Goal: Task Accomplishment & Management: Complete application form

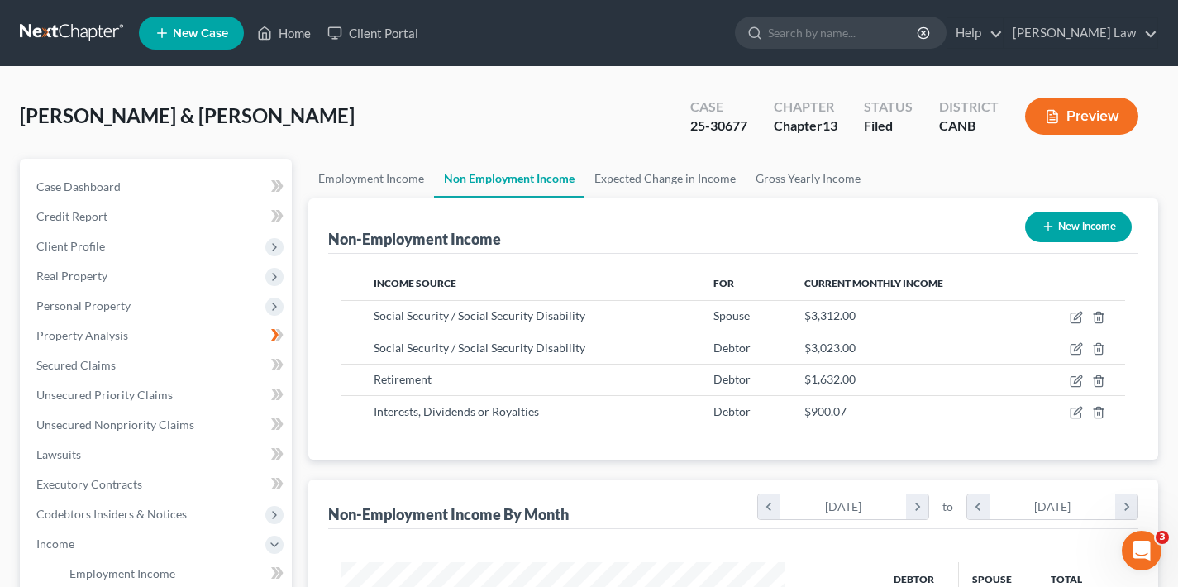
click at [206, 34] on span "New Case" at bounding box center [200, 33] width 55 height 12
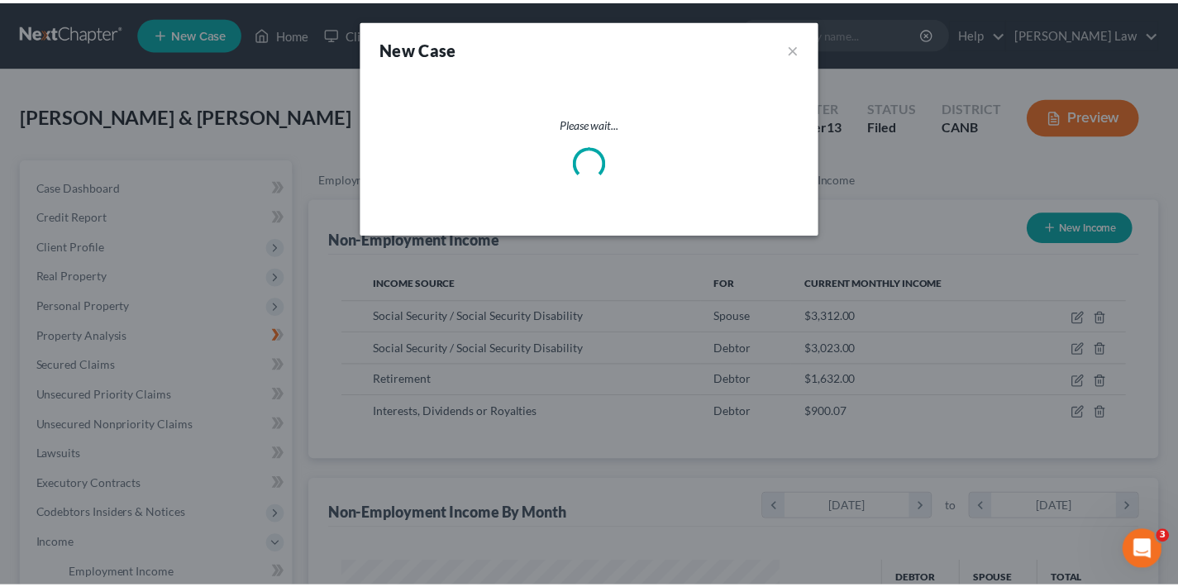
scroll to position [296, 482]
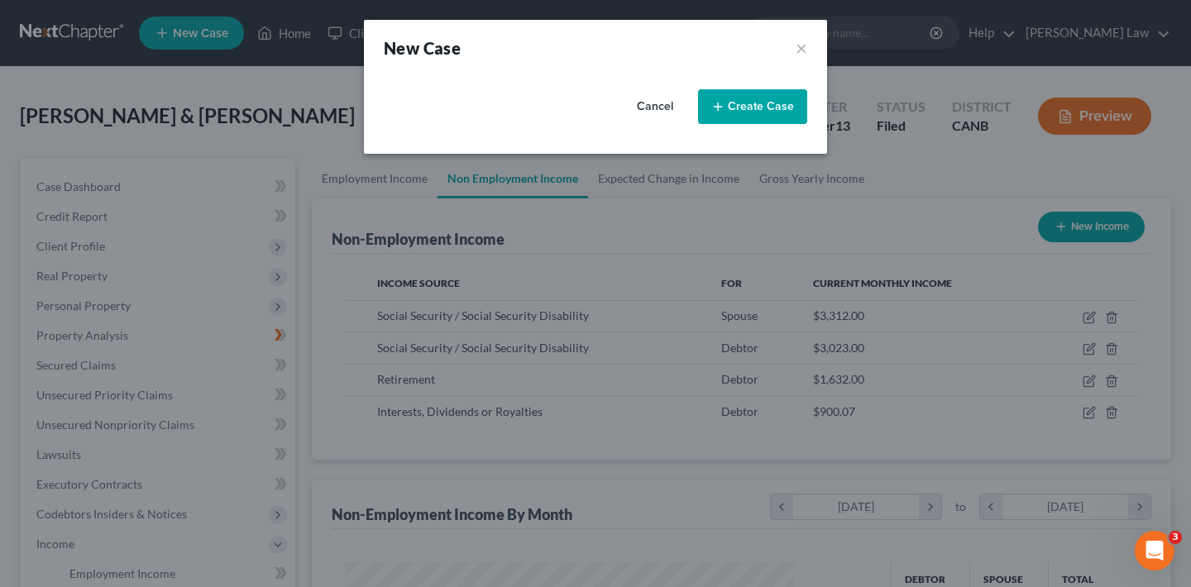
select select "9"
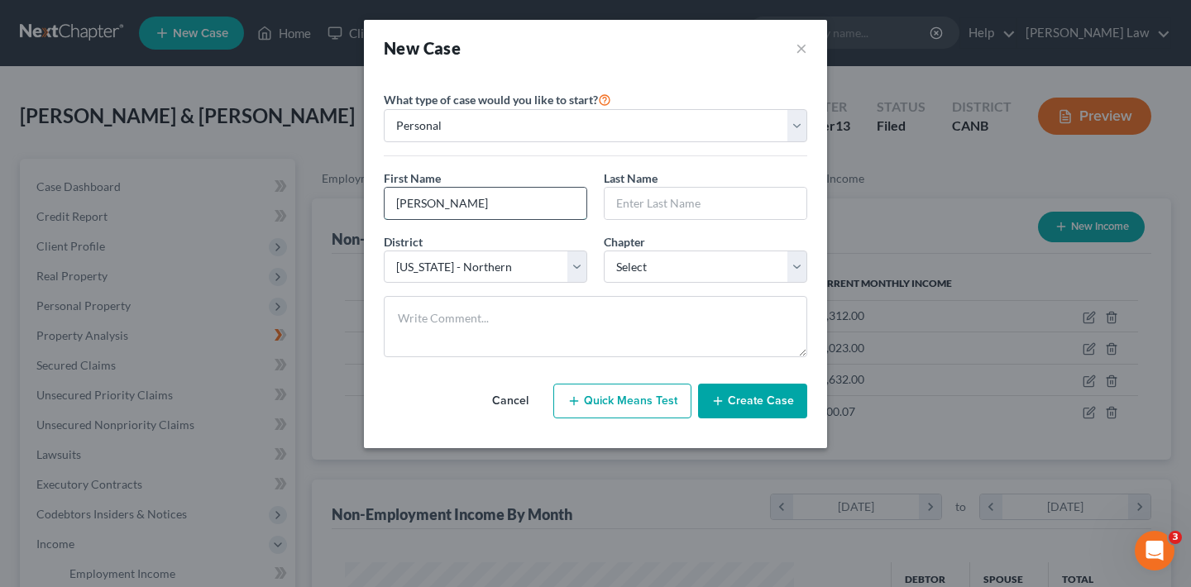
type input "Courtney"
type input "Hatt"
select select "0"
click at [779, 399] on button "Create Case" at bounding box center [752, 401] width 109 height 35
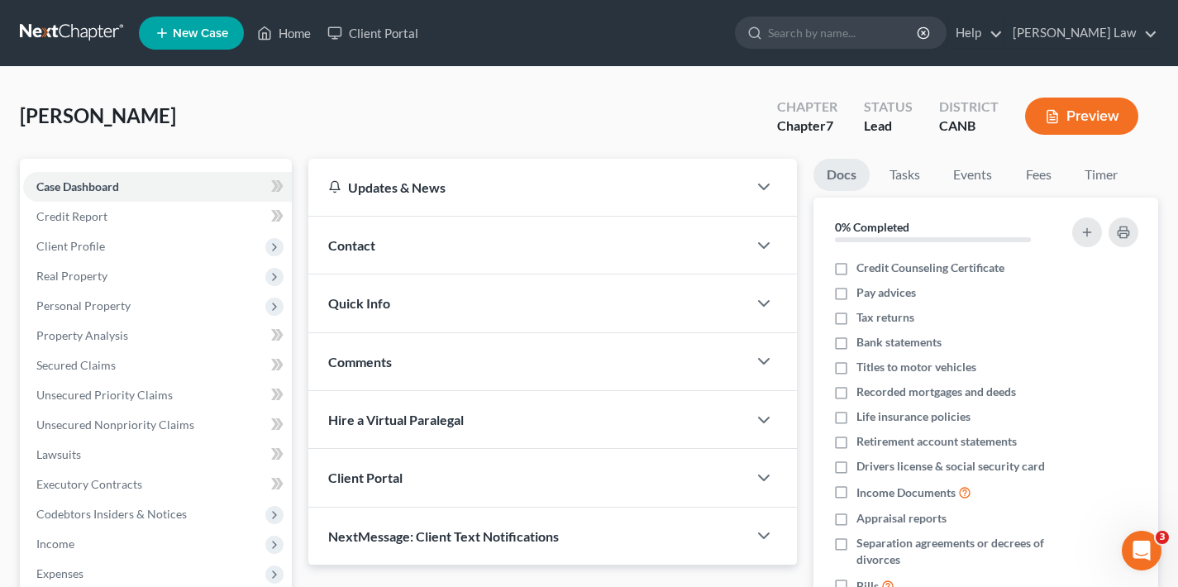
click at [489, 251] on div "Contact" at bounding box center [527, 245] width 439 height 57
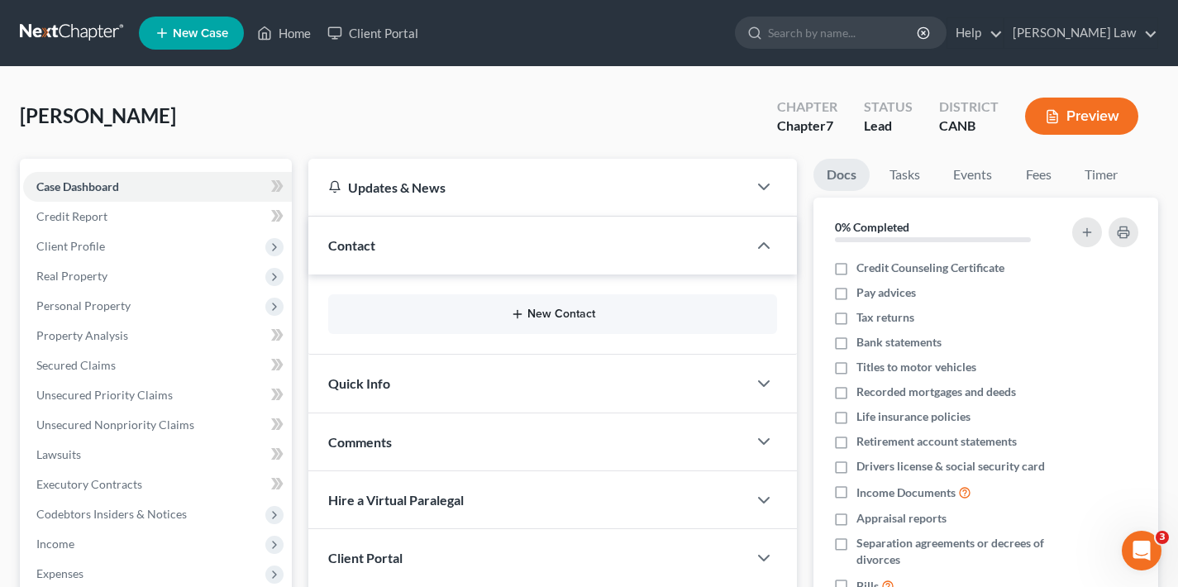
click at [531, 308] on button "New Contact" at bounding box center [553, 314] width 423 height 13
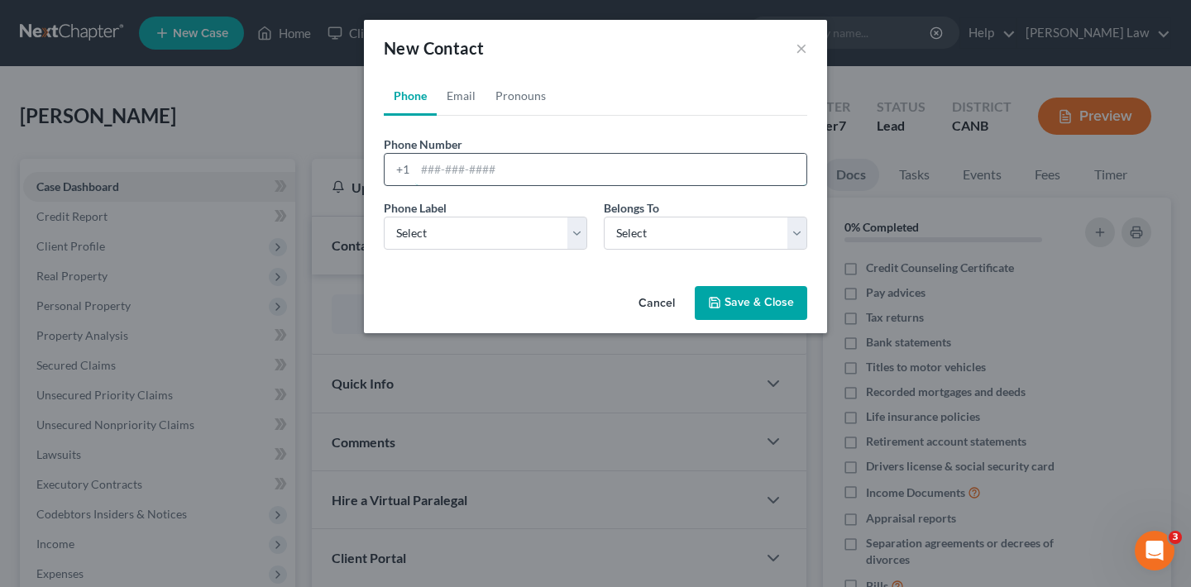
paste input "tel:+13109236426"
drag, startPoint x: 451, startPoint y: 167, endPoint x: 389, endPoint y: 168, distance: 61.2
click at [389, 168] on div "+1 tel:+13109236426" at bounding box center [595, 169] width 423 height 33
type input "3109236426"
select select "0"
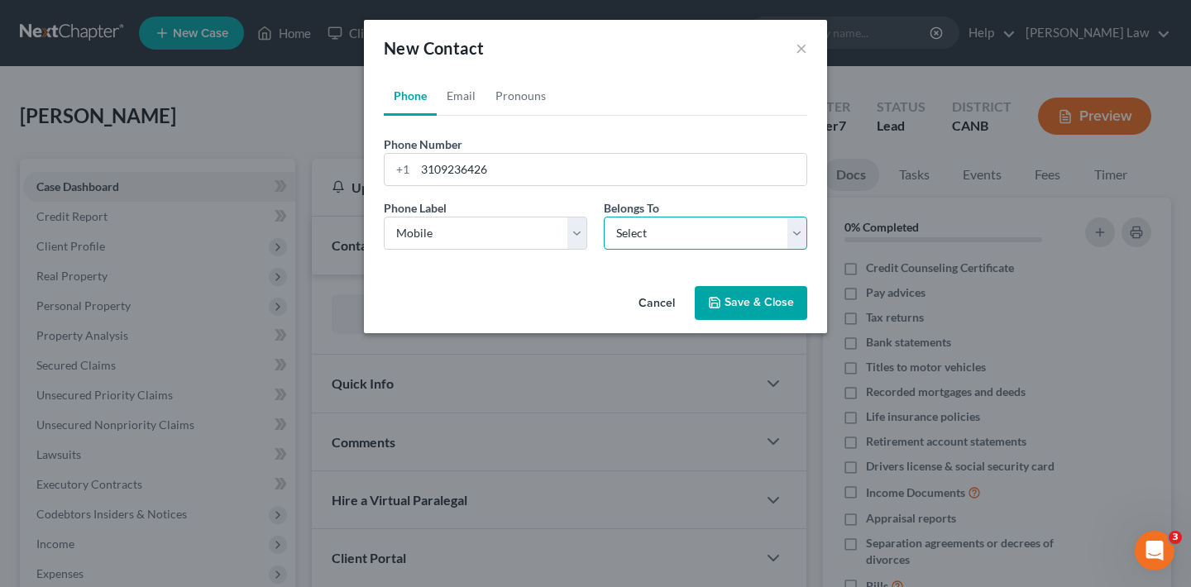
select select "0"
click at [755, 307] on button "Save & Close" at bounding box center [751, 303] width 112 height 35
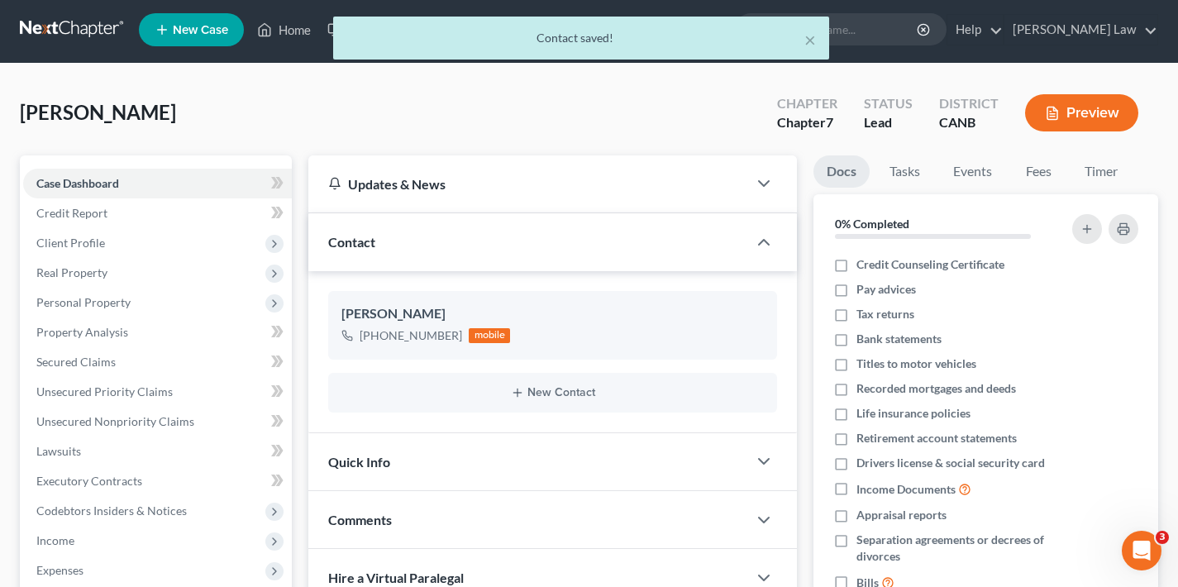
scroll to position [292, 0]
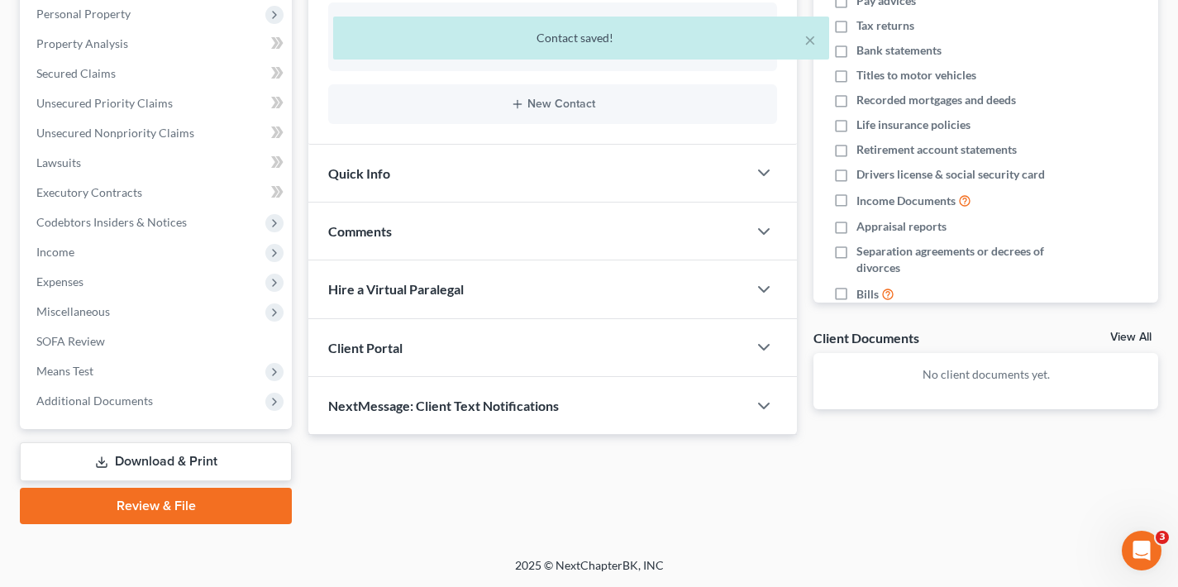
click at [541, 344] on div "Client Portal" at bounding box center [527, 347] width 439 height 57
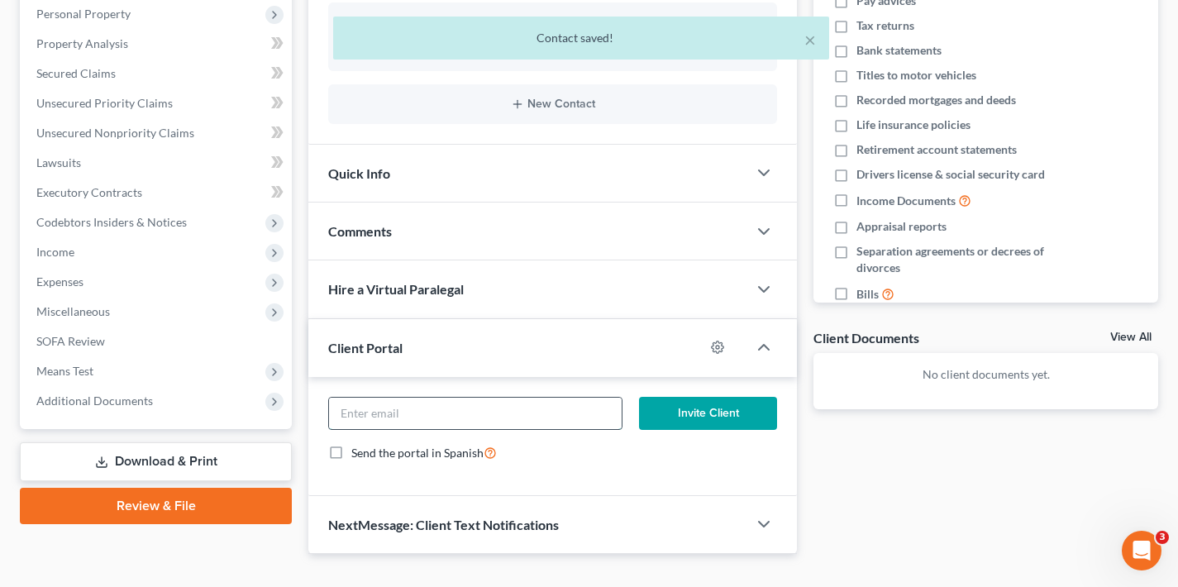
click at [507, 408] on input "email" at bounding box center [475, 413] width 292 height 31
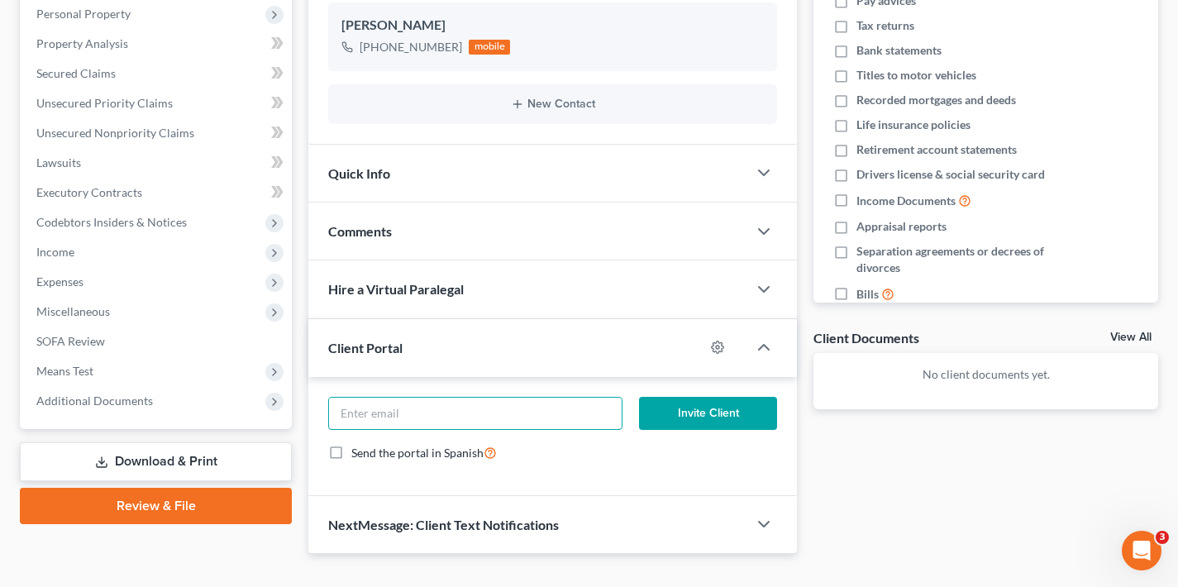
paste input "courtney@kitteasf.com"
type input "courtney@kitteasf.com"
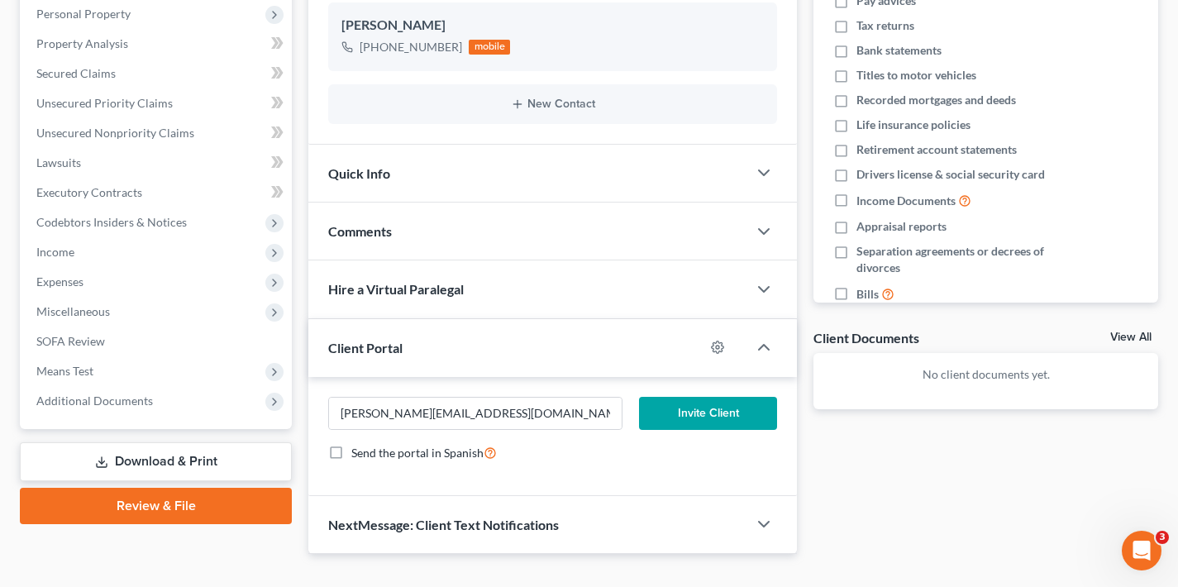
click at [694, 408] on button "Invite Client" at bounding box center [708, 413] width 139 height 33
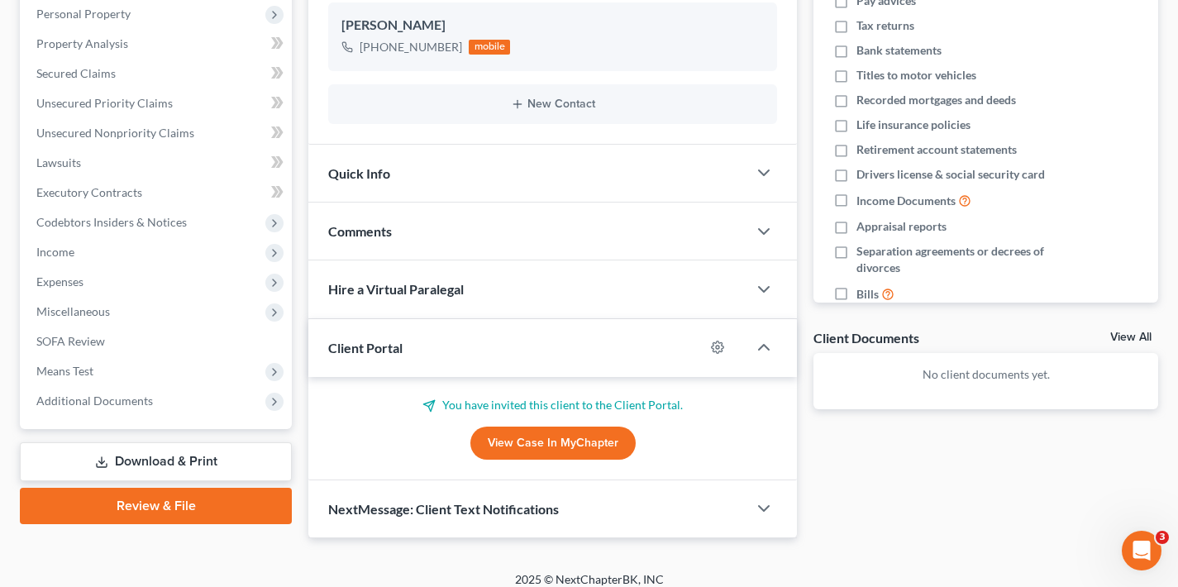
scroll to position [0, 0]
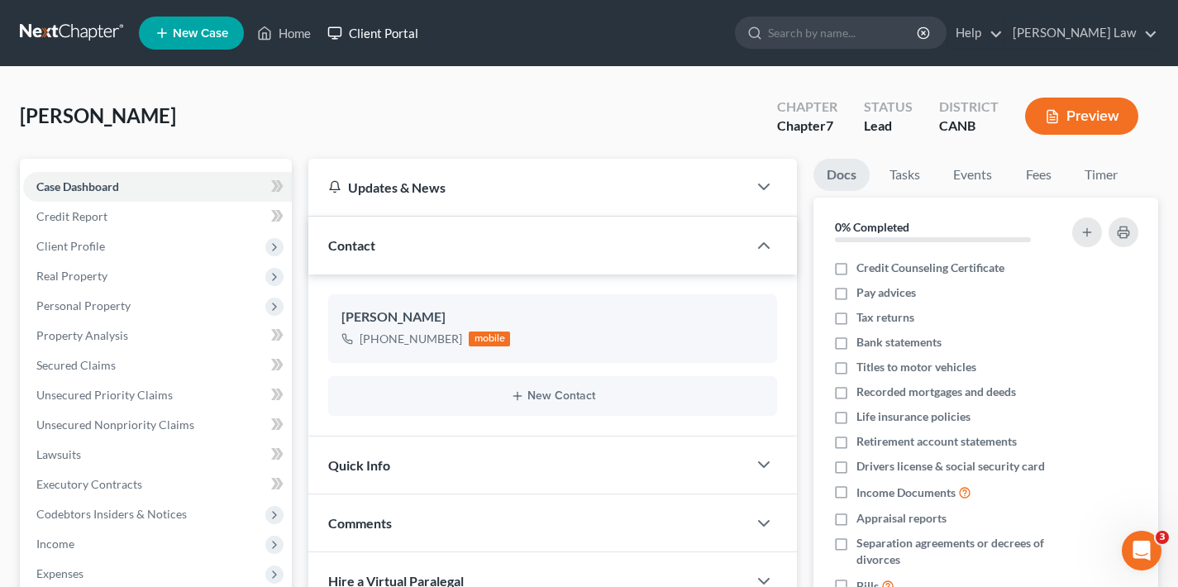
click at [389, 40] on link "Client Portal" at bounding box center [372, 33] width 107 height 30
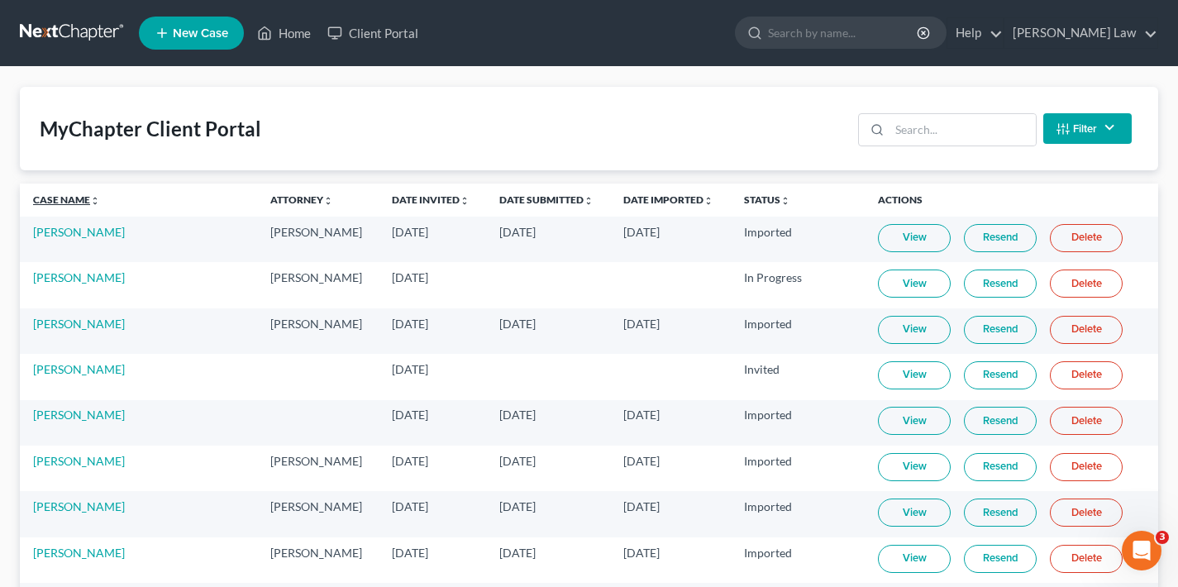
click at [64, 201] on link "Case Name unfold_more expand_more expand_less" at bounding box center [66, 199] width 67 height 12
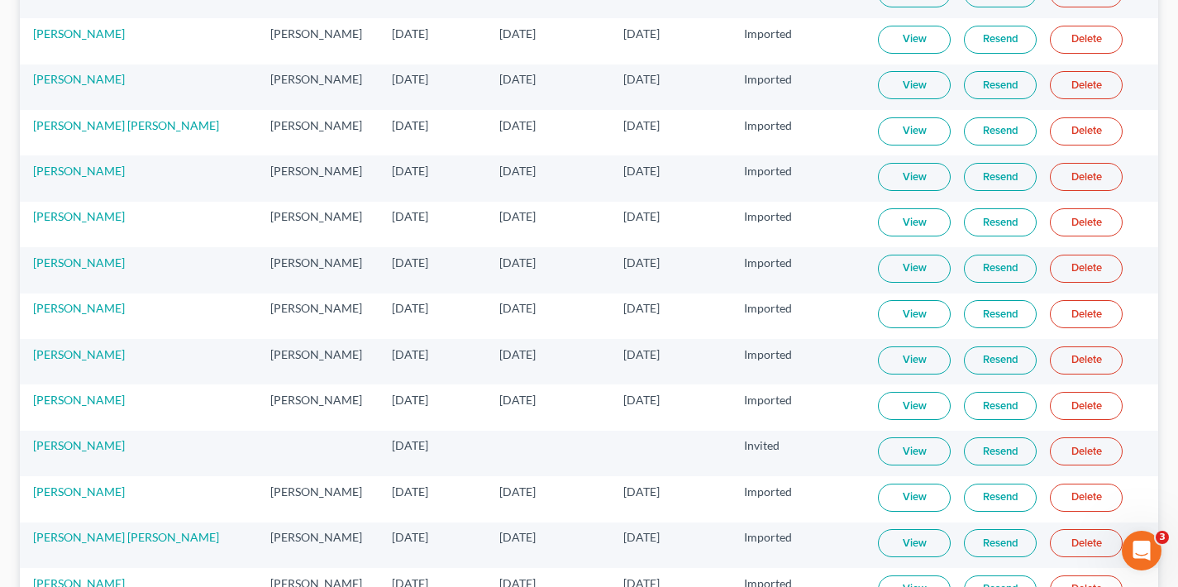
scroll to position [5616, 0]
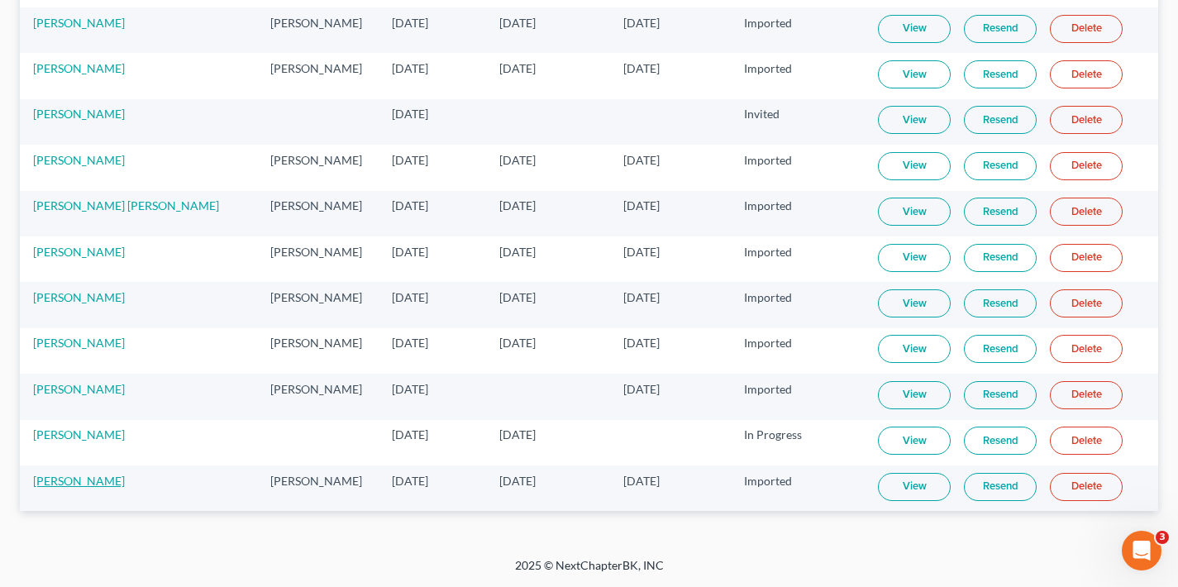
click at [60, 484] on link "Yo Akino" at bounding box center [79, 481] width 92 height 14
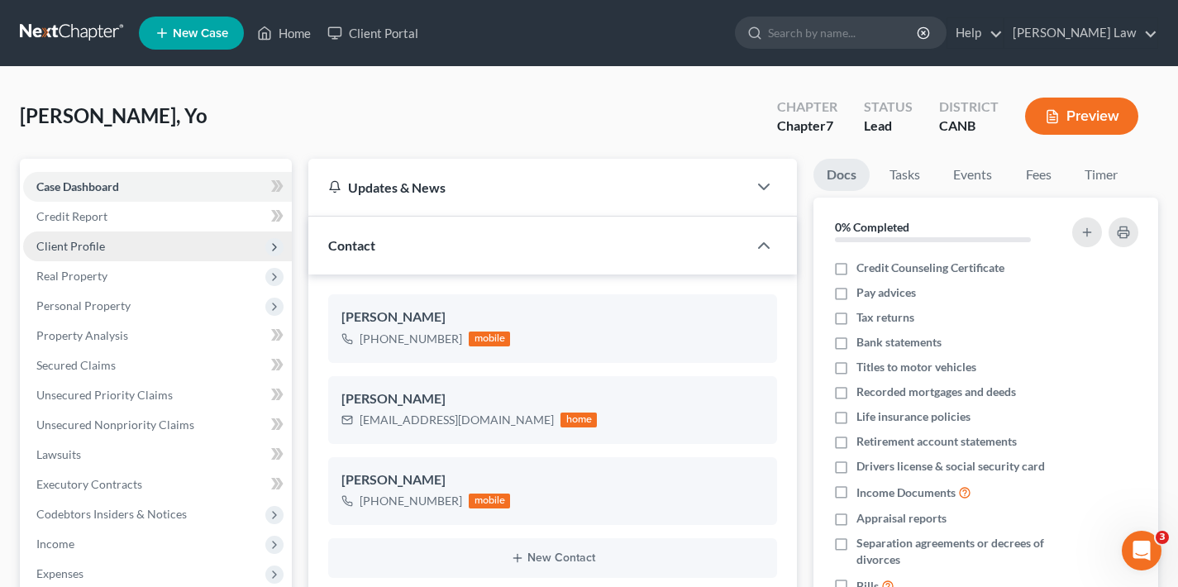
click at [142, 246] on span "Client Profile" at bounding box center [157, 247] width 269 height 30
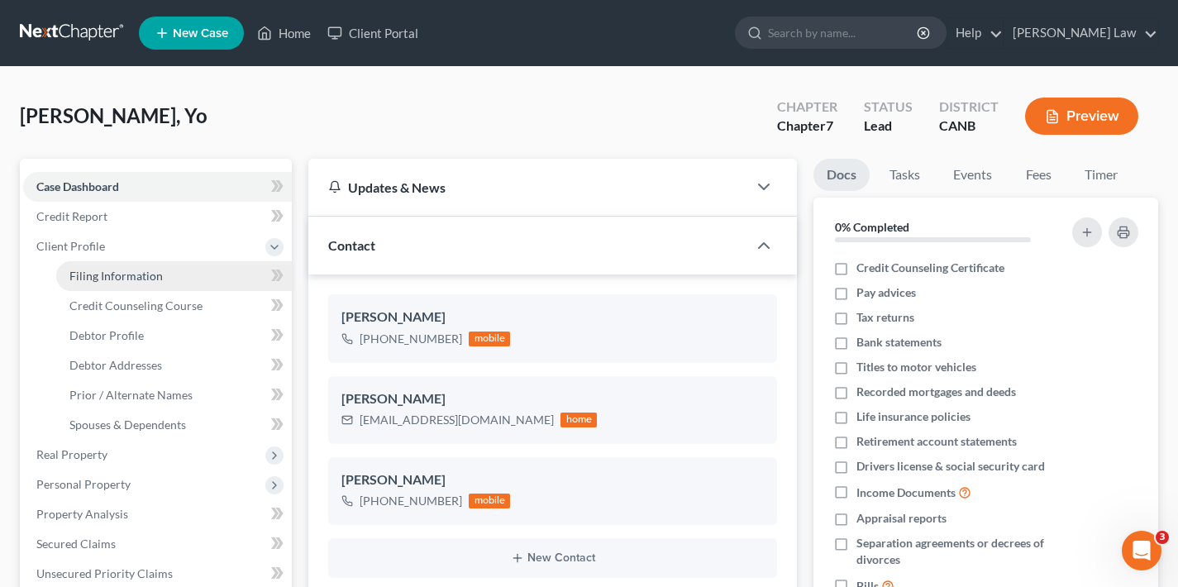
click at [143, 274] on span "Filing Information" at bounding box center [115, 276] width 93 height 14
select select "1"
select select "0"
select select "9"
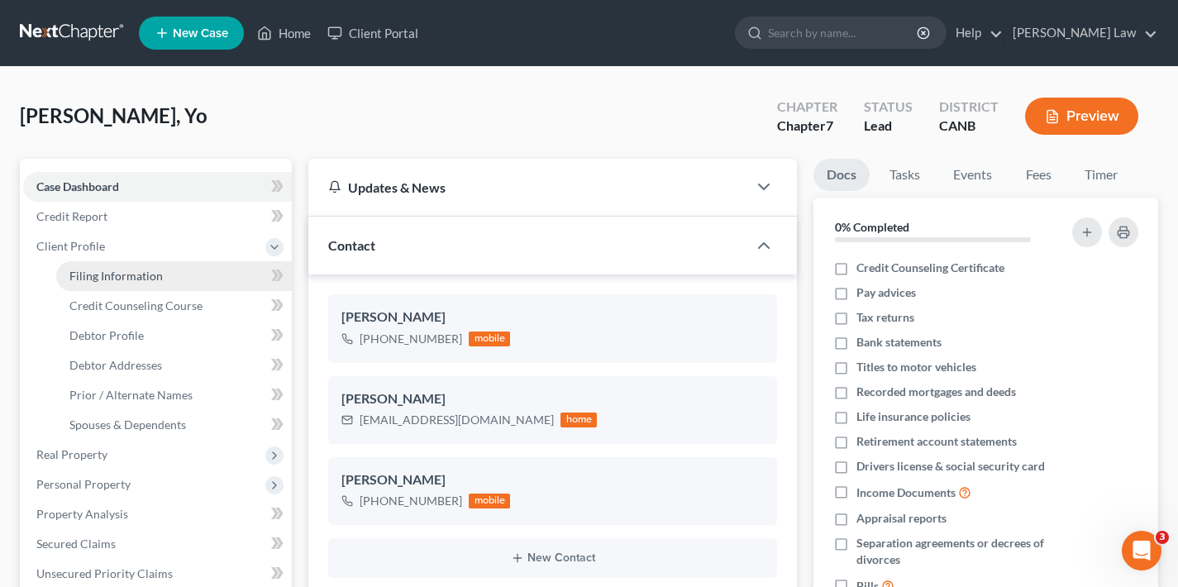
select select "4"
select select "0"
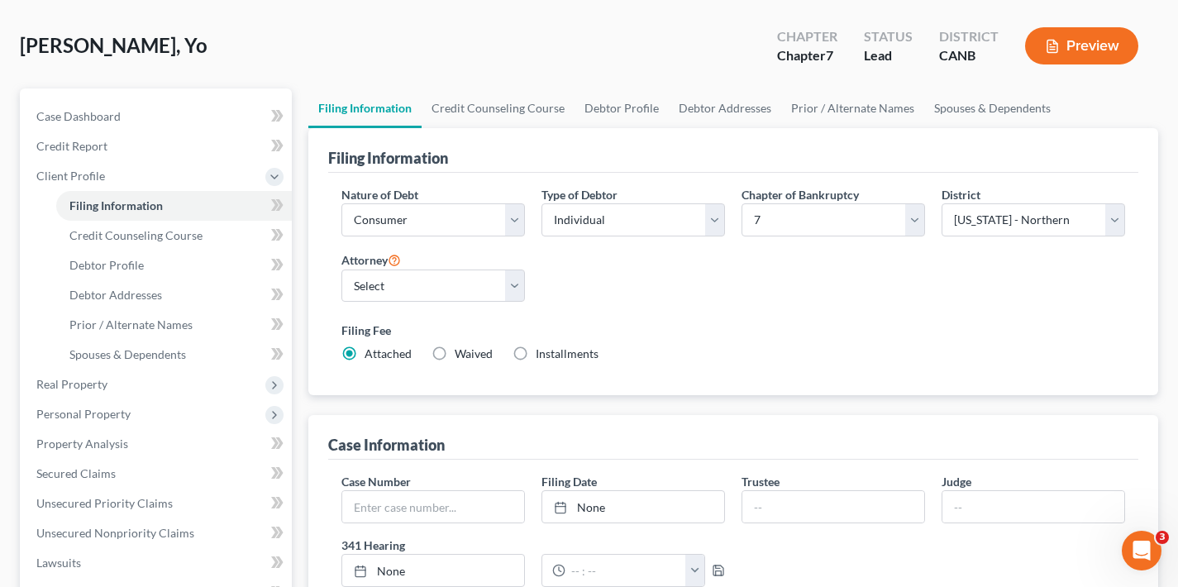
scroll to position [74, 0]
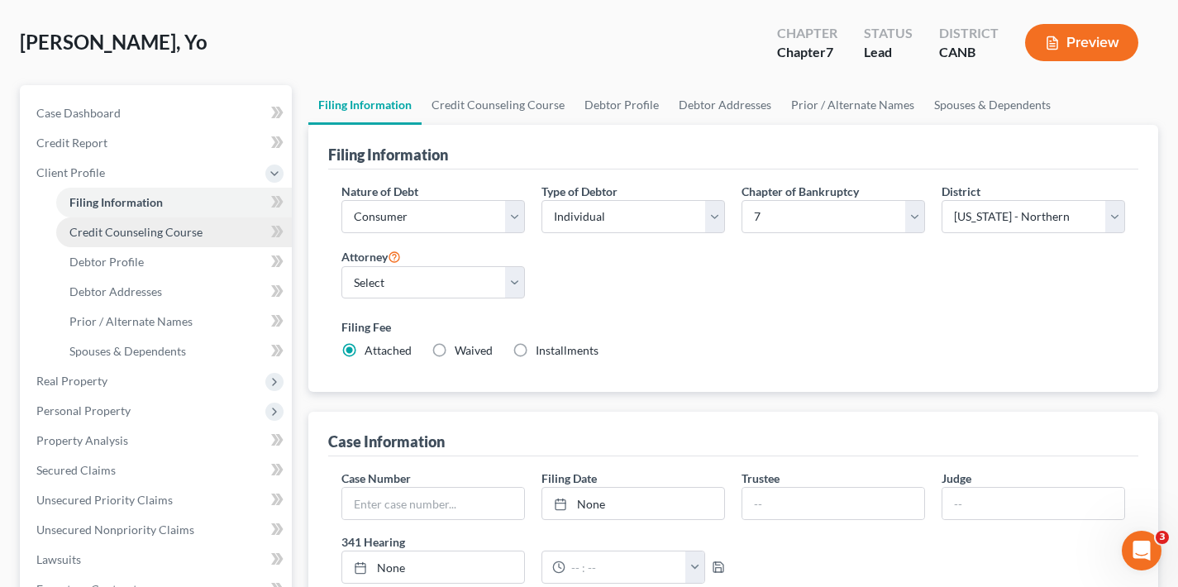
click at [141, 235] on span "Credit Counseling Course" at bounding box center [135, 232] width 133 height 14
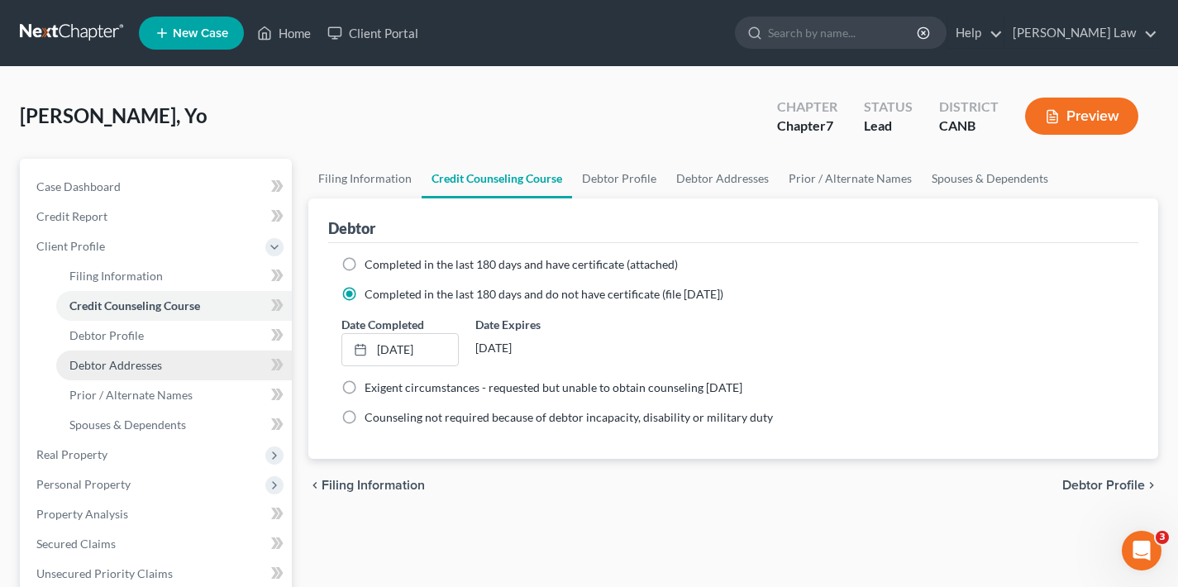
click at [135, 365] on span "Debtor Addresses" at bounding box center [115, 365] width 93 height 14
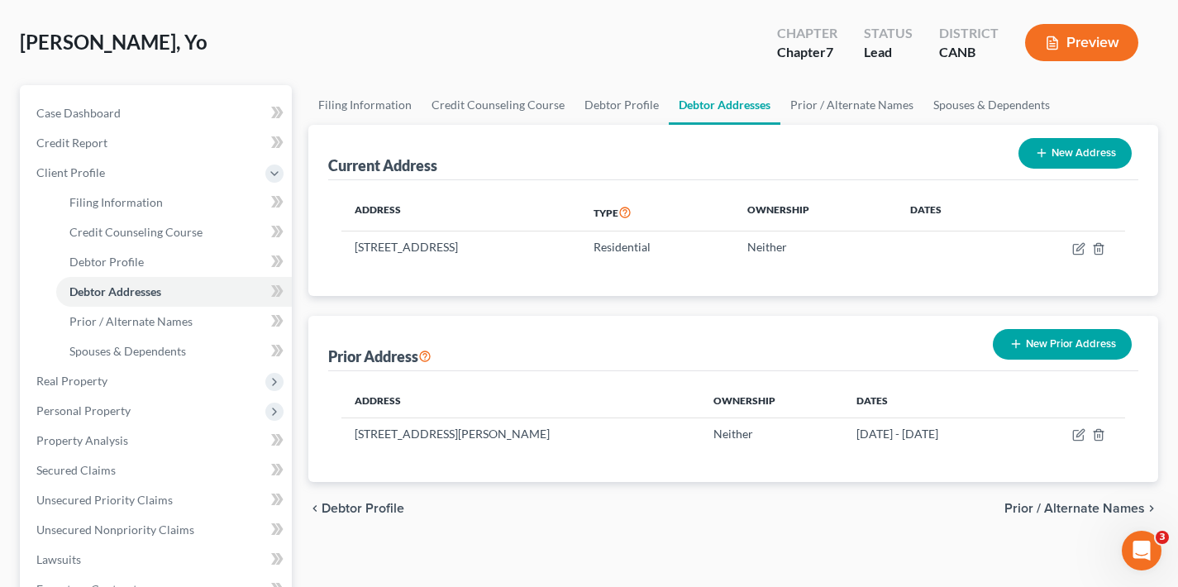
scroll to position [109, 0]
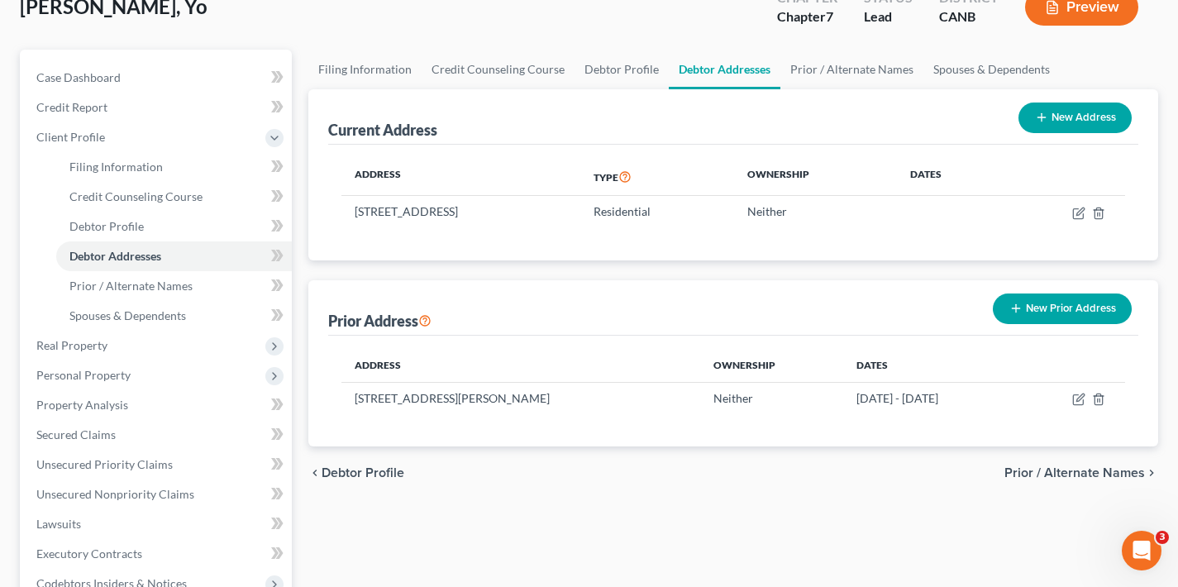
click at [1099, 472] on span "Prior / Alternate Names" at bounding box center [1075, 472] width 141 height 13
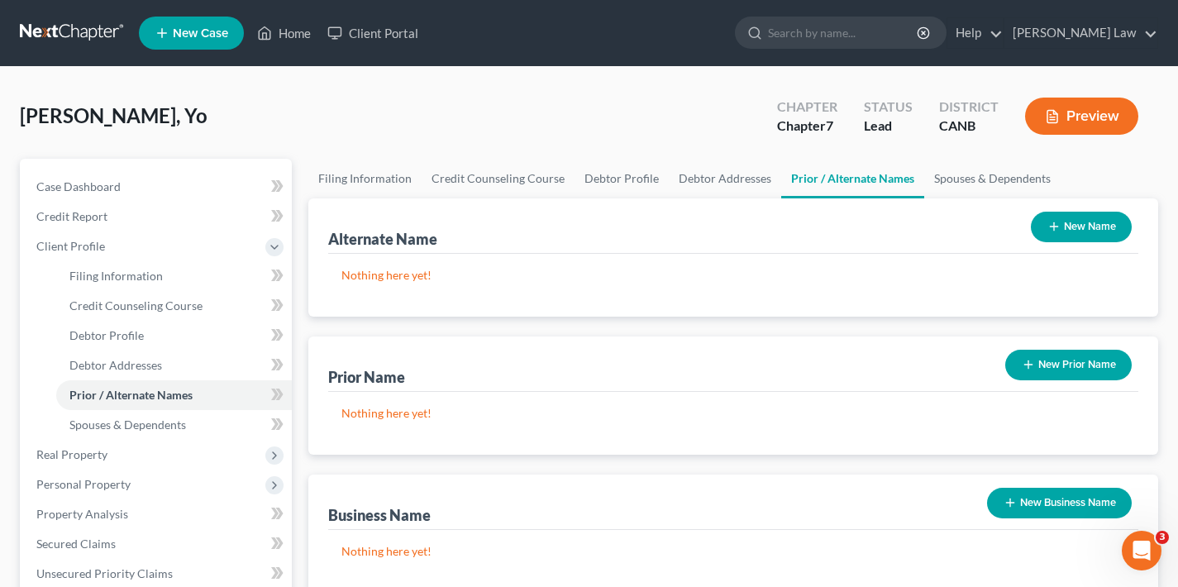
scroll to position [3, 0]
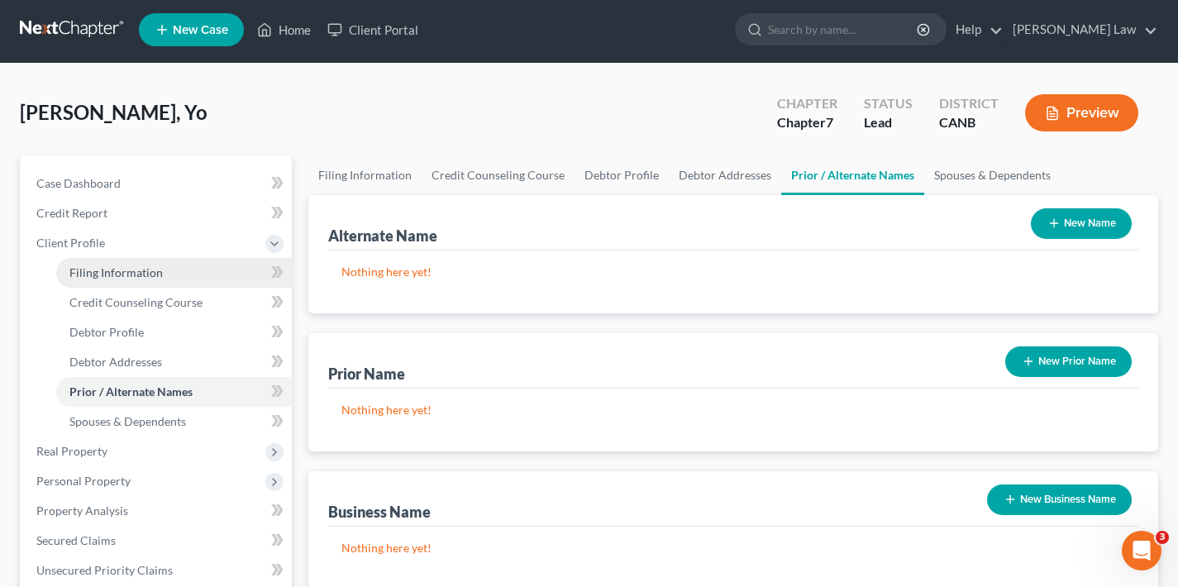
click at [121, 272] on span "Filing Information" at bounding box center [115, 272] width 93 height 14
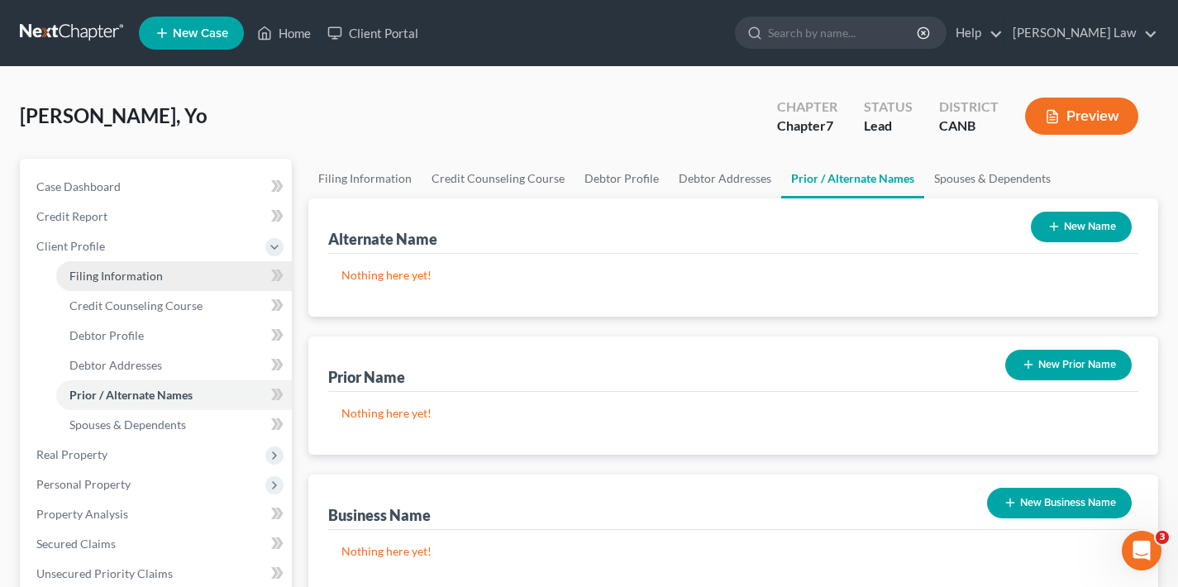
select select "1"
select select "0"
select select "9"
select select "3"
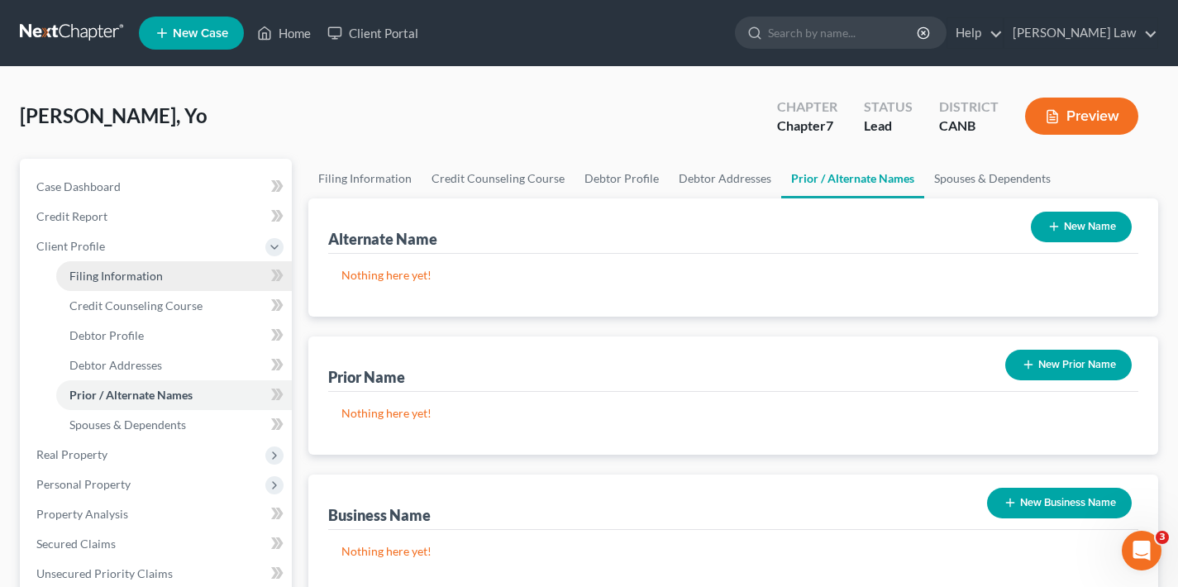
select select "4"
select select "0"
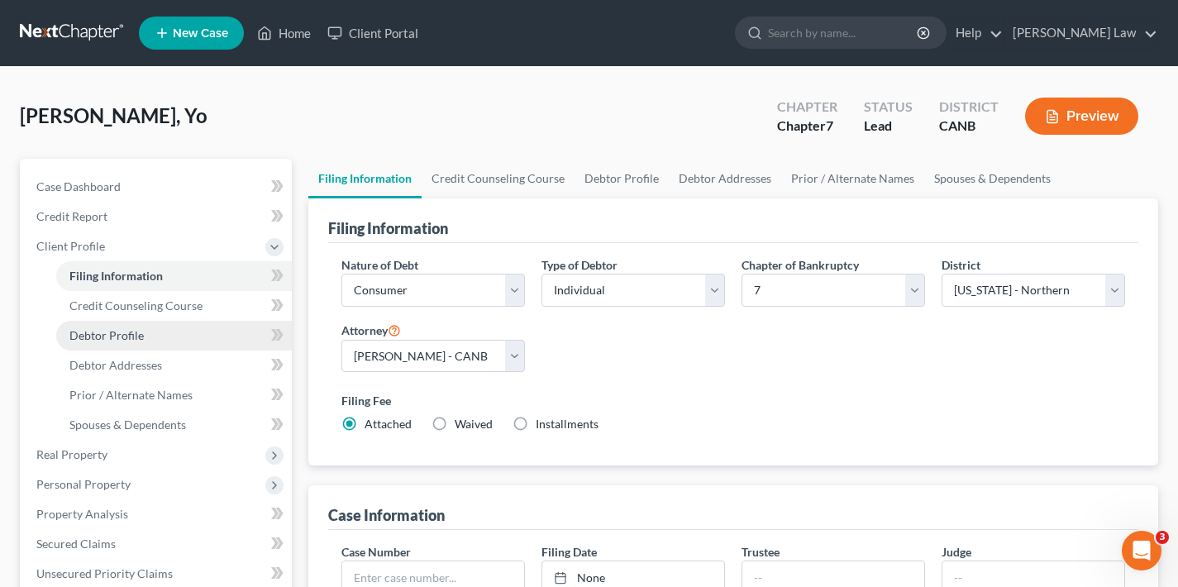
click at [125, 337] on span "Debtor Profile" at bounding box center [106, 335] width 74 height 14
select select "3"
select select "1"
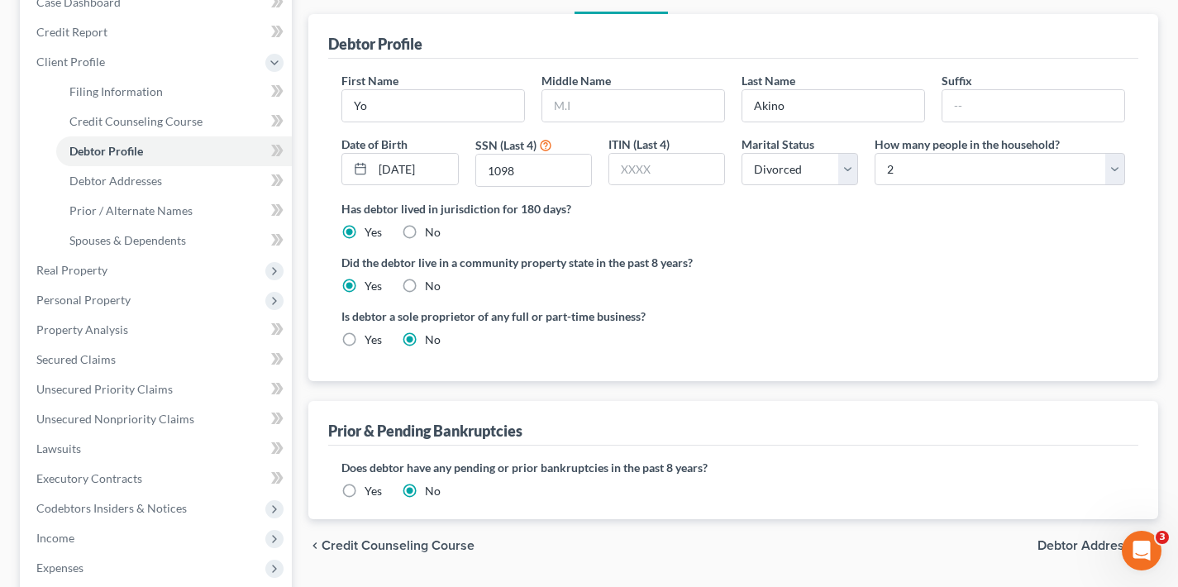
scroll to position [270, 0]
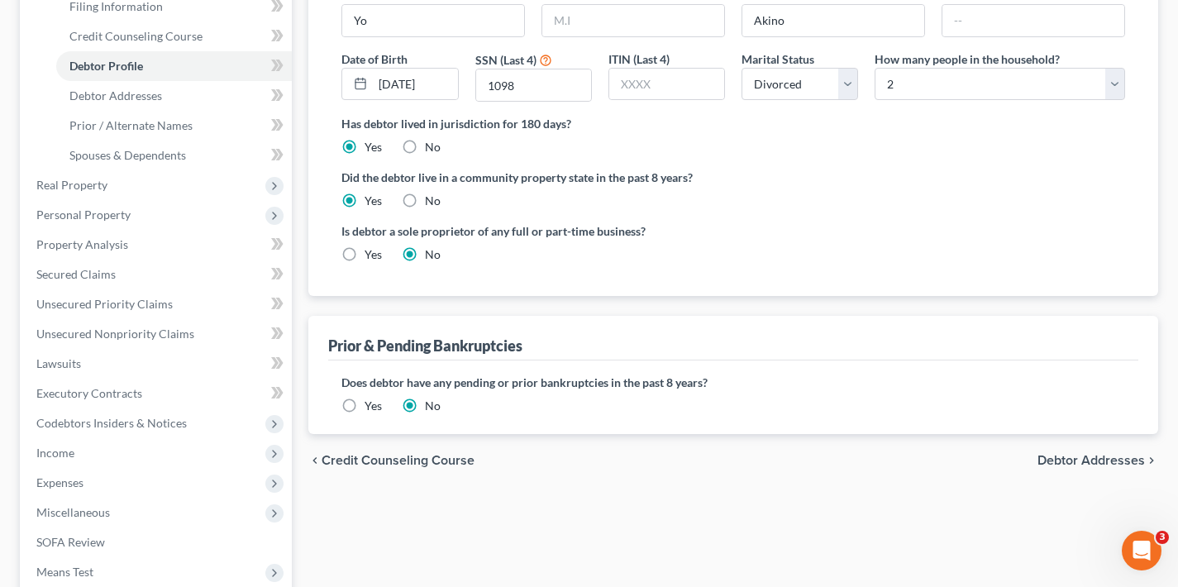
click at [1093, 456] on span "Debtor Addresses" at bounding box center [1091, 460] width 107 height 13
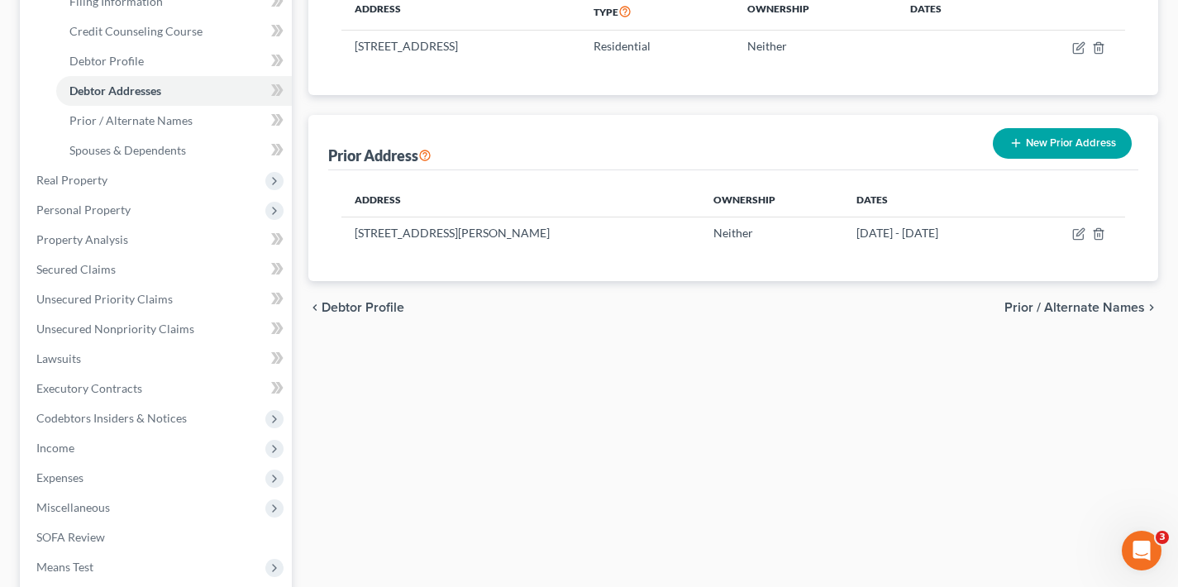
scroll to position [404, 0]
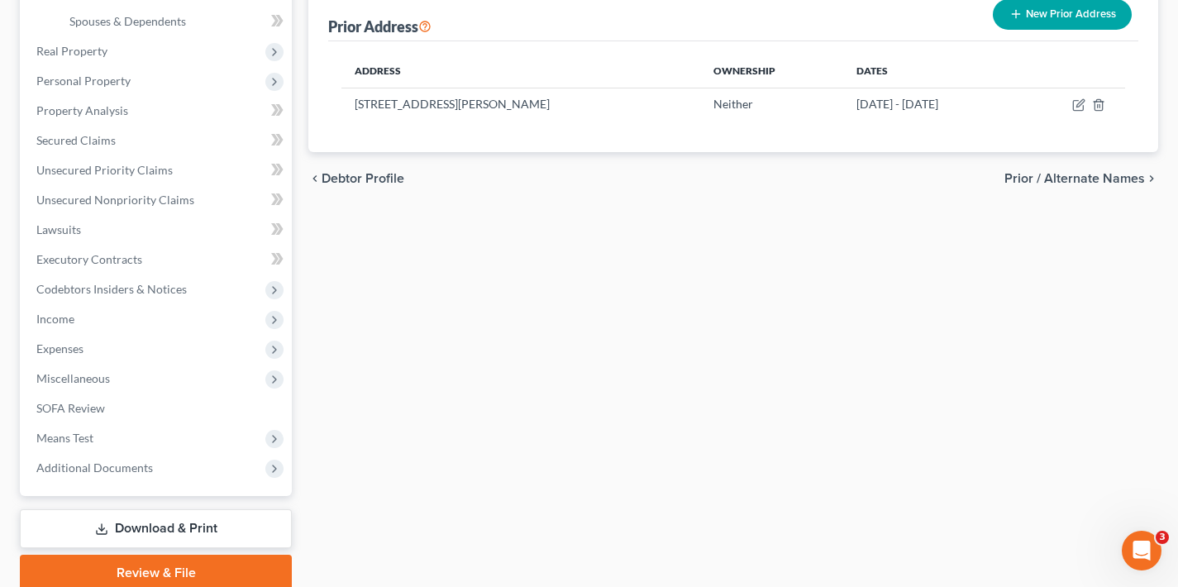
click at [1077, 180] on span "Prior / Alternate Names" at bounding box center [1075, 178] width 141 height 13
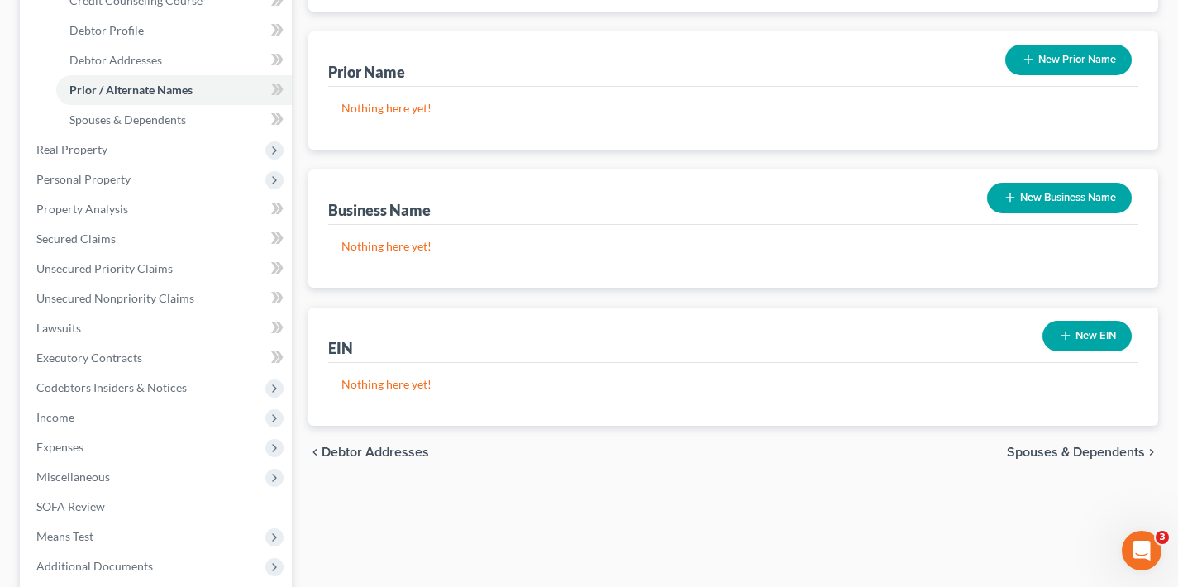
scroll to position [471, 0]
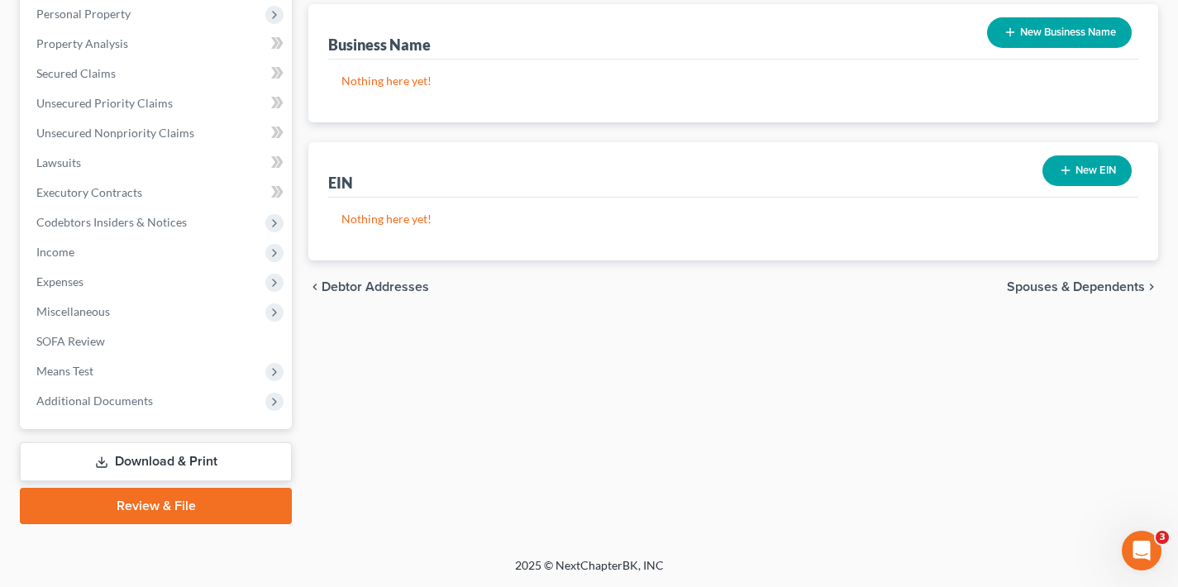
click at [1087, 289] on span "Spouses & Dependents" at bounding box center [1076, 286] width 138 height 13
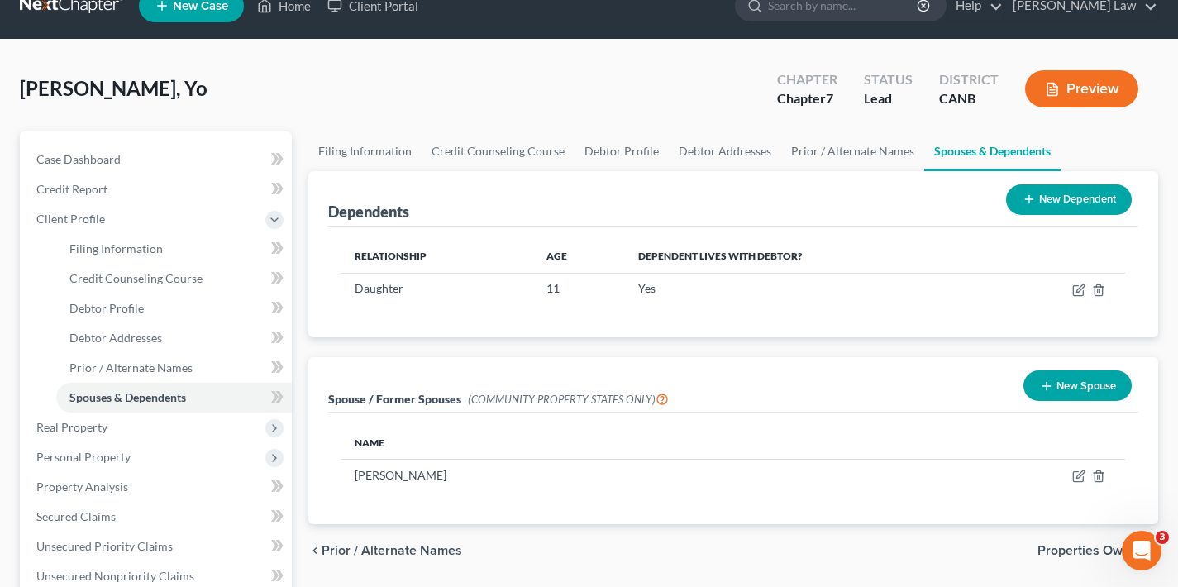
scroll to position [79, 0]
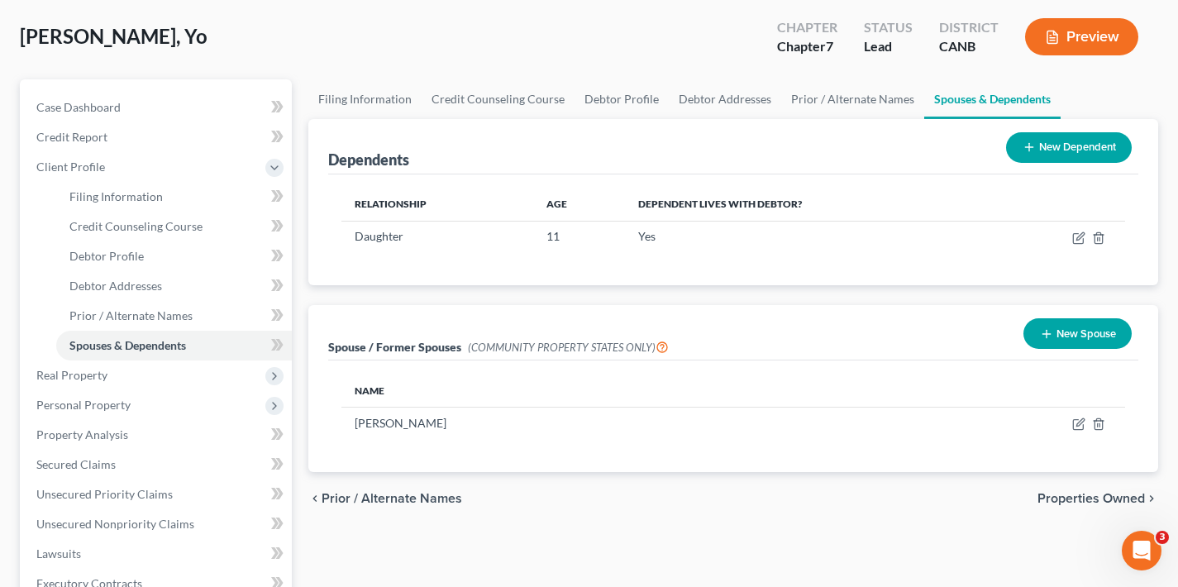
click at [1086, 501] on span "Properties Owned" at bounding box center [1091, 498] width 107 height 13
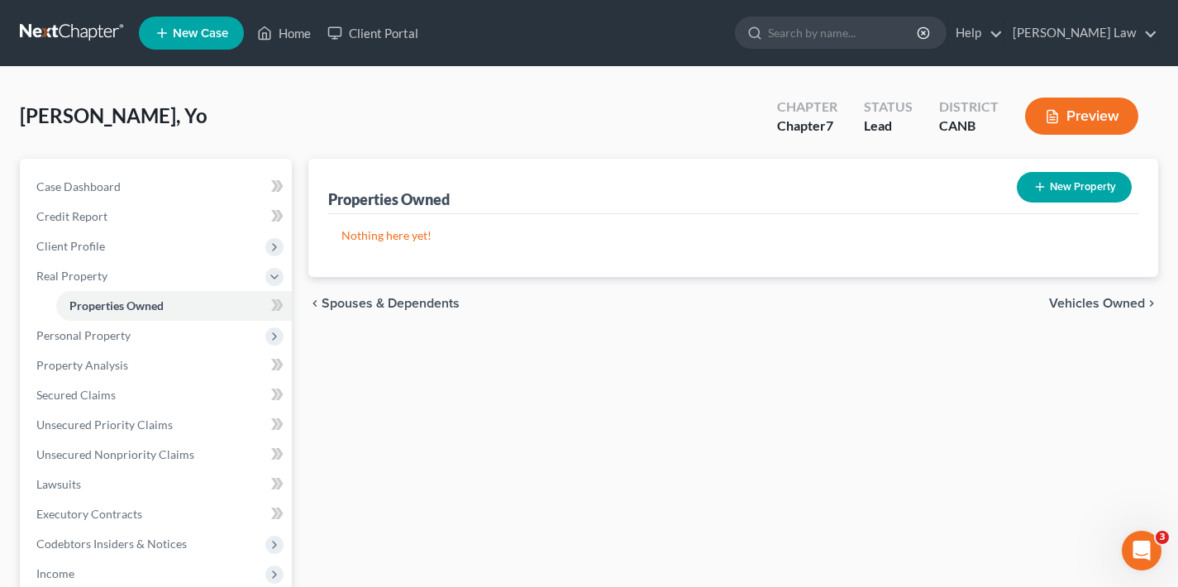
click at [1093, 304] on span "Vehicles Owned" at bounding box center [1097, 303] width 96 height 13
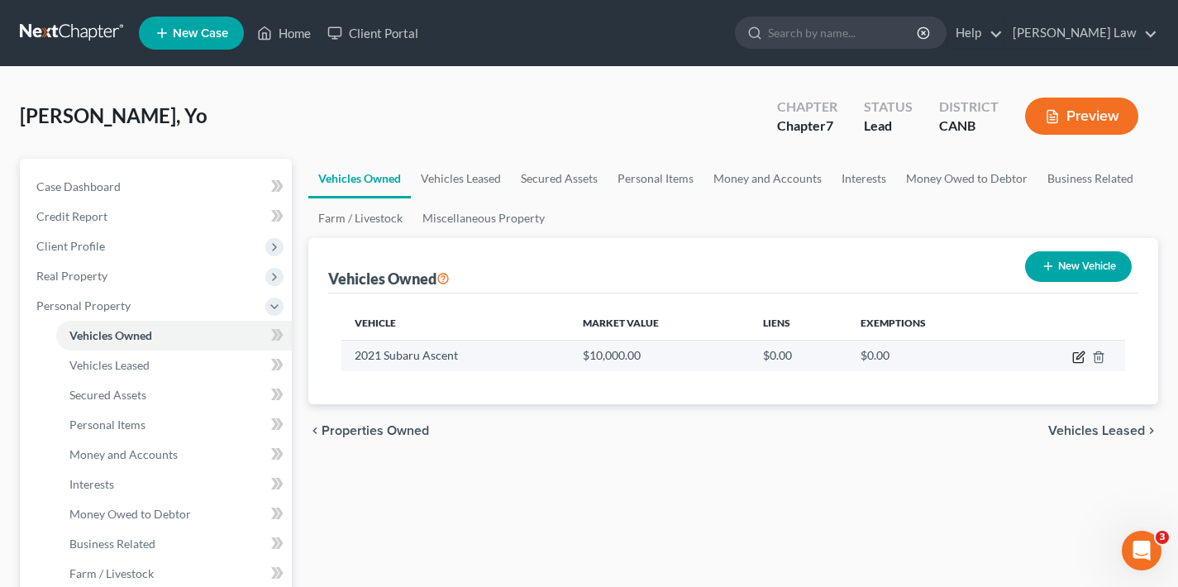
click at [1076, 360] on icon "button" at bounding box center [1079, 357] width 13 height 13
select select "0"
select select "5"
select select "4"
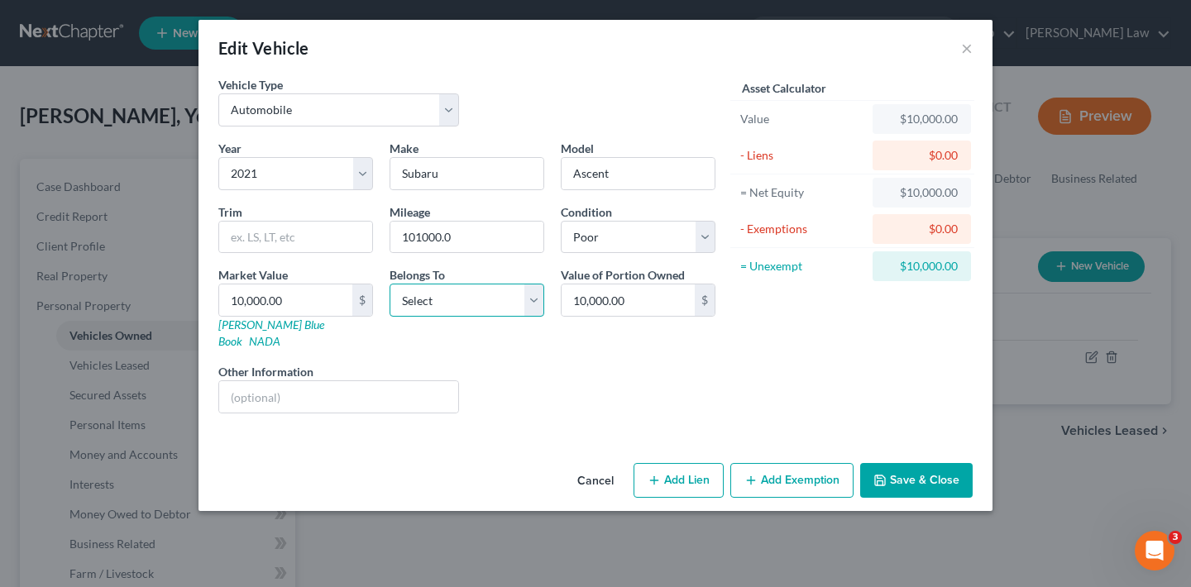
select select "0"
click at [923, 463] on button "Save & Close" at bounding box center [916, 480] width 112 height 35
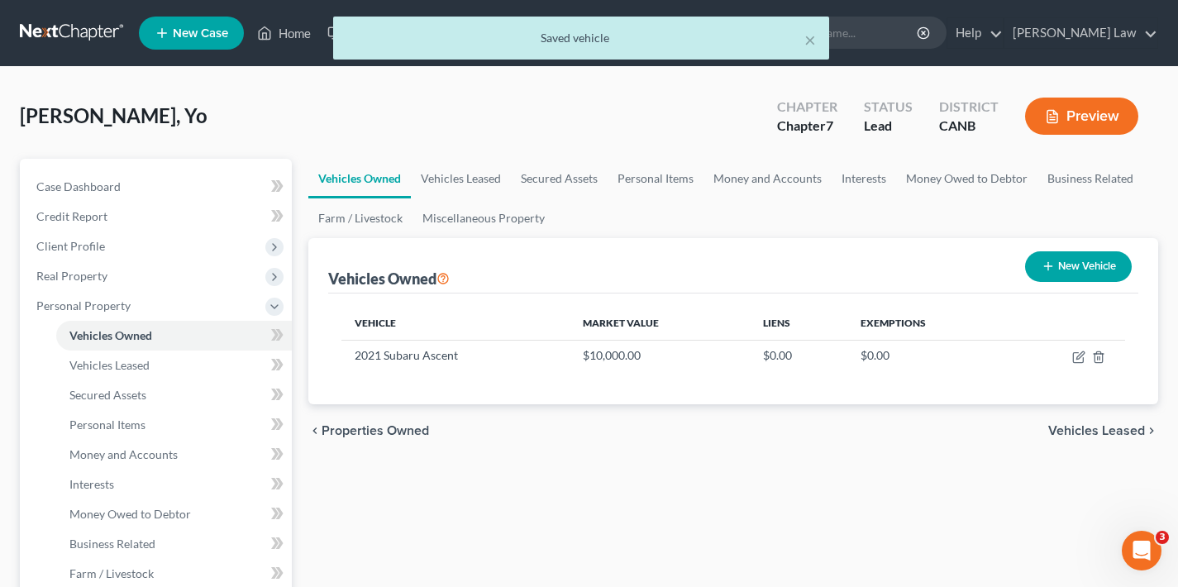
click at [1094, 433] on span "Vehicles Leased" at bounding box center [1097, 430] width 97 height 13
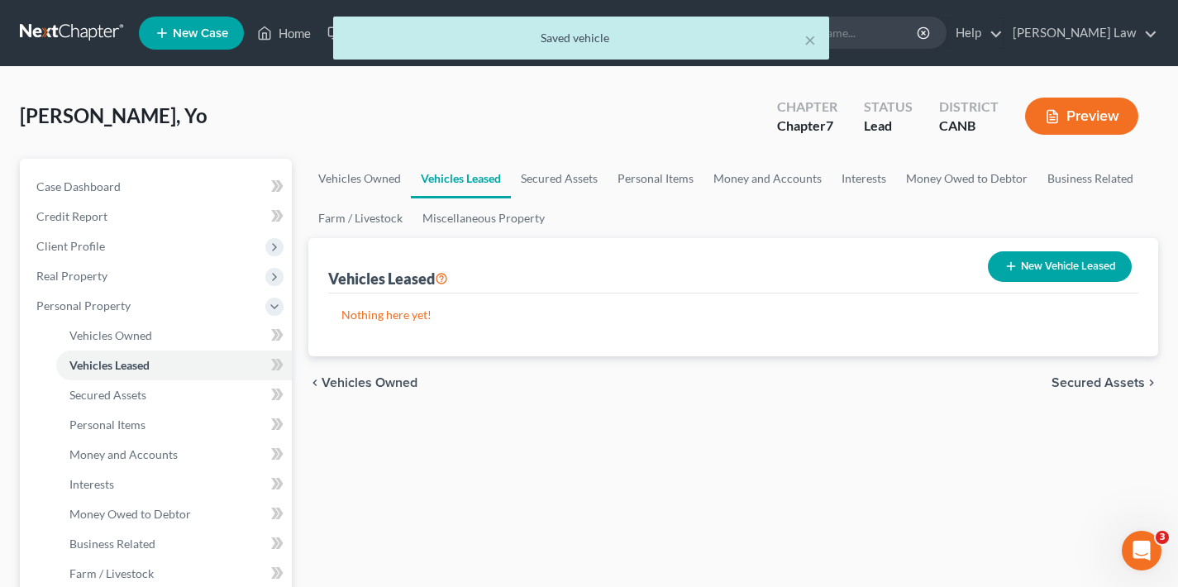
click at [1087, 382] on span "Secured Assets" at bounding box center [1098, 382] width 93 height 13
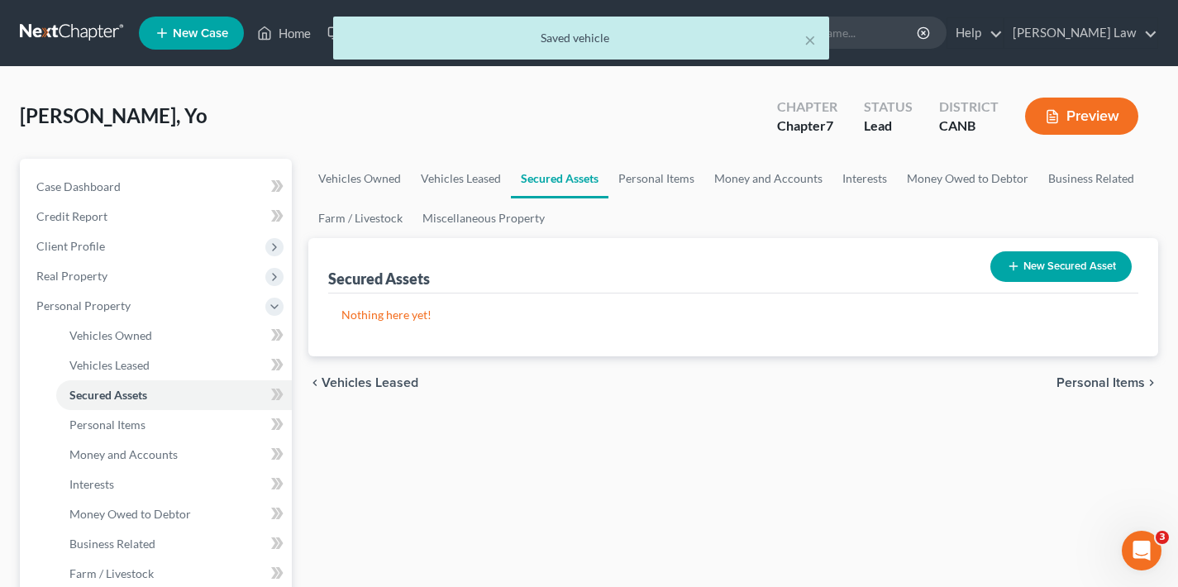
click at [1087, 380] on span "Personal Items" at bounding box center [1101, 382] width 88 height 13
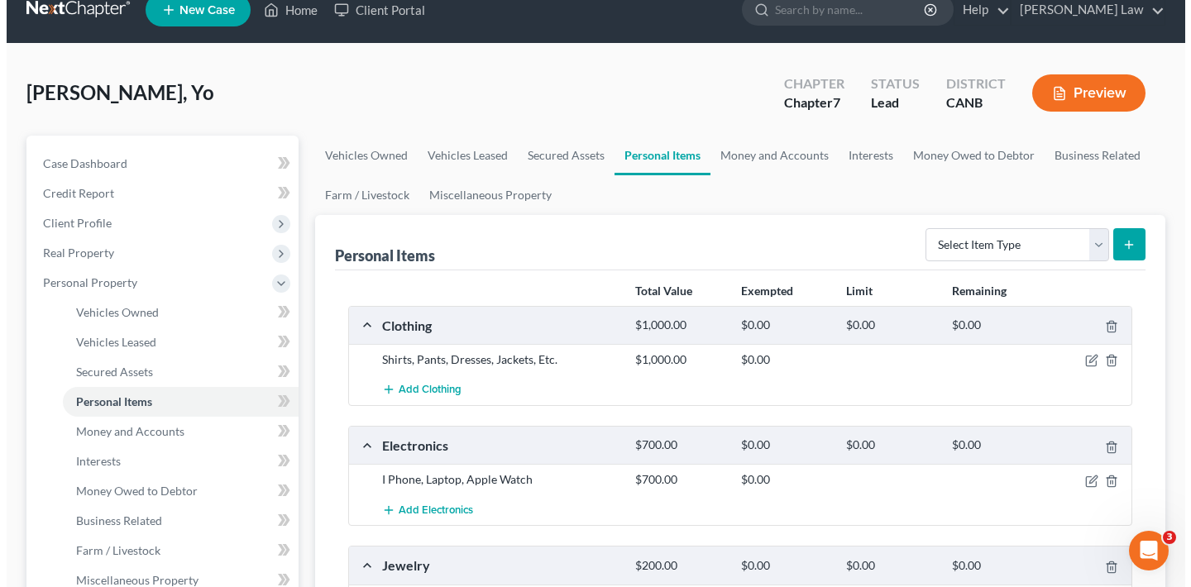
scroll to position [87, 0]
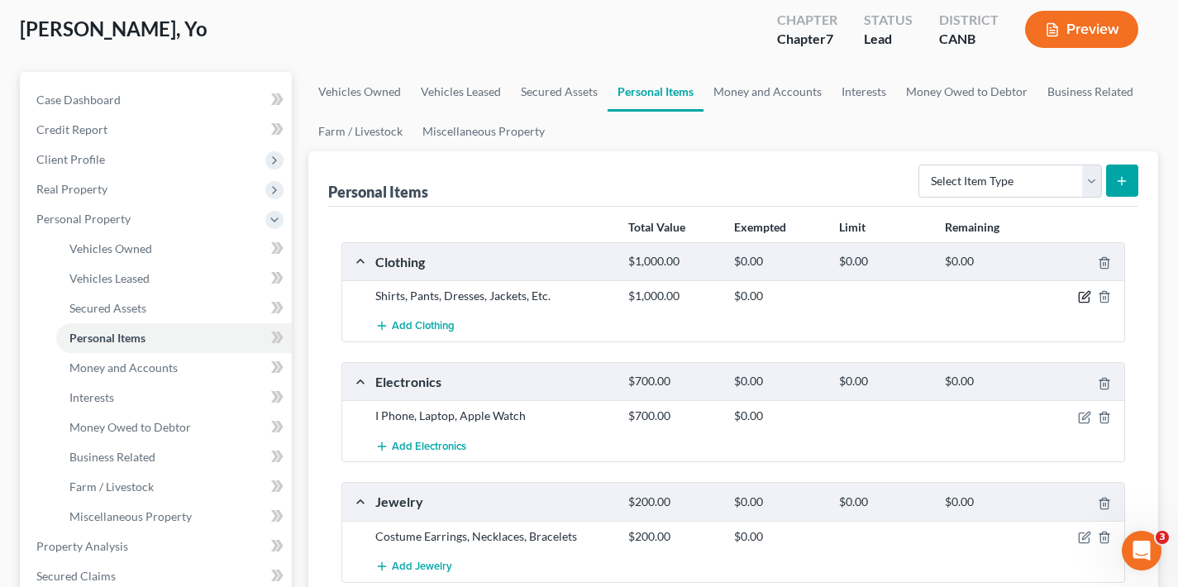
click at [1085, 296] on icon "button" at bounding box center [1084, 296] width 13 height 13
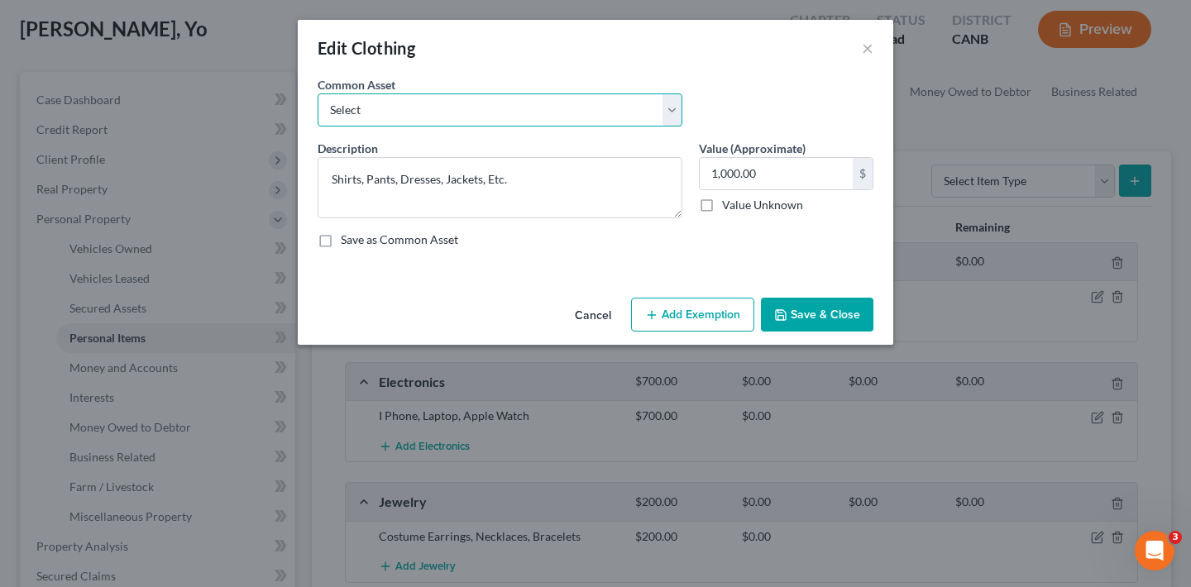
select select "6"
type textarea "Women's clothing"
type input "200.00"
click at [718, 320] on button "Add Exemption" at bounding box center [692, 315] width 123 height 35
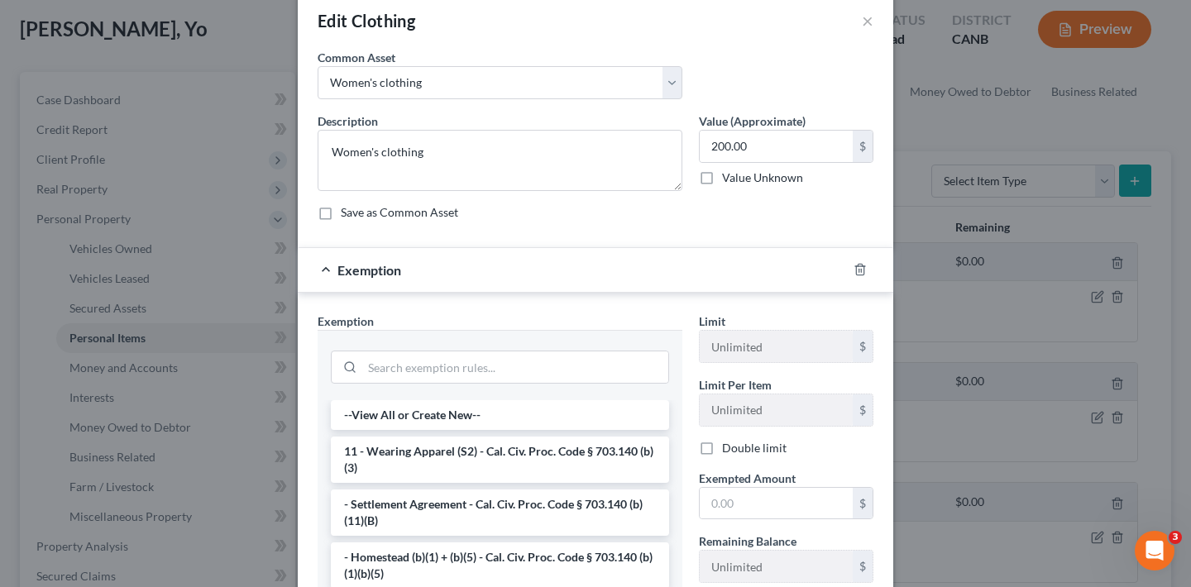
scroll to position [92, 0]
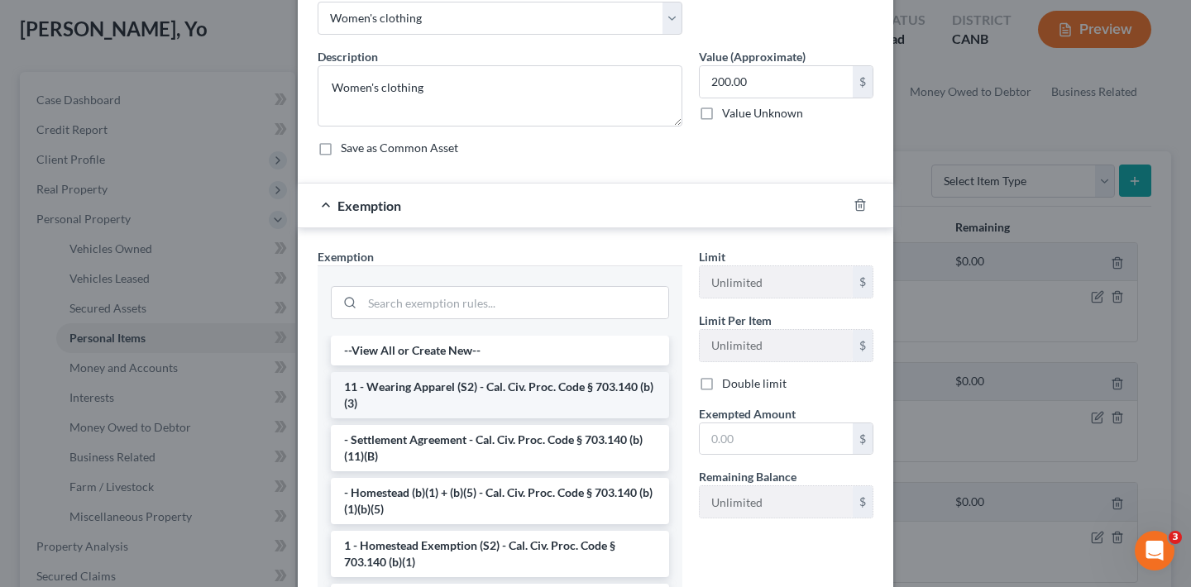
click at [523, 394] on li "11 - Wearing Apparel (S2) - Cal. Civ. Proc. Code § 703.140 (b)(3)" at bounding box center [500, 395] width 338 height 46
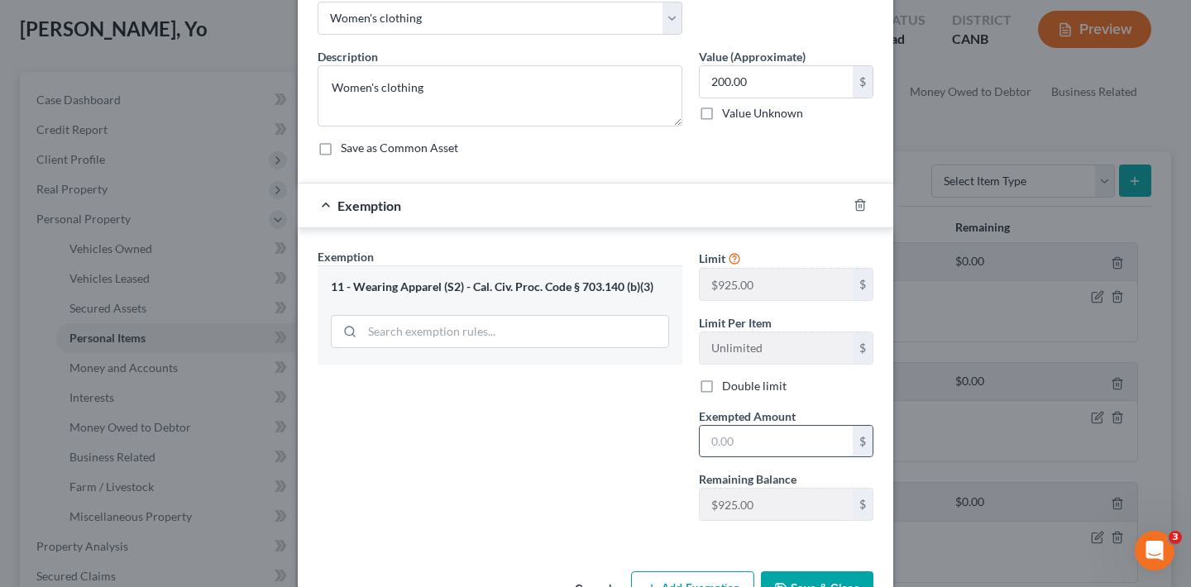
click at [748, 444] on input "text" at bounding box center [776, 441] width 153 height 31
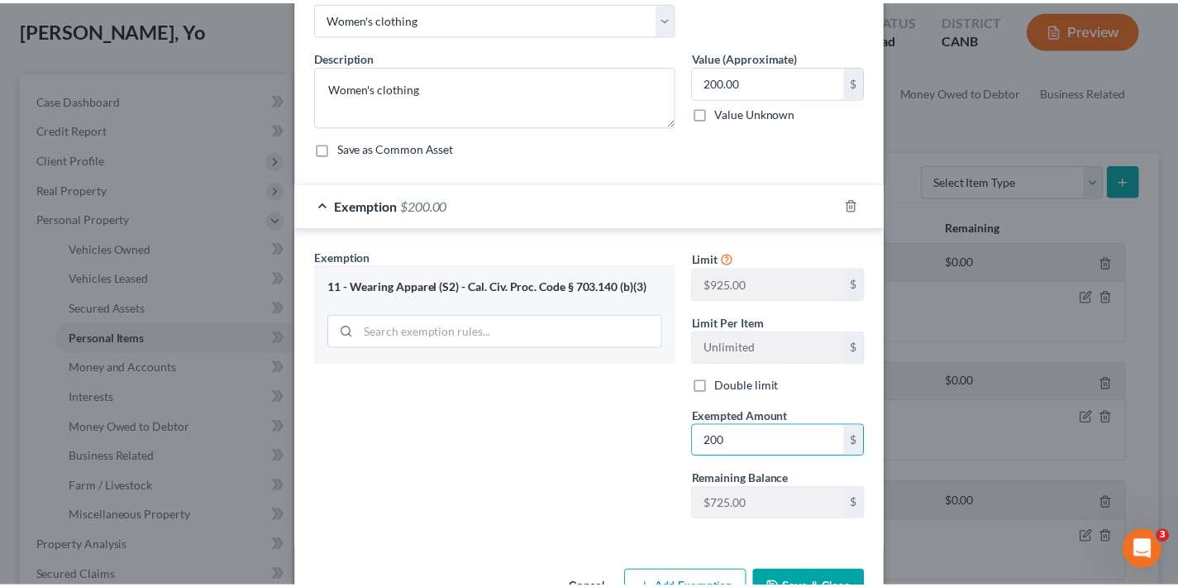
scroll to position [144, 0]
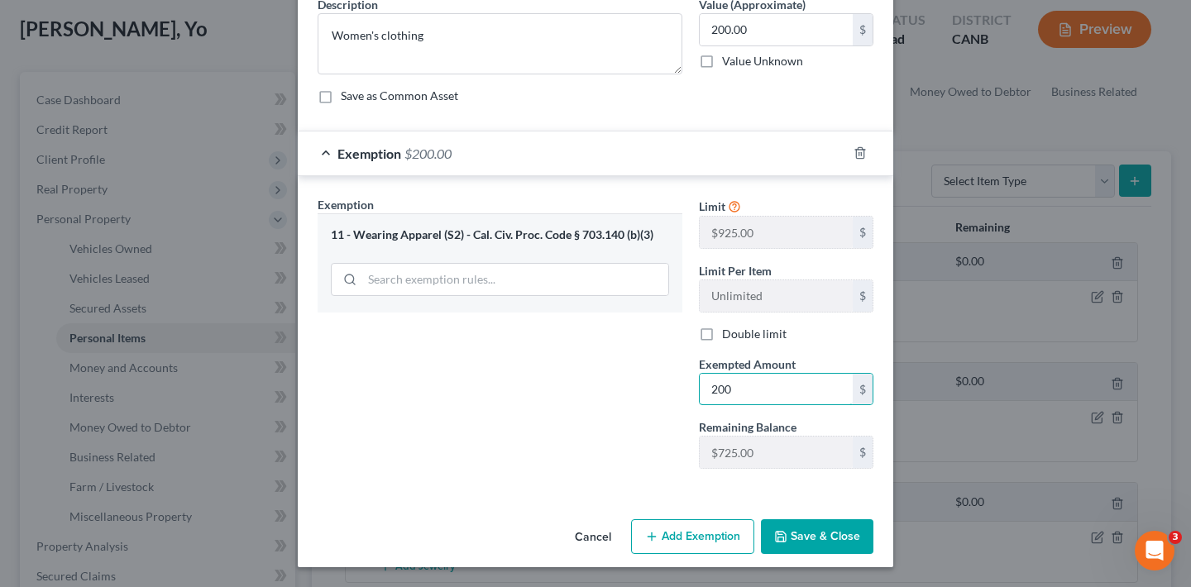
type input "200"
click at [807, 537] on button "Save & Close" at bounding box center [817, 536] width 112 height 35
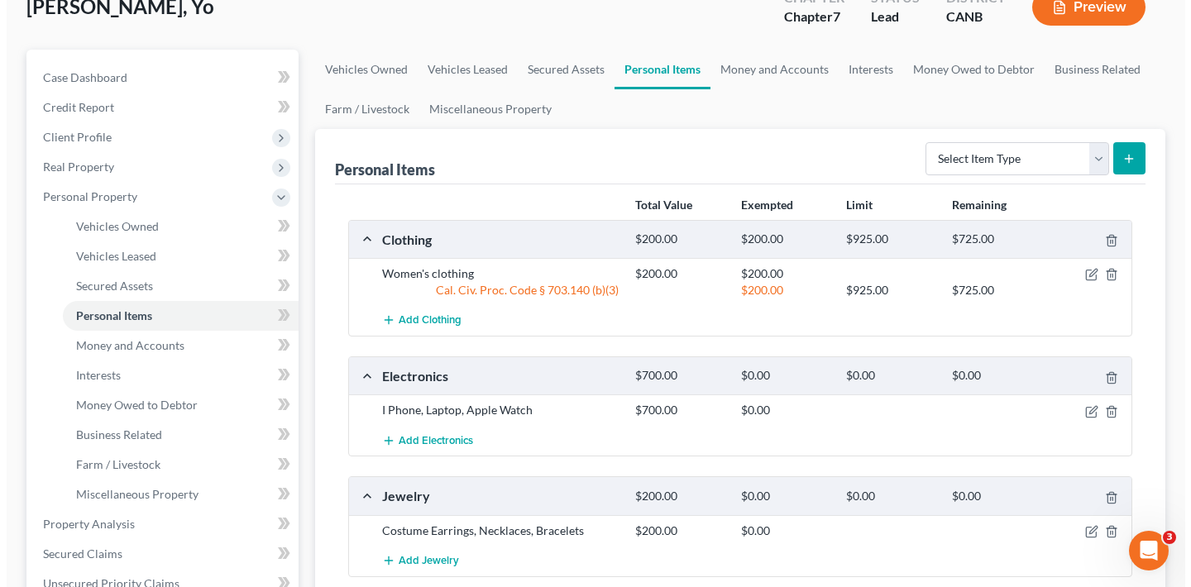
scroll to position [170, 0]
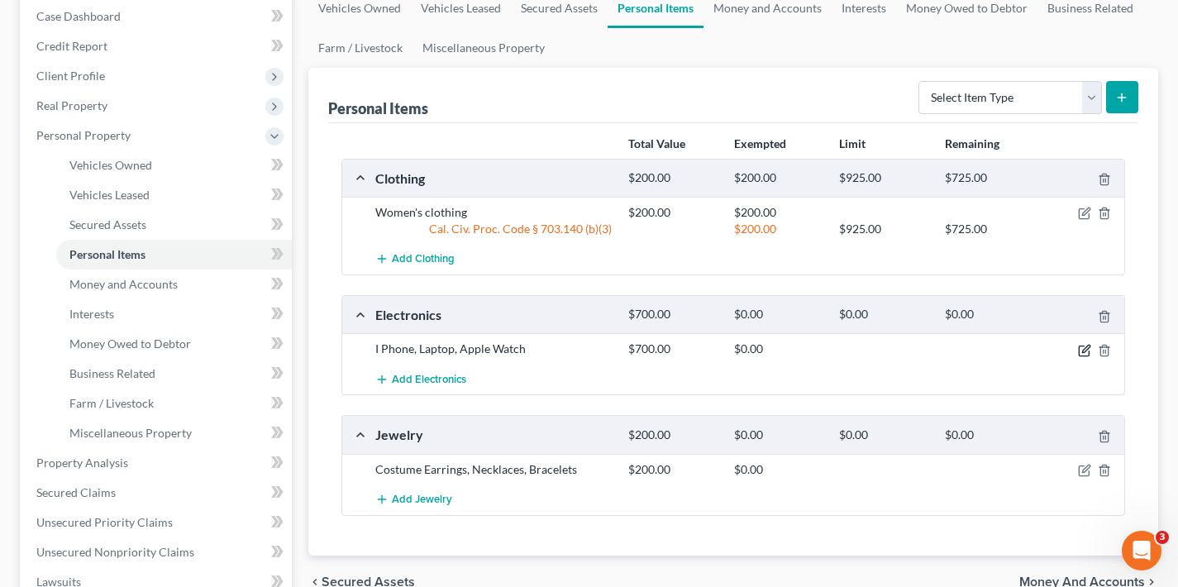
click at [1083, 346] on icon "button" at bounding box center [1084, 351] width 10 height 10
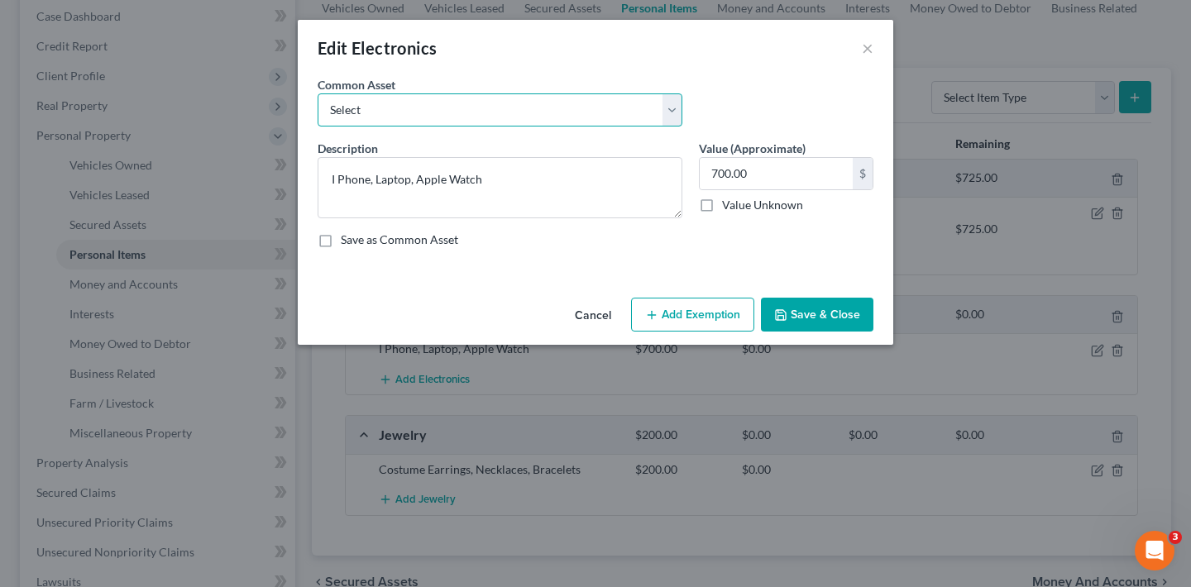
select select "0"
type textarea "TVs and small household electronics"
type input "300.00"
click at [710, 320] on button "Add Exemption" at bounding box center [692, 315] width 123 height 35
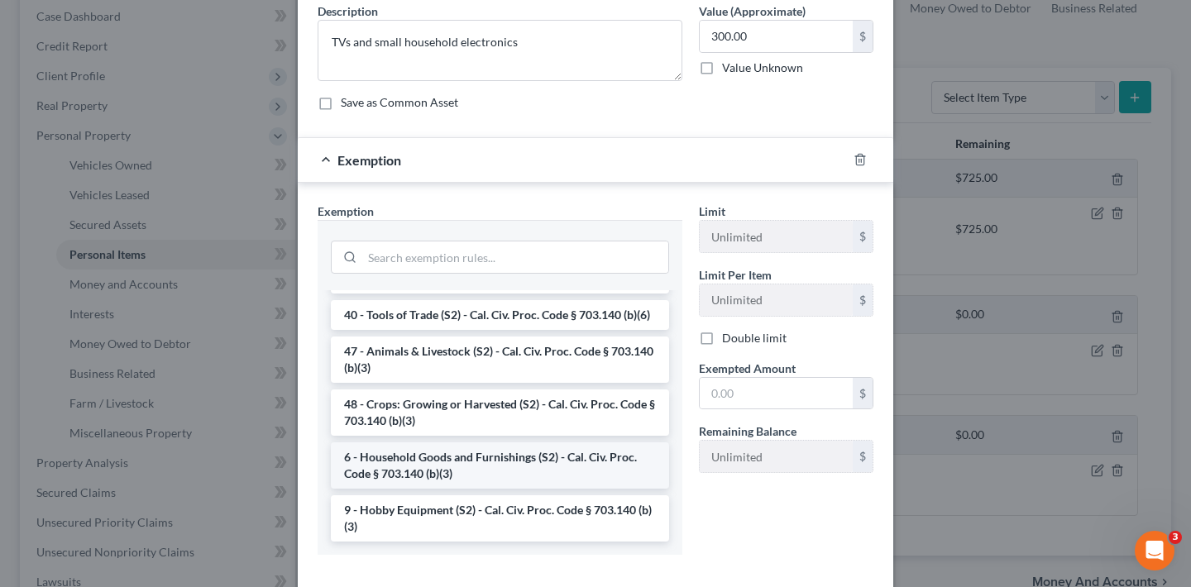
scroll to position [159, 0]
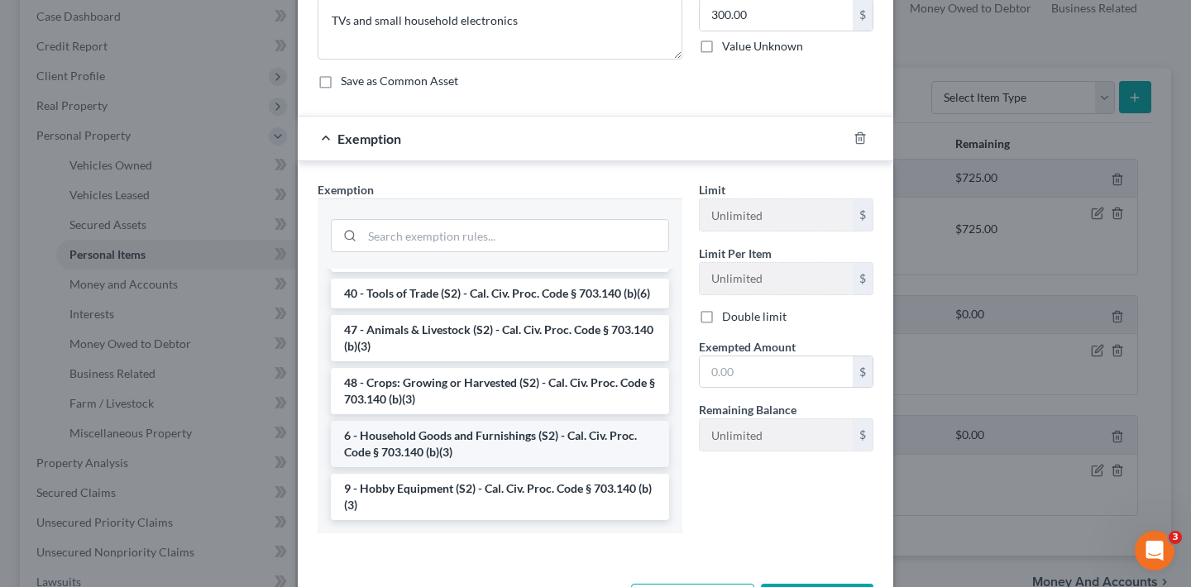
click at [476, 441] on li "6 - Household Goods and Furnishings (S2) - Cal. Civ. Proc. Code § 703.140 (b)(3)" at bounding box center [500, 444] width 338 height 46
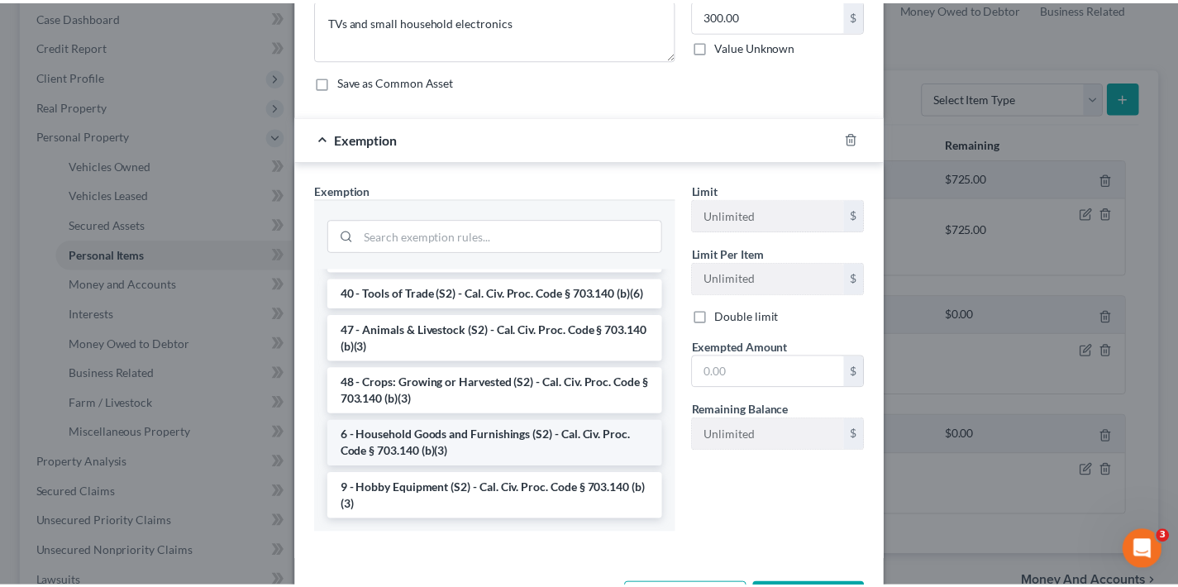
scroll to position [141, 0]
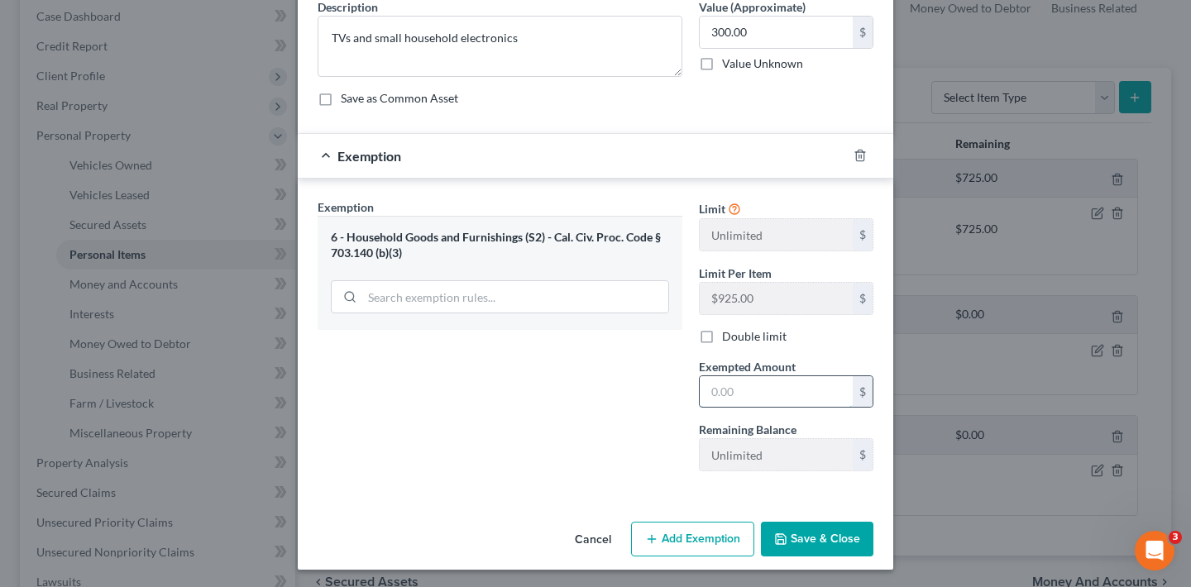
click at [738, 396] on input "text" at bounding box center [776, 391] width 153 height 31
type input "300"
click at [806, 542] on button "Save & Close" at bounding box center [817, 539] width 112 height 35
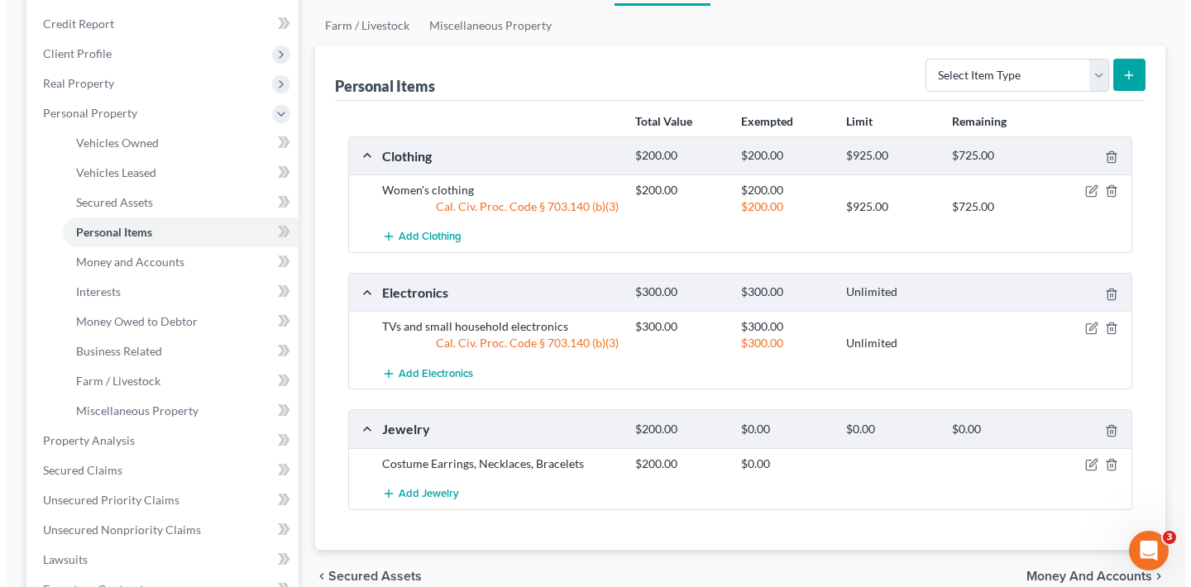
scroll to position [223, 0]
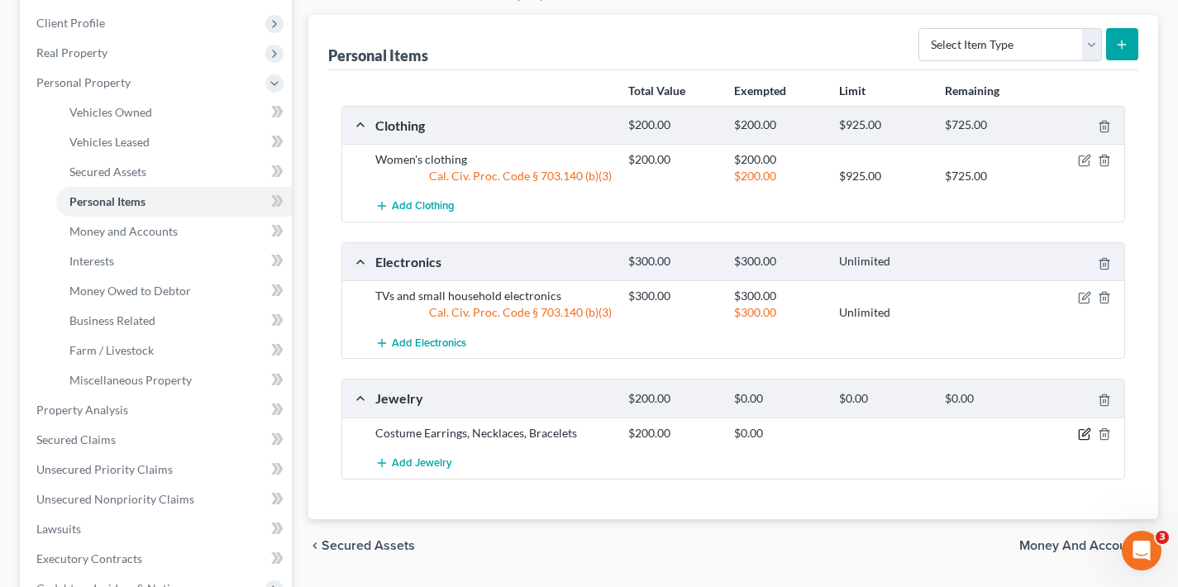
click at [1086, 435] on icon "button" at bounding box center [1084, 434] width 13 height 13
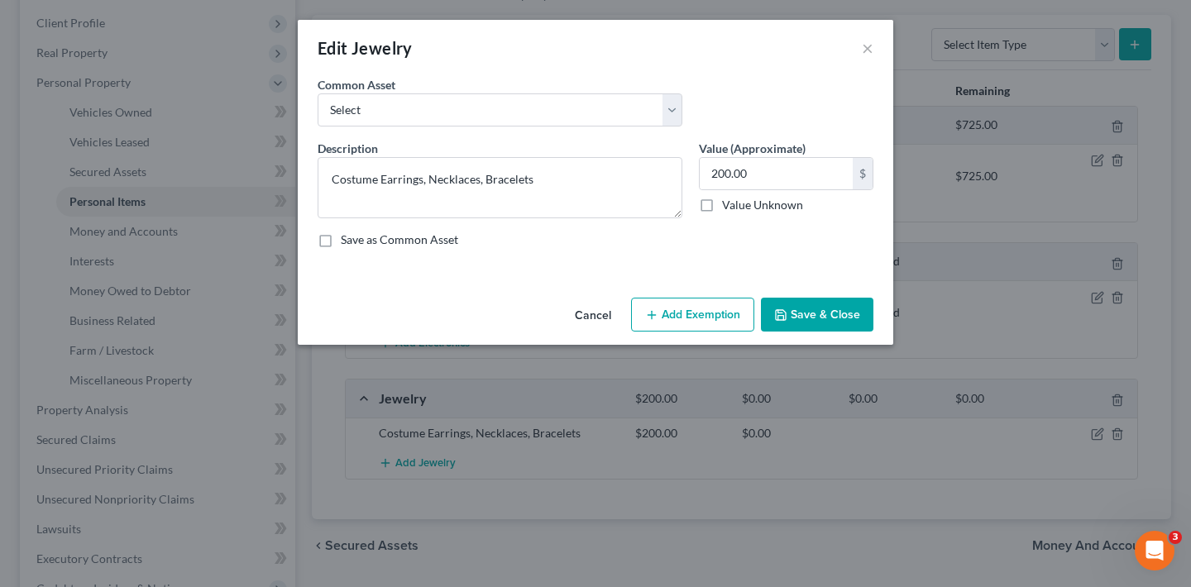
click at [698, 315] on button "Add Exemption" at bounding box center [692, 315] width 123 height 35
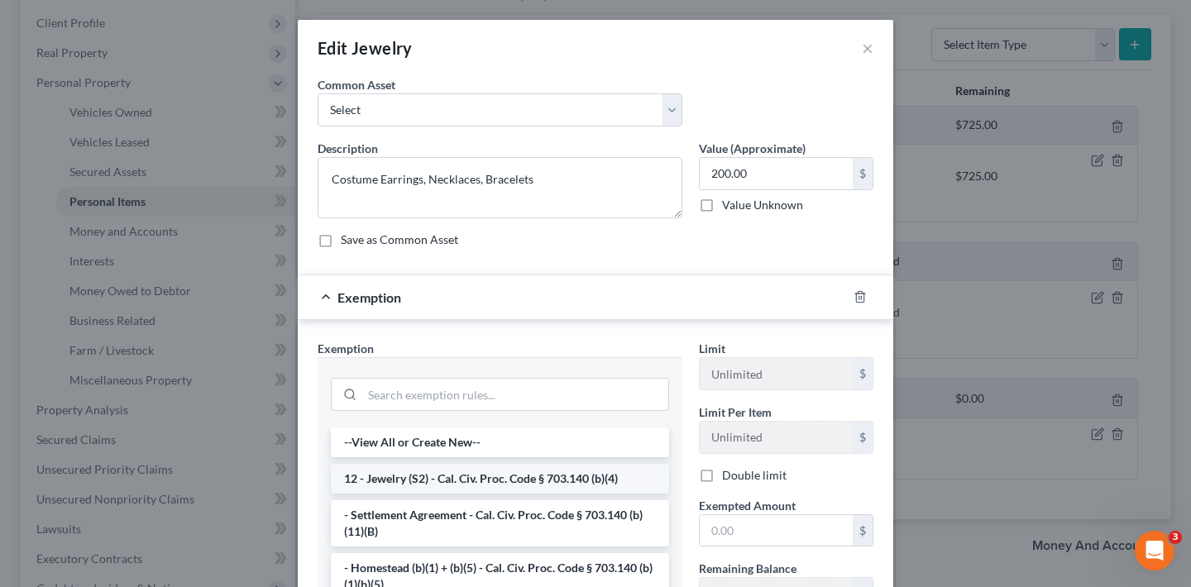
click at [442, 479] on li "12 - Jewelry (S2) - Cal. Civ. Proc. Code § 703.140 (b)(4)" at bounding box center [500, 479] width 338 height 30
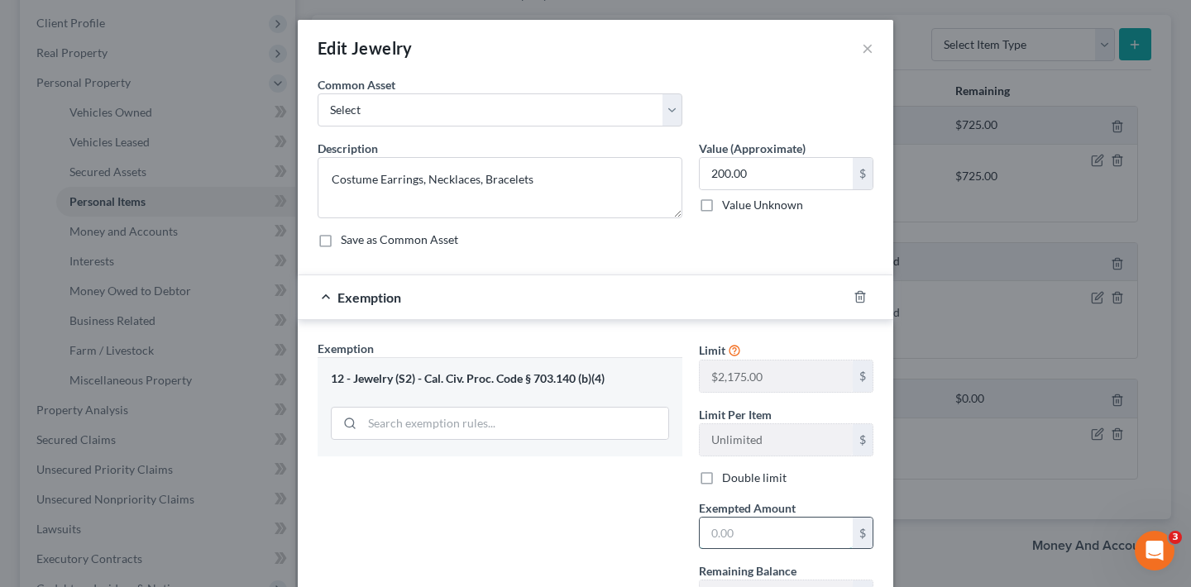
click at [729, 531] on input "text" at bounding box center [776, 533] width 153 height 31
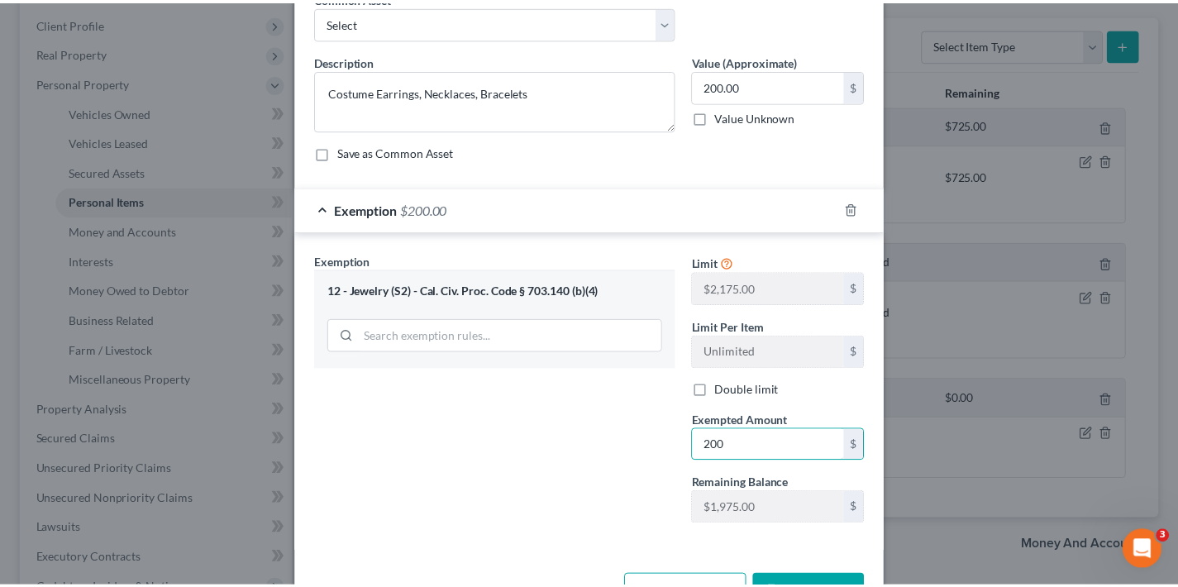
scroll to position [144, 0]
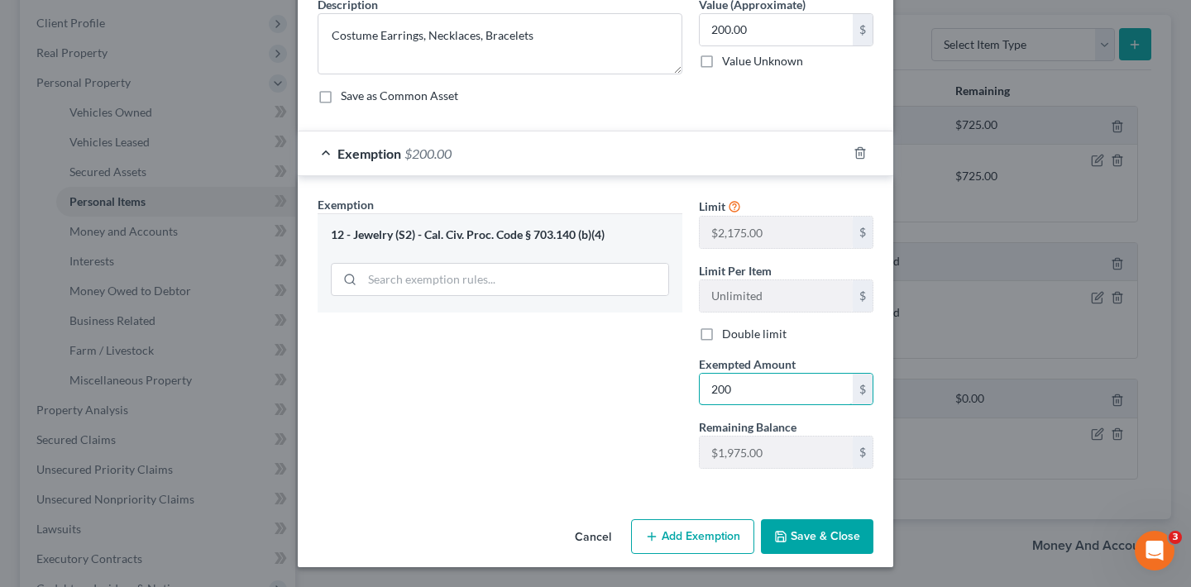
type input "200"
click at [809, 543] on button "Save & Close" at bounding box center [817, 536] width 112 height 35
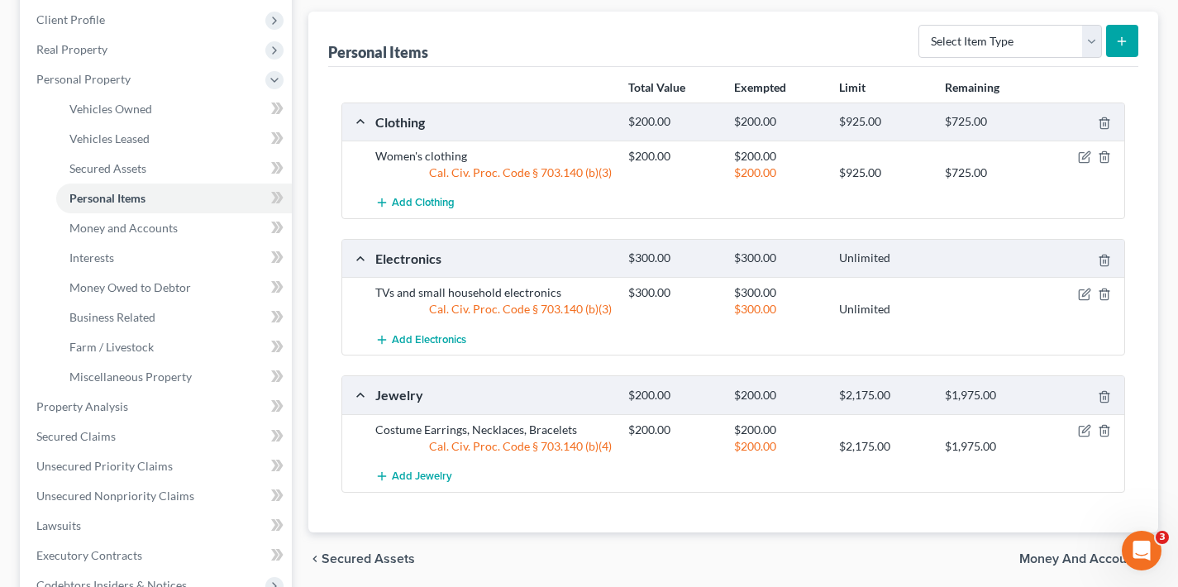
scroll to position [523, 0]
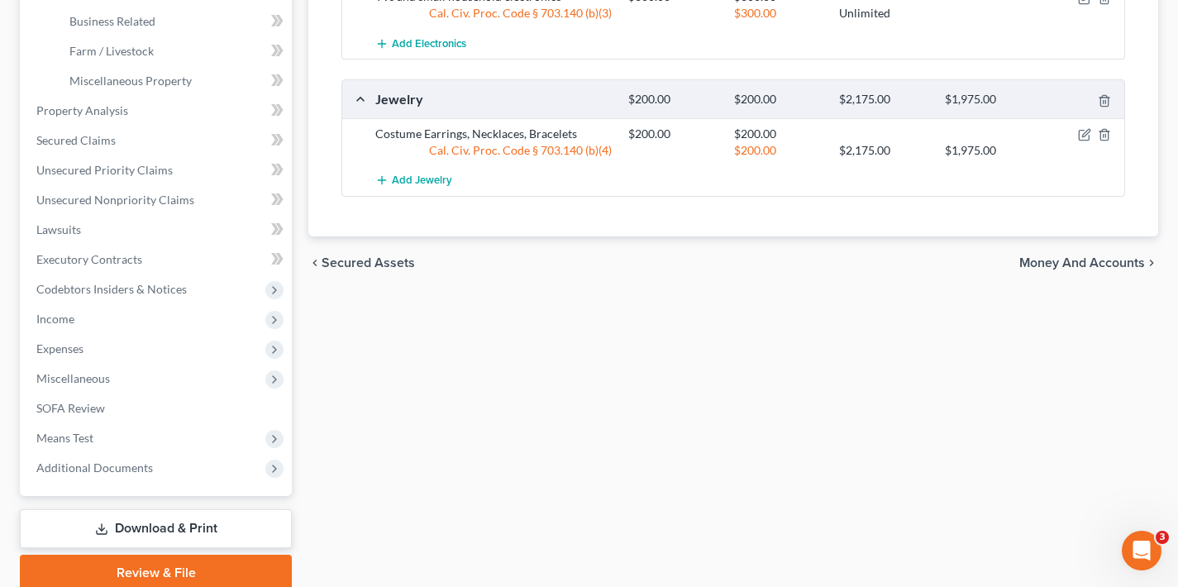
click at [1079, 262] on span "Money and Accounts" at bounding box center [1083, 262] width 126 height 13
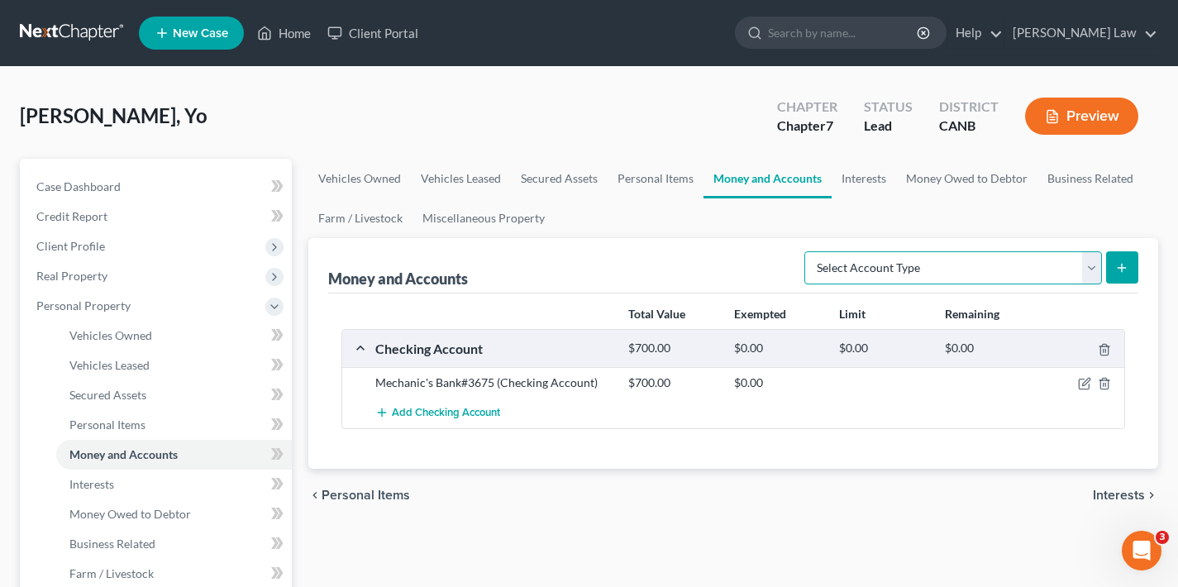
select select "other"
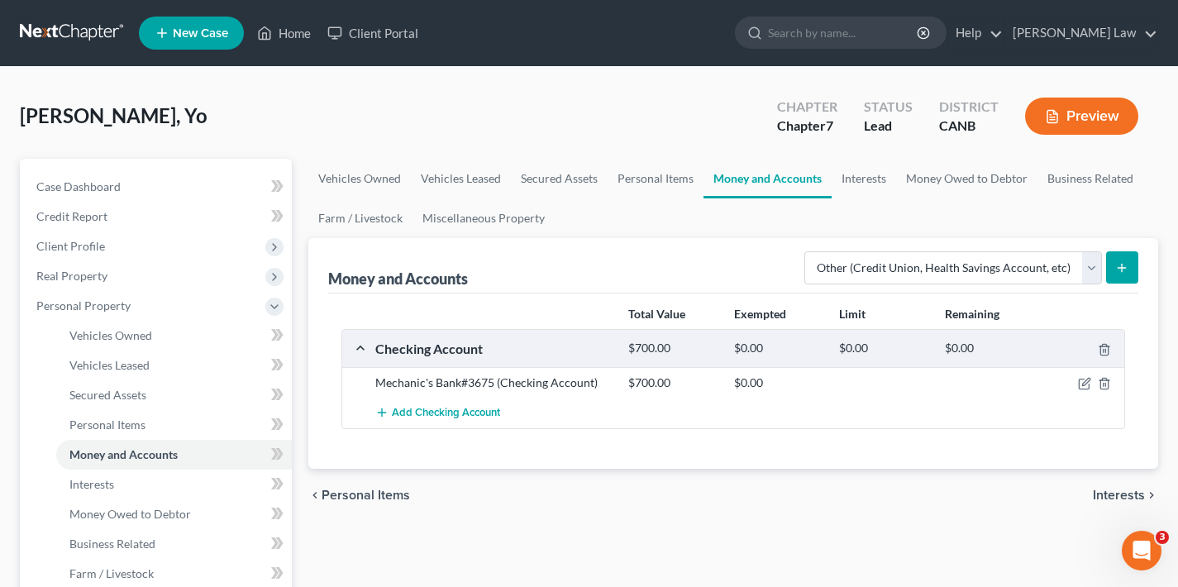
click at [1129, 270] on icon "submit" at bounding box center [1122, 267] width 13 height 13
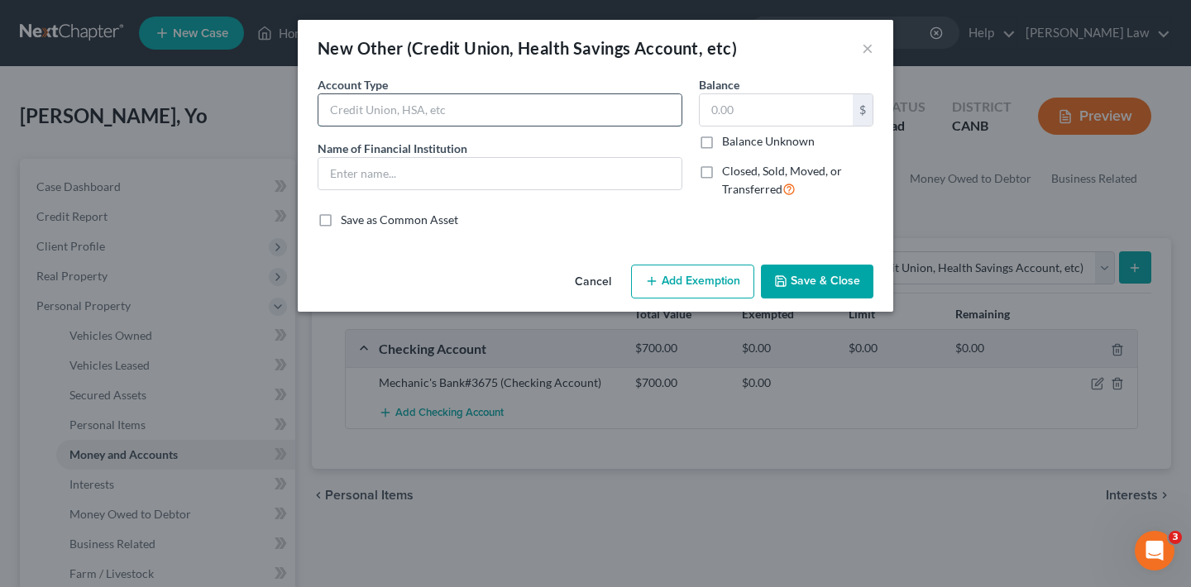
click at [478, 115] on input "text" at bounding box center [499, 109] width 363 height 31
type input "Venmo"
click at [473, 174] on input "text" at bounding box center [499, 173] width 363 height 31
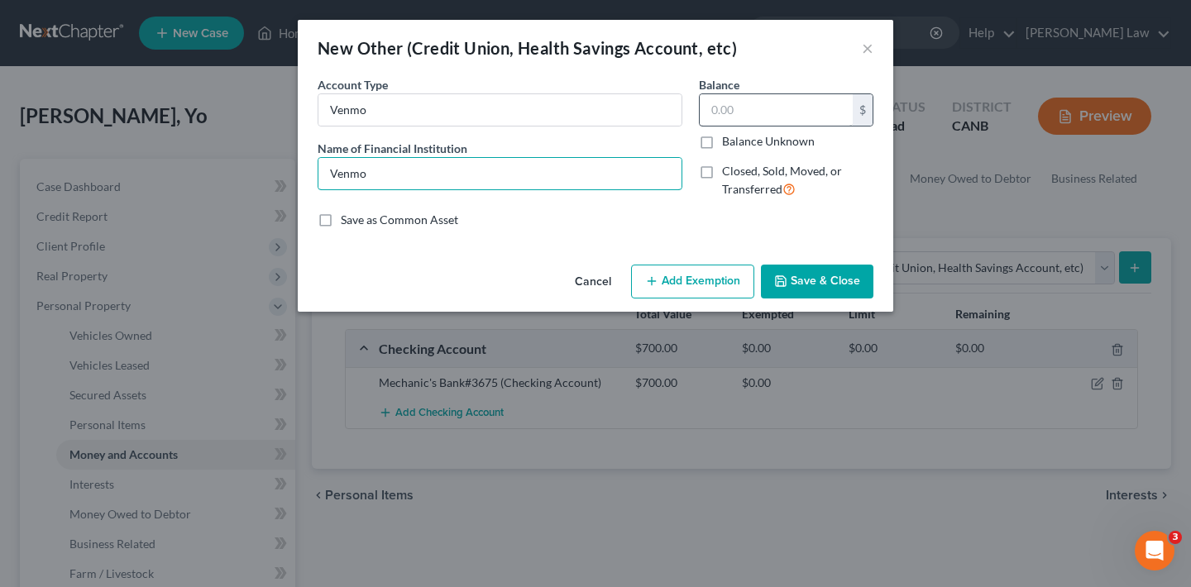
type input "Venmo"
click at [805, 117] on input "text" at bounding box center [776, 109] width 153 height 31
type input "0"
click at [823, 284] on button "Save & Close" at bounding box center [817, 282] width 112 height 35
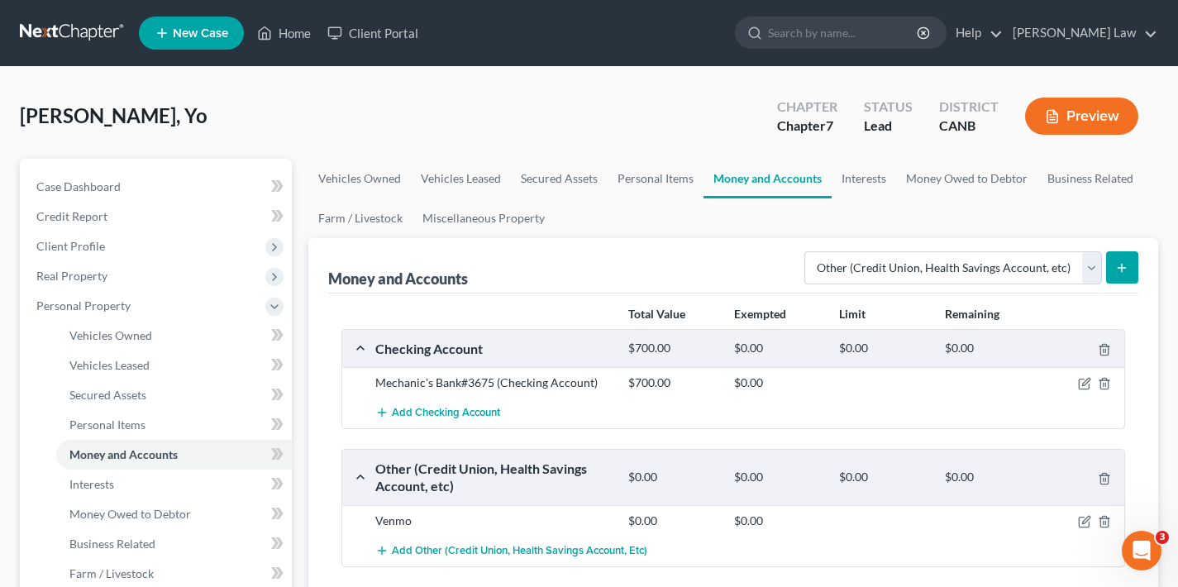
scroll to position [225, 0]
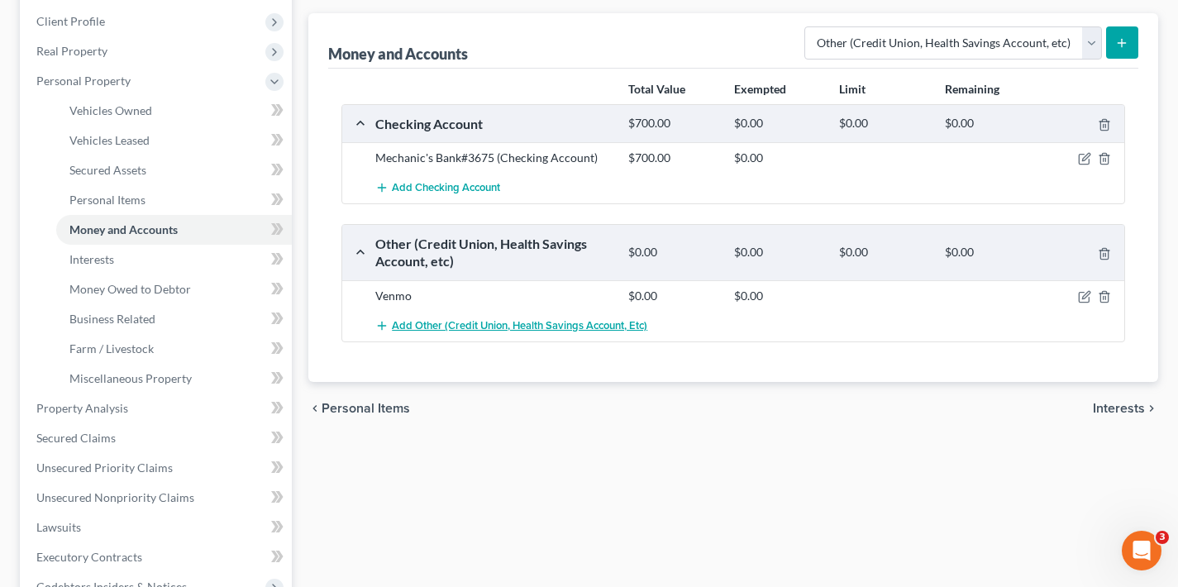
click at [475, 325] on span "Add Other (Credit Union, Health Savings Account, etc)" at bounding box center [520, 325] width 256 height 13
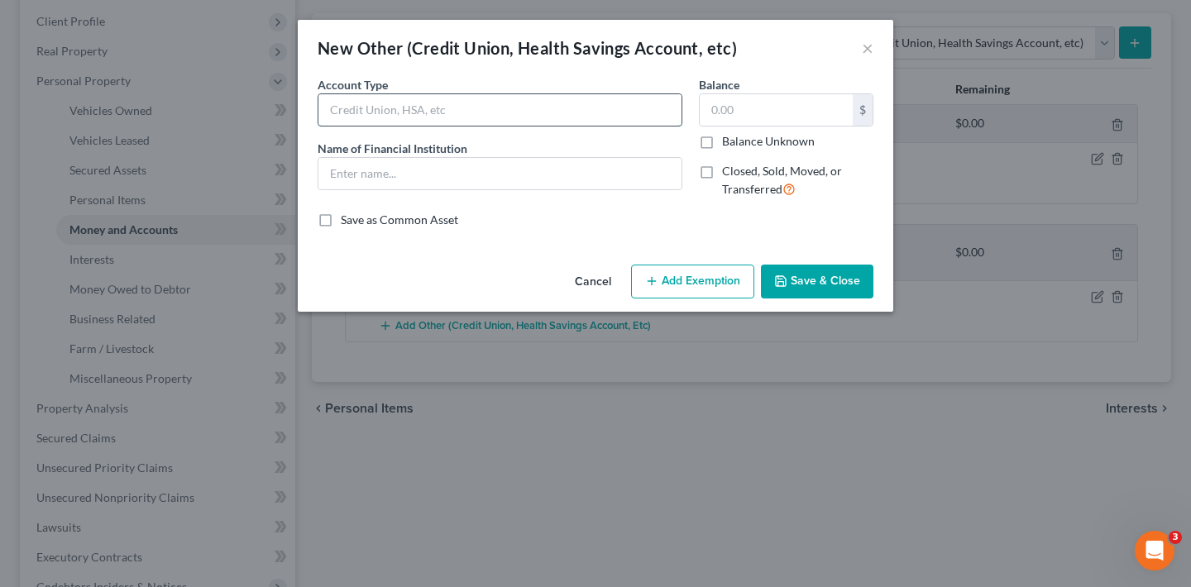
click at [437, 118] on input "text" at bounding box center [499, 109] width 363 height 31
type input "PayPal"
click at [422, 166] on input "text" at bounding box center [499, 173] width 363 height 31
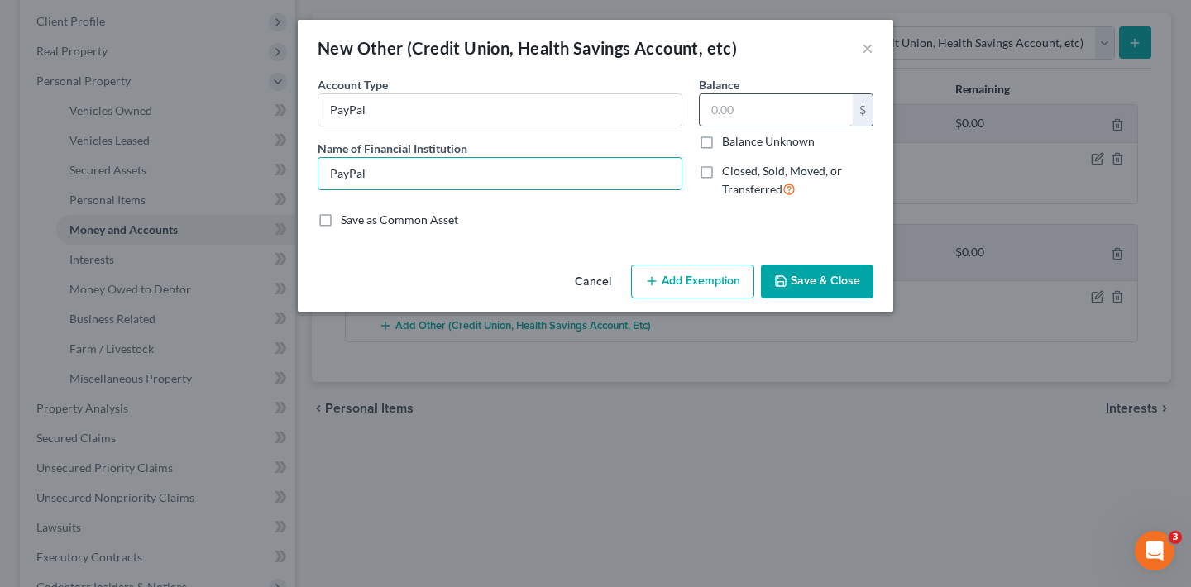
type input "PayPal"
click at [725, 113] on input "text" at bounding box center [776, 109] width 153 height 31
type input "0"
click at [848, 279] on button "Save & Close" at bounding box center [817, 282] width 112 height 35
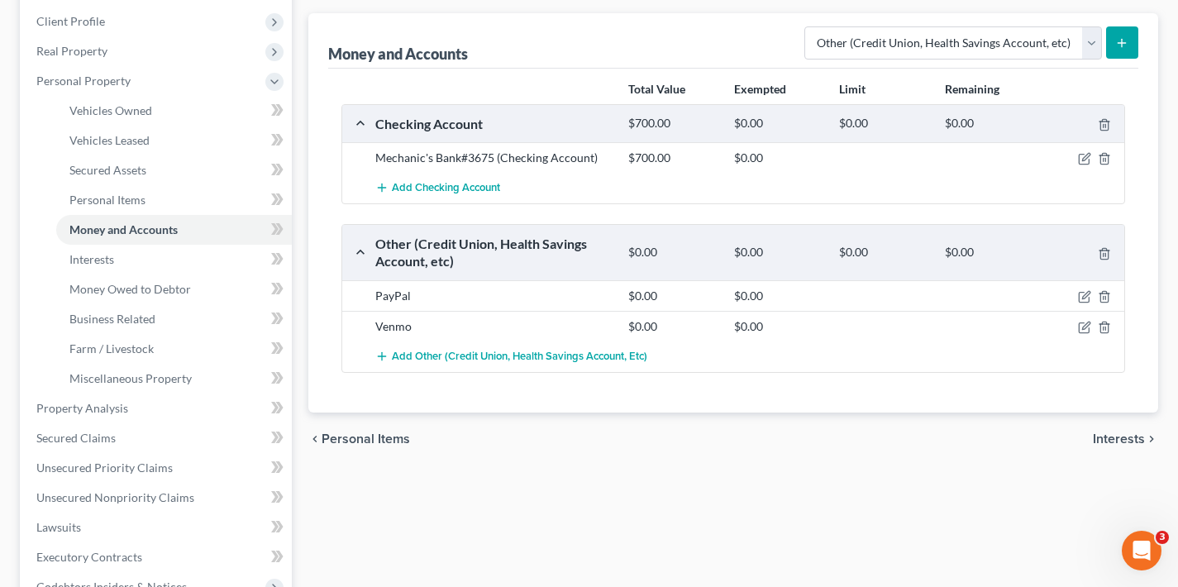
click at [1121, 438] on span "Interests" at bounding box center [1119, 438] width 52 height 13
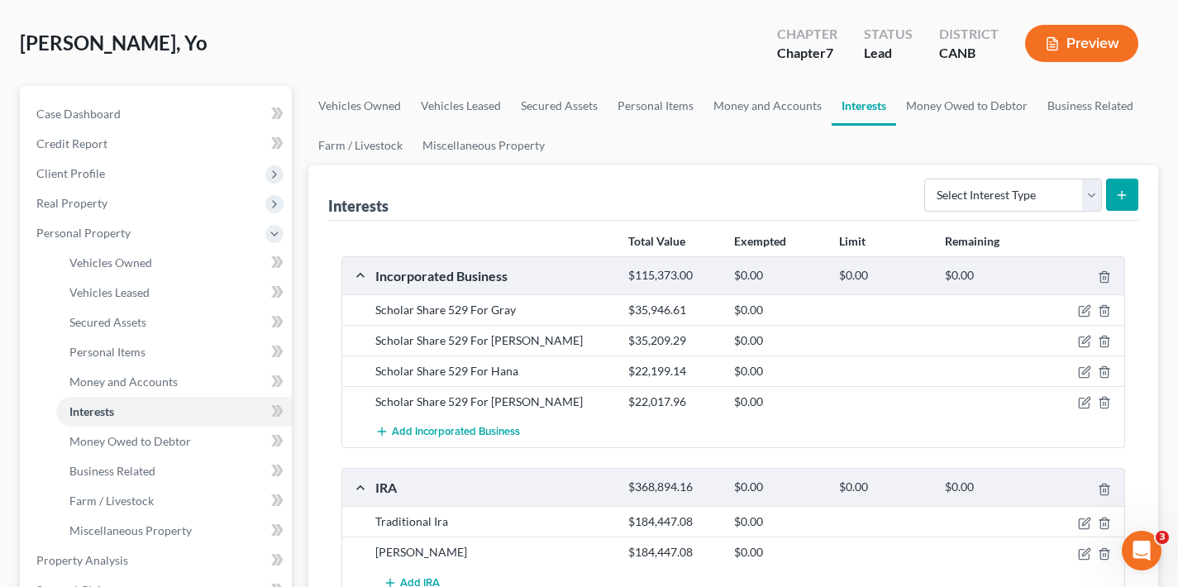
scroll to position [95, 0]
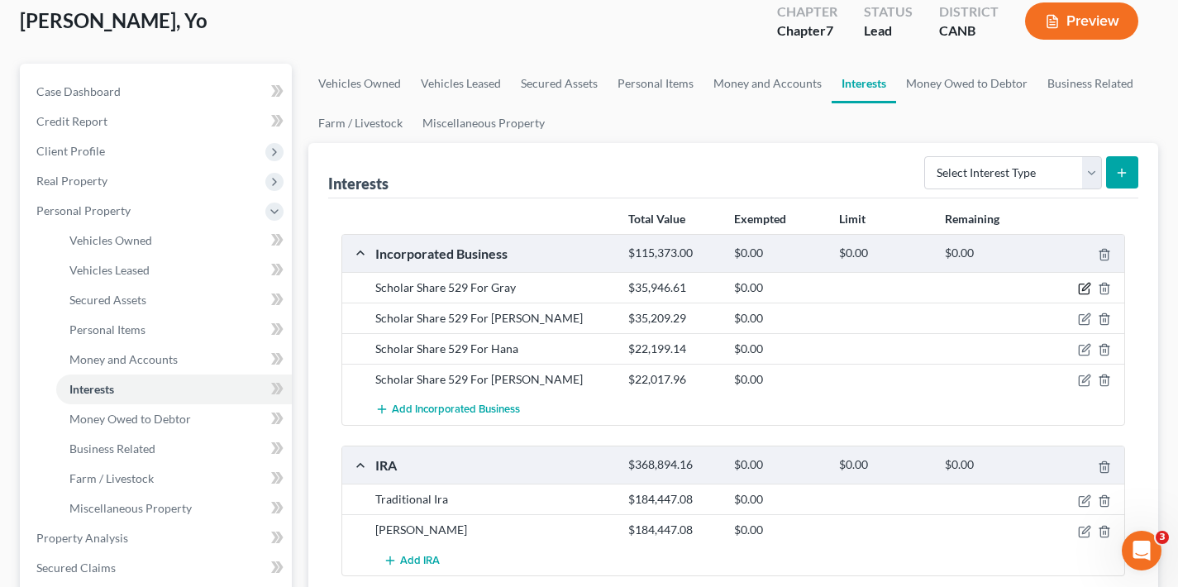
click at [1084, 289] on icon "button" at bounding box center [1084, 288] width 13 height 13
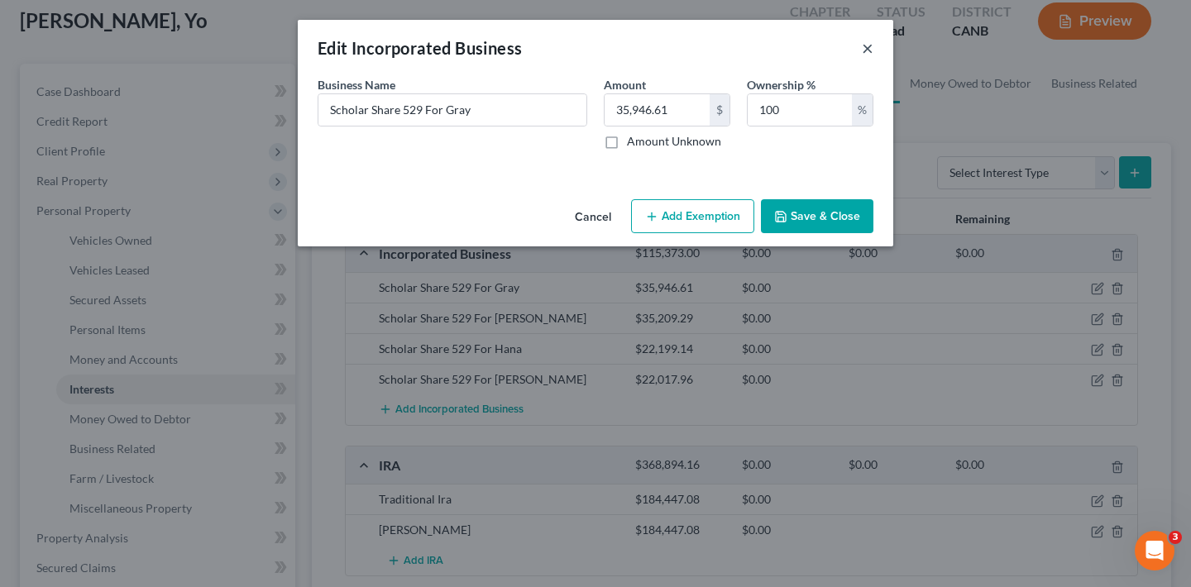
click at [866, 48] on button "×" at bounding box center [868, 48] width 12 height 20
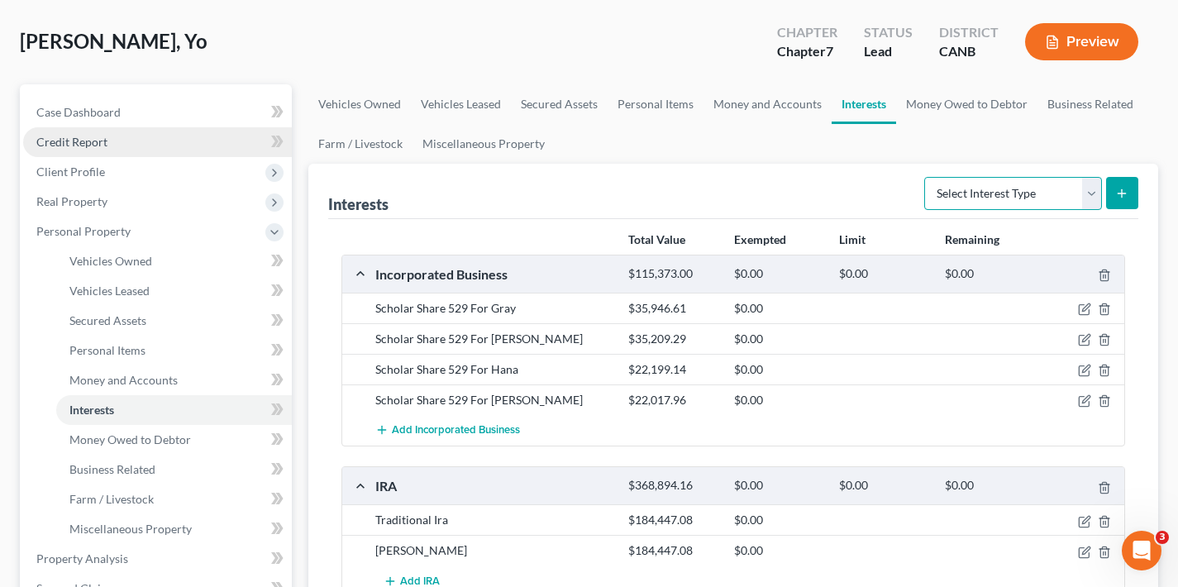
scroll to position [0, 0]
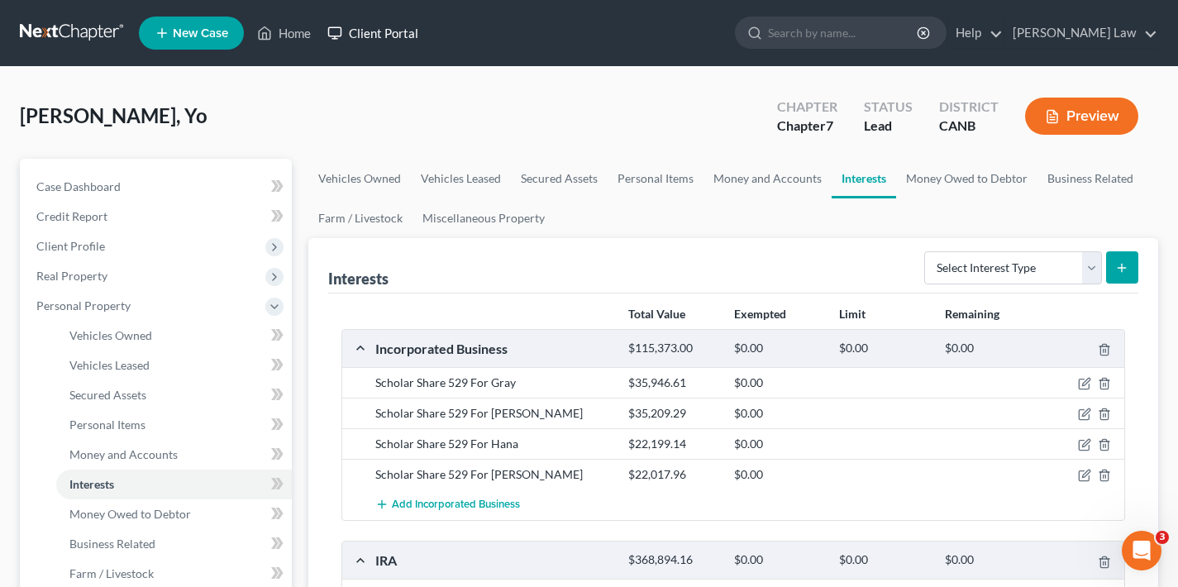
click at [396, 36] on link "Client Portal" at bounding box center [372, 33] width 107 height 30
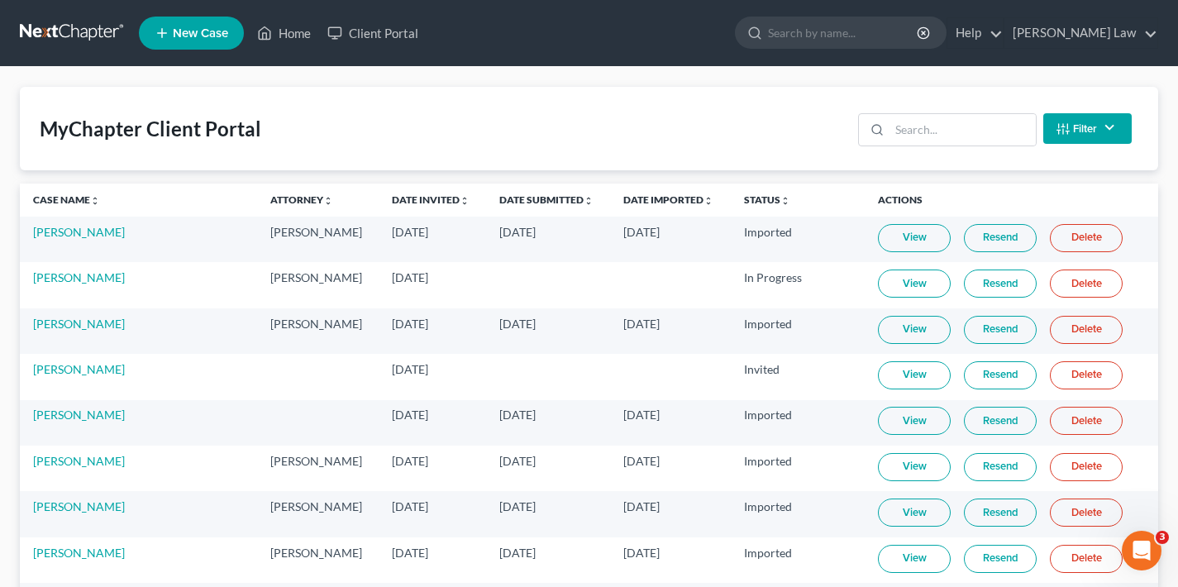
click at [72, 203] on link "Case Name unfold_more expand_more expand_less" at bounding box center [66, 199] width 67 height 12
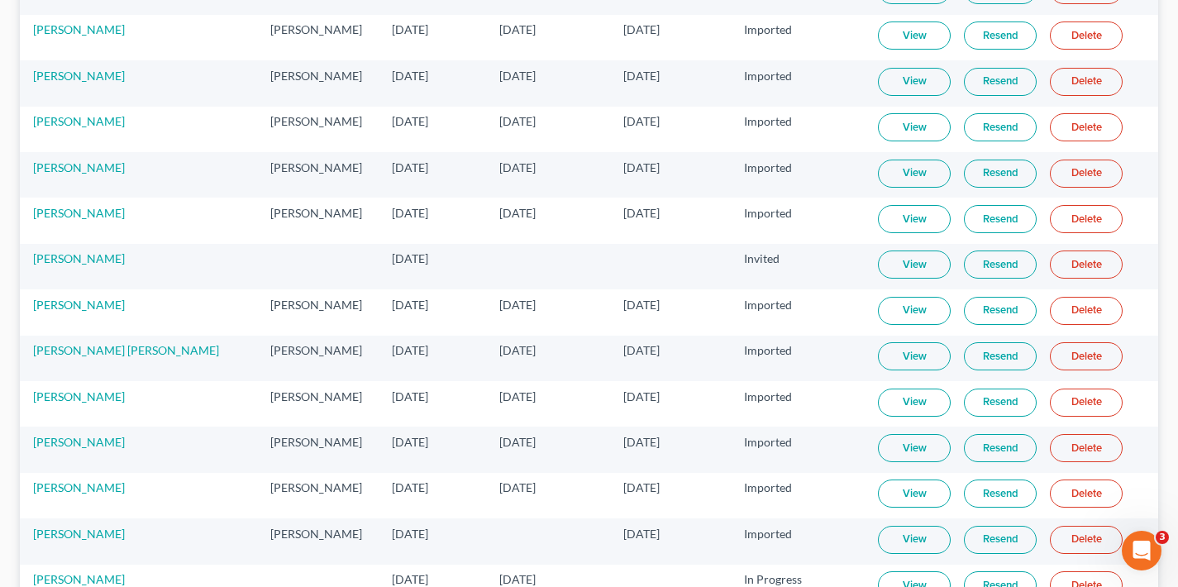
scroll to position [5616, 0]
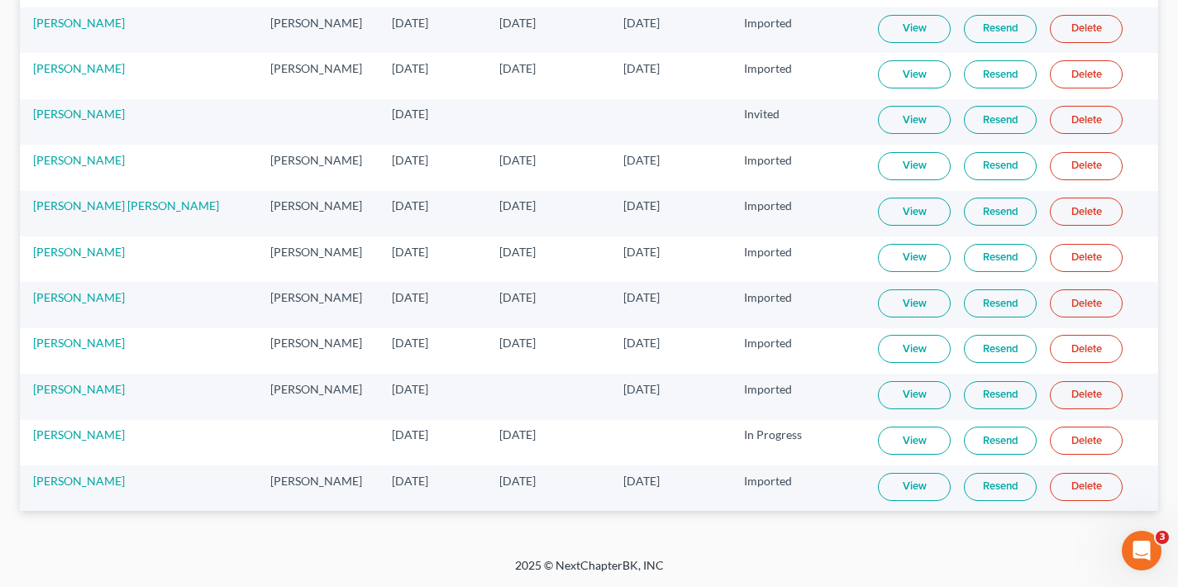
click at [905, 490] on link "View" at bounding box center [914, 487] width 73 height 28
click at [55, 480] on link "Yo Akino" at bounding box center [79, 481] width 92 height 14
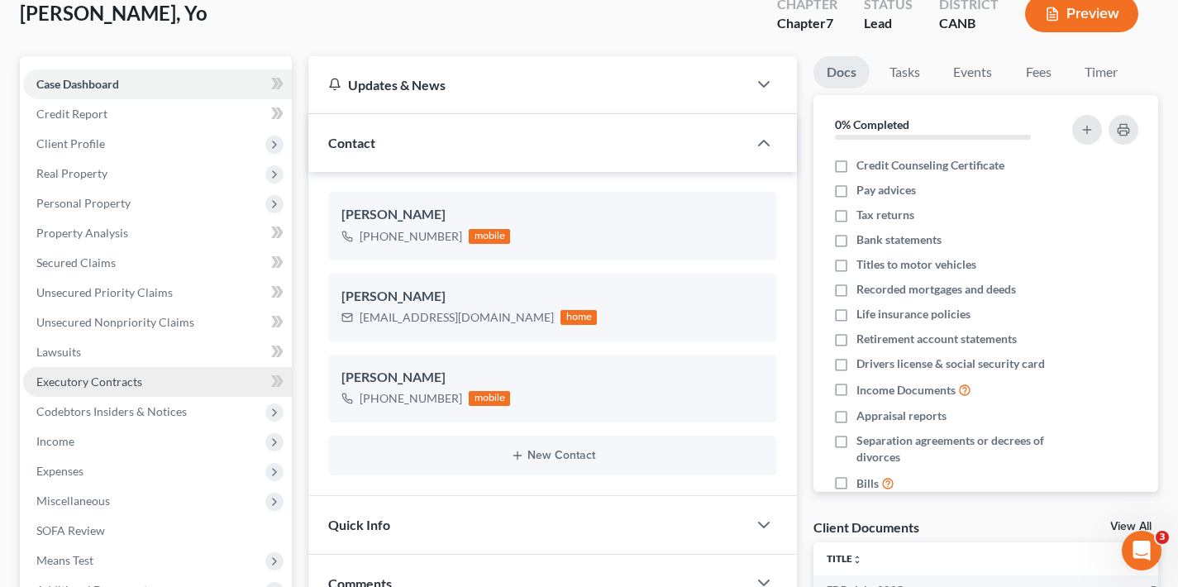
scroll to position [106, 0]
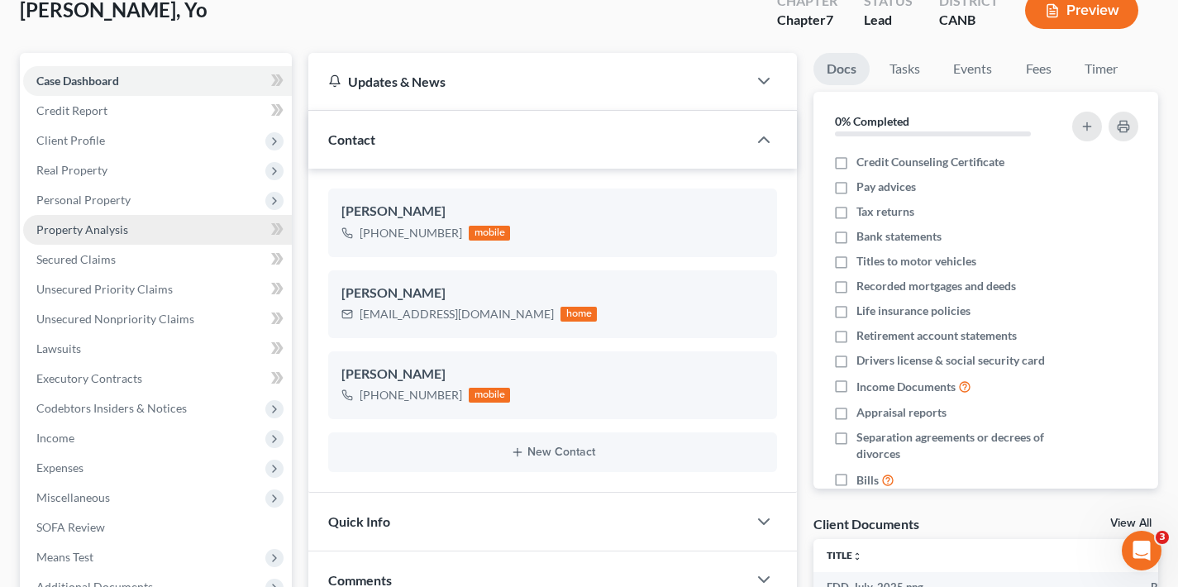
click at [108, 232] on span "Property Analysis" at bounding box center [82, 229] width 92 height 14
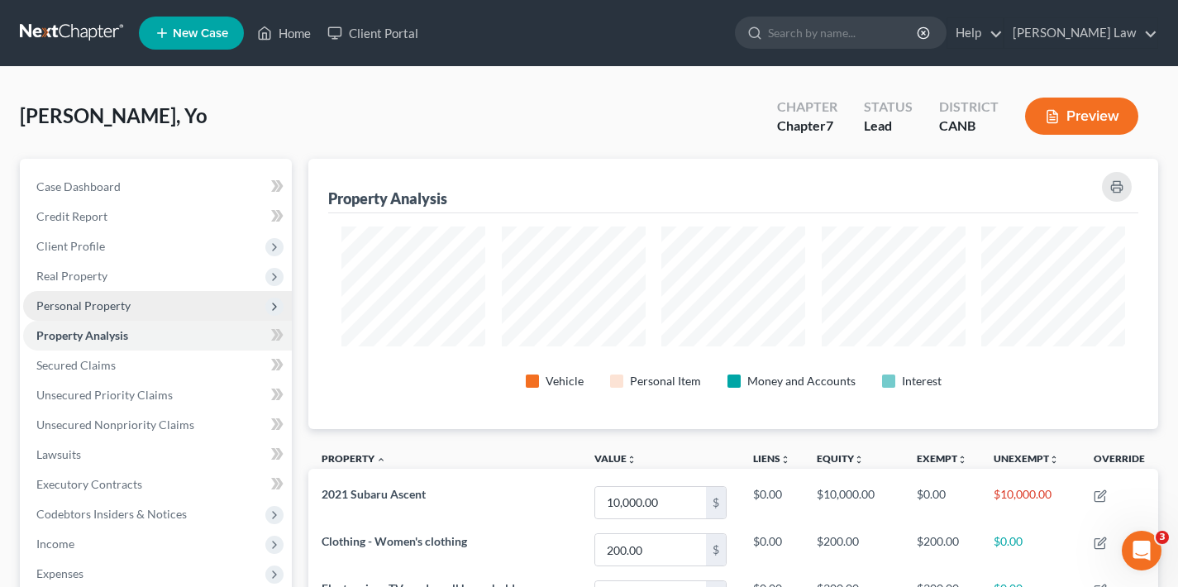
click at [100, 305] on span "Personal Property" at bounding box center [83, 306] width 94 height 14
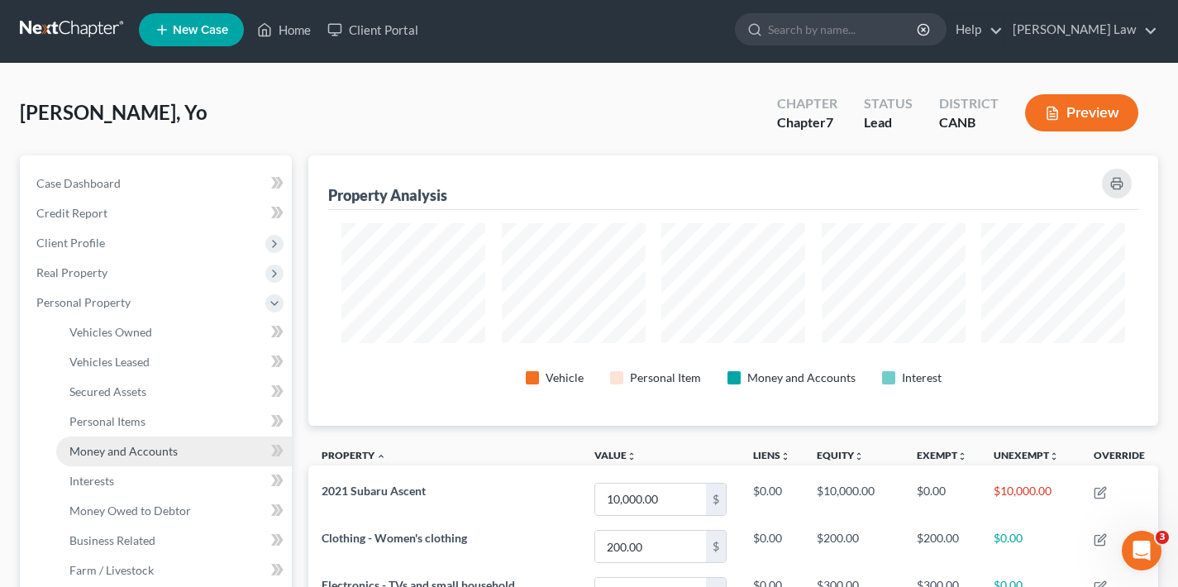
scroll to position [141, 0]
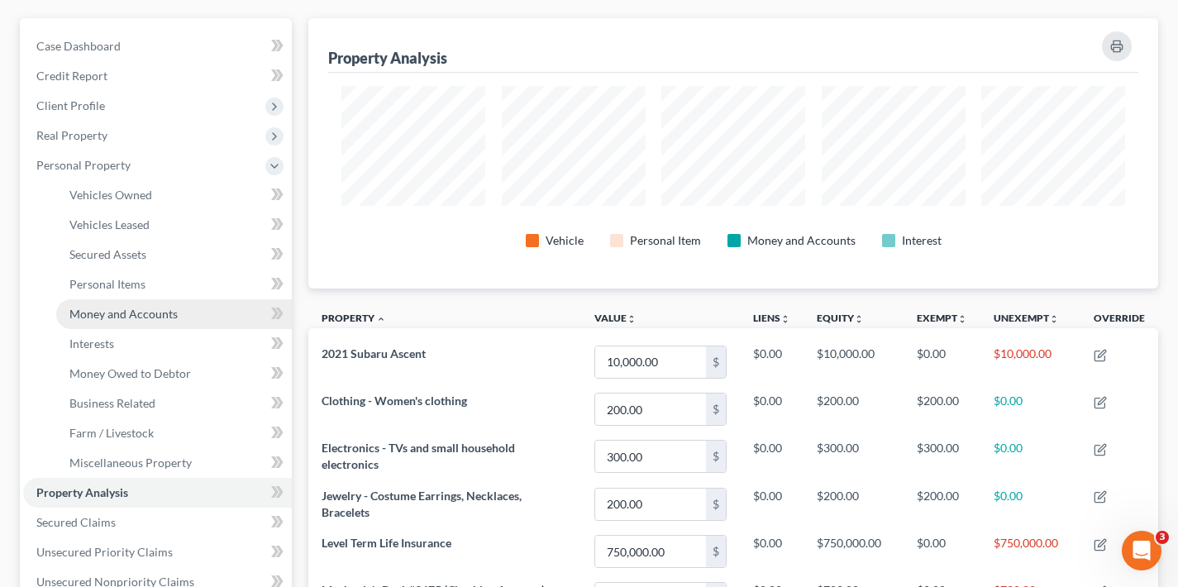
click at [150, 316] on span "Money and Accounts" at bounding box center [123, 314] width 108 height 14
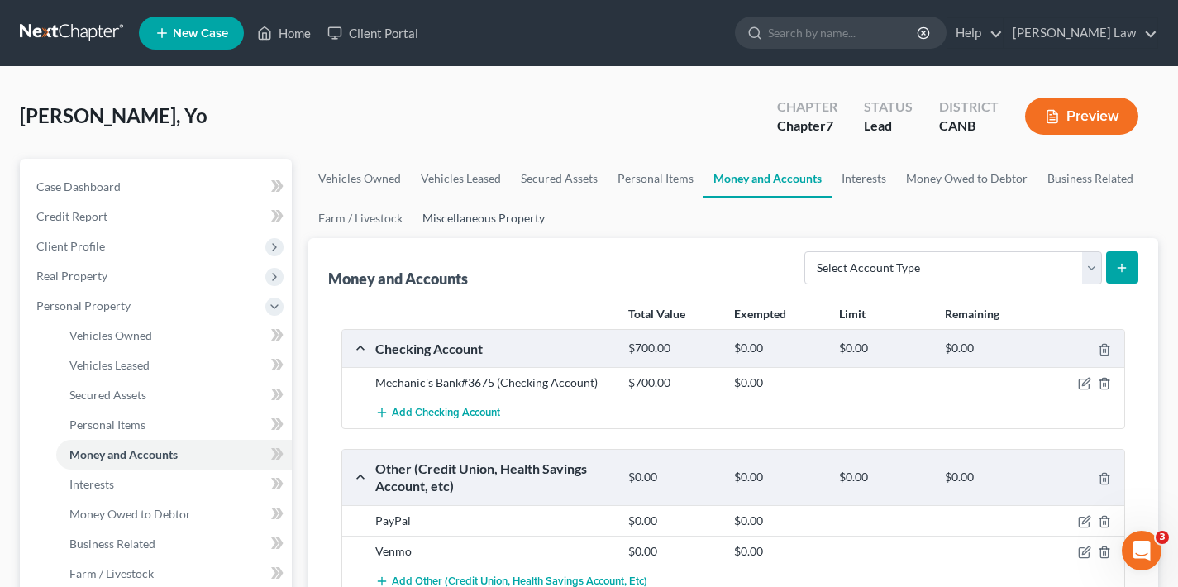
click at [499, 217] on link "Miscellaneous Property" at bounding box center [484, 218] width 142 height 40
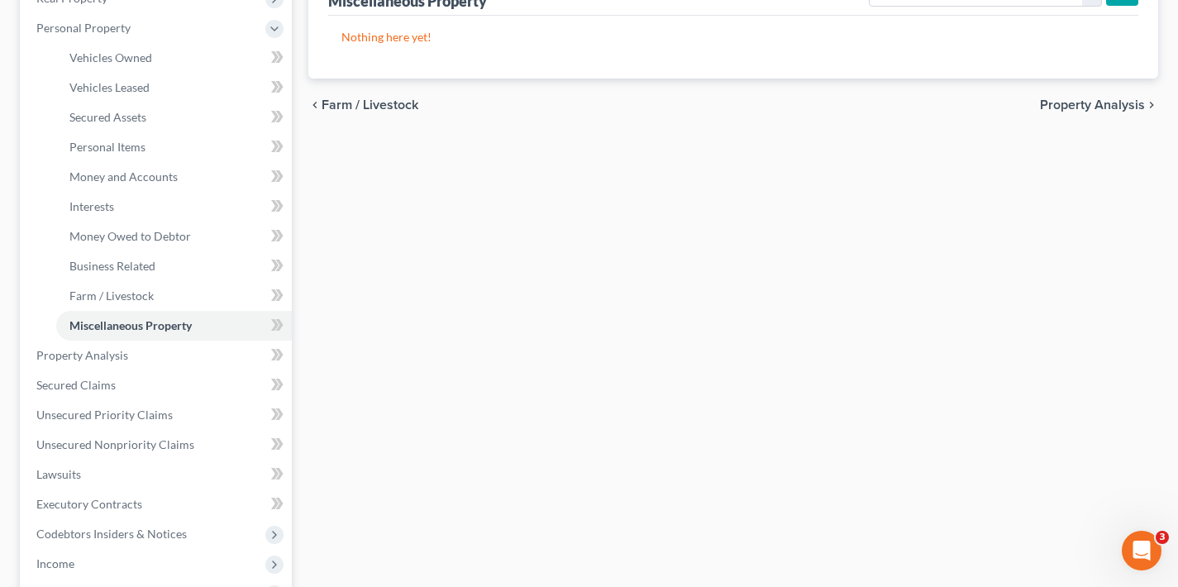
scroll to position [137, 0]
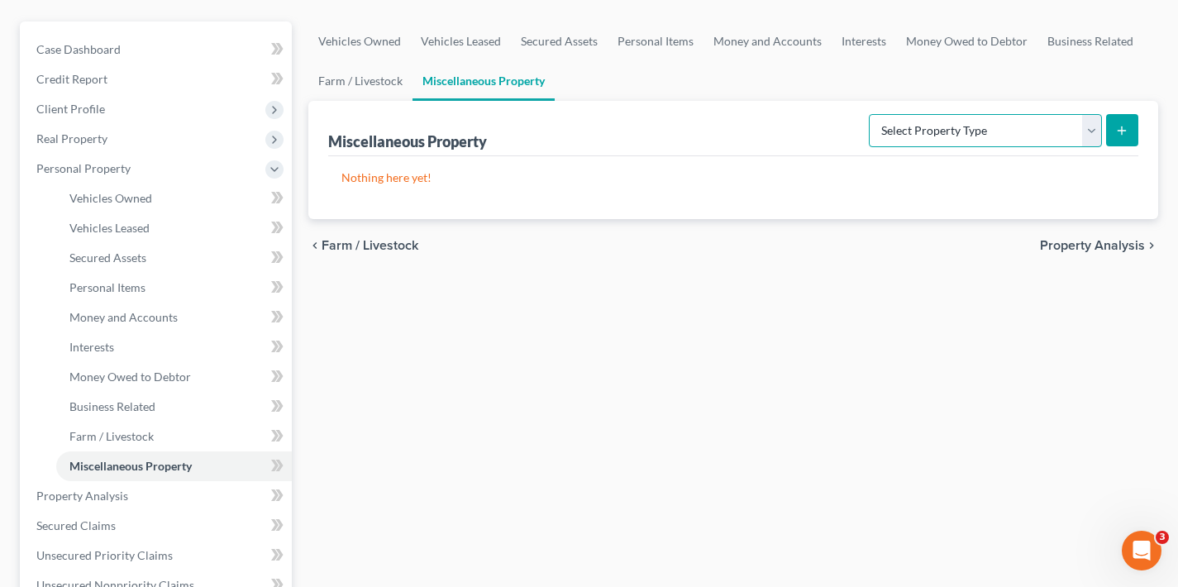
select select "holding_for_another"
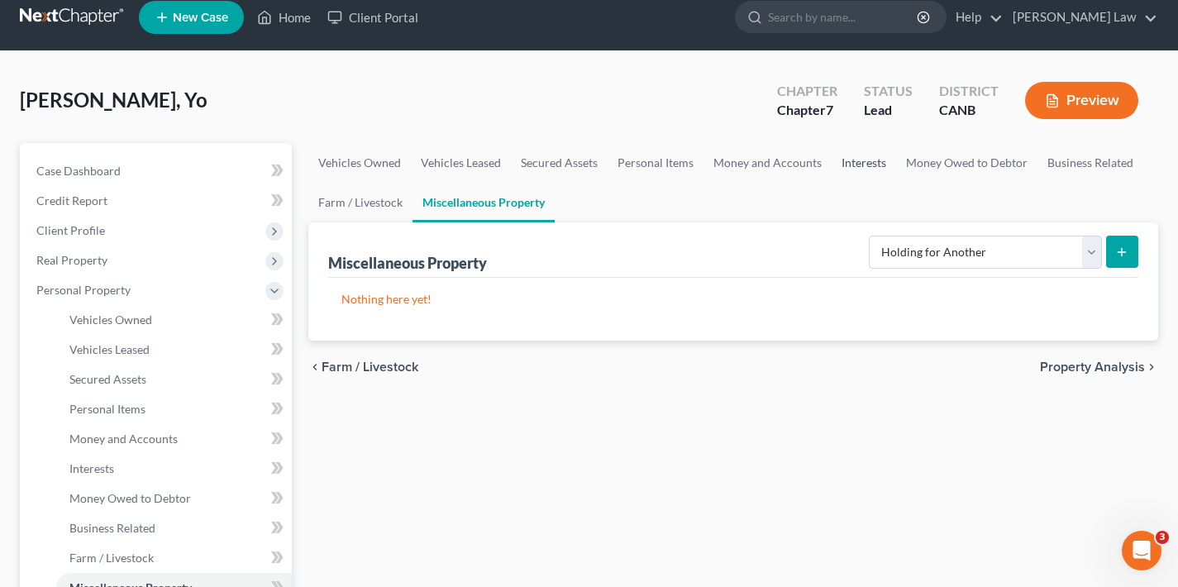
click at [849, 164] on link "Interests" at bounding box center [864, 163] width 64 height 40
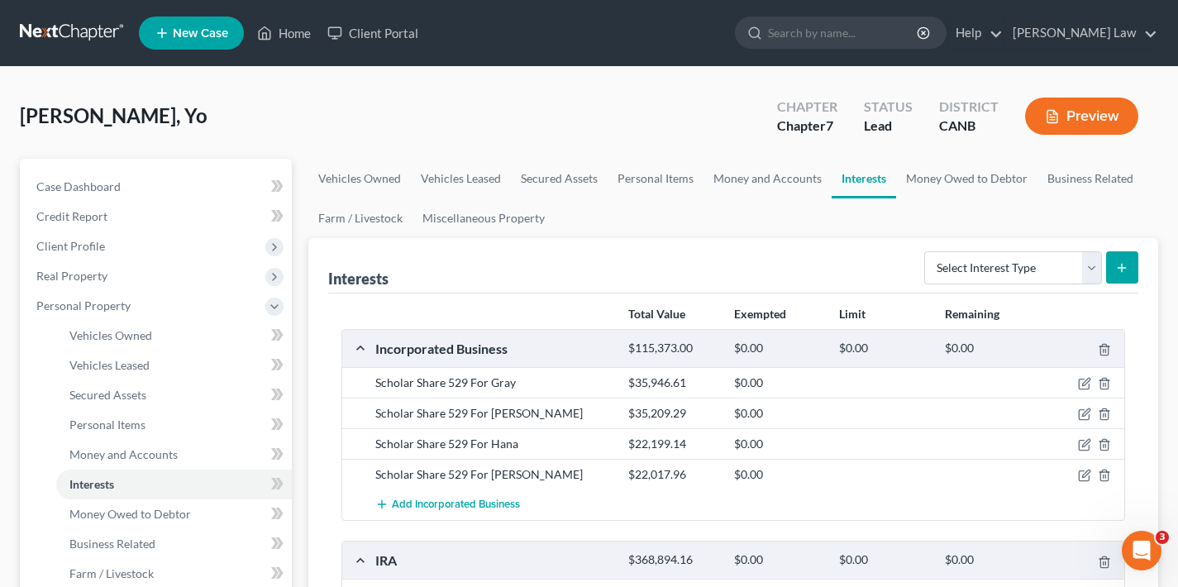
click at [385, 382] on div "Scholar Share 529 For Gray" at bounding box center [493, 383] width 253 height 17
drag, startPoint x: 375, startPoint y: 384, endPoint x: 518, endPoint y: 384, distance: 142.2
click at [518, 384] on div "Scholar Share 529 For Gray" at bounding box center [493, 383] width 253 height 17
copy div "Scholar Share 529 For Gray"
click at [494, 217] on link "Miscellaneous Property" at bounding box center [484, 218] width 142 height 40
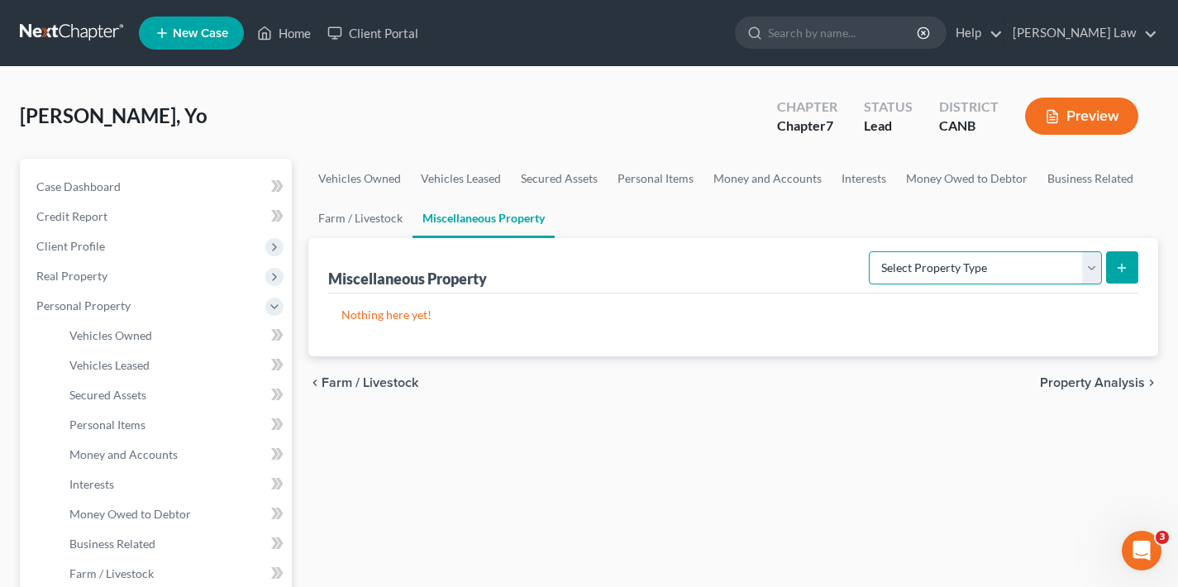
select select "holding_for_another"
click at [1126, 267] on icon "submit" at bounding box center [1122, 267] width 13 height 13
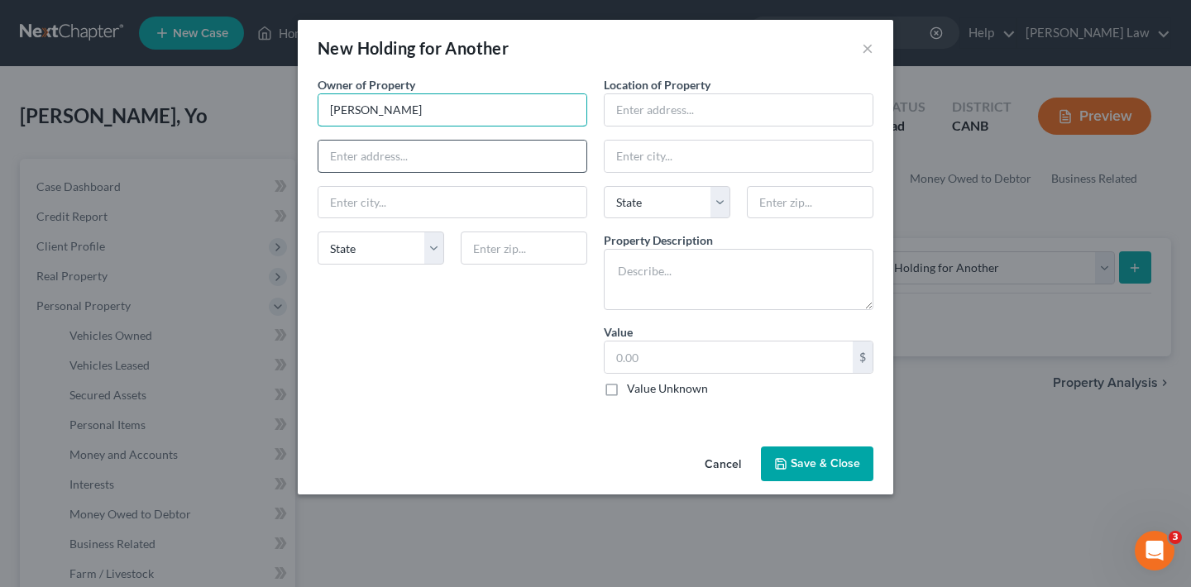
type input "Yo Akino"
type input "1280 Monterey Ave"
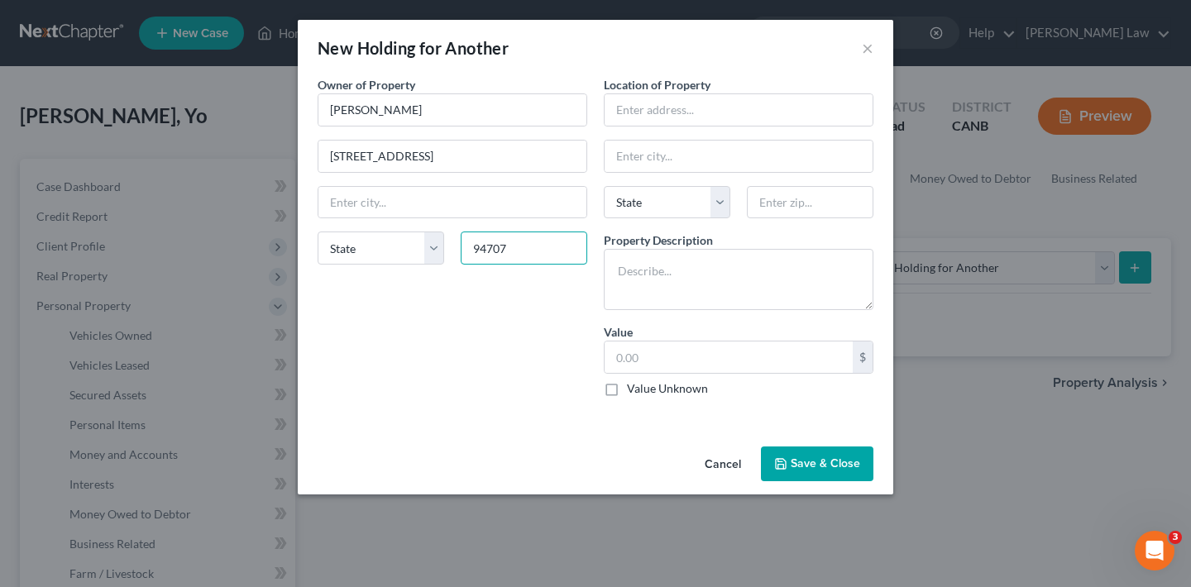
type input "94707"
click at [482, 365] on div "Owner of Property * Yo Akino 1280 Monterey Ave State AL AK AR AZ CA CO CT DE DC…" at bounding box center [452, 243] width 286 height 334
type input "Berkeley"
select select "4"
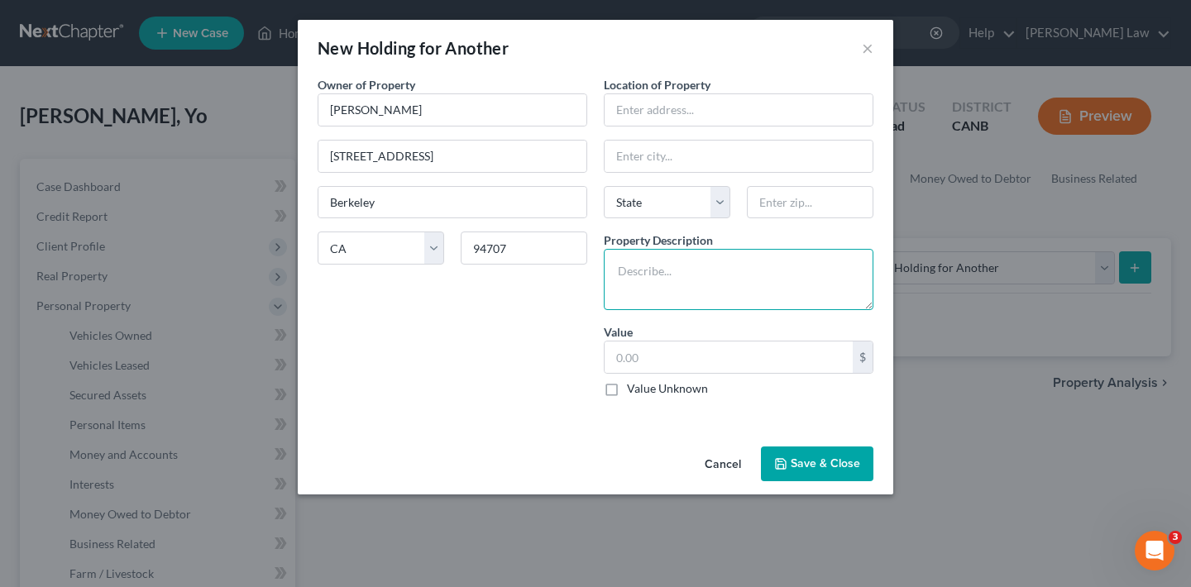
click at [692, 257] on textarea at bounding box center [739, 279] width 270 height 61
paste textarea "Scholar Share 529 For Mina"
click at [841, 275] on textarea "Scholar Share 529 For the benefit of Mina" at bounding box center [739, 279] width 270 height 61
type textarea "Scholar Share 529 For the benefit of Mina Kim"
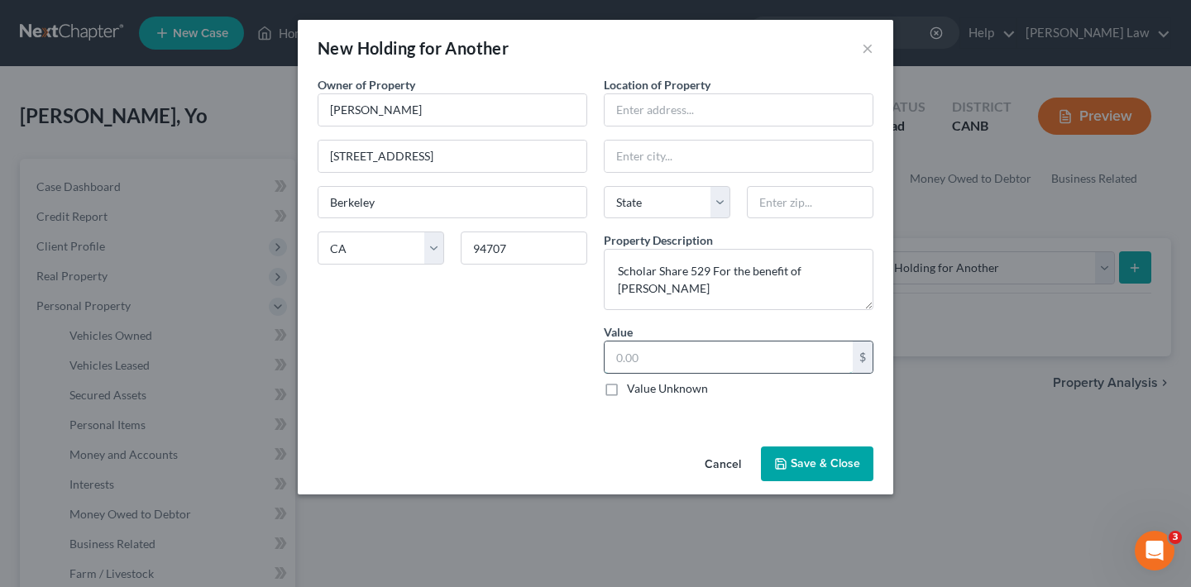
click at [673, 359] on input "text" at bounding box center [728, 357] width 248 height 31
click at [636, 355] on input "text" at bounding box center [728, 357] width 248 height 31
type input "35,209.29"
click at [845, 461] on button "Save & Close" at bounding box center [817, 464] width 112 height 35
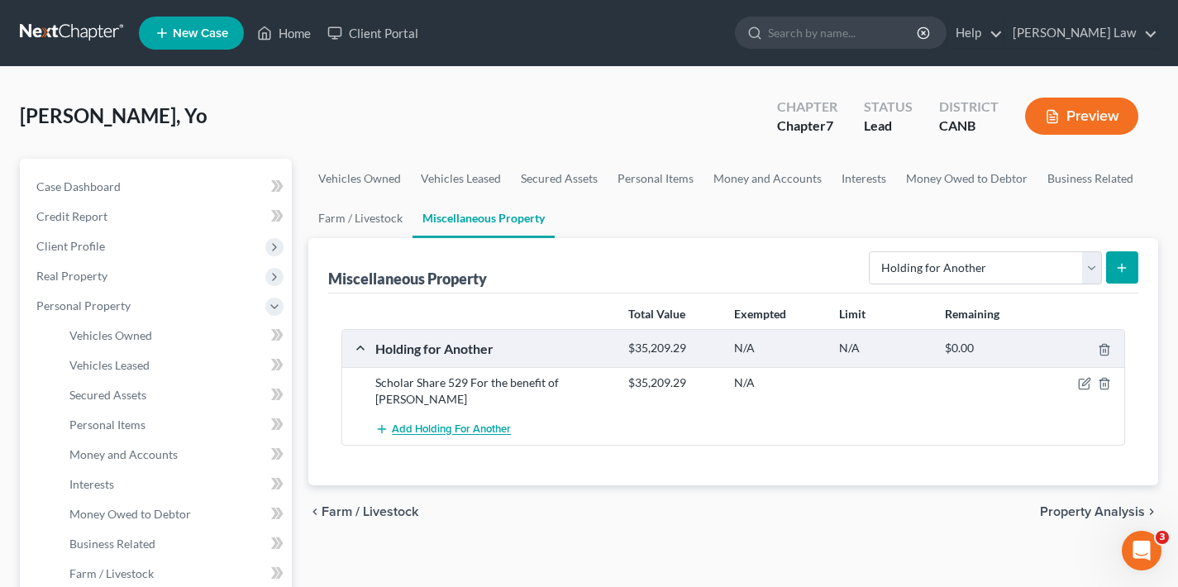
click at [454, 423] on span "Add Holding for Another" at bounding box center [451, 429] width 119 height 13
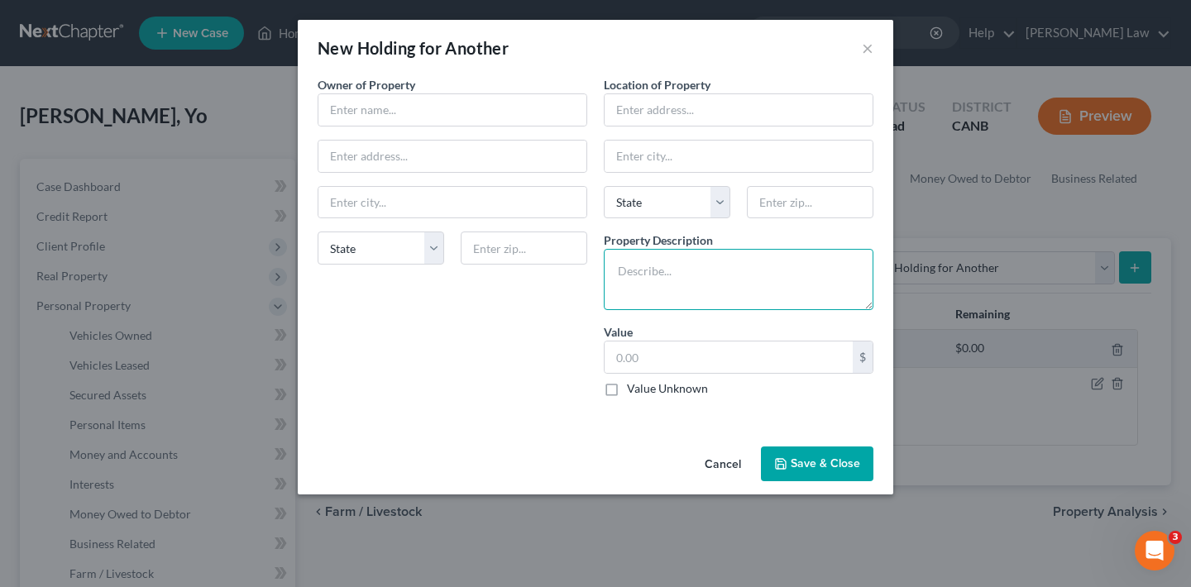
click at [647, 270] on textarea at bounding box center [739, 279] width 270 height 61
paste textarea "Scholar Share 529 For Gray"
type textarea "Scholar Share 529 For Gray"
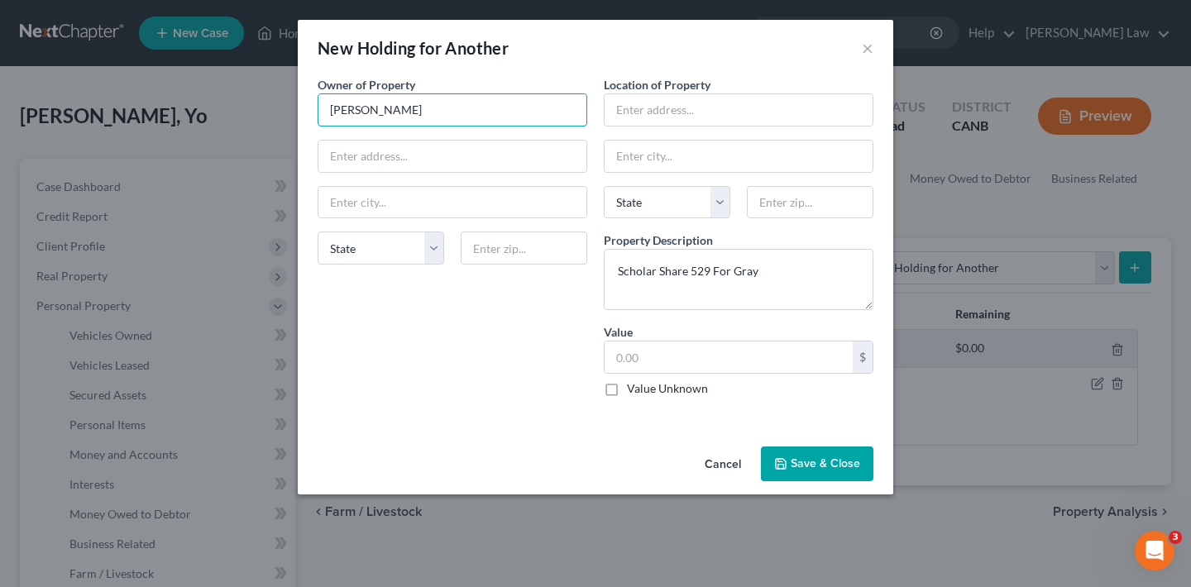
type input "Yo Akino"
click at [830, 465] on button "Save & Close" at bounding box center [817, 464] width 112 height 35
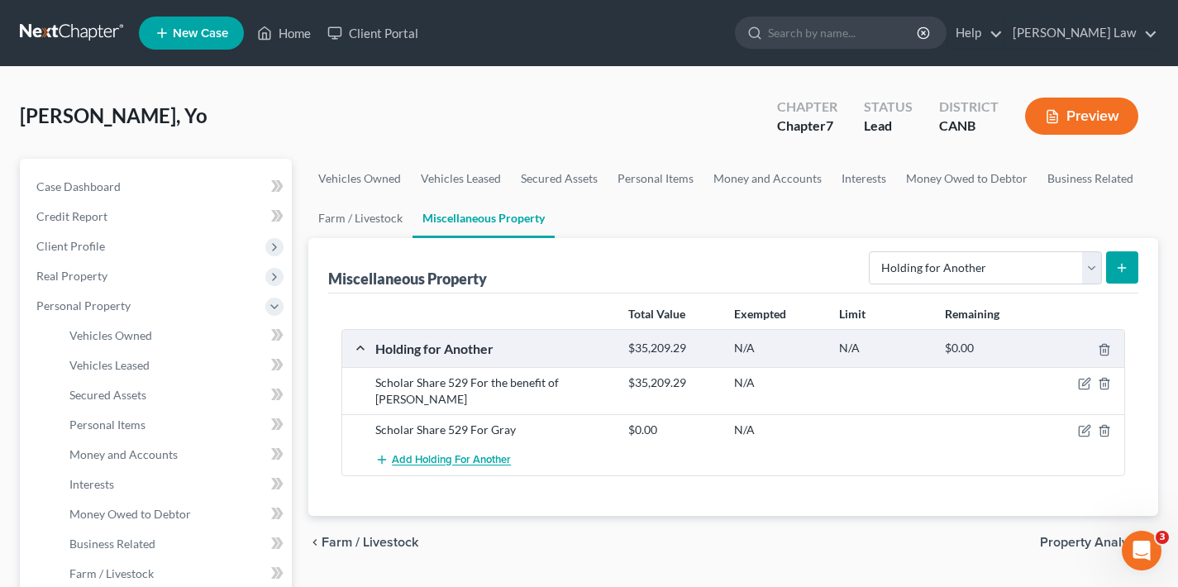
click at [420, 454] on span "Add Holding for Another" at bounding box center [451, 460] width 119 height 13
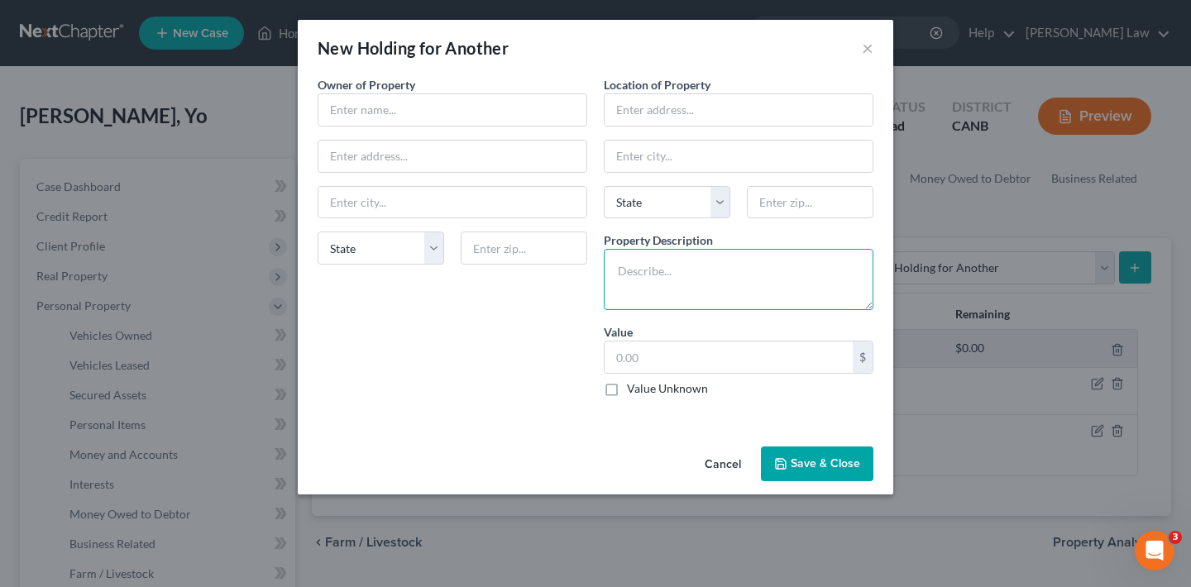
click at [679, 273] on textarea at bounding box center [739, 279] width 270 height 61
paste textarea "Scholar Share 529 For Hana"
click at [733, 267] on textarea "Scholar Share 529 For Hana" at bounding box center [739, 279] width 270 height 61
type textarea "Scholar Share 529 For the benefit of Hana"
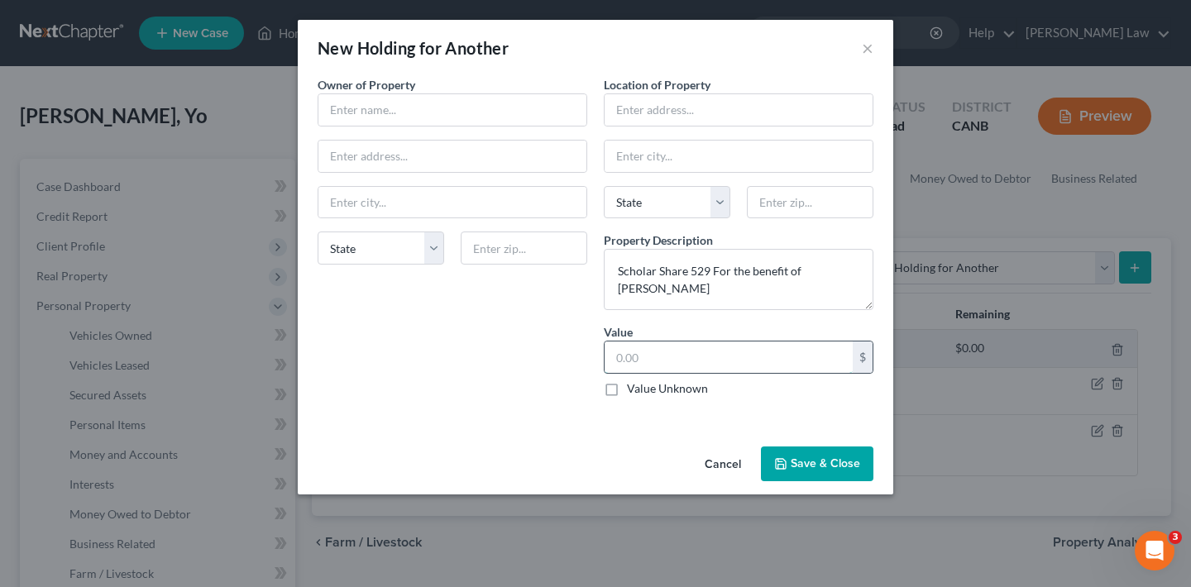
click at [713, 353] on input "text" at bounding box center [728, 357] width 248 height 31
type input "22,199.14"
click at [814, 461] on button "Save & Close" at bounding box center [817, 464] width 112 height 35
type input "Yo Akino"
click at [820, 466] on button "Save & Close" at bounding box center [817, 464] width 112 height 35
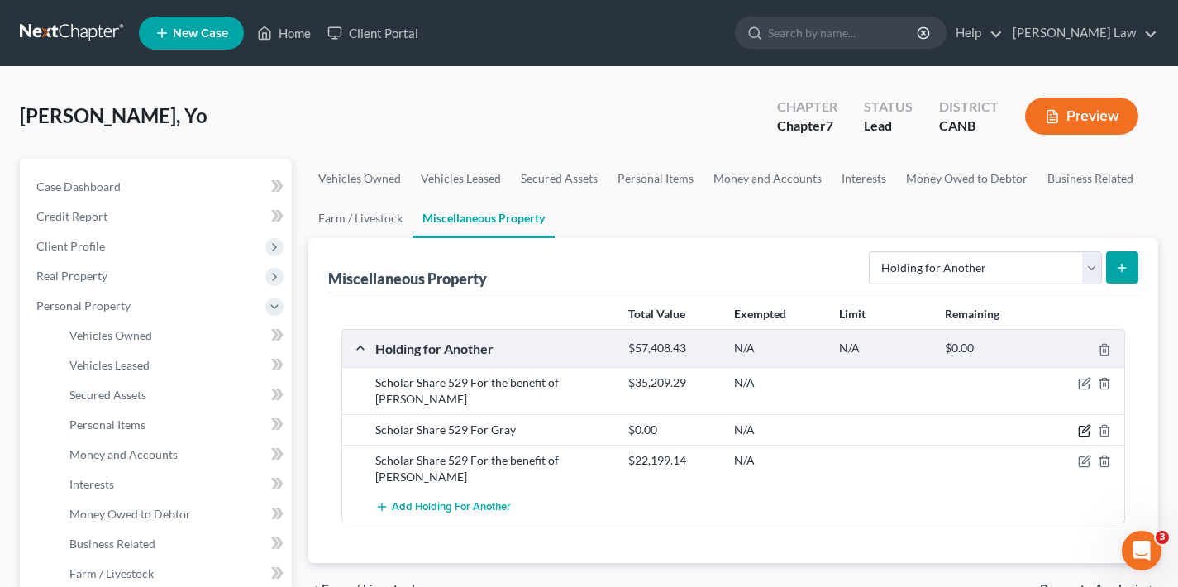
click at [1084, 424] on icon "button" at bounding box center [1084, 430] width 13 height 13
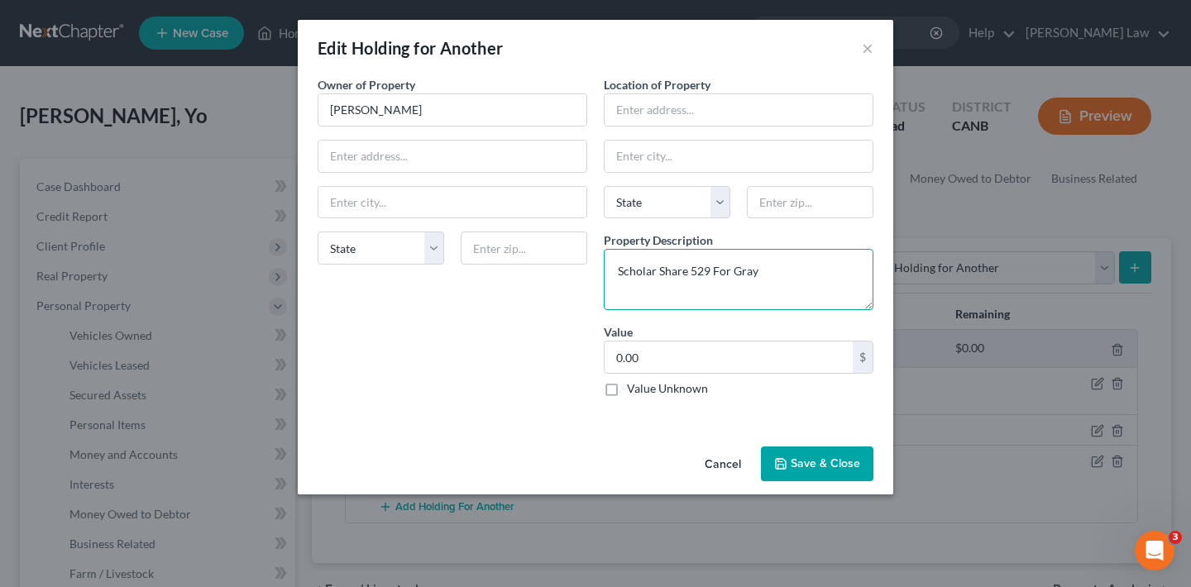
click at [731, 270] on textarea "Scholar Share 529 For Gray" at bounding box center [739, 279] width 270 height 61
type textarea "Scholar Share 529 For the benefit of Gray"
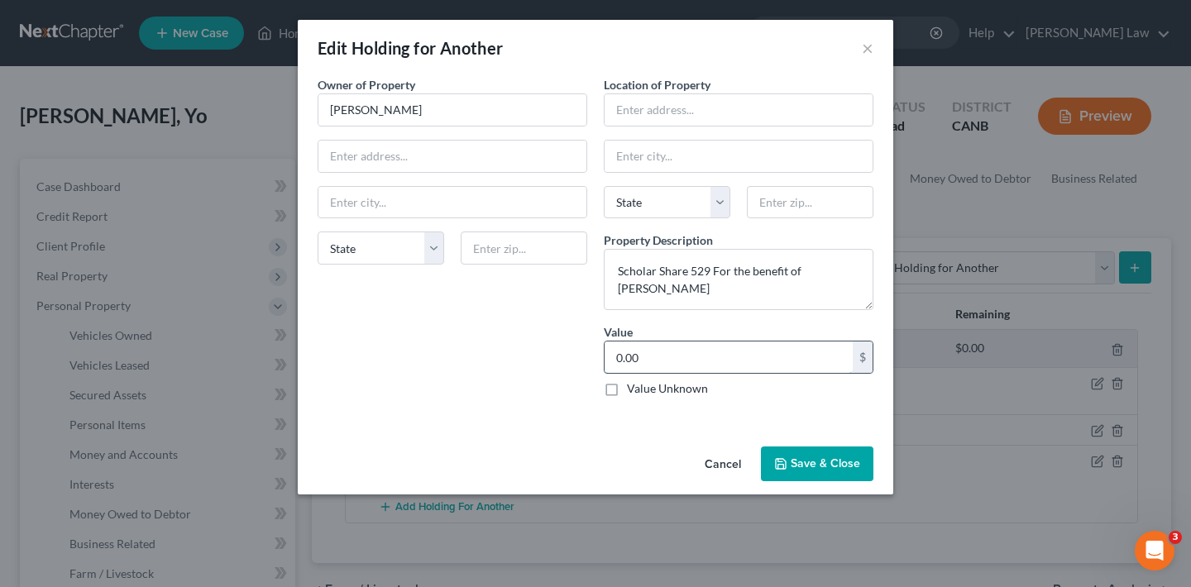
click at [658, 356] on input "0.00" at bounding box center [728, 357] width 248 height 31
type input "0"
type input "2"
type input "35,946.61"
click at [818, 461] on button "Save & Close" at bounding box center [817, 464] width 112 height 35
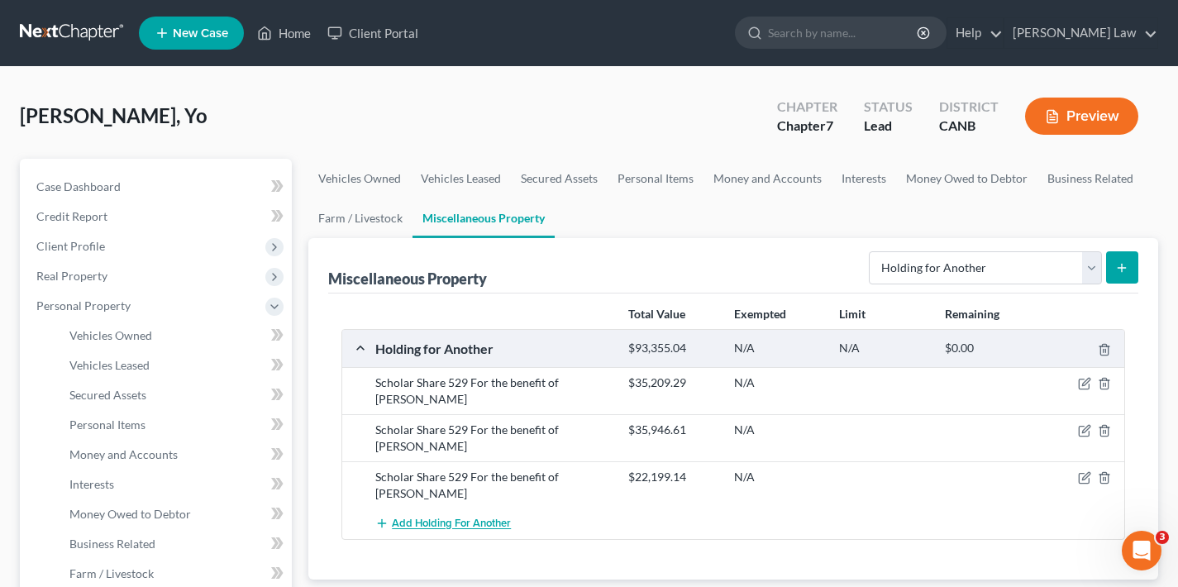
click at [443, 518] on span "Add Holding for Another" at bounding box center [451, 524] width 119 height 13
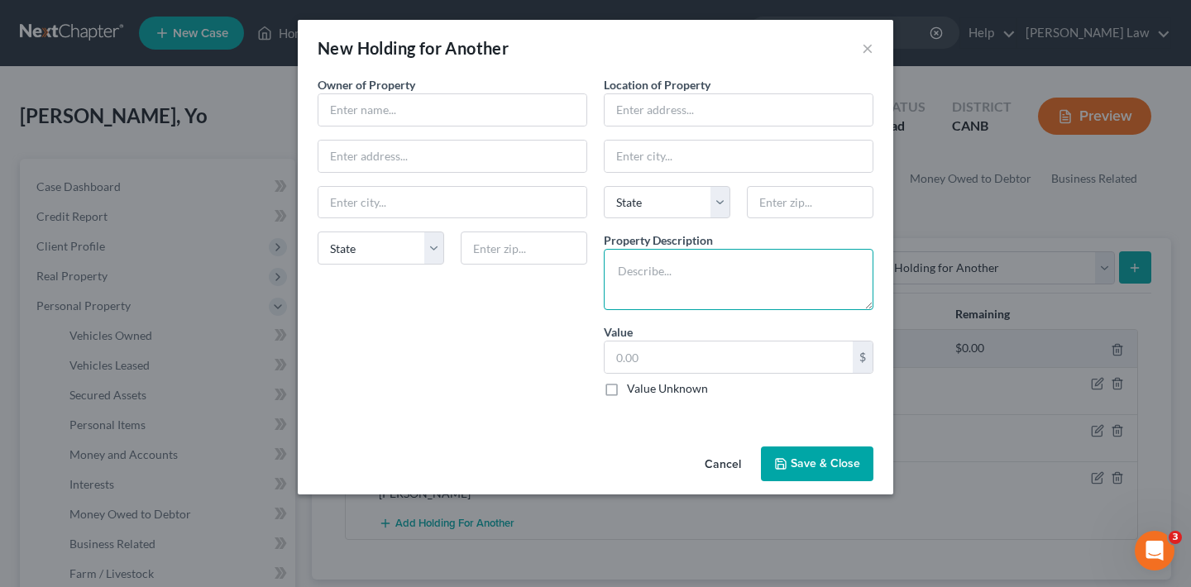
click at [642, 274] on textarea at bounding box center [739, 279] width 270 height 61
paste textarea "Scholar Share 529 For William"
click at [733, 272] on textarea "Scholar Share 529 For William" at bounding box center [739, 279] width 270 height 61
type textarea "Scholar Share 529 For the benefit of William"
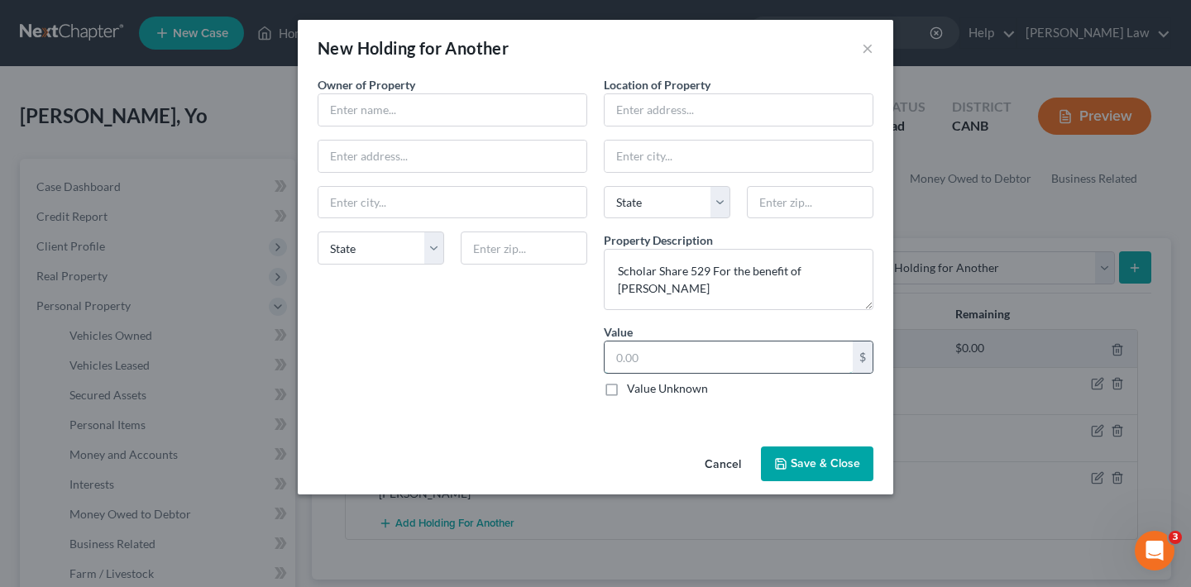
click at [634, 366] on input "text" at bounding box center [728, 357] width 248 height 31
type input "22,017.96"
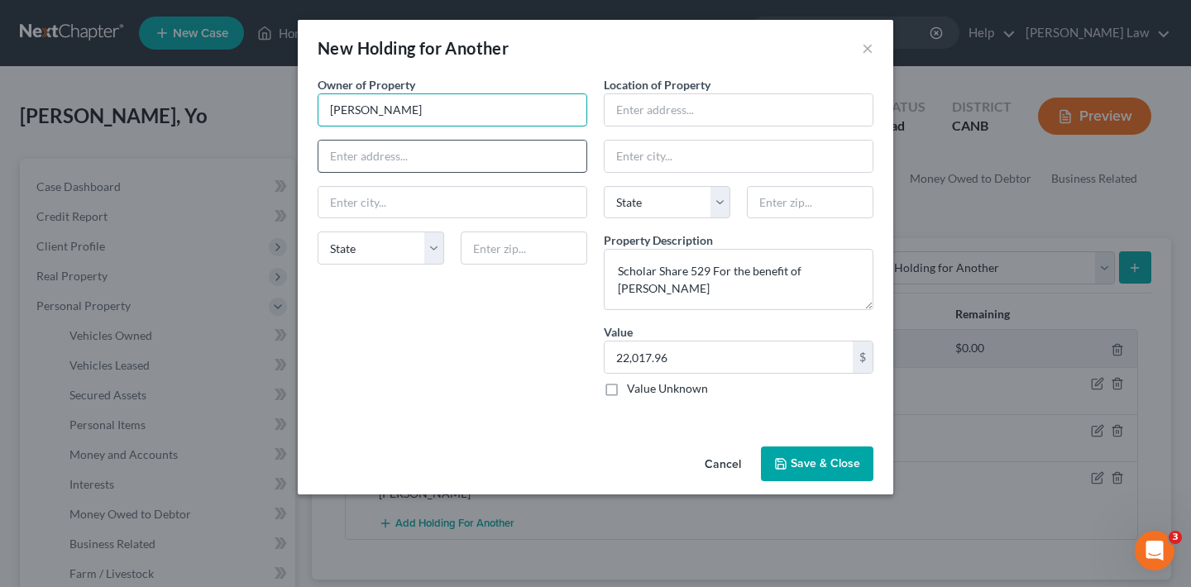
type input "Yo Akino"
paste input "1280 Monterey Ave"
type input "1280 Monterey Ave"
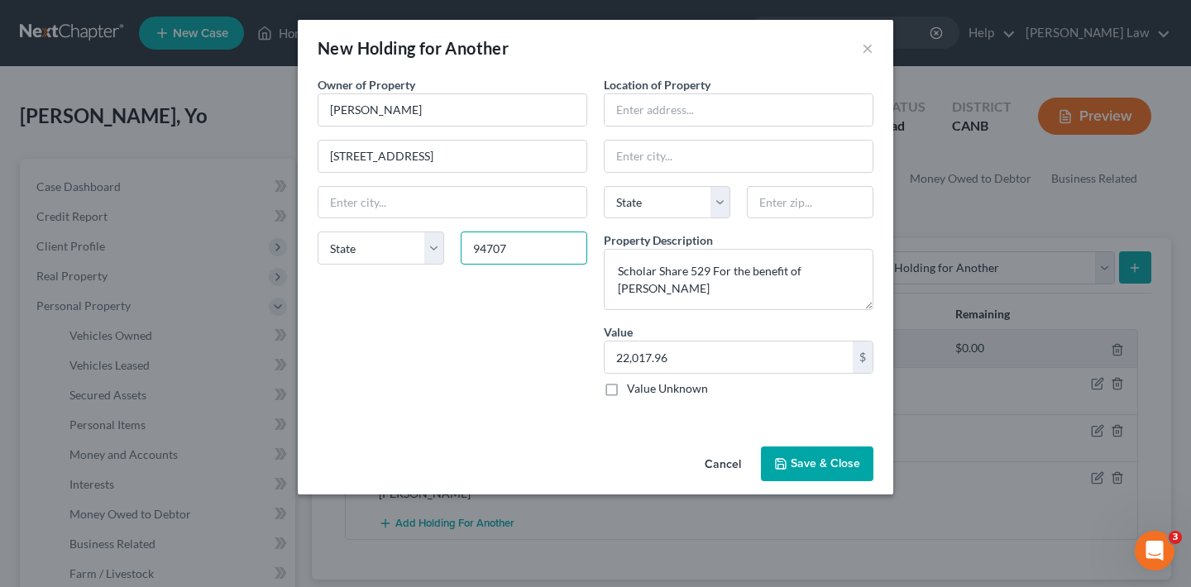
type input "94707"
click at [495, 332] on div "Owner of Property * Yo Akino 1280 Monterey Ave State AL AK AR AZ CA CO CT DE DC…" at bounding box center [452, 243] width 286 height 334
type input "Berkeley"
select select "4"
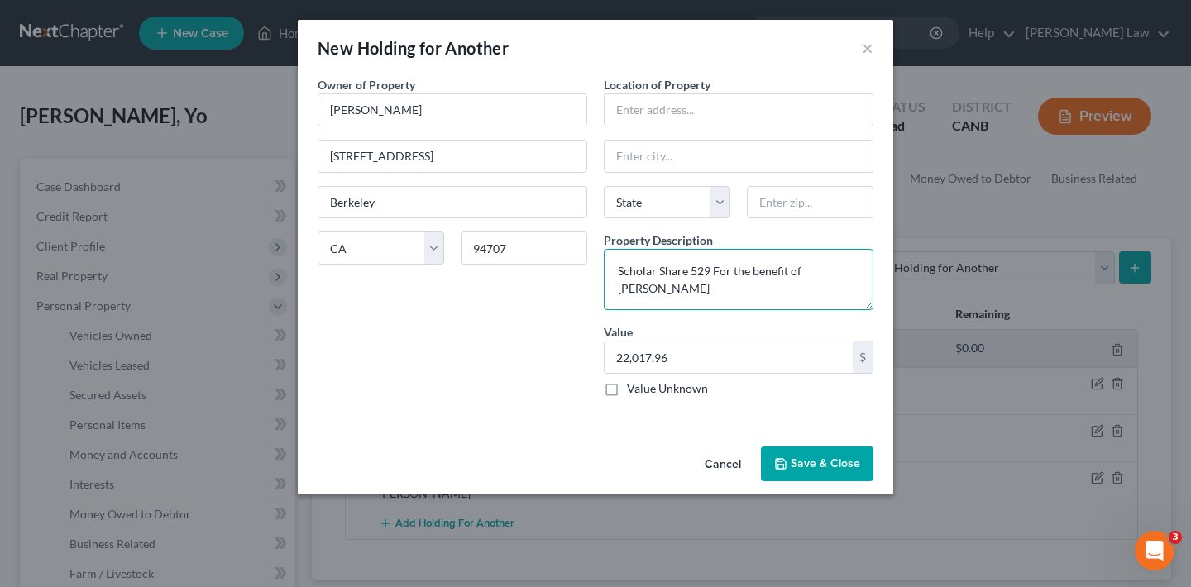
click at [853, 270] on textarea "Scholar Share 529 For the benefit of William" at bounding box center [739, 279] width 270 height 61
type textarea "Scholar Share 529 For the benefit of William Chambers"
click at [824, 461] on button "Save & Close" at bounding box center [817, 464] width 112 height 35
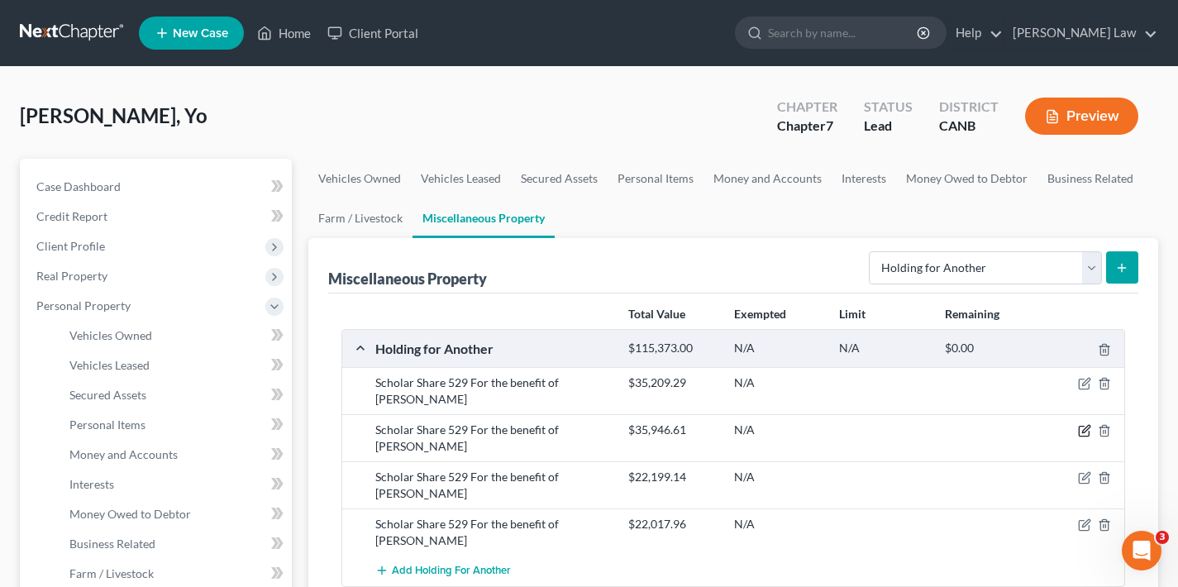
click at [1085, 424] on icon "button" at bounding box center [1084, 430] width 13 height 13
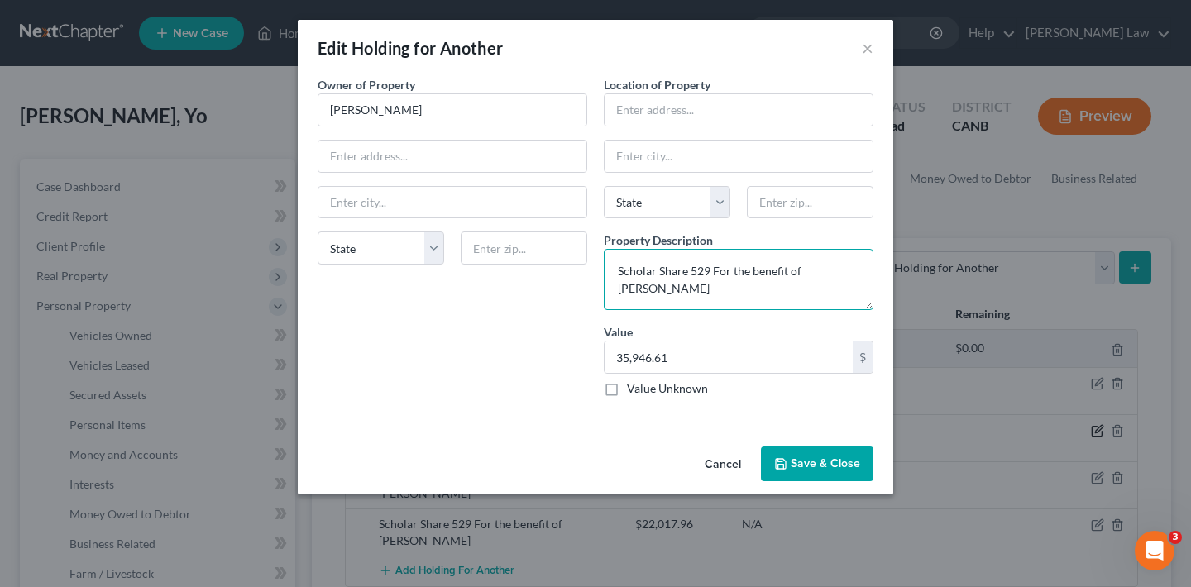
click at [838, 270] on textarea "Scholar Share 529 For the benefit of Gray" at bounding box center [739, 279] width 270 height 61
type textarea "Scholar Share 529 For the benefit of Gray Kim"
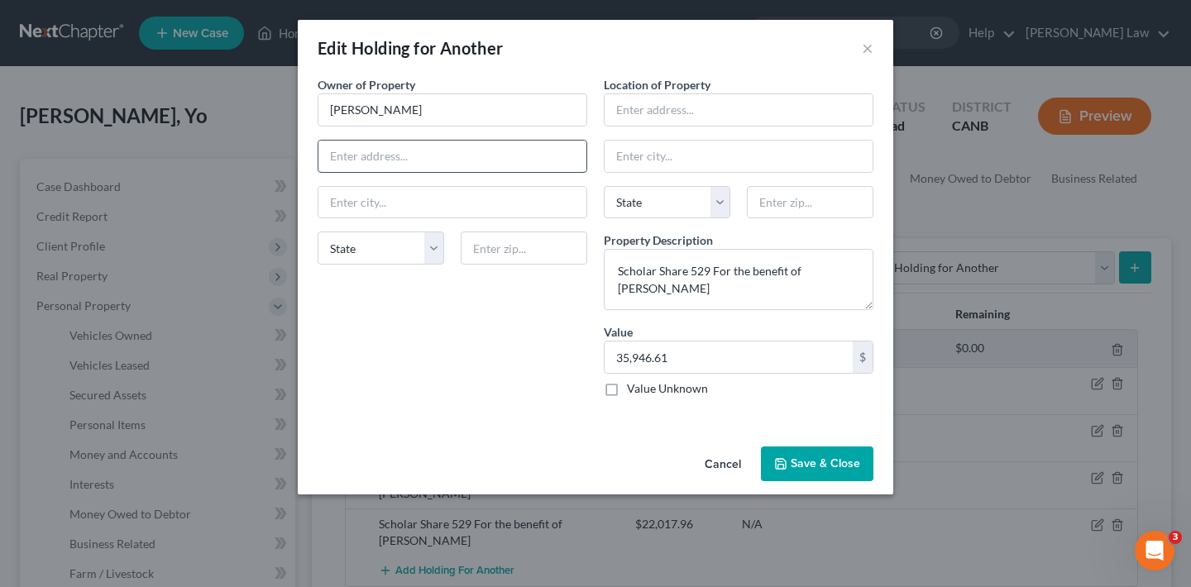
paste input "1280 Monterey Ave"
type input "1280 Monterey Ave"
type input "94707"
click at [439, 323] on div "Owner of Property * Yo Akino 1280 Monterey Ave State AL AK AR AZ CA CO CT DE DC…" at bounding box center [452, 243] width 286 height 334
type input "Berkeley"
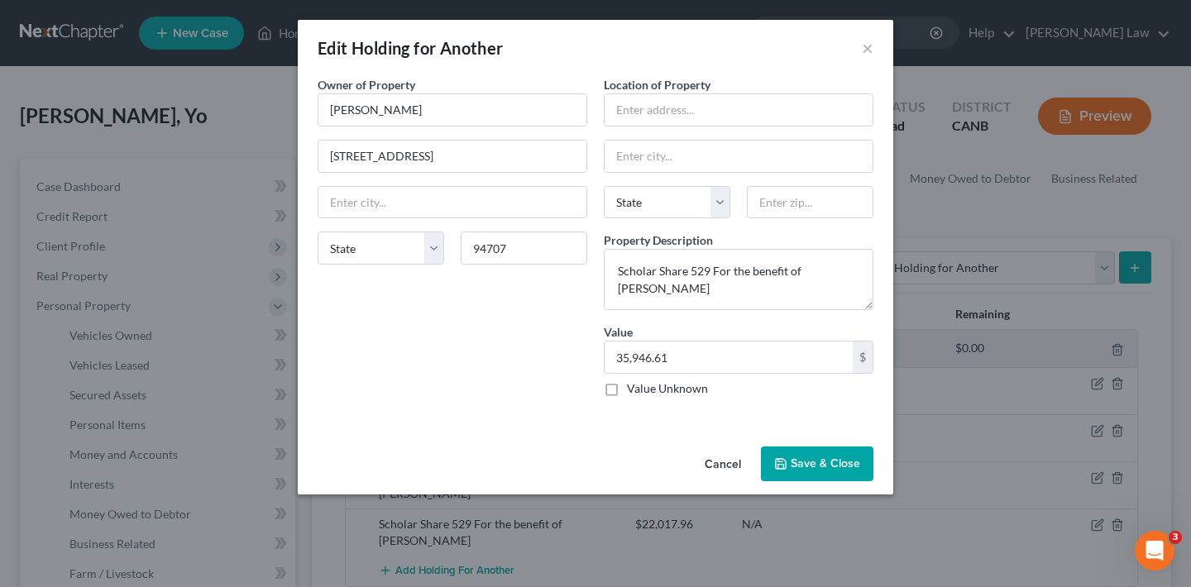
select select "4"
click at [843, 462] on button "Save & Close" at bounding box center [817, 464] width 112 height 35
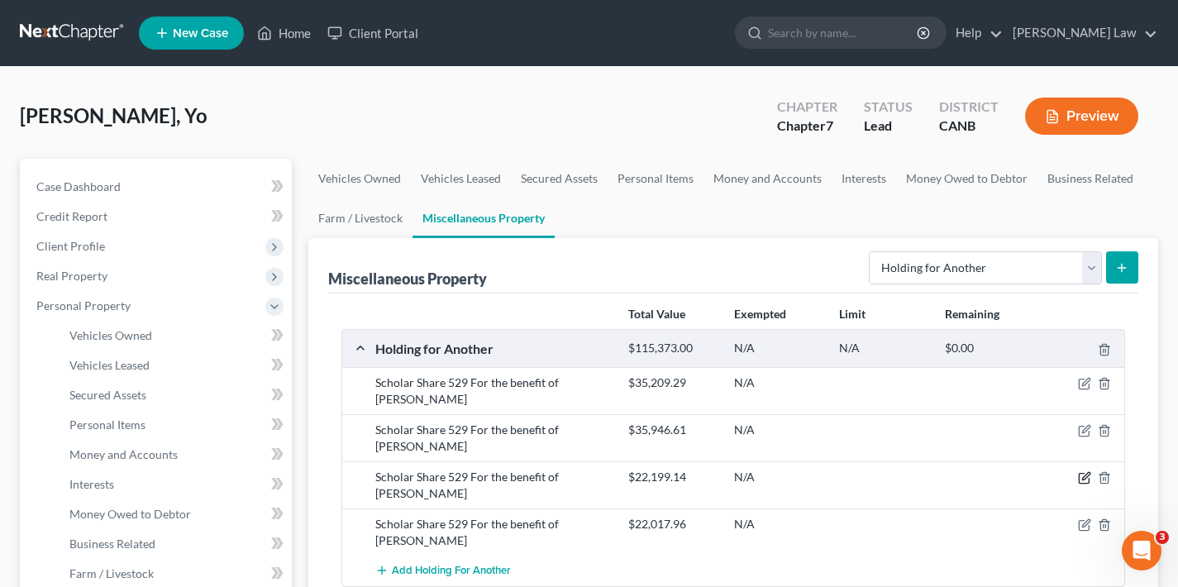
click at [1081, 471] on icon "button" at bounding box center [1084, 477] width 13 height 13
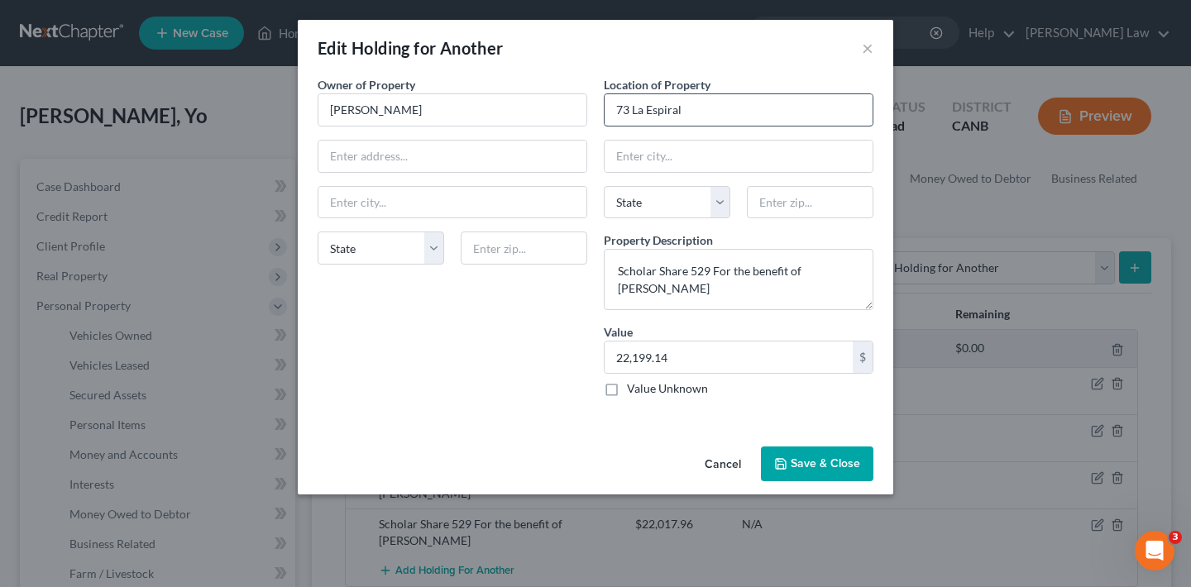
type input "73 La Espiral"
type input "94563"
click at [507, 356] on div "Owner of Property * Yo Akino State AL AK AR AZ CA CO CT DE DC FL GA GU HI ID IL…" at bounding box center [452, 243] width 286 height 334
type input "Orinda"
select select "4"
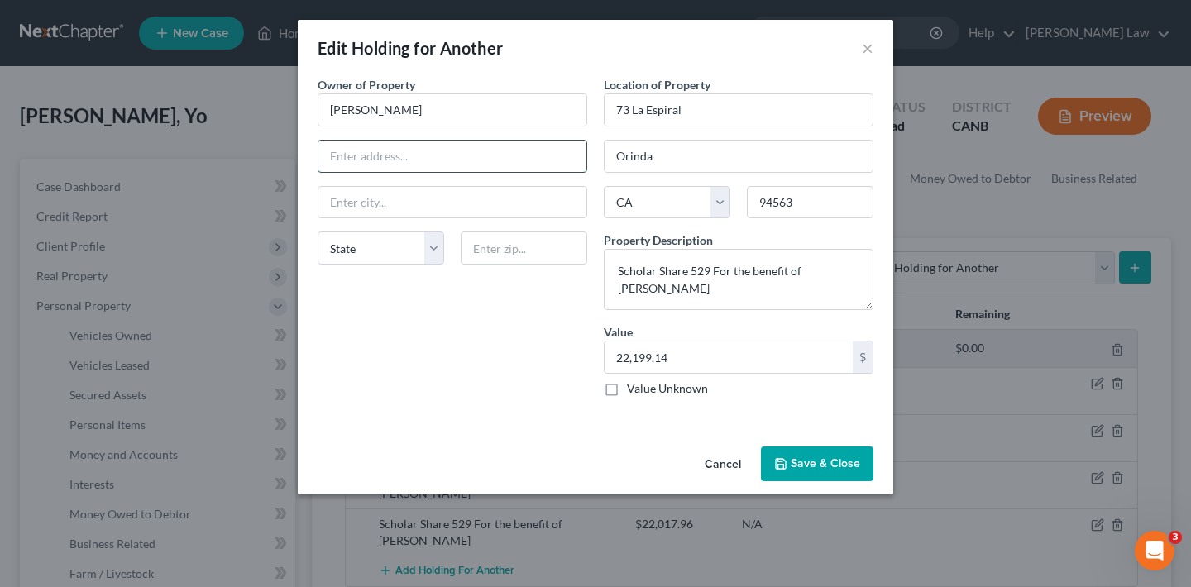
paste input "1280 Monterey Ave"
type input "1280 Monterey Ave"
type input "94707"
click at [502, 358] on div "Owner of Property * Yo Akino 1280 Monterey Ave State AL AK AR AZ CA CO CT DE DC…" at bounding box center [452, 243] width 286 height 334
type input "Berkeley"
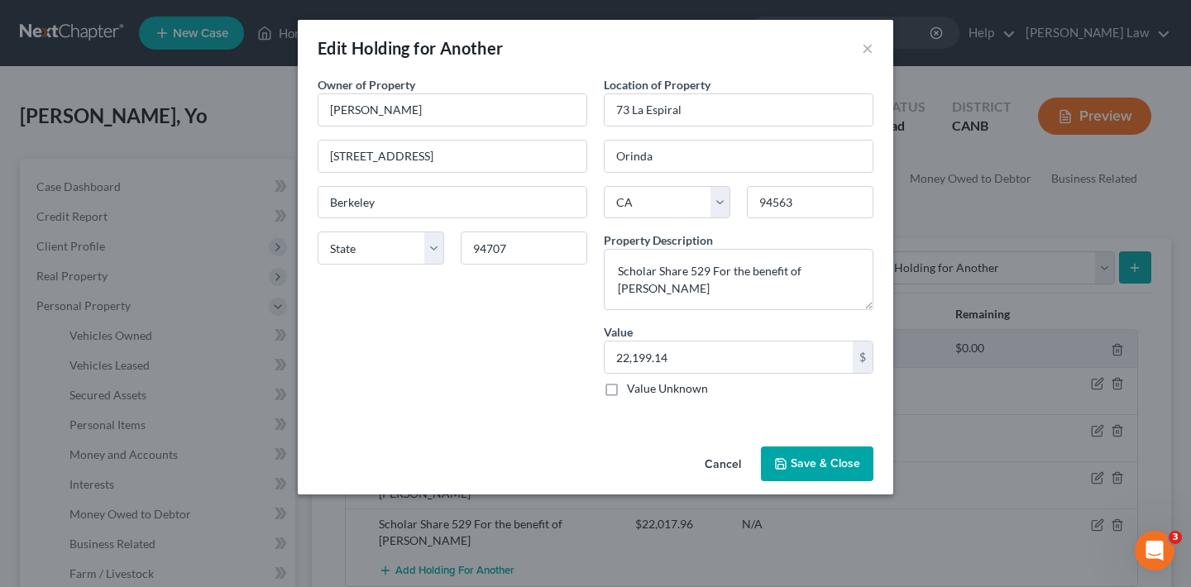
select select "4"
click at [856, 281] on textarea "Scholar Share 529 For the benefit of Hana" at bounding box center [739, 279] width 270 height 61
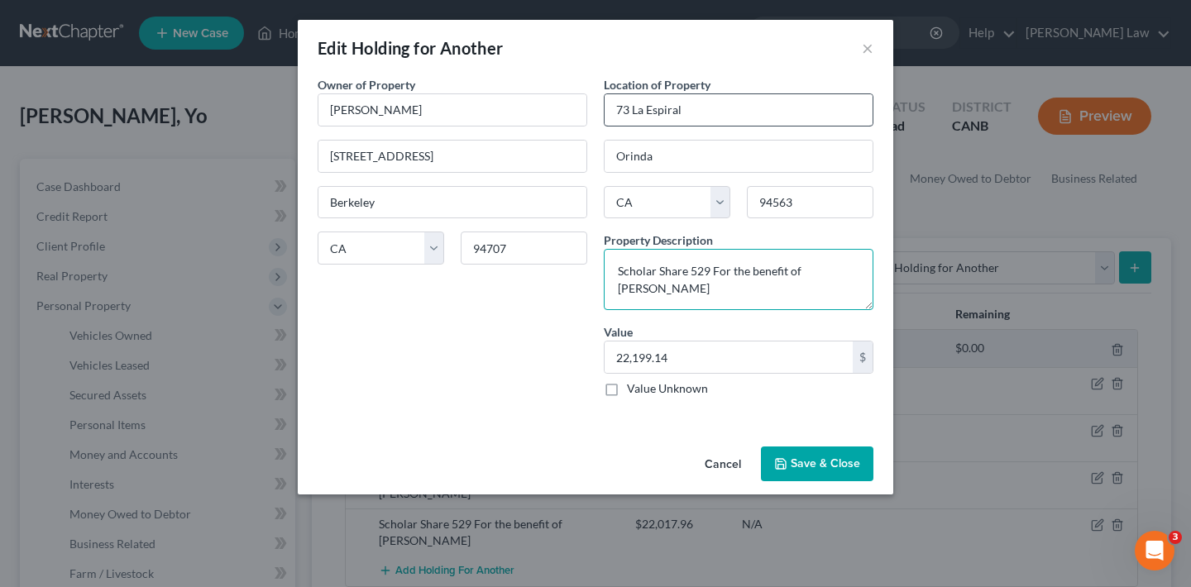
type textarea "Scholar Share 529 For the benefit of Hana Chambers"
drag, startPoint x: 691, startPoint y: 111, endPoint x: 610, endPoint y: 112, distance: 81.0
click at [610, 112] on input "73 La Espiral" at bounding box center [738, 109] width 268 height 31
click at [694, 110] on input "73 La Espiral" at bounding box center [738, 109] width 268 height 31
drag, startPoint x: 690, startPoint y: 110, endPoint x: 609, endPoint y: 110, distance: 81.0
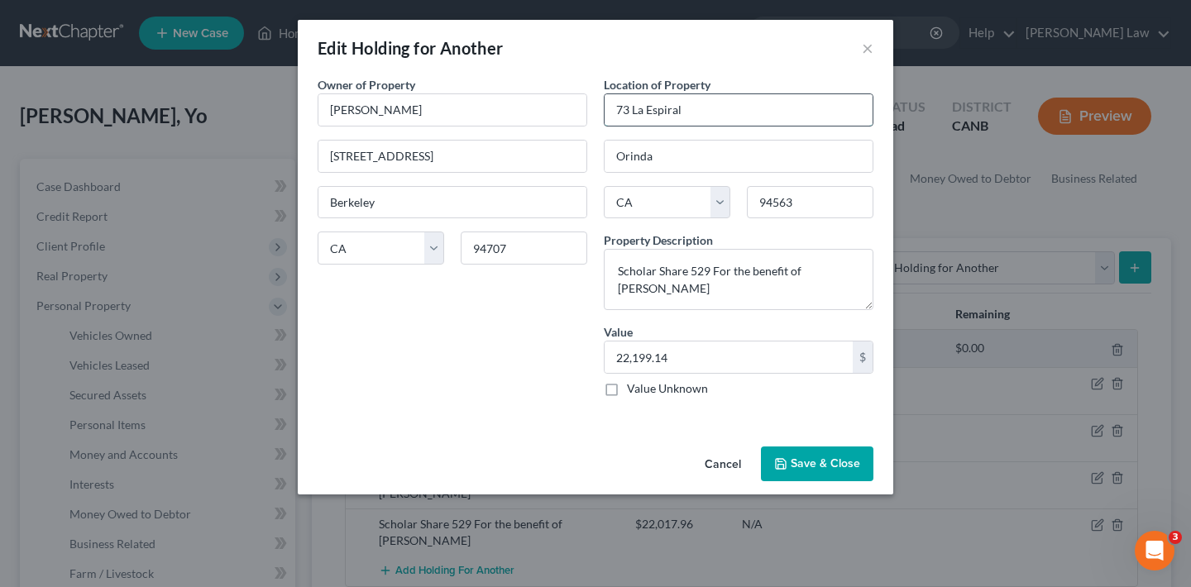
click at [609, 110] on input "73 La Espiral" at bounding box center [738, 109] width 268 height 31
click at [821, 458] on button "Save & Close" at bounding box center [817, 464] width 112 height 35
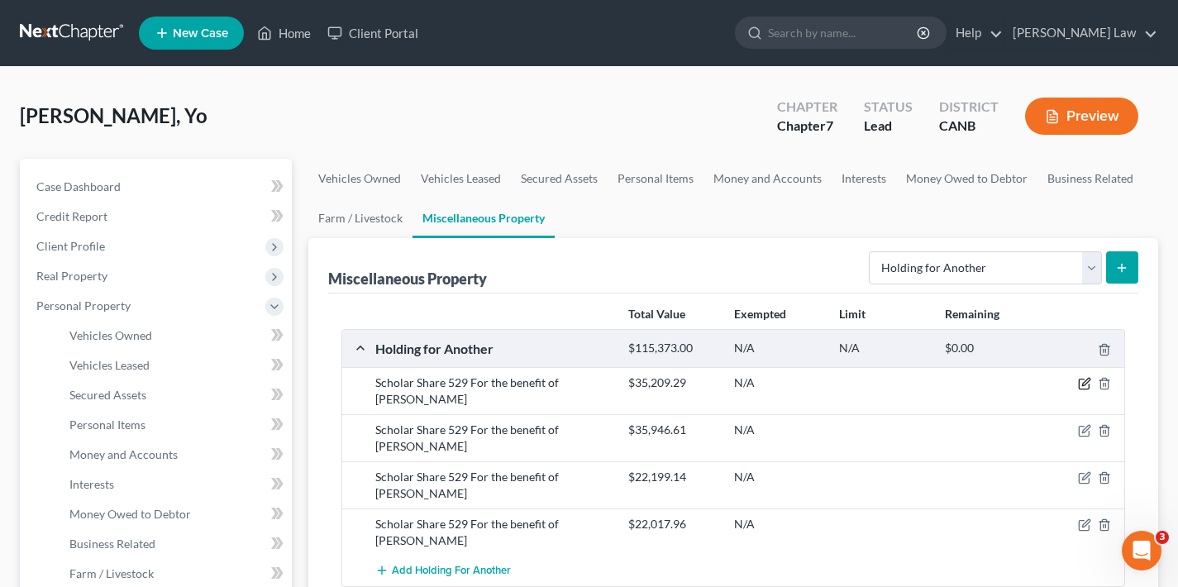
click at [1087, 380] on icon "button" at bounding box center [1085, 382] width 7 height 7
select select "4"
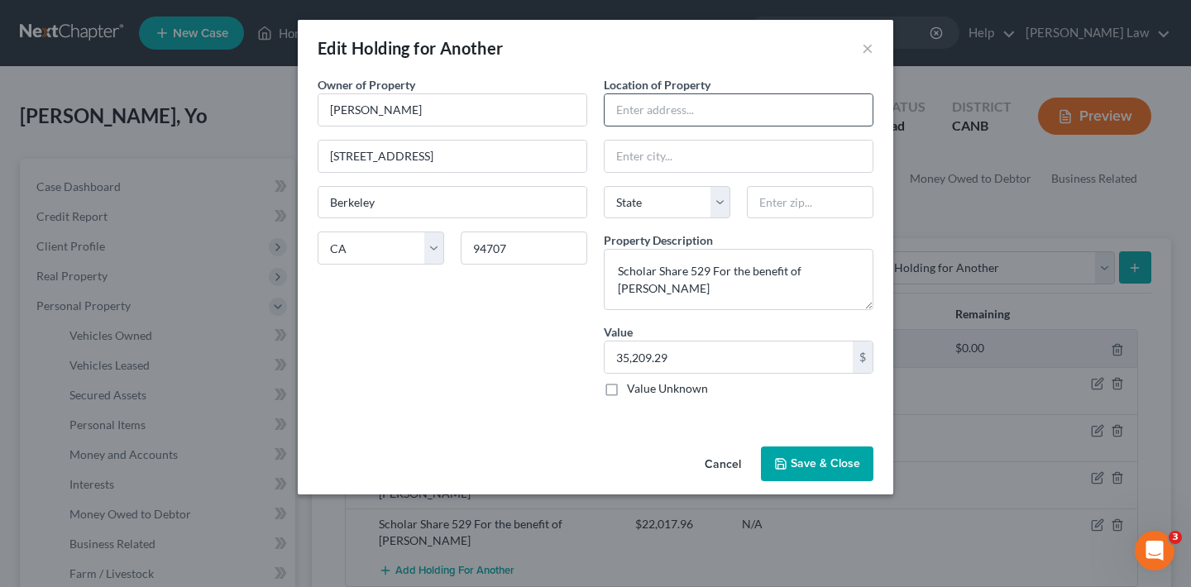
paste input "73 La Espiral"
type input "73 La Espiral"
type input "94563"
click at [547, 338] on div "Owner of Property * Yo Akino 1280 Monterey Ave Berkeley State AL AK AR AZ CA CO…" at bounding box center [452, 243] width 286 height 334
type input "Orinda"
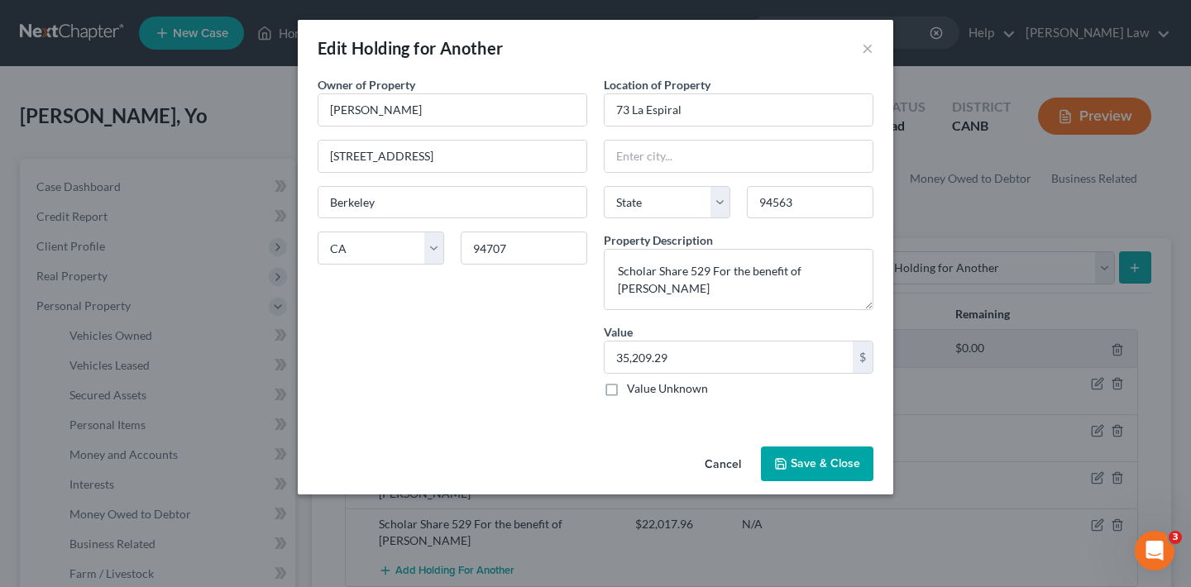
select select "4"
click at [819, 458] on button "Save & Close" at bounding box center [817, 464] width 112 height 35
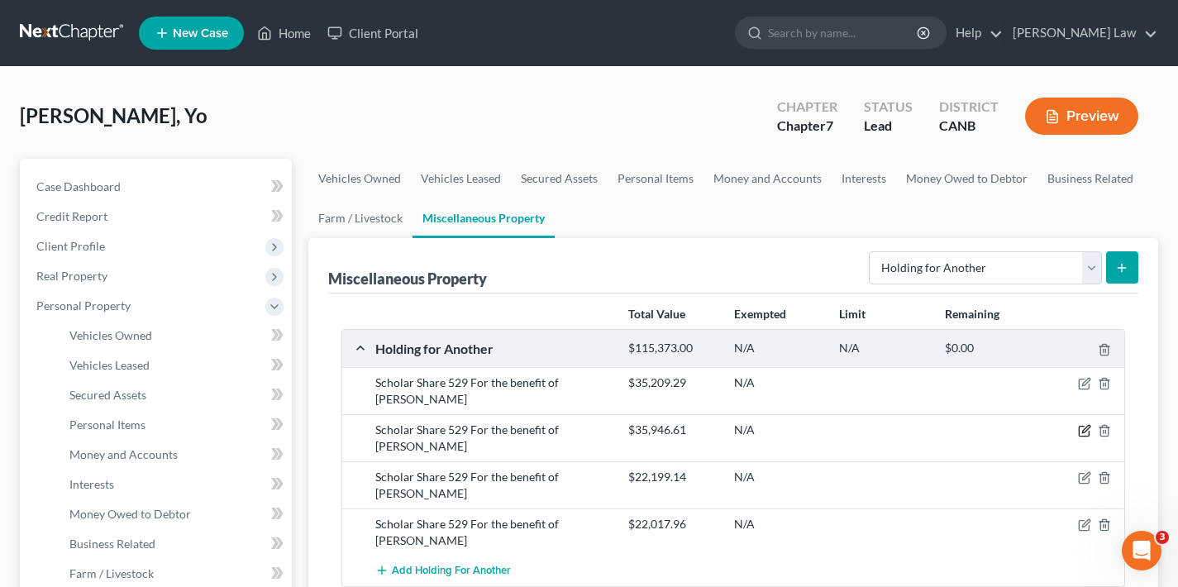
click at [1086, 424] on icon "button" at bounding box center [1084, 430] width 13 height 13
select select "4"
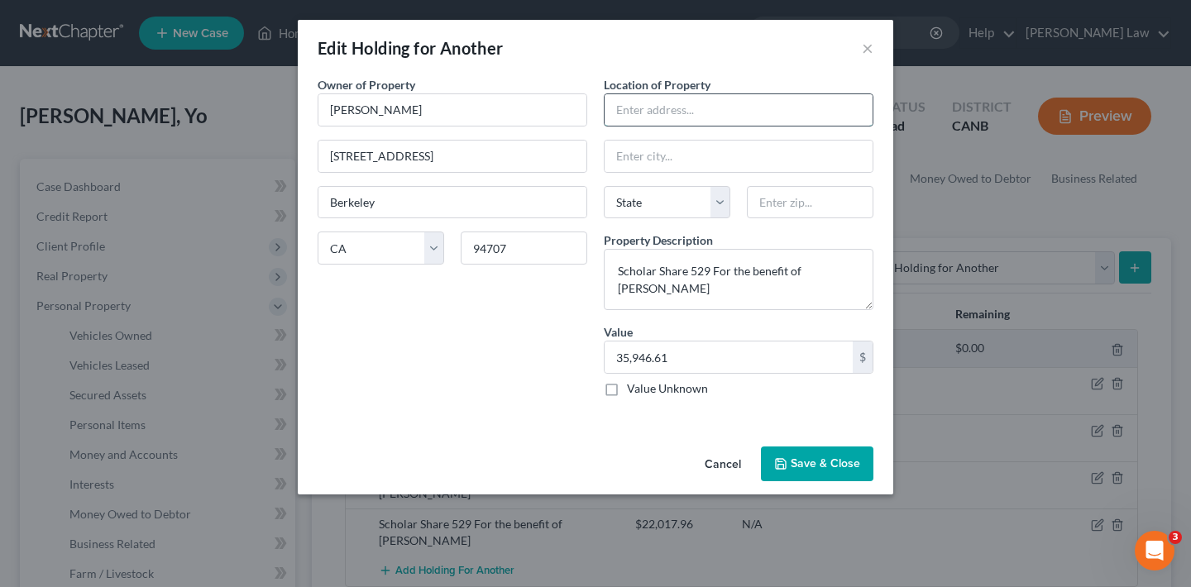
paste input "73 La Espiral"
type input "73 La Espiral"
type input "94563"
click at [568, 359] on div "Owner of Property * Yo Akino 1280 Monterey Ave Berkeley State AL AK AR AZ CA CO…" at bounding box center [452, 243] width 286 height 334
type input "Orinda"
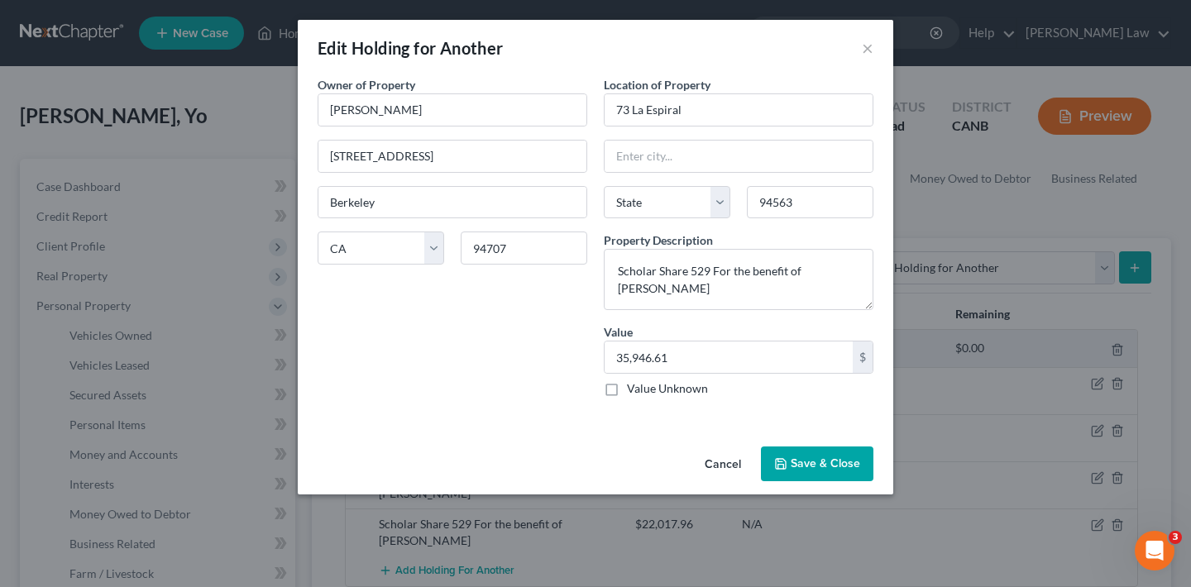
select select "4"
click at [826, 470] on button "Save & Close" at bounding box center [817, 464] width 112 height 35
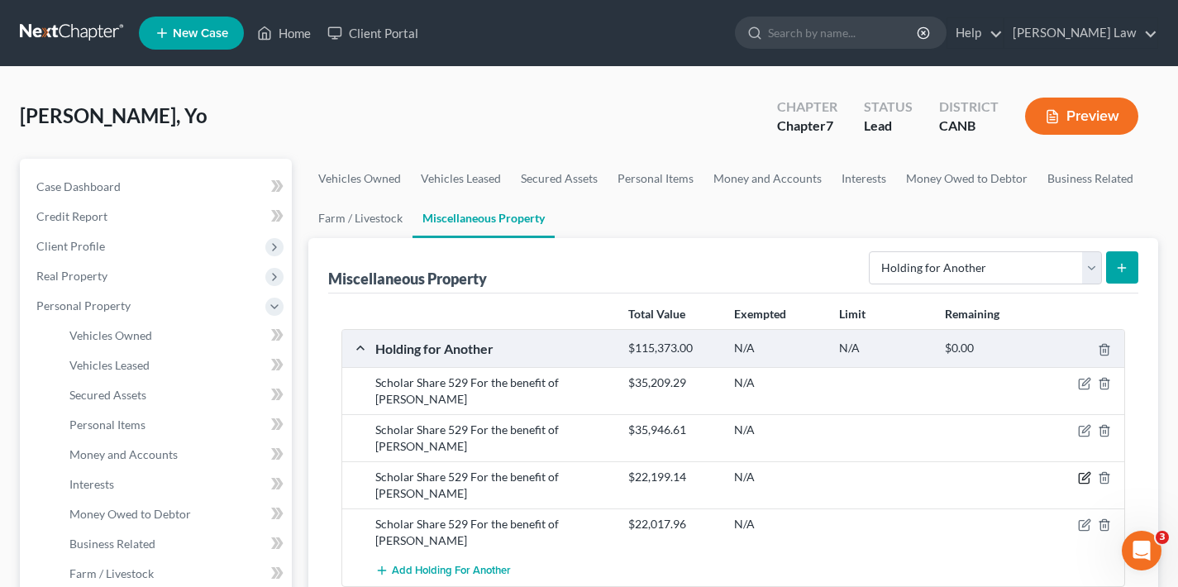
click at [1085, 473] on icon "button" at bounding box center [1085, 476] width 7 height 7
select select "4"
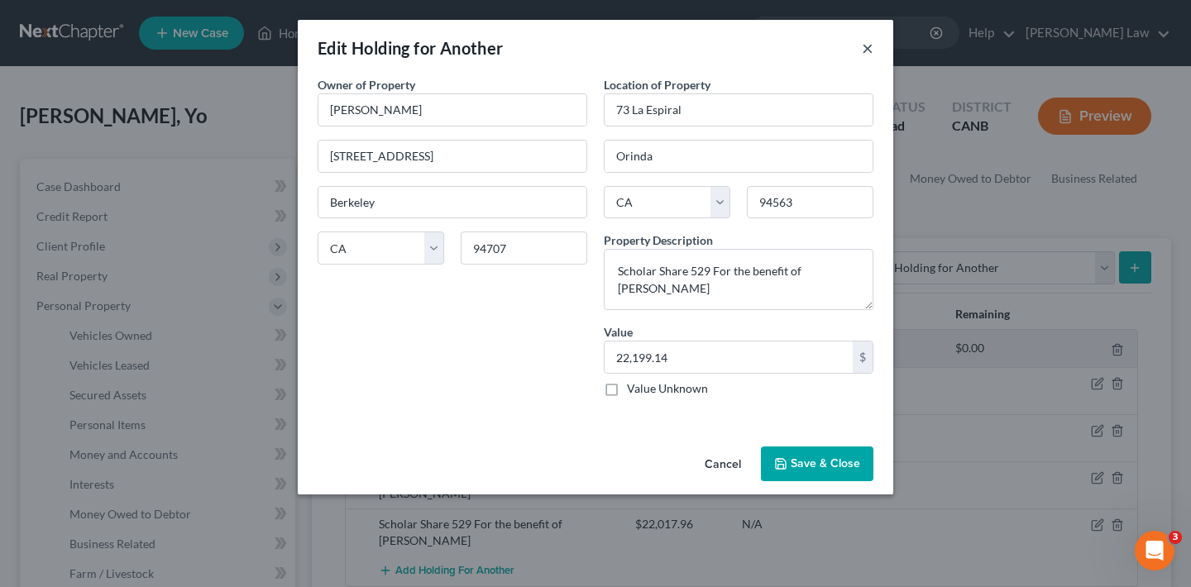
click at [866, 47] on button "×" at bounding box center [868, 48] width 12 height 20
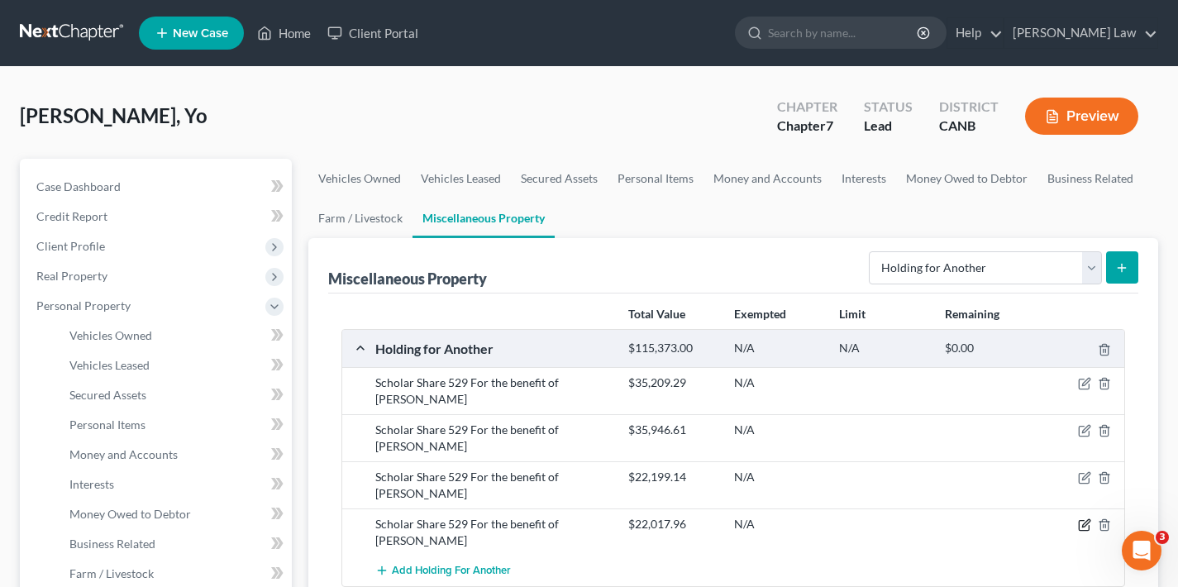
click at [1087, 520] on icon "button" at bounding box center [1085, 523] width 7 height 7
select select "4"
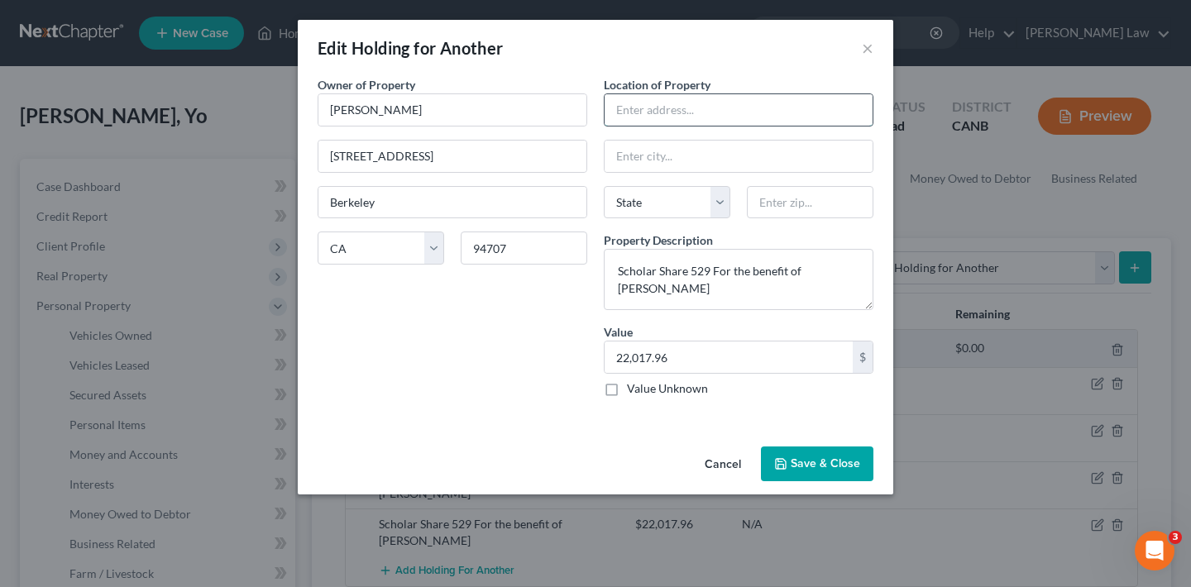
paste input "73 La Espiral"
type input "73 La Espiral"
type input "94563"
click at [547, 368] on div "Owner of Property * Yo Akino 1280 Monterey Ave Berkeley State AL AK AR AZ CA CO…" at bounding box center [452, 243] width 286 height 334
type input "Orinda"
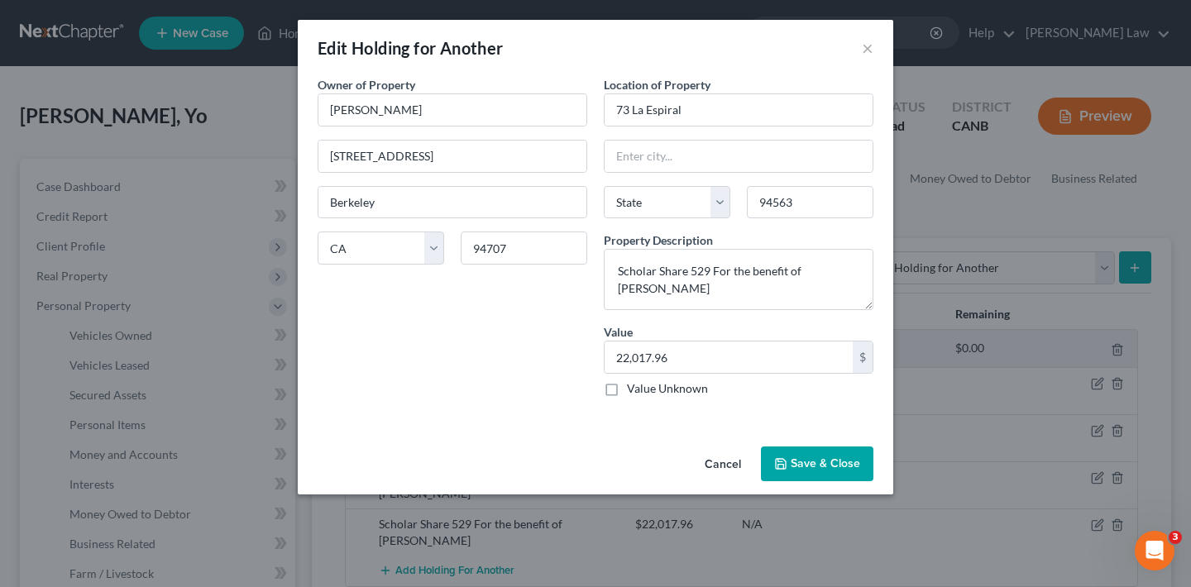
select select "4"
click at [814, 461] on button "Save & Close" at bounding box center [817, 464] width 112 height 35
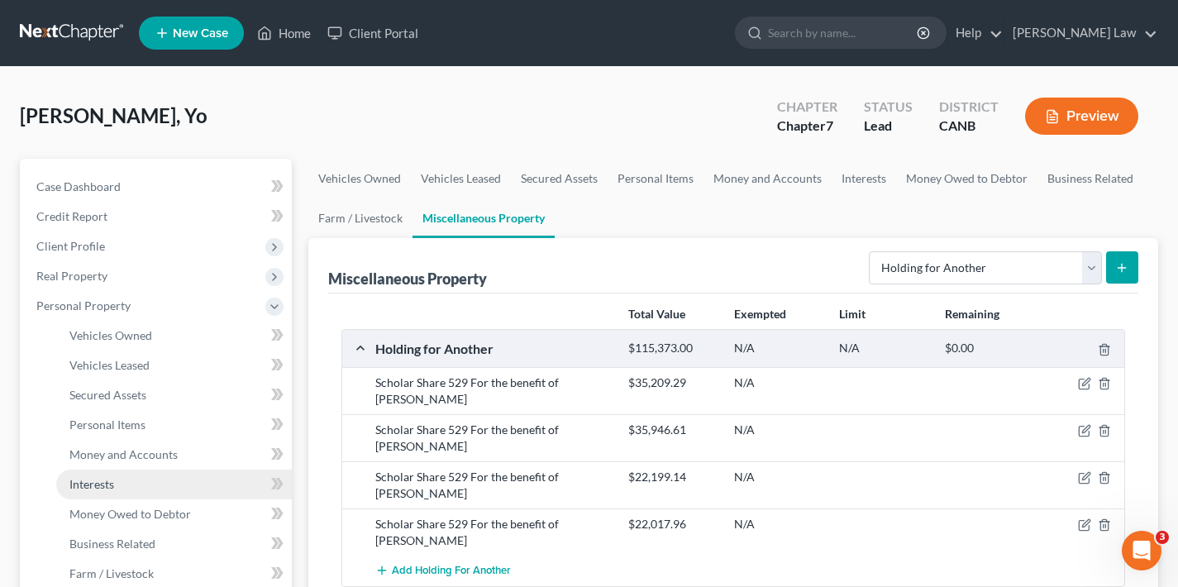
click at [122, 484] on link "Interests" at bounding box center [174, 485] width 236 height 30
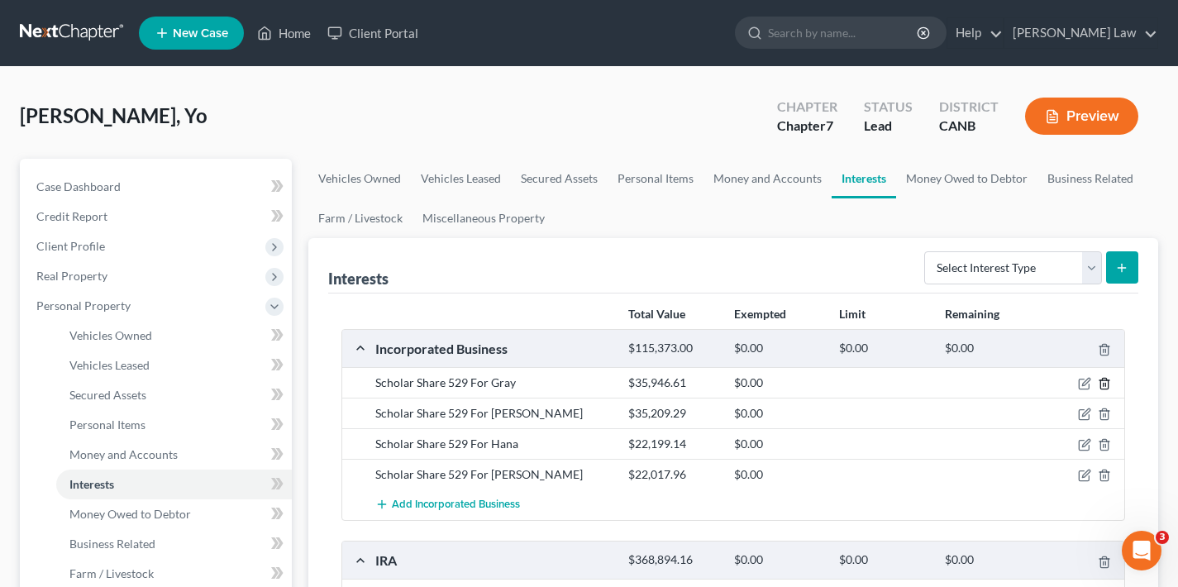
click at [1106, 385] on icon "button" at bounding box center [1104, 383] width 13 height 13
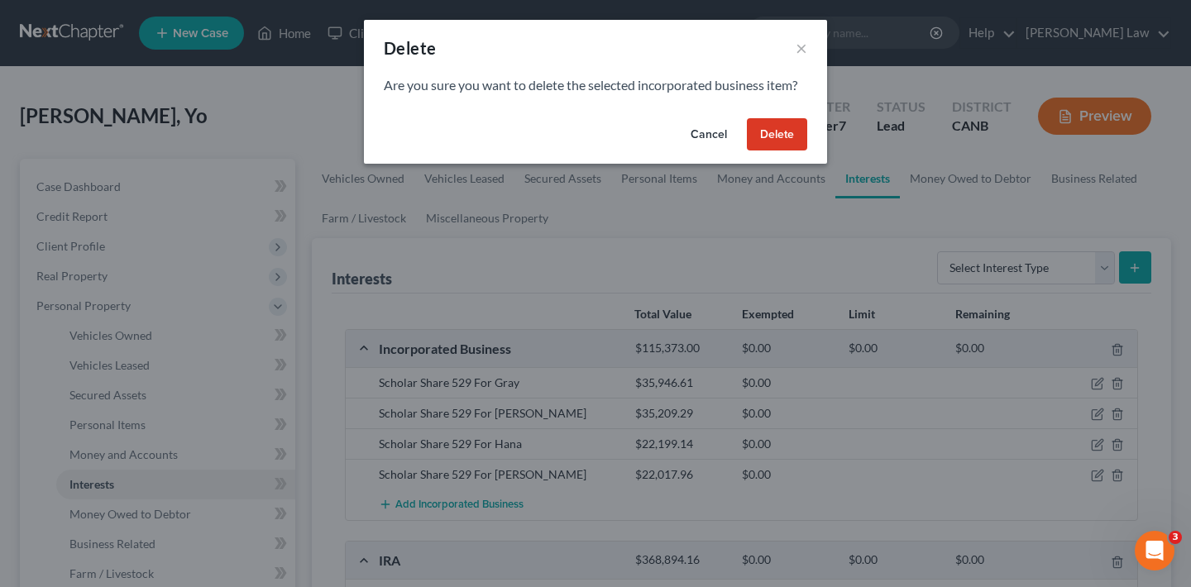
click at [786, 132] on button "Delete" at bounding box center [777, 134] width 60 height 33
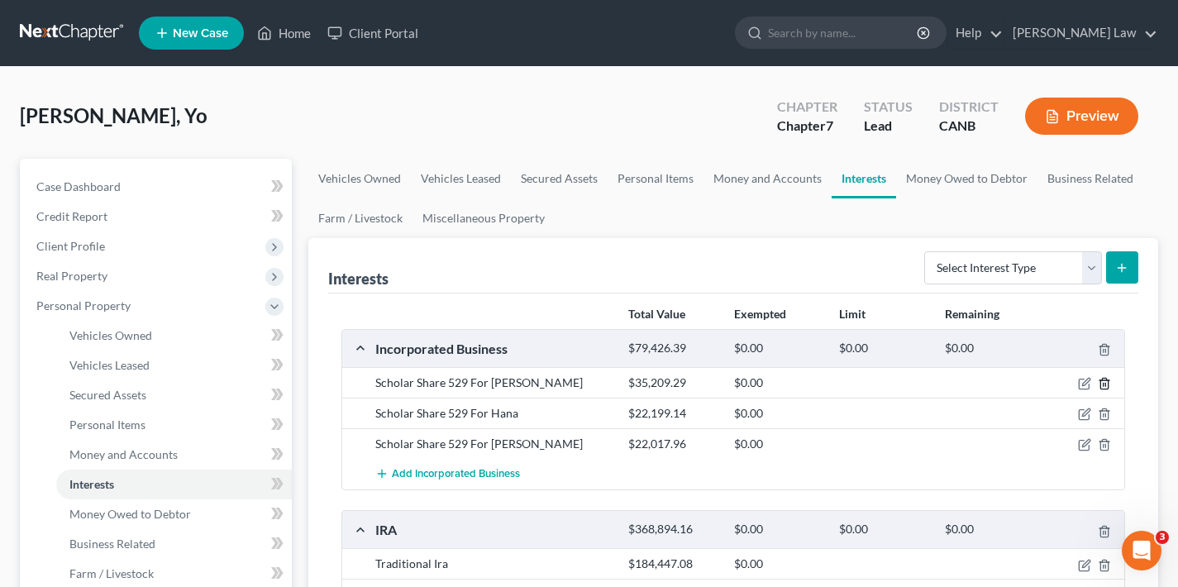
click at [1105, 382] on icon "button" at bounding box center [1104, 383] width 13 height 13
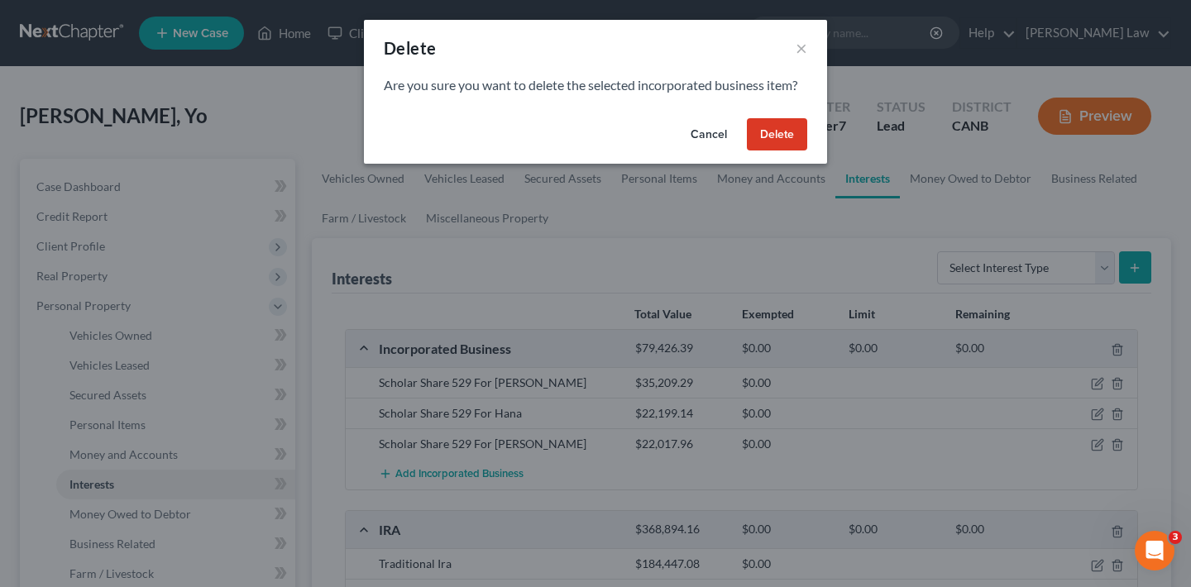
click at [797, 141] on button "Delete" at bounding box center [777, 134] width 60 height 33
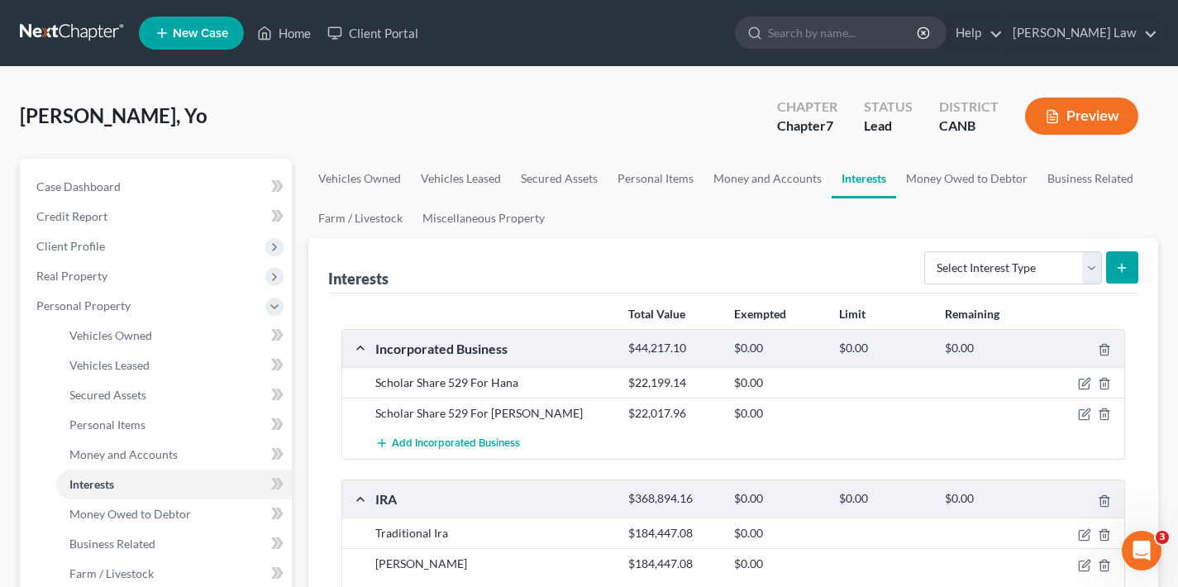
click at [1111, 382] on div at bounding box center [1084, 383] width 84 height 17
click at [1102, 384] on icon "button" at bounding box center [1104, 383] width 13 height 13
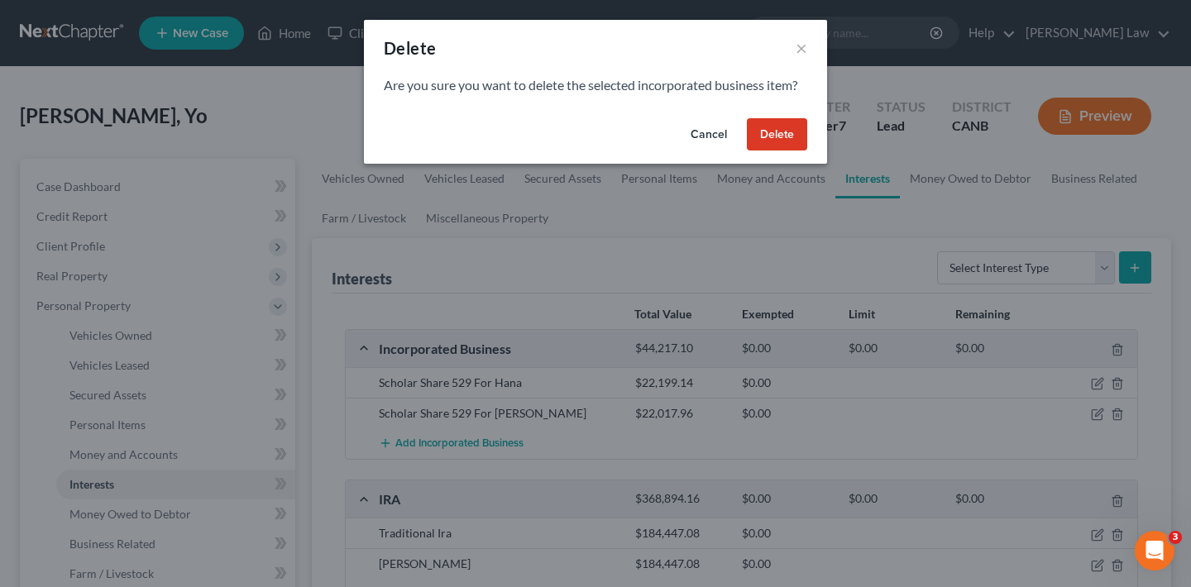
click at [773, 135] on button "Delete" at bounding box center [777, 134] width 60 height 33
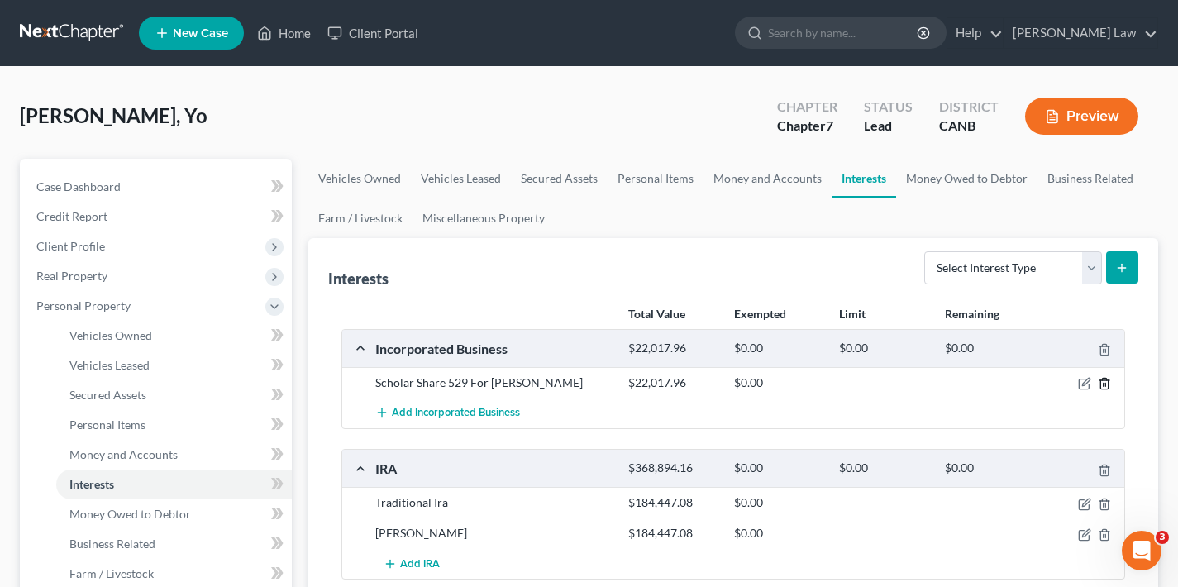
click at [1104, 384] on line "button" at bounding box center [1104, 385] width 0 height 3
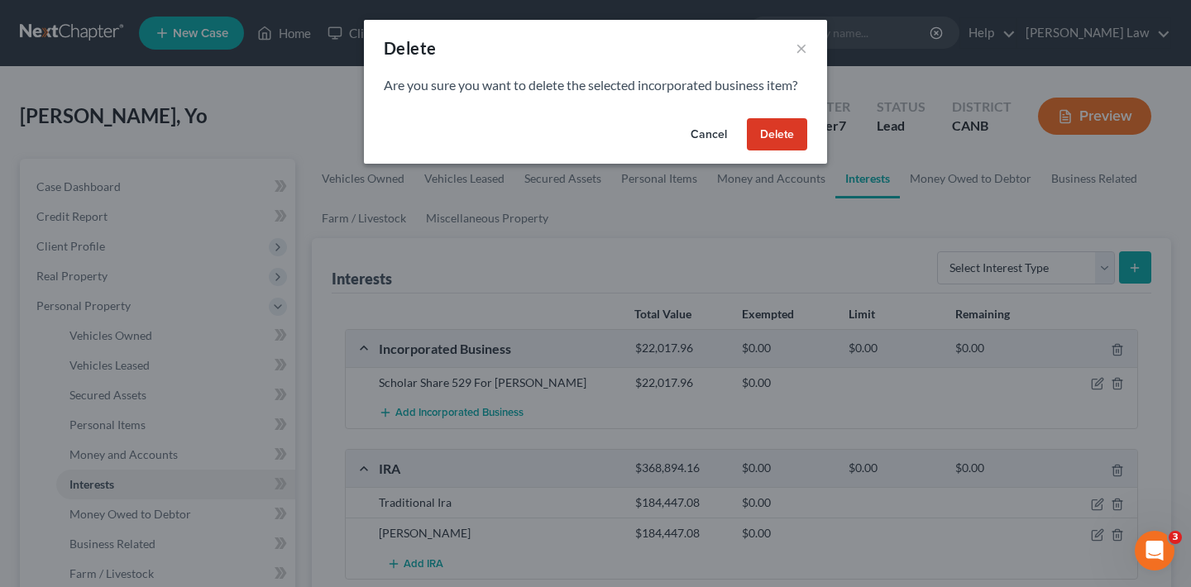
click at [787, 135] on button "Delete" at bounding box center [777, 134] width 60 height 33
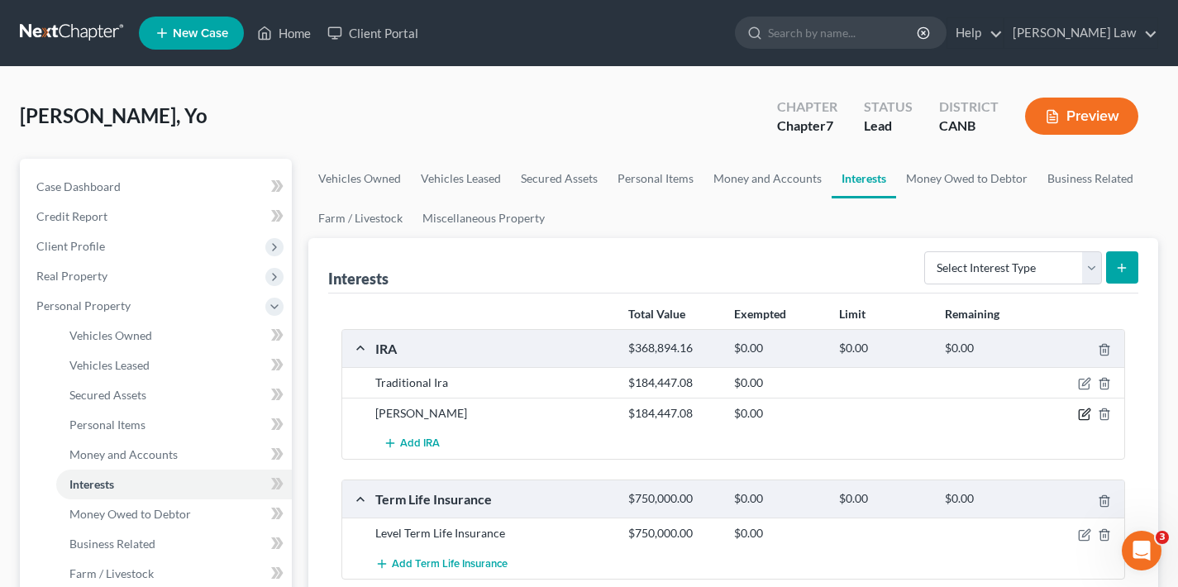
click at [1085, 414] on icon "button" at bounding box center [1084, 414] width 13 height 13
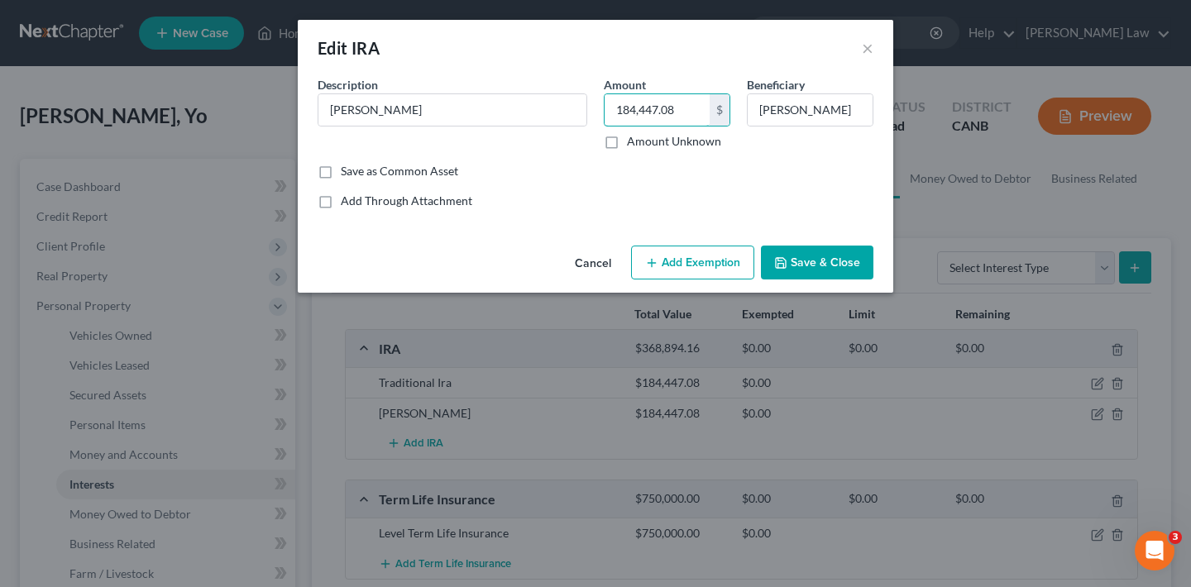
drag, startPoint x: 677, startPoint y: 111, endPoint x: 590, endPoint y: 111, distance: 86.8
click at [590, 111] on div "Description * Roth Ira Amount 184,447.08 $ Amount Unknown Beneficiary Yo Akino" at bounding box center [595, 119] width 572 height 87
type input "181,734.28"
click at [823, 260] on button "Save & Close" at bounding box center [817, 263] width 112 height 35
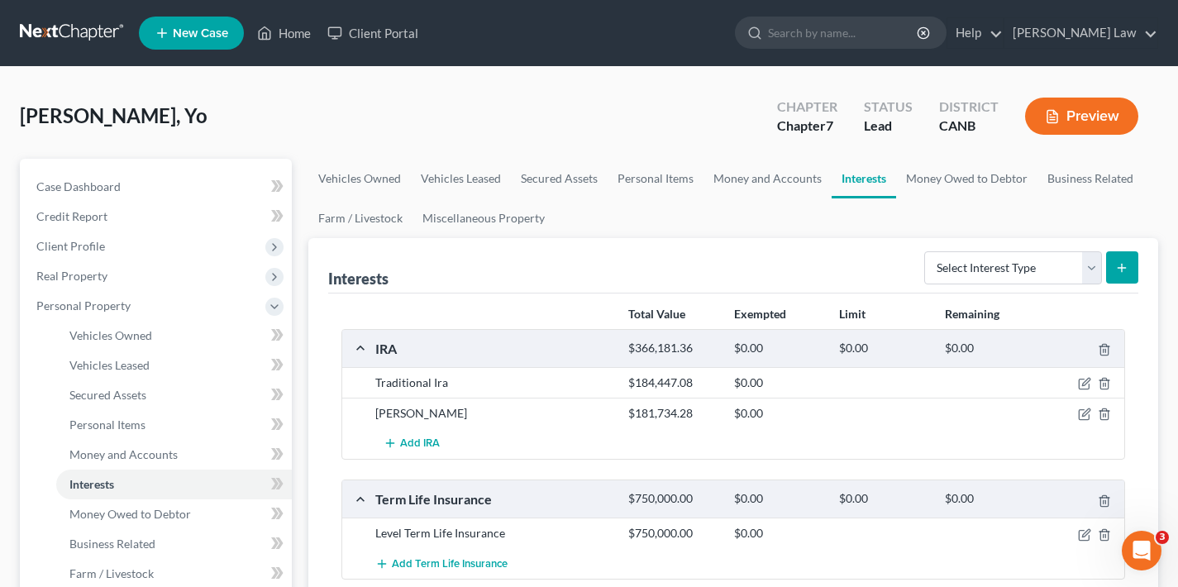
scroll to position [252, 0]
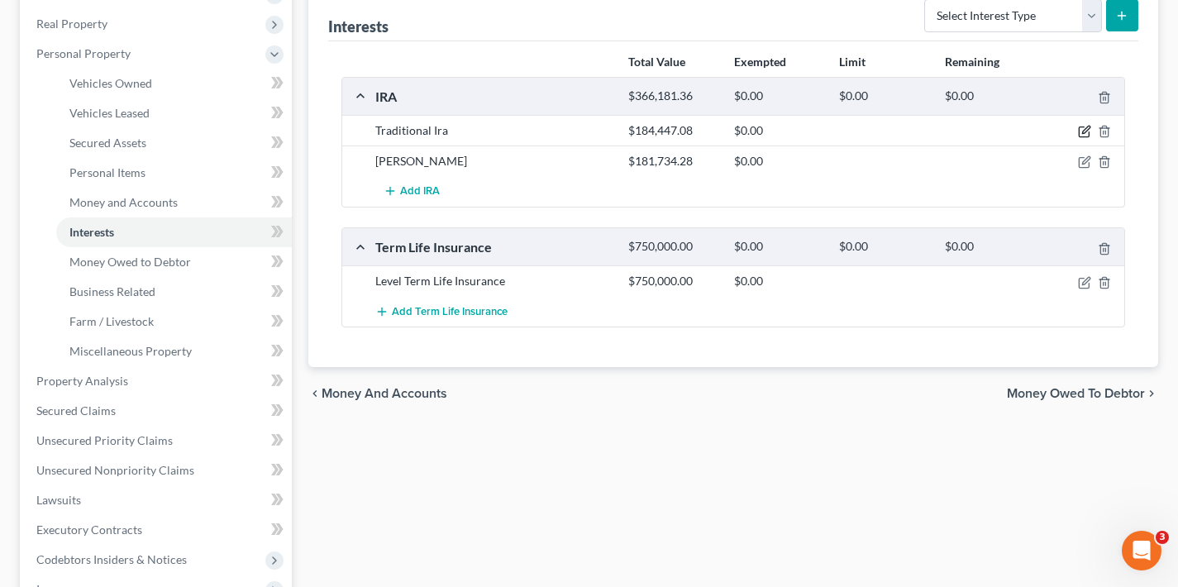
click at [1084, 133] on icon "button" at bounding box center [1085, 130] width 7 height 7
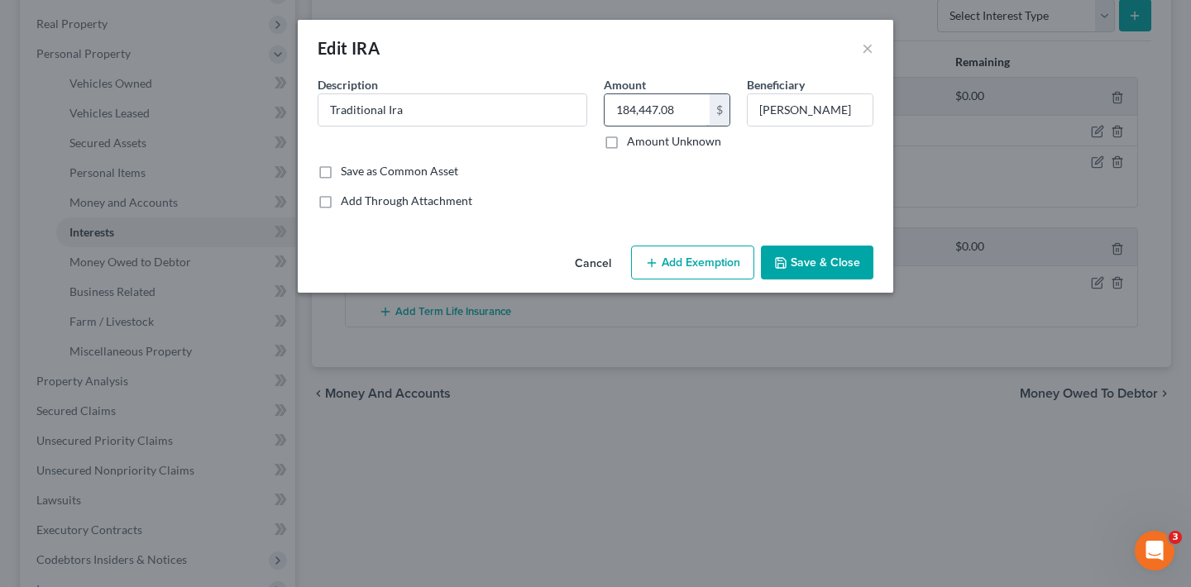
drag, startPoint x: 685, startPoint y: 113, endPoint x: 604, endPoint y: 112, distance: 81.1
click at [604, 112] on div "184,447.08 $" at bounding box center [667, 109] width 127 height 33
type input "135,895.48"
click at [838, 267] on button "Save & Close" at bounding box center [817, 263] width 112 height 35
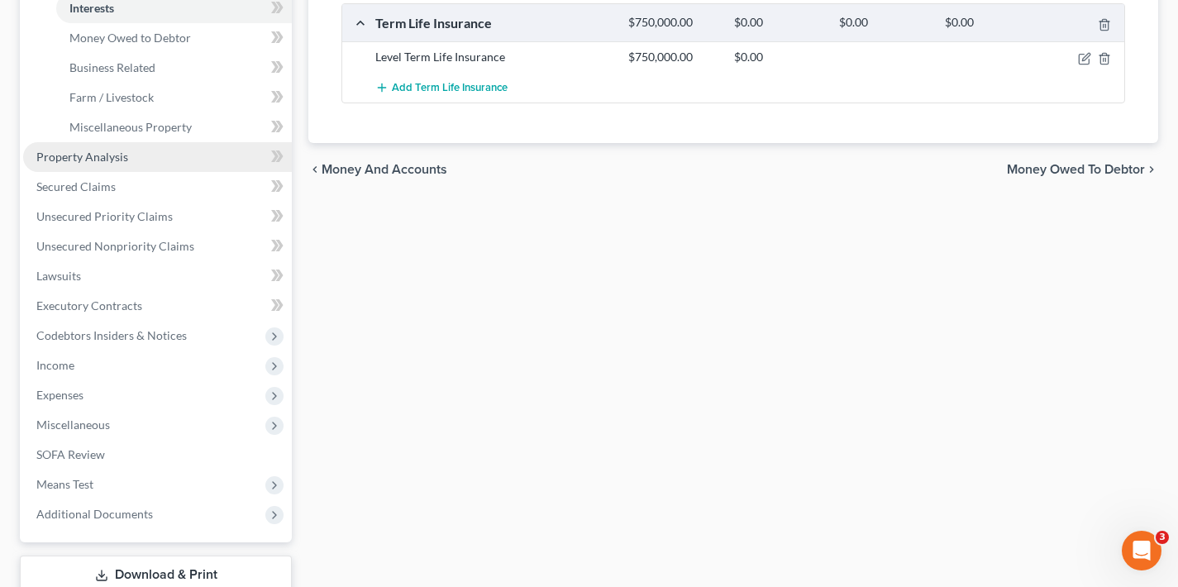
scroll to position [170, 0]
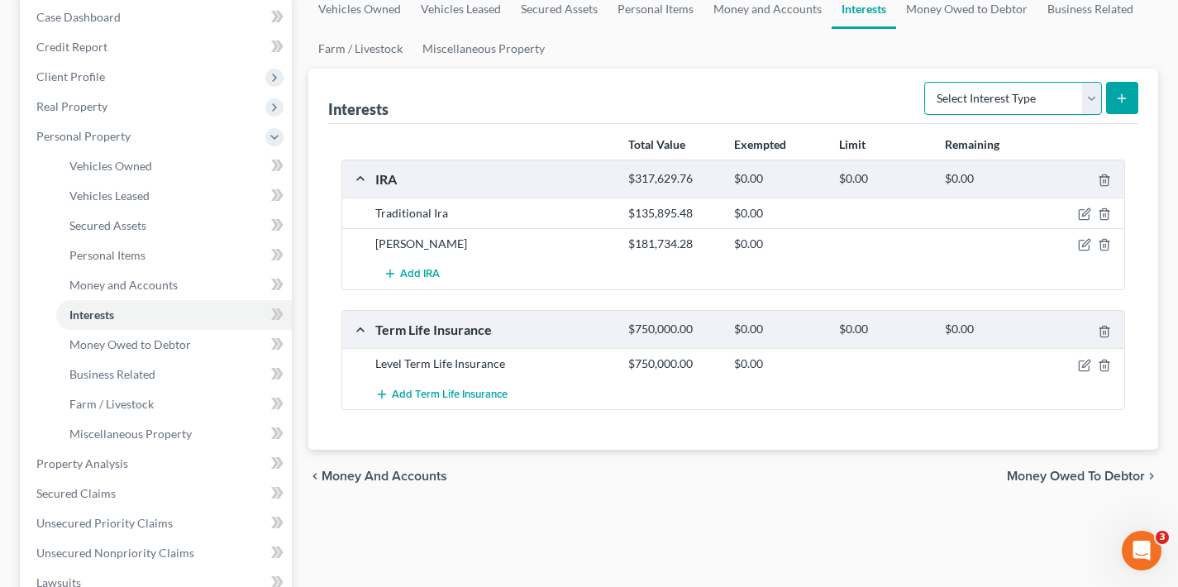
select select "incorporated_business"
click at [1126, 104] on icon "submit" at bounding box center [1122, 98] width 13 height 13
click at [1125, 96] on icon "submit" at bounding box center [1122, 98] width 13 height 13
click at [1125, 97] on icon "submit" at bounding box center [1122, 98] width 13 height 13
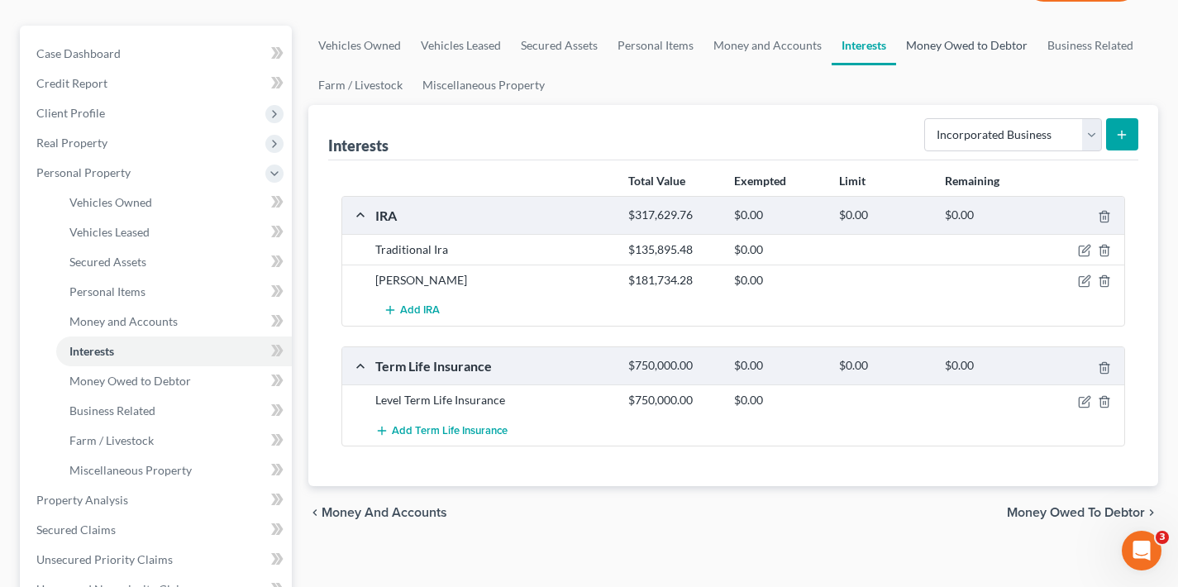
click at [937, 42] on link "Money Owed to Debtor" at bounding box center [966, 46] width 141 height 40
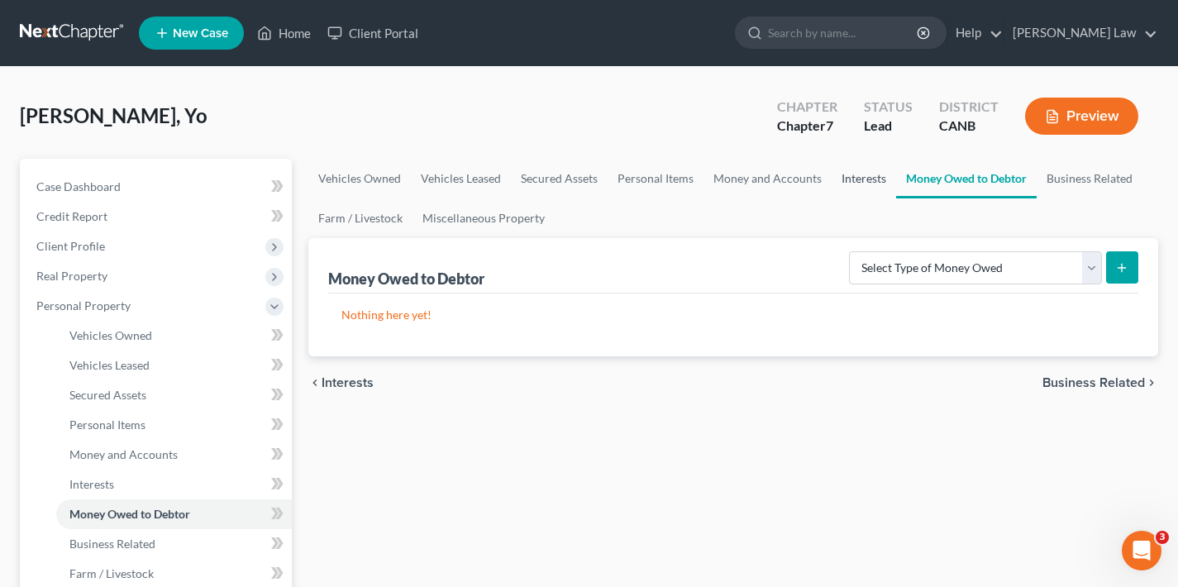
click at [856, 179] on link "Interests" at bounding box center [864, 179] width 64 height 40
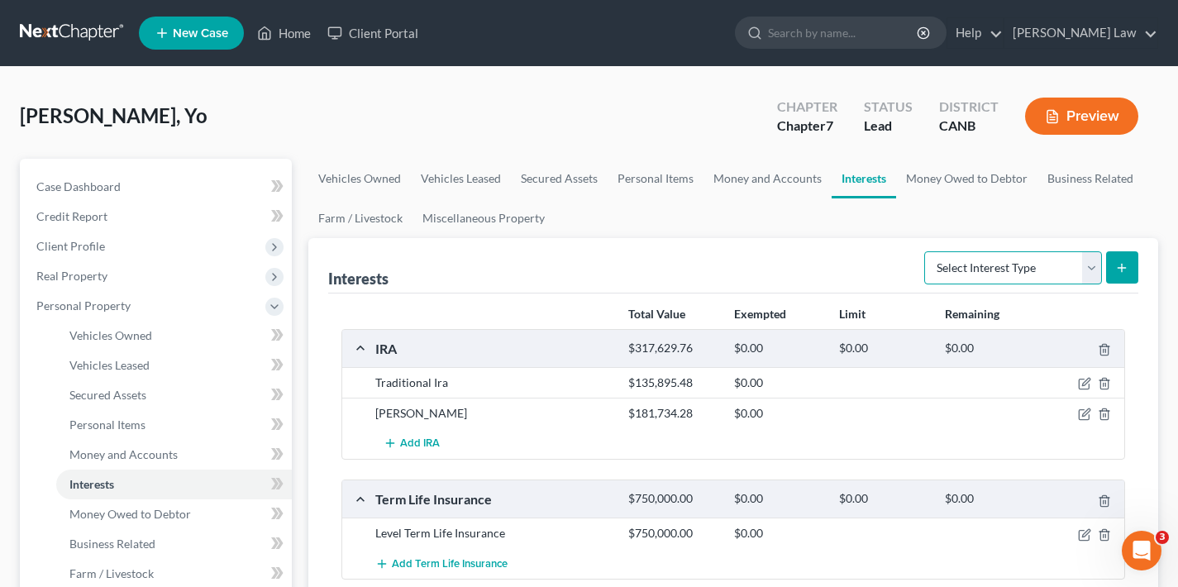
select select "incorporated_business"
click at [1118, 271] on icon "submit" at bounding box center [1122, 267] width 13 height 13
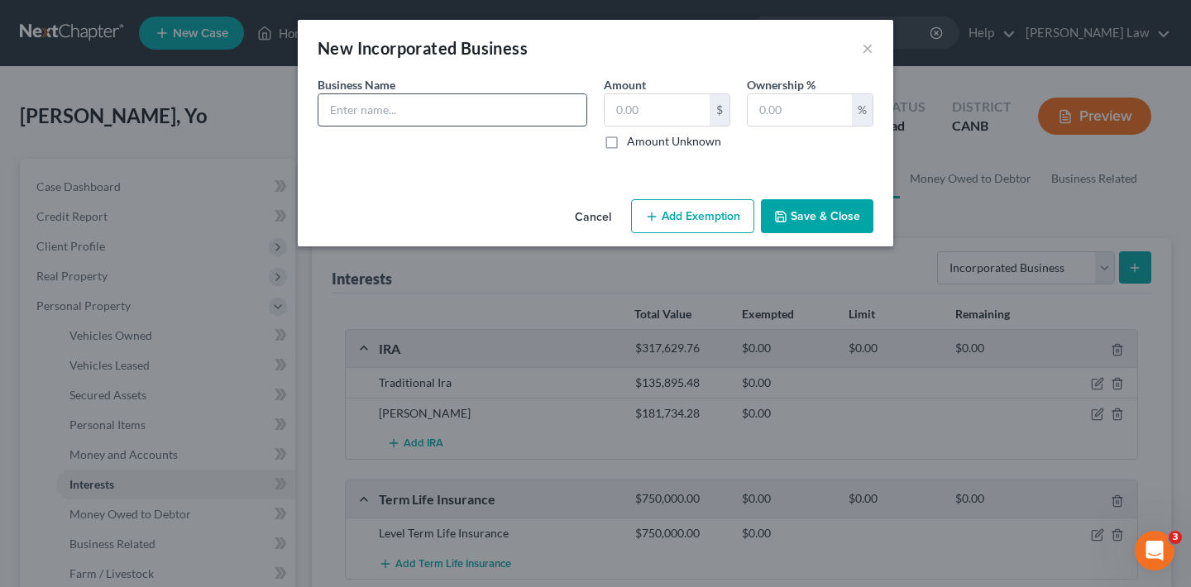
click at [467, 114] on input "text" at bounding box center [452, 109] width 268 height 31
type input "Tassei LLC"
click at [646, 114] on input "text" at bounding box center [656, 109] width 105 height 31
type input "0"
click at [781, 109] on input "text" at bounding box center [800, 109] width 104 height 31
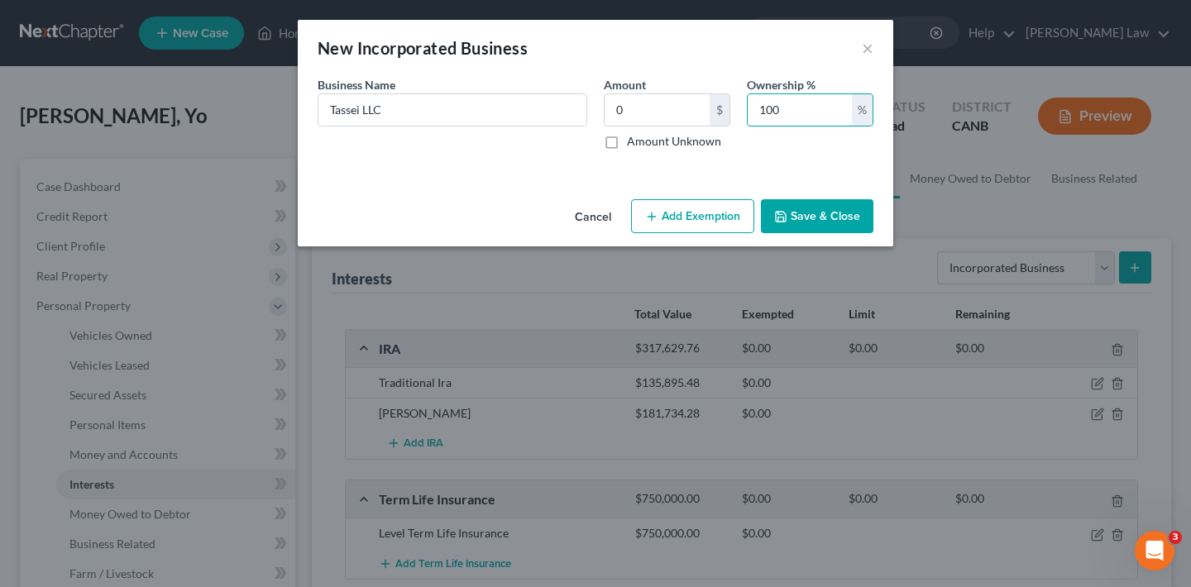
type input "100"
click at [834, 215] on button "Save & Close" at bounding box center [817, 216] width 112 height 35
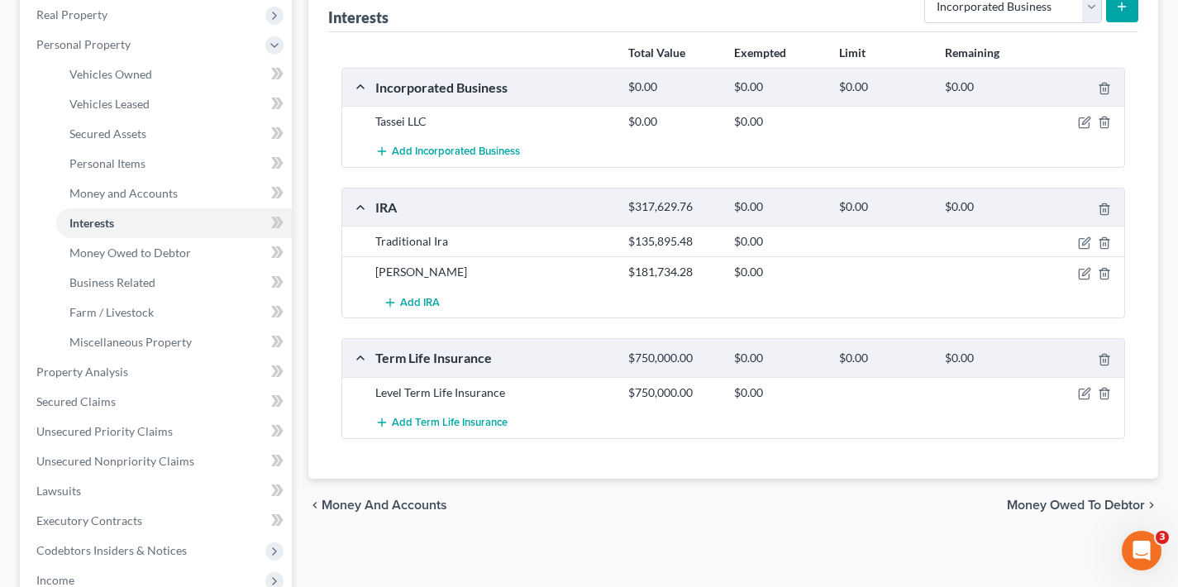
scroll to position [269, 0]
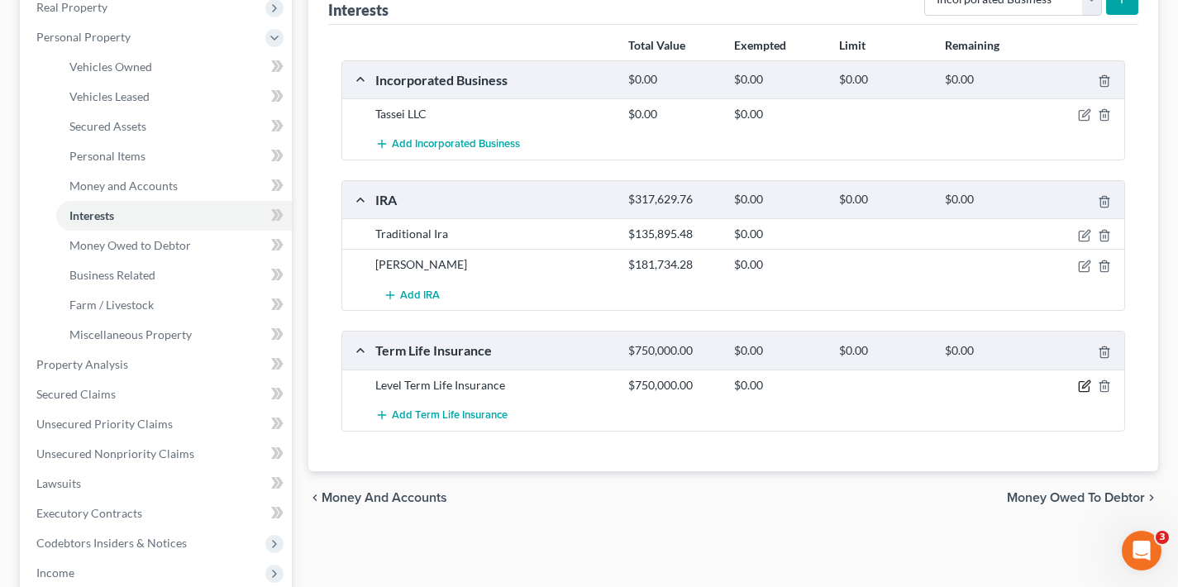
click at [1084, 385] on icon "button" at bounding box center [1084, 386] width 13 height 13
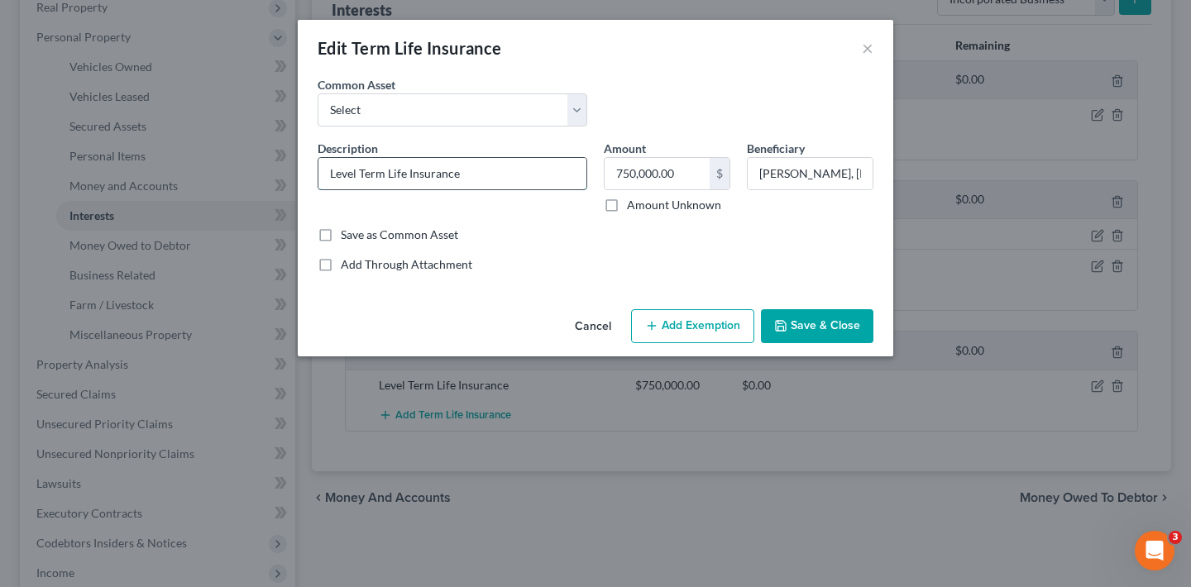
click at [526, 170] on input "Level Term Life Insurance" at bounding box center [452, 173] width 268 height 31
drag, startPoint x: 358, startPoint y: 172, endPoint x: 308, endPoint y: 171, distance: 49.6
click at [308, 171] on div "An exemption set must first be selected from the Filing Information section. Co…" at bounding box center [595, 189] width 595 height 227
click at [454, 173] on input "Term Life Insurance" at bounding box center [452, 173] width 268 height 31
type input "Term Life Insurance with no cash value"
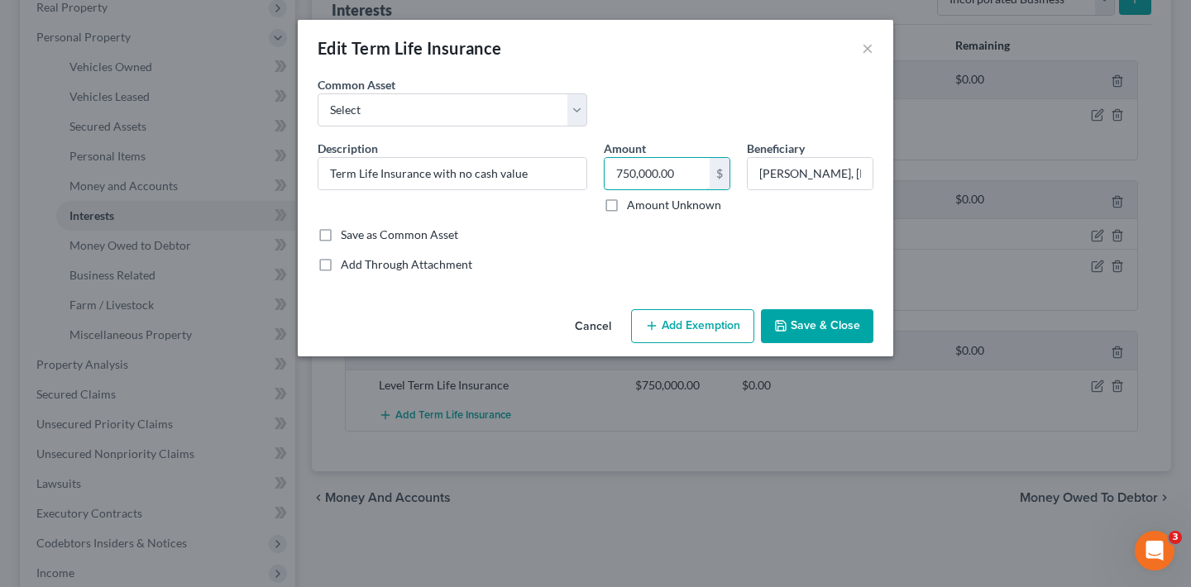
drag, startPoint x: 683, startPoint y: 171, endPoint x: 600, endPoint y: 170, distance: 82.7
click at [600, 170] on div "Amount 750,000.00 $ Amount Unknown" at bounding box center [666, 177] width 143 height 74
type input "0"
click at [775, 174] on input "Hana Chambers, Mina Kim And Gray Kim" at bounding box center [810, 173] width 125 height 31
click at [841, 328] on button "Save & Close" at bounding box center [817, 326] width 112 height 35
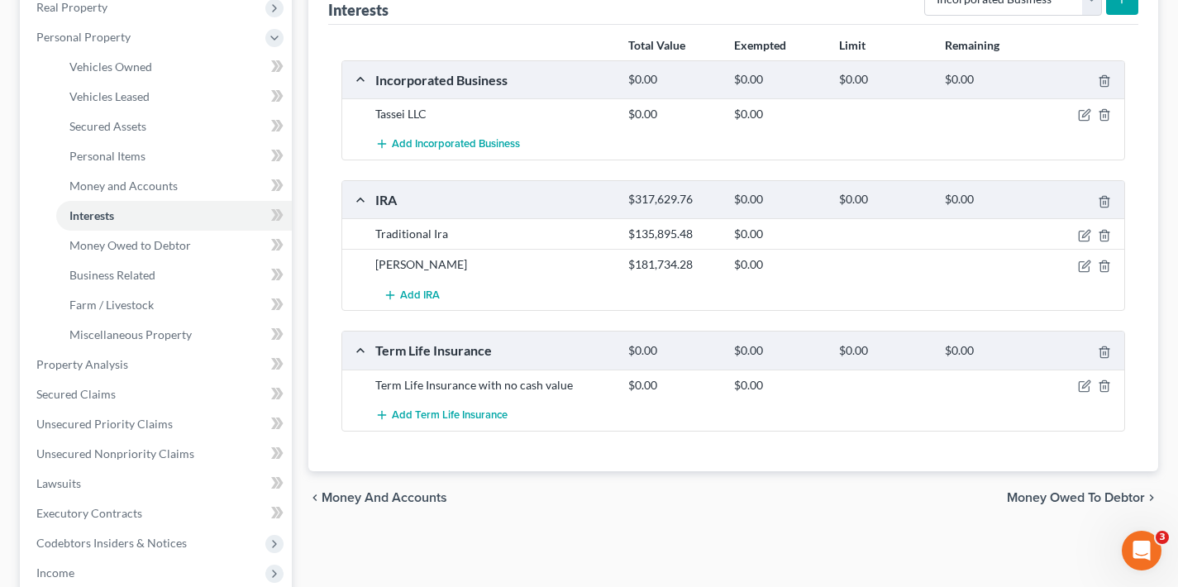
click at [1080, 491] on span "Money Owed to Debtor" at bounding box center [1076, 497] width 138 height 13
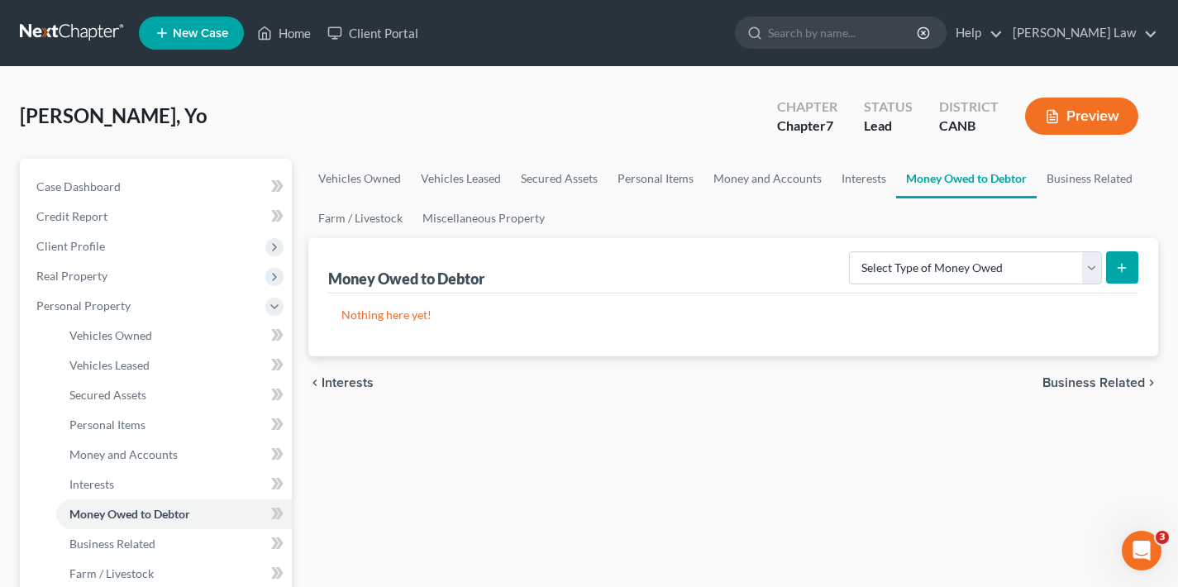
click at [1081, 384] on span "Business Related" at bounding box center [1094, 382] width 103 height 13
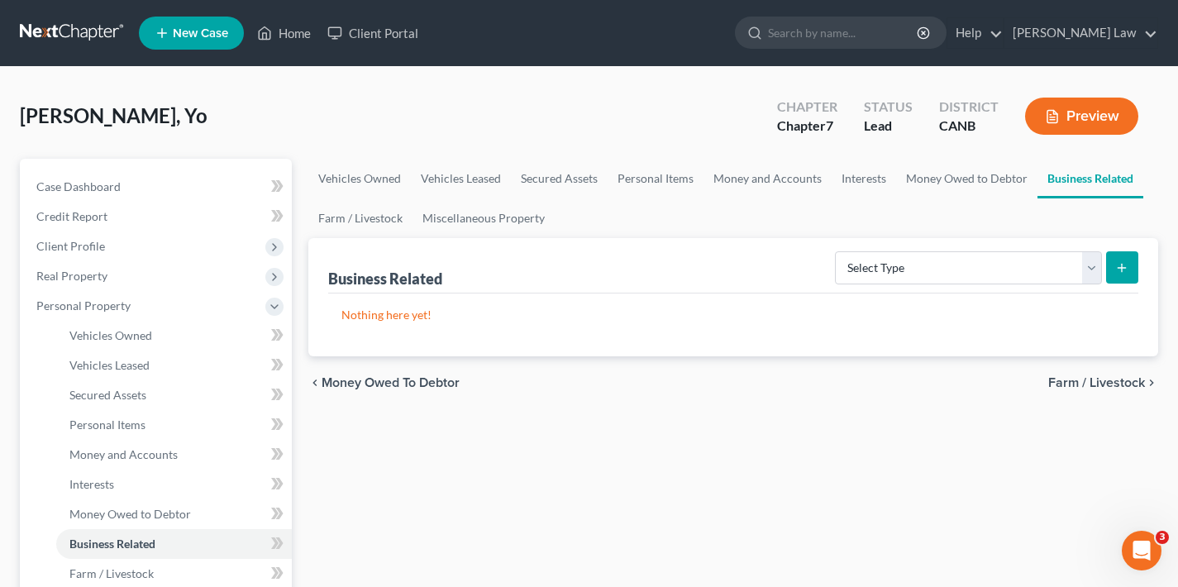
click at [1083, 382] on span "Farm / Livestock" at bounding box center [1097, 382] width 97 height 13
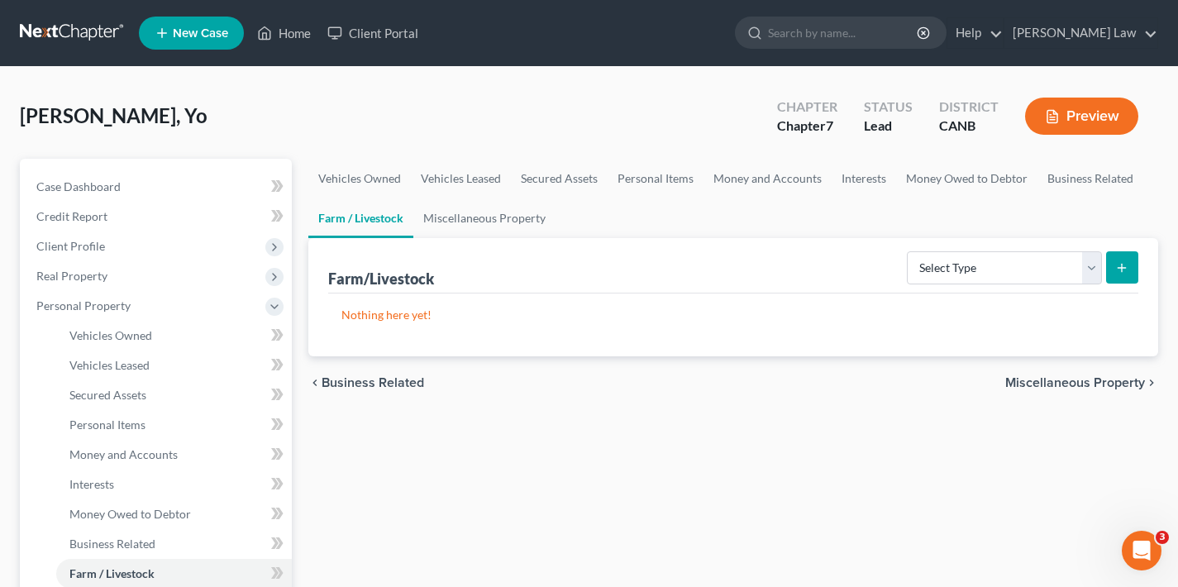
click at [1104, 383] on span "Miscellaneous Property" at bounding box center [1076, 382] width 140 height 13
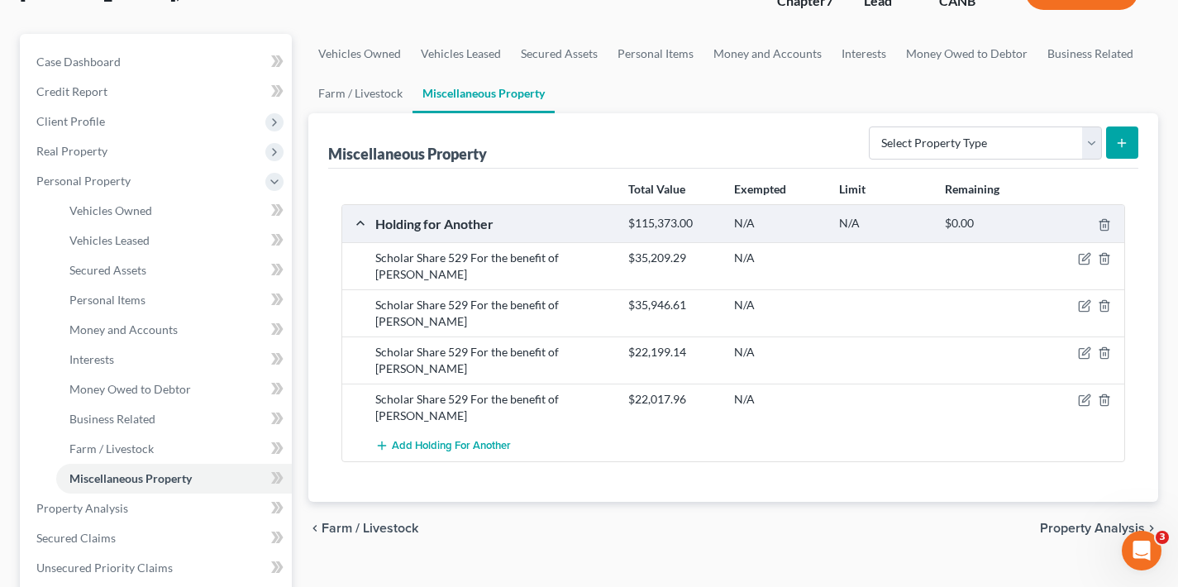
scroll to position [138, 0]
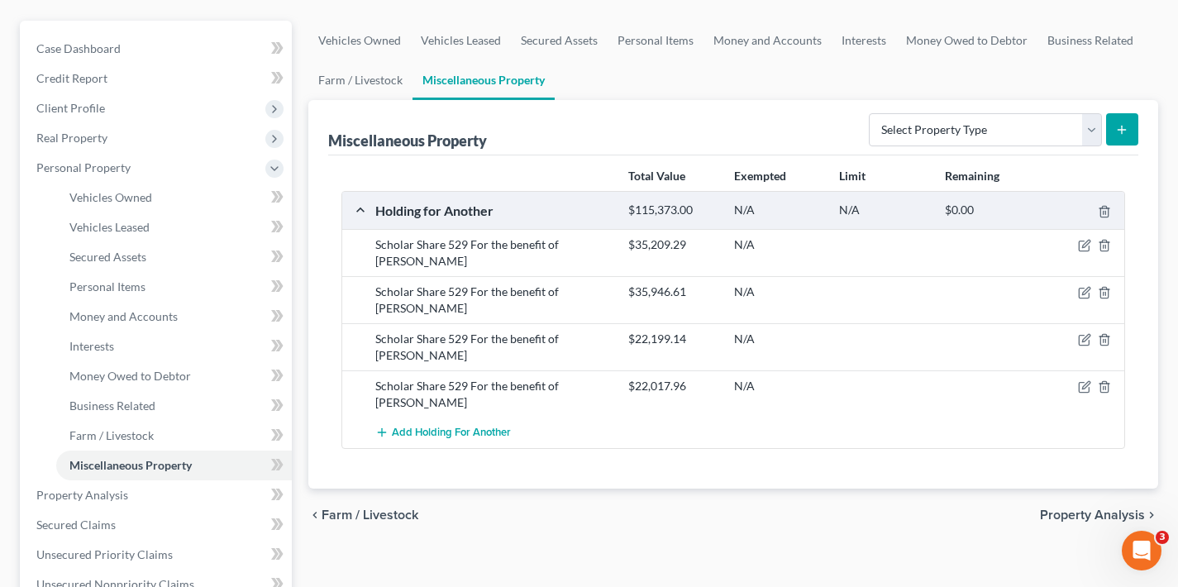
click at [1085, 509] on span "Property Analysis" at bounding box center [1092, 515] width 105 height 13
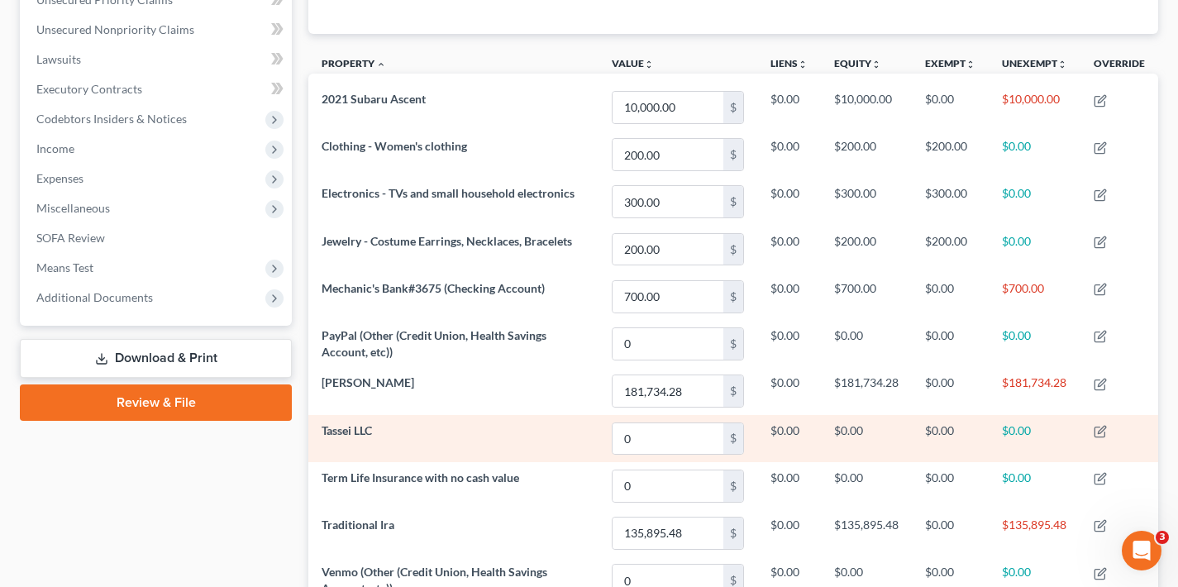
scroll to position [575, 0]
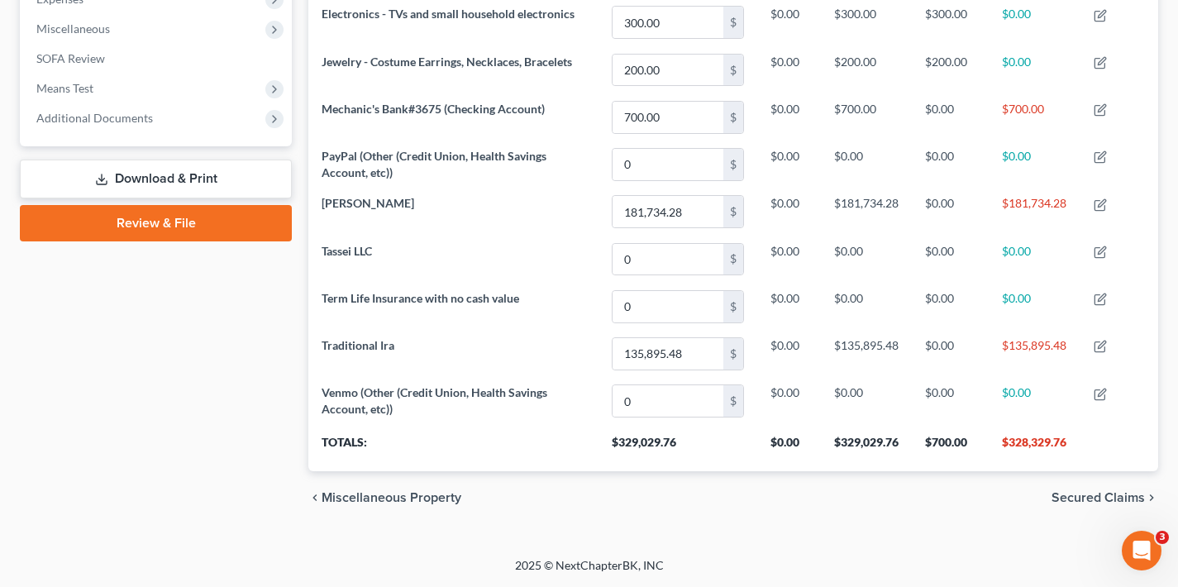
click at [1087, 503] on span "Secured Claims" at bounding box center [1098, 497] width 93 height 13
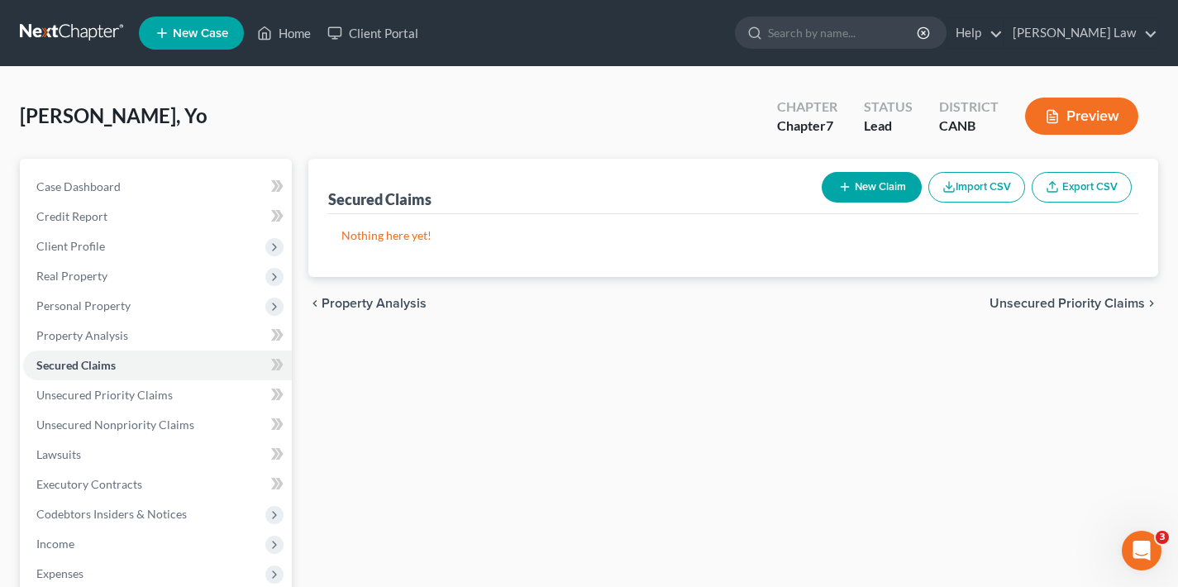
click at [1053, 302] on span "Unsecured Priority Claims" at bounding box center [1067, 303] width 155 height 13
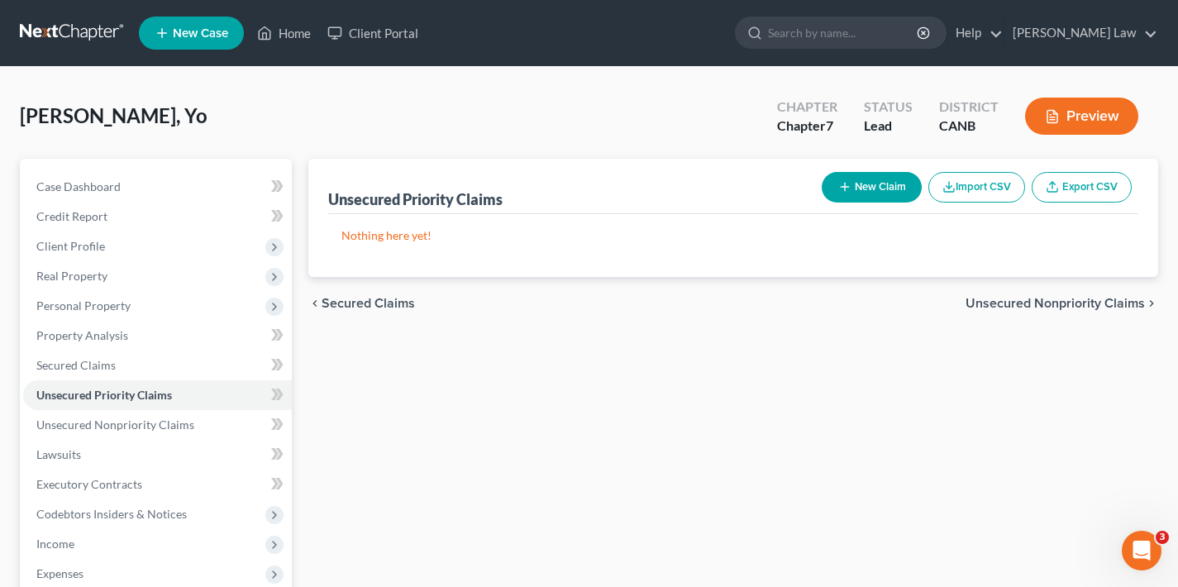
click at [865, 194] on button "New Claim" at bounding box center [872, 187] width 100 height 31
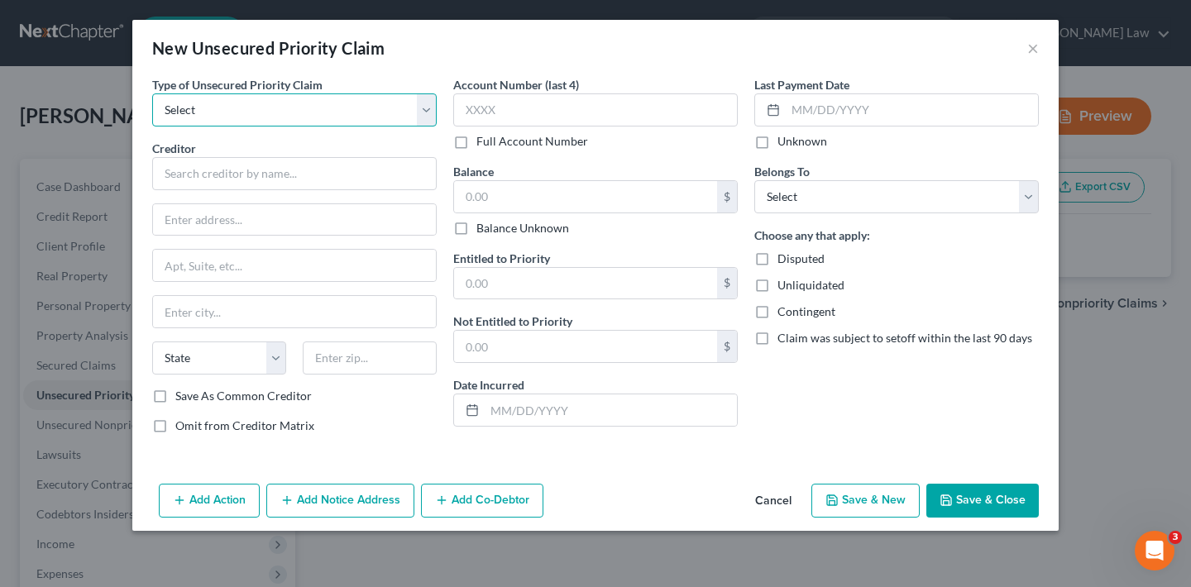
select select "0"
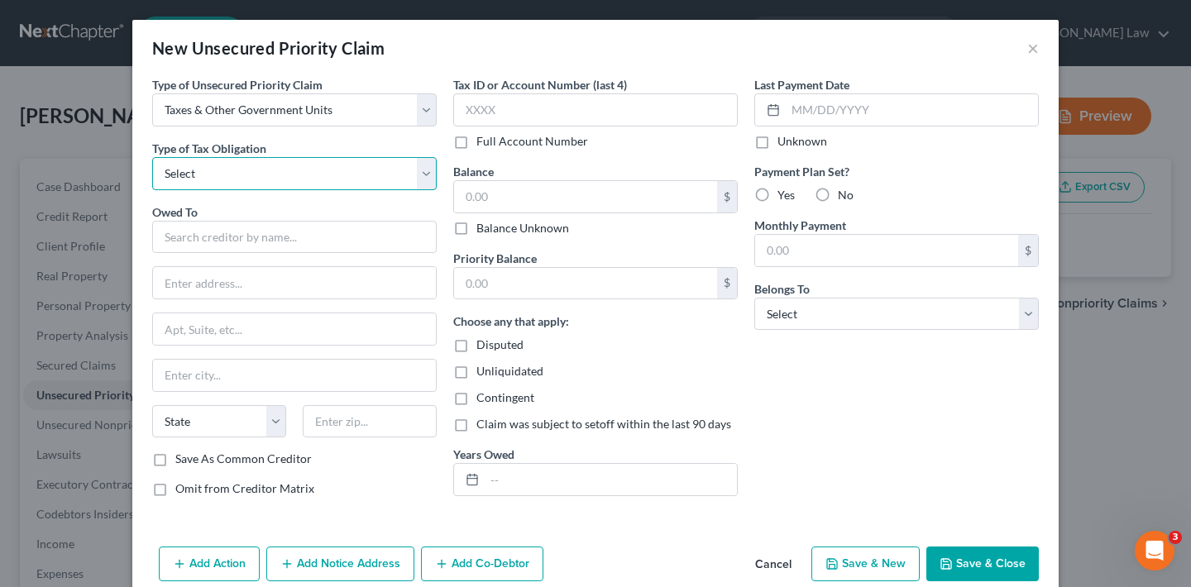
select select "0"
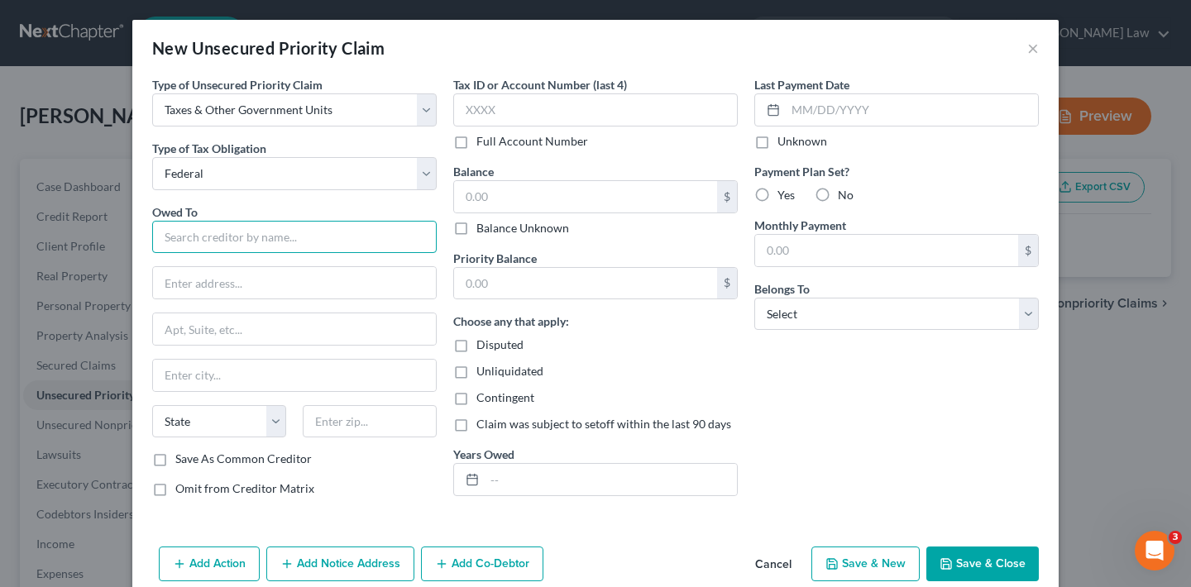
click at [243, 246] on input "text" at bounding box center [294, 237] width 284 height 33
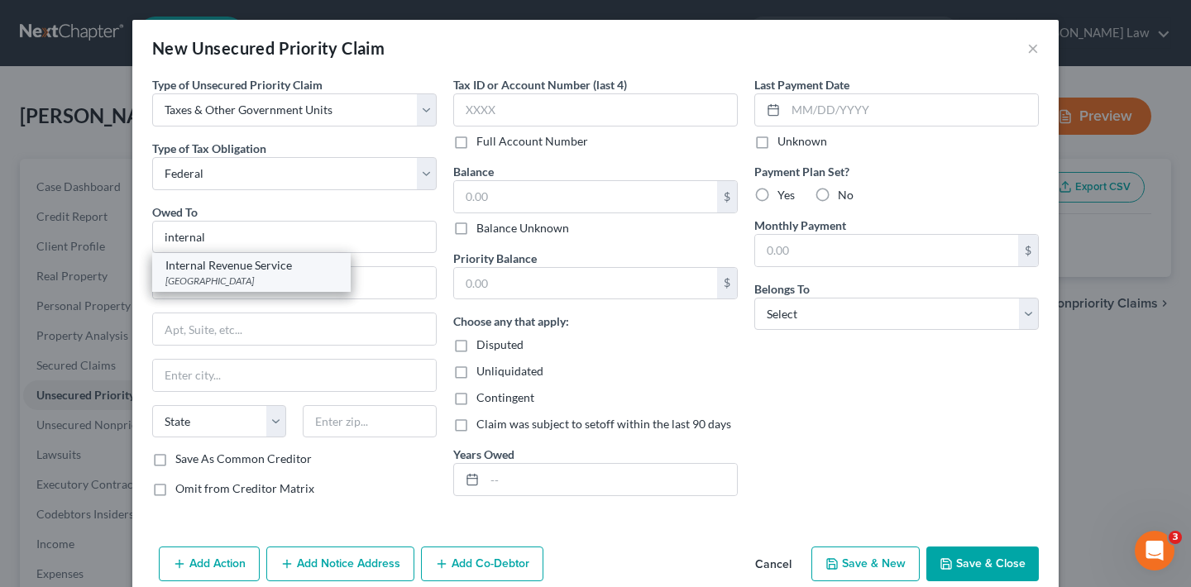
click at [254, 270] on div "Internal Revenue Service" at bounding box center [251, 265] width 172 height 17
type input "Internal Revenue Service"
type input "P O Box 7346"
type input "Philadelphia"
select select "39"
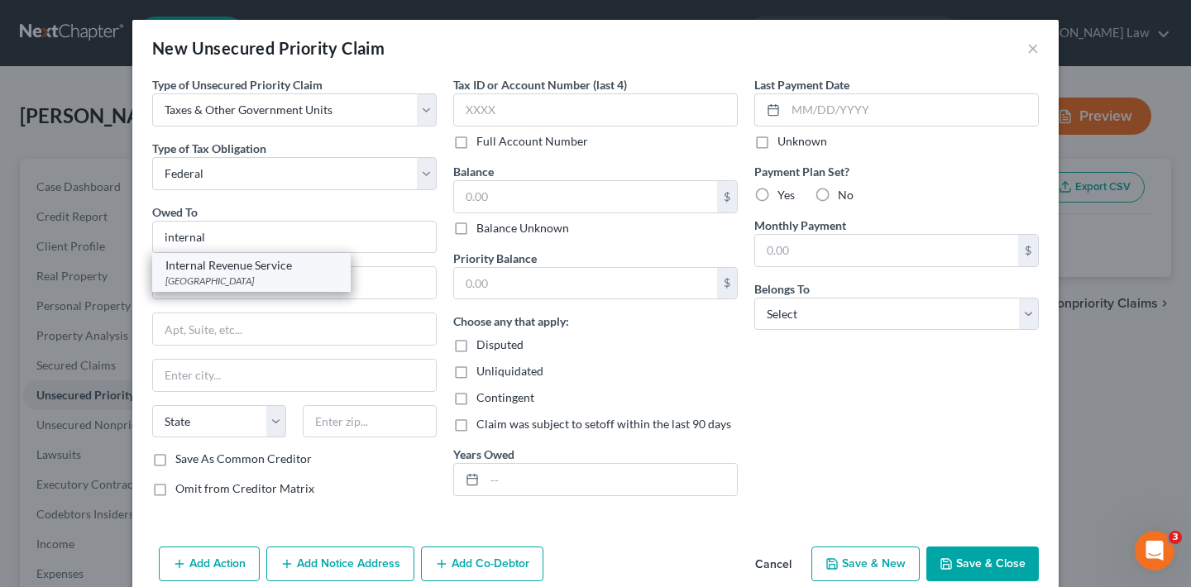
type input "19101"
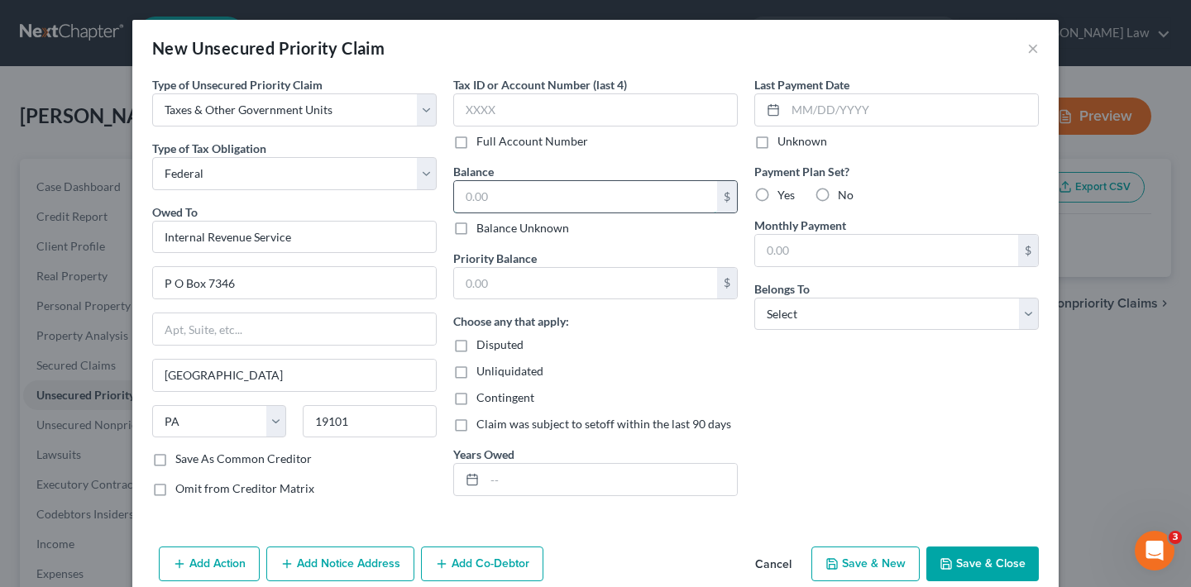
click at [556, 201] on input "text" at bounding box center [585, 196] width 263 height 31
type input "0"
select select "0"
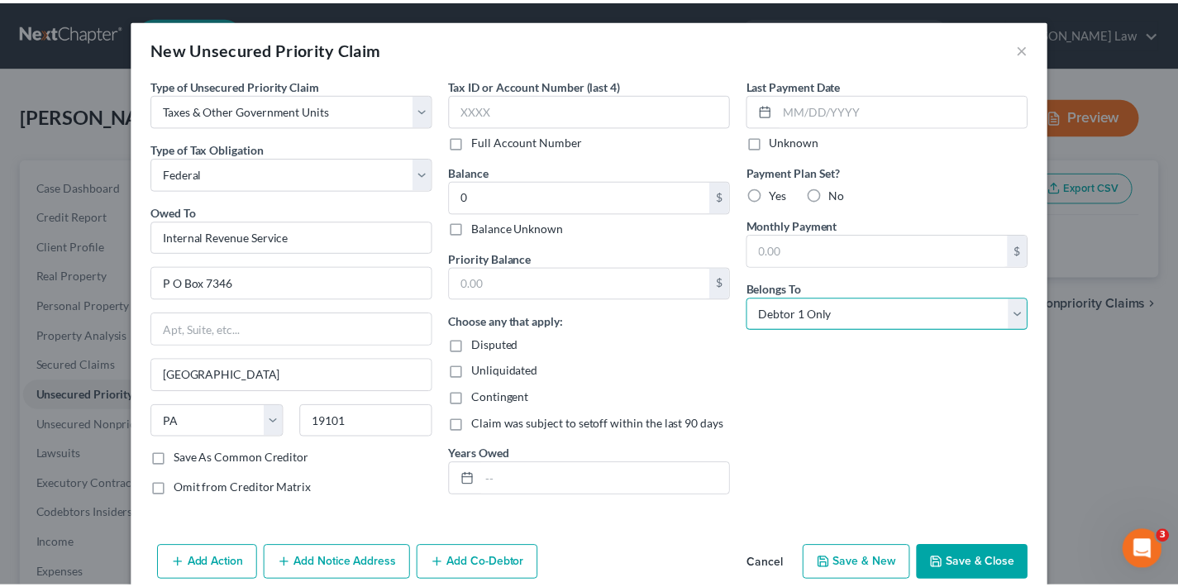
scroll to position [27, 0]
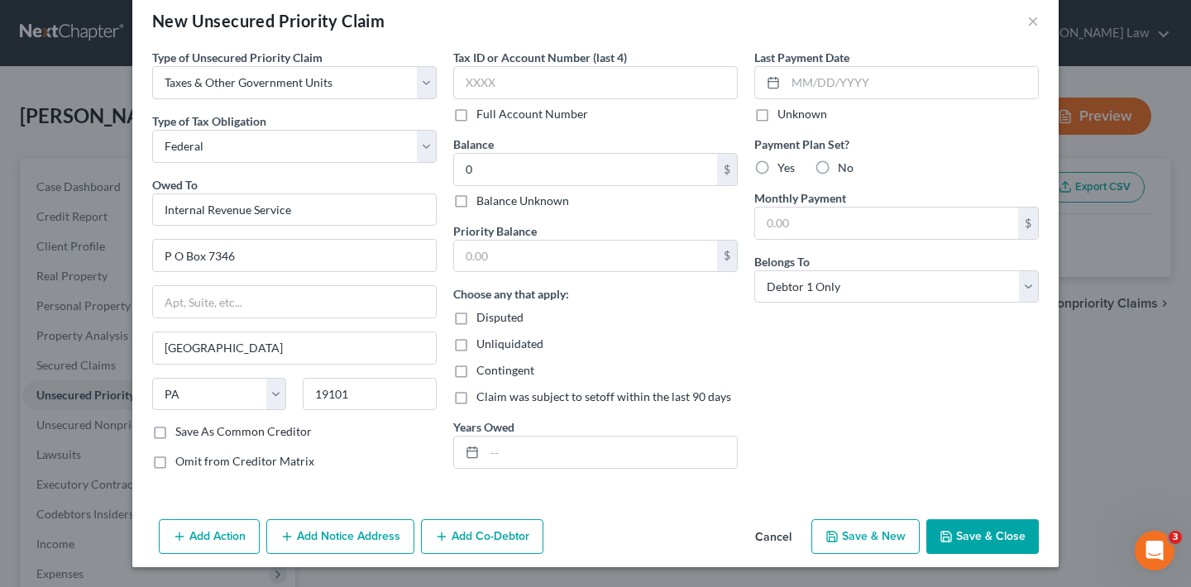
click at [981, 536] on button "Save & Close" at bounding box center [982, 536] width 112 height 35
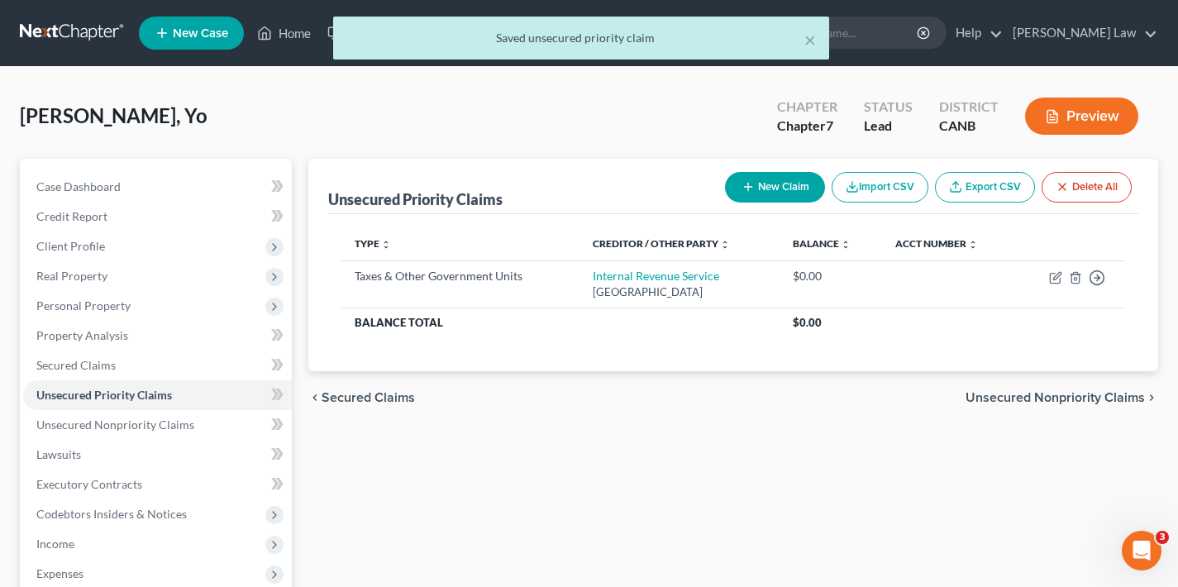
click at [758, 187] on button "New Claim" at bounding box center [775, 187] width 100 height 31
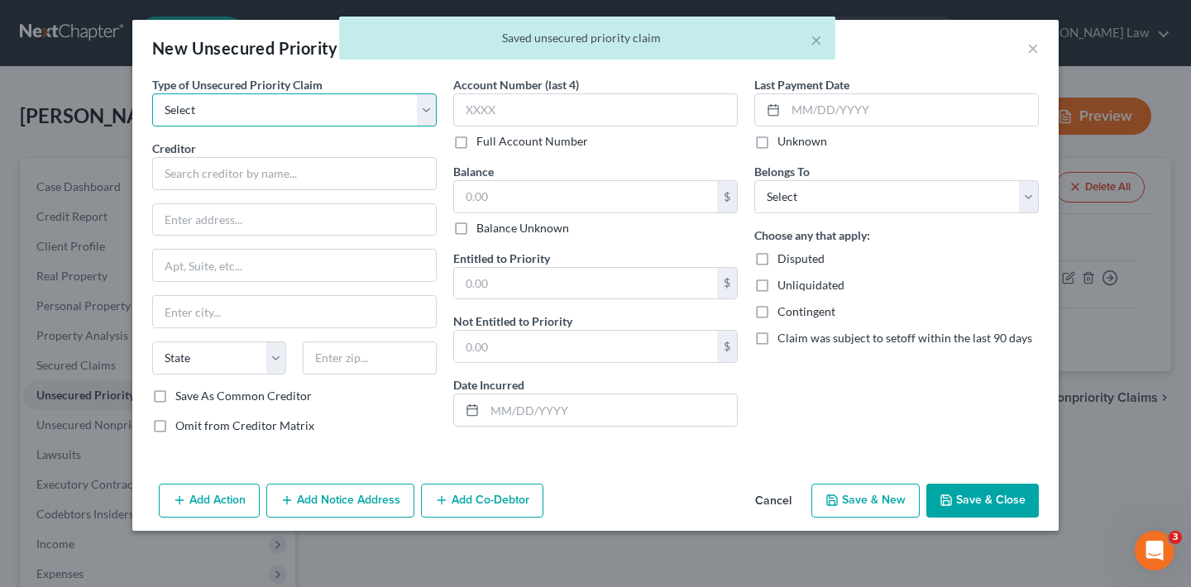
select select "0"
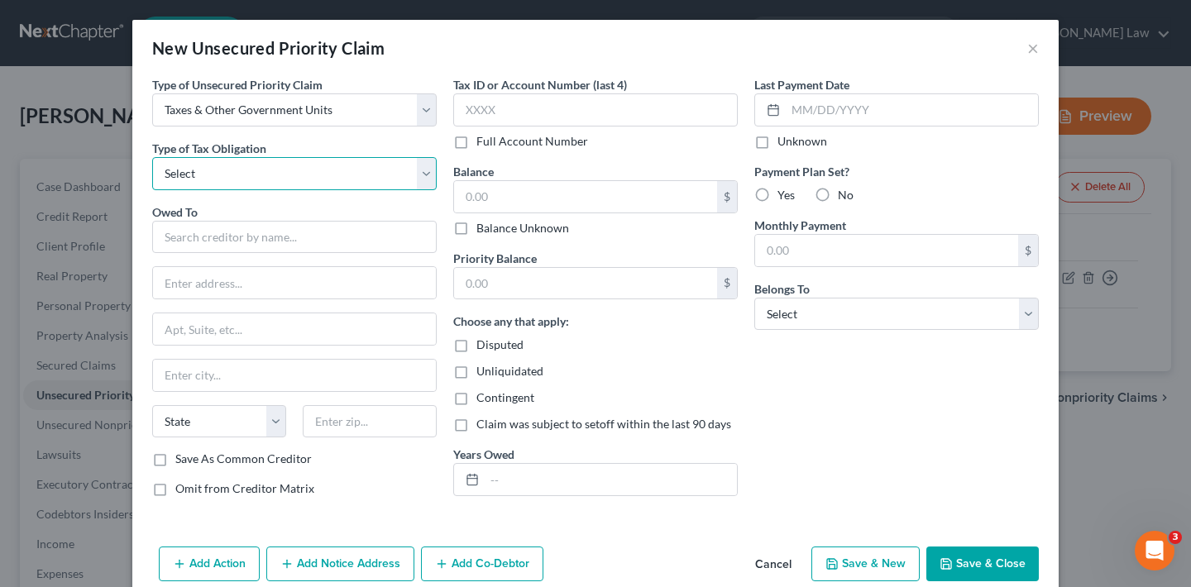
select select "3"
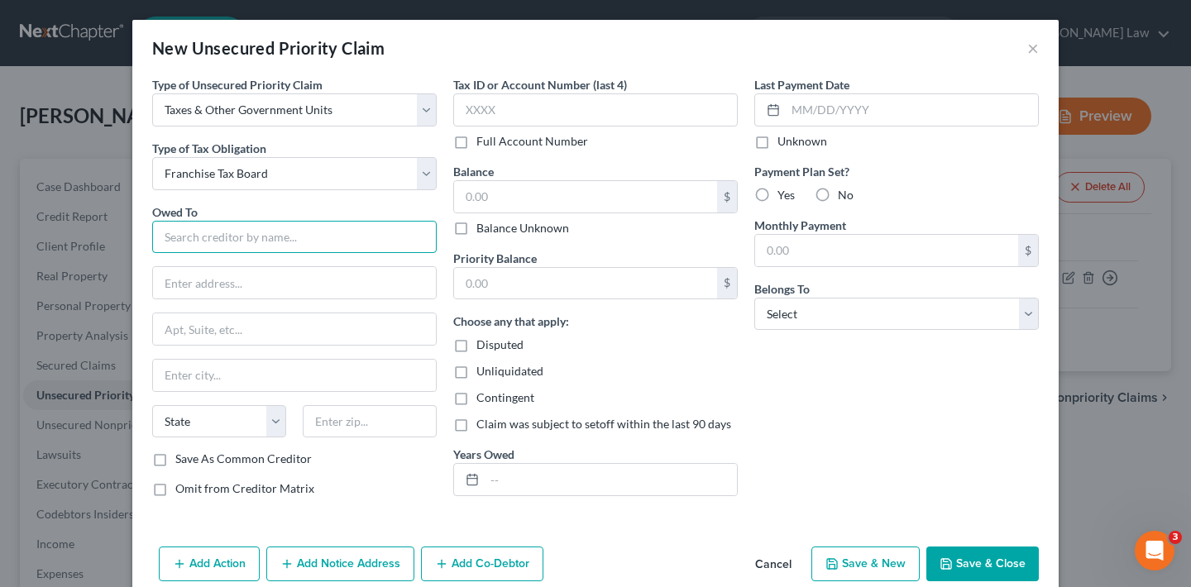
click at [231, 243] on input "text" at bounding box center [294, 237] width 284 height 33
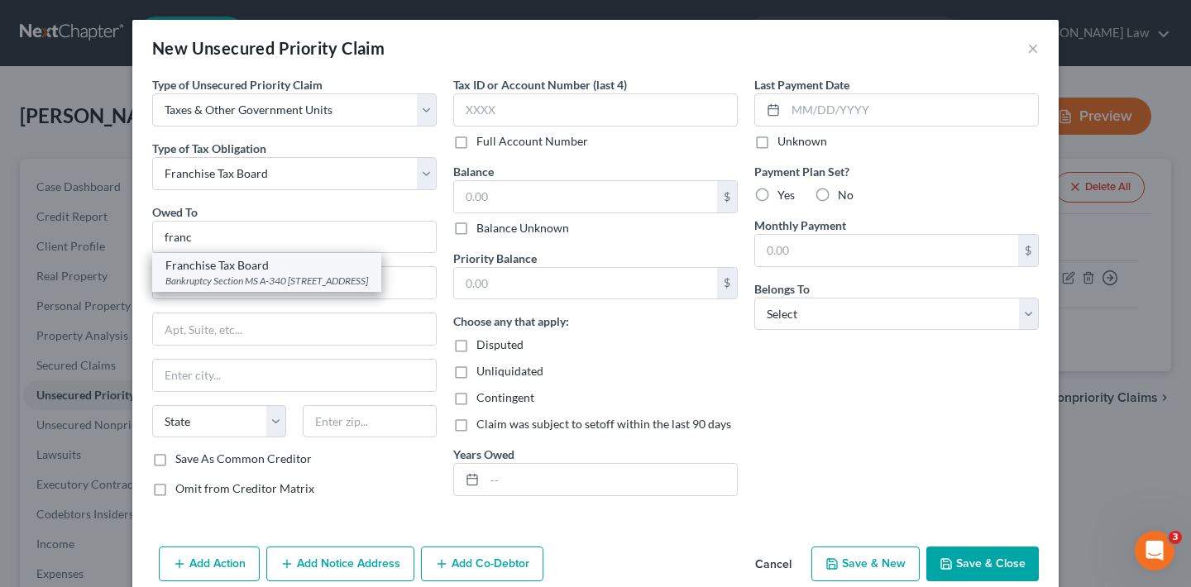
click at [244, 275] on div "Bankruptcy Section MS A-340 P O Box 2952, Sacramento, CA 95812" at bounding box center [266, 281] width 203 height 14
type input "Franchise Tax Board"
type input "Bankruptcy Section MS A-340 P O Box 2952"
type input "Sacramento"
select select "4"
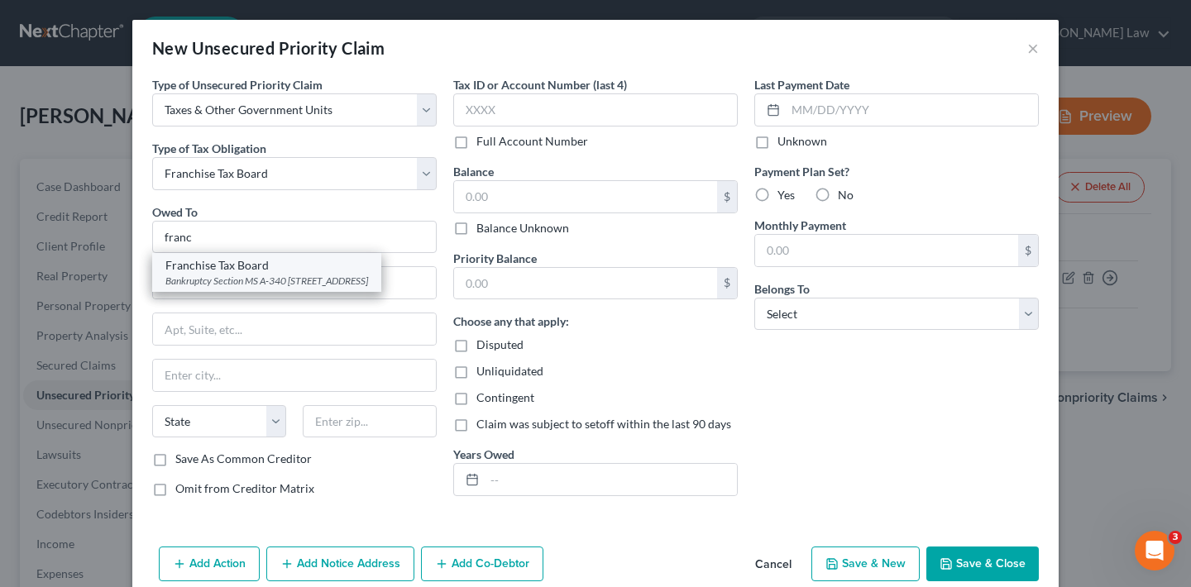
type input "95812"
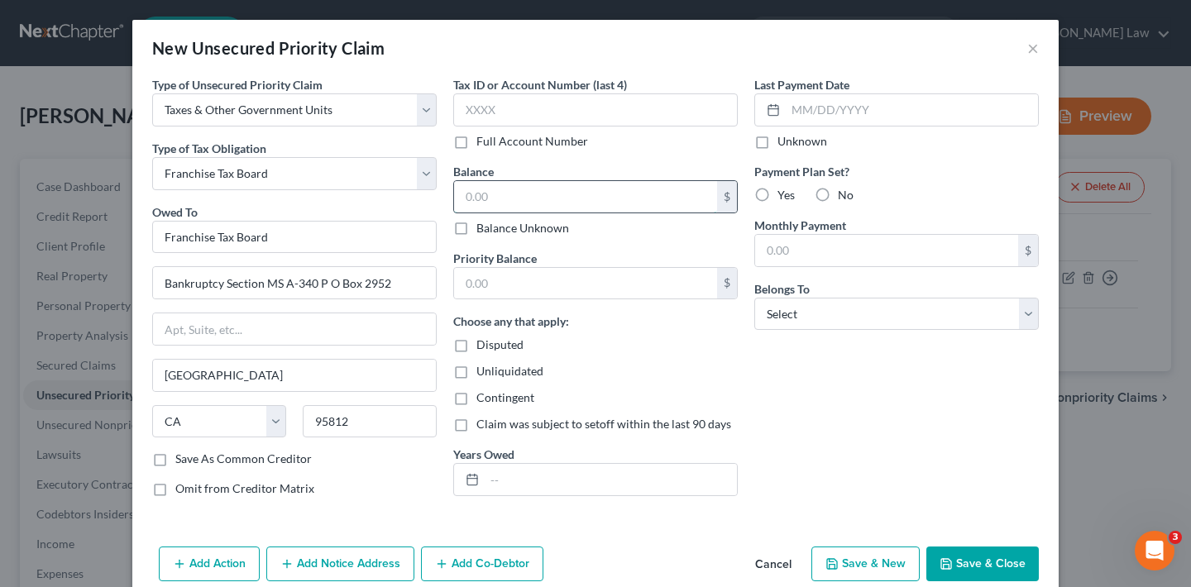
click at [501, 198] on input "text" at bounding box center [585, 196] width 263 height 31
type input "0"
select select "0"
click at [1007, 567] on button "Save & Close" at bounding box center [982, 564] width 112 height 35
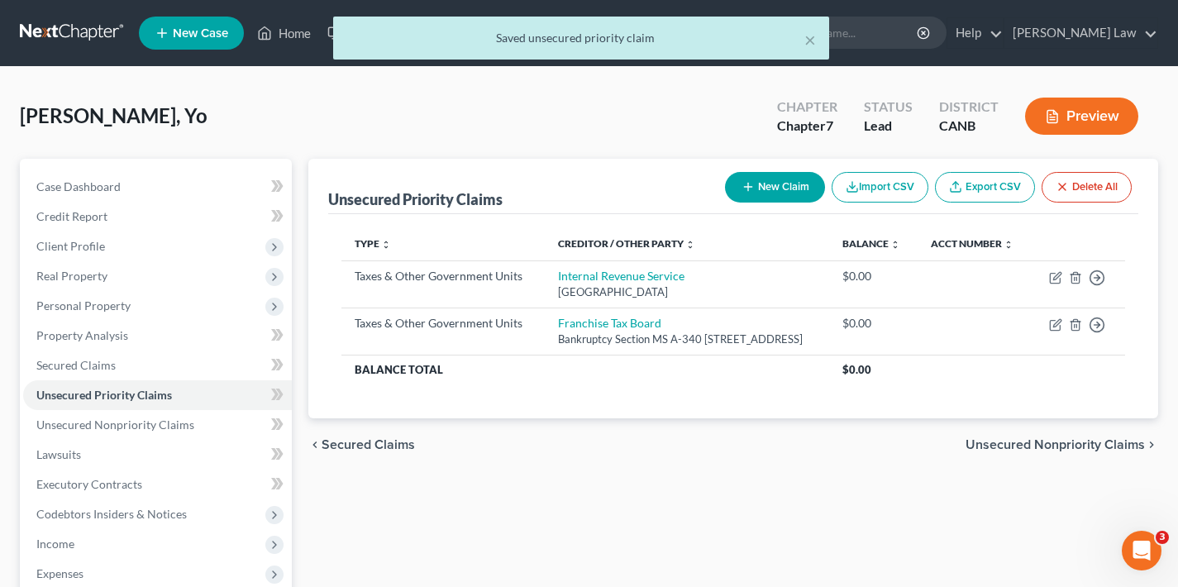
click at [786, 186] on button "New Claim" at bounding box center [775, 187] width 100 height 31
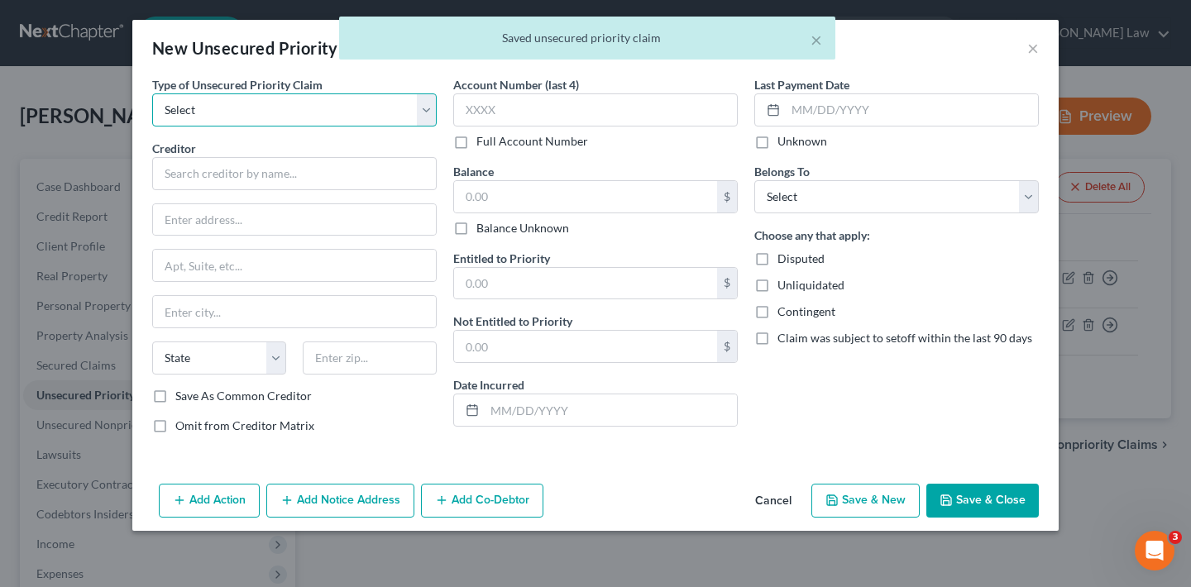
select select "0"
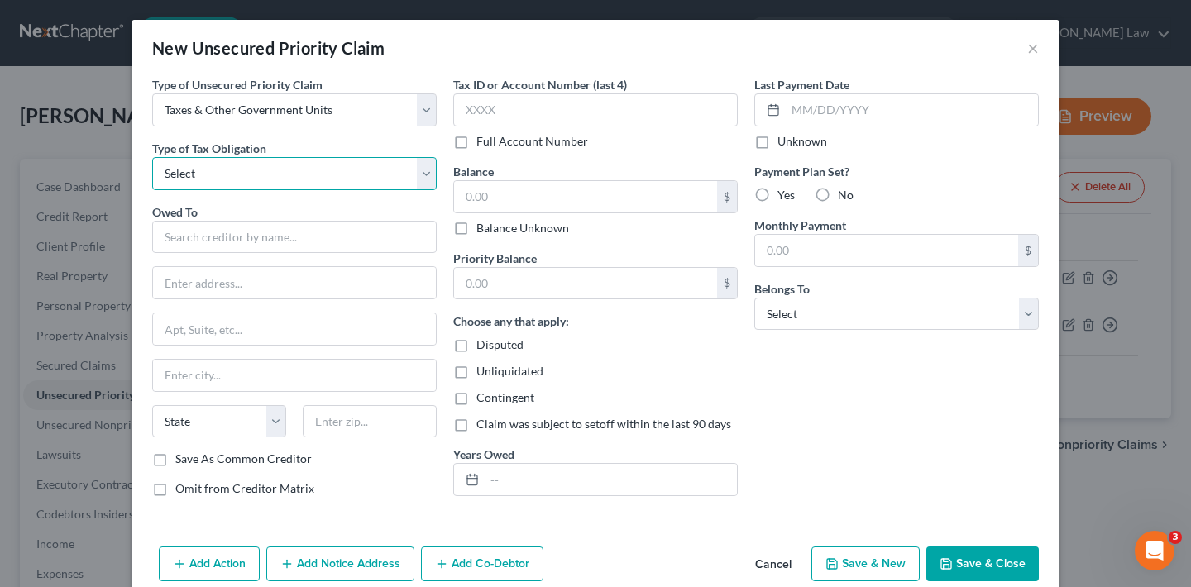
select select "2"
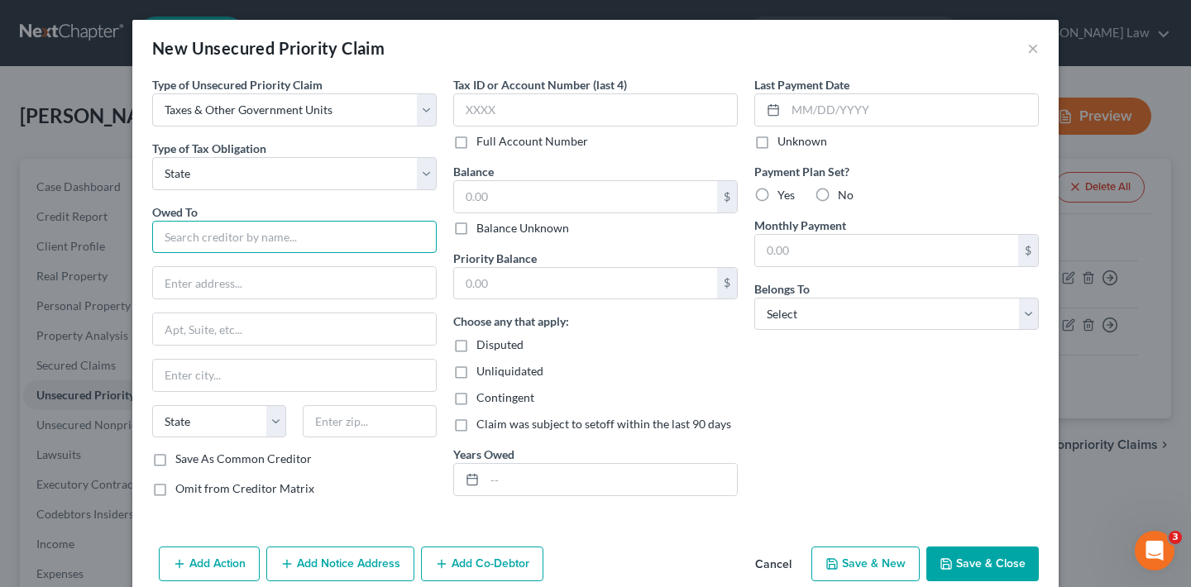
click at [268, 239] on input "text" at bounding box center [294, 237] width 284 height 33
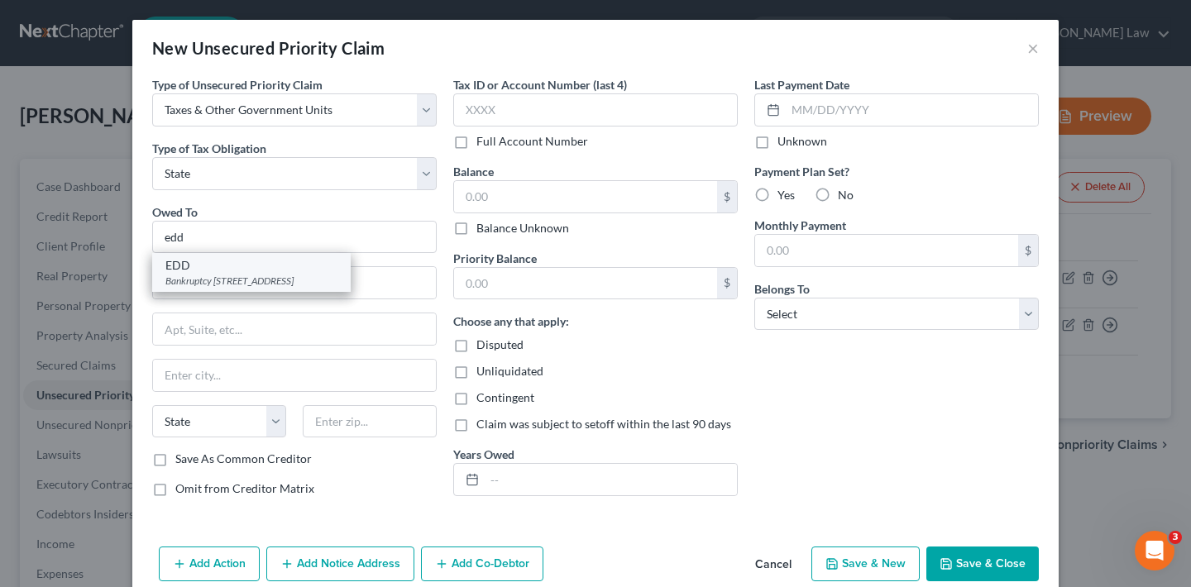
click at [203, 273] on div "EDD" at bounding box center [251, 265] width 172 height 17
type input "EDD"
type input "Bankruptcy Unit-MIC 92E PO Box 826880"
type input "Sacramento"
select select "4"
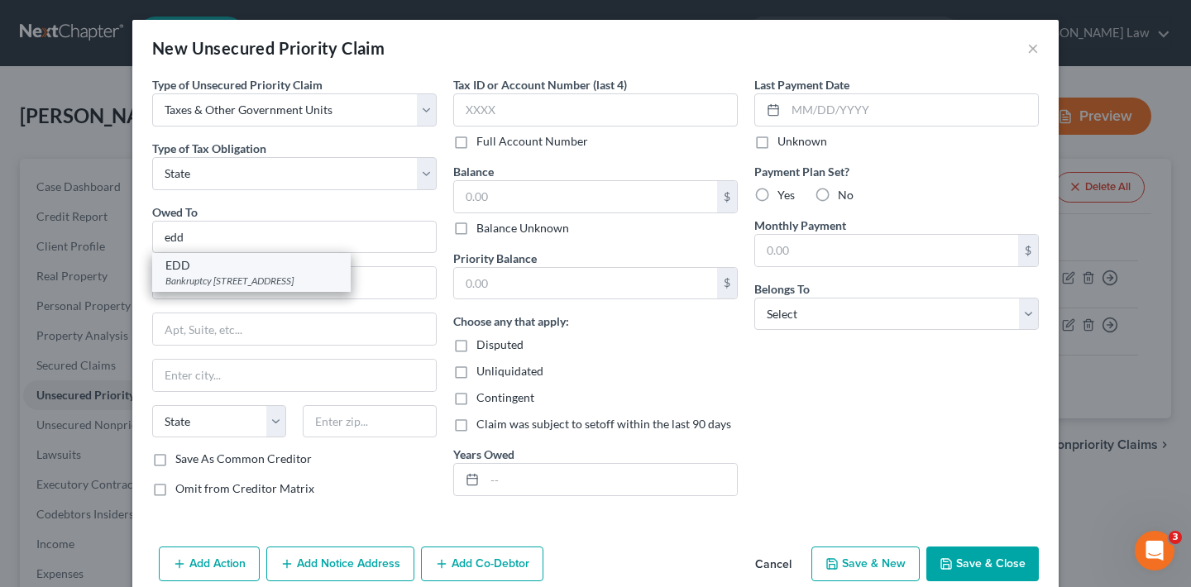
type input "94280"
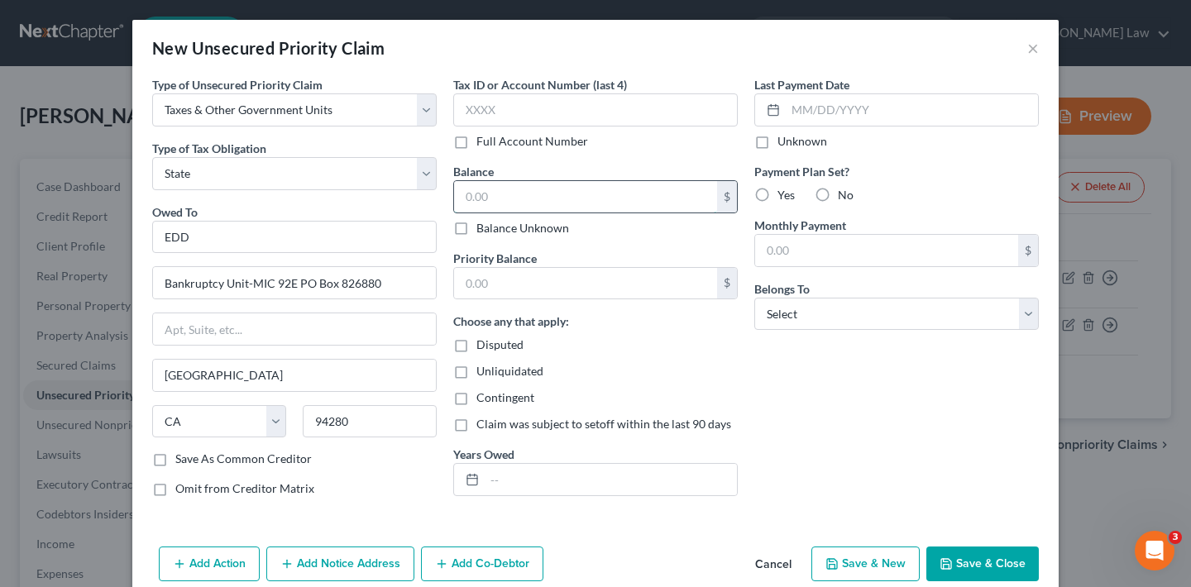
click at [567, 197] on input "text" at bounding box center [585, 196] width 263 height 31
type input "0"
select select "0"
click at [990, 561] on button "Save & Close" at bounding box center [982, 564] width 112 height 35
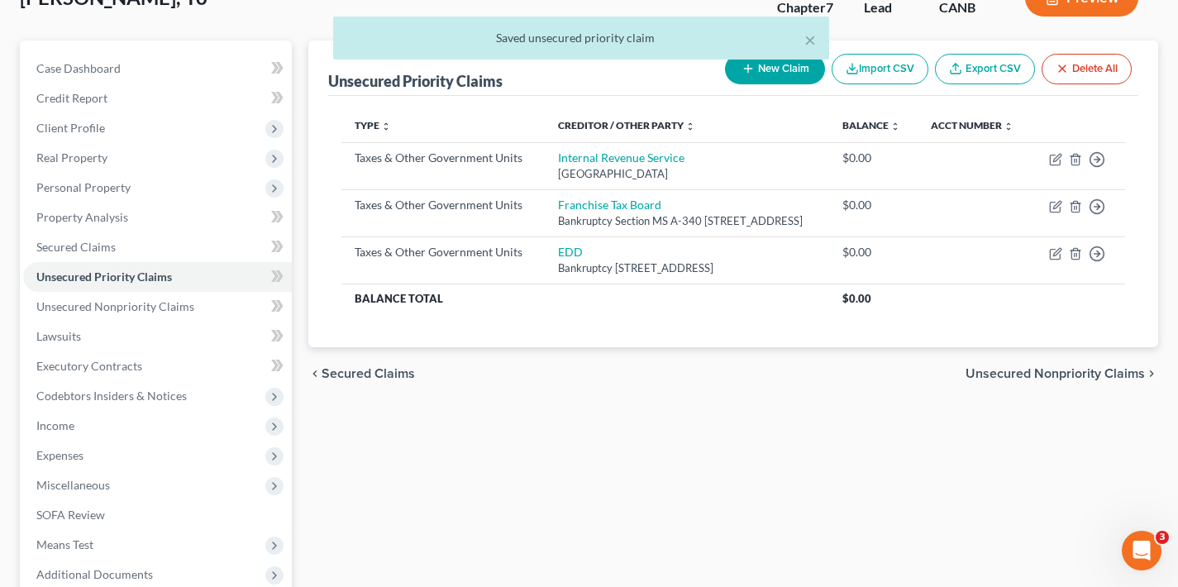
scroll to position [246, 0]
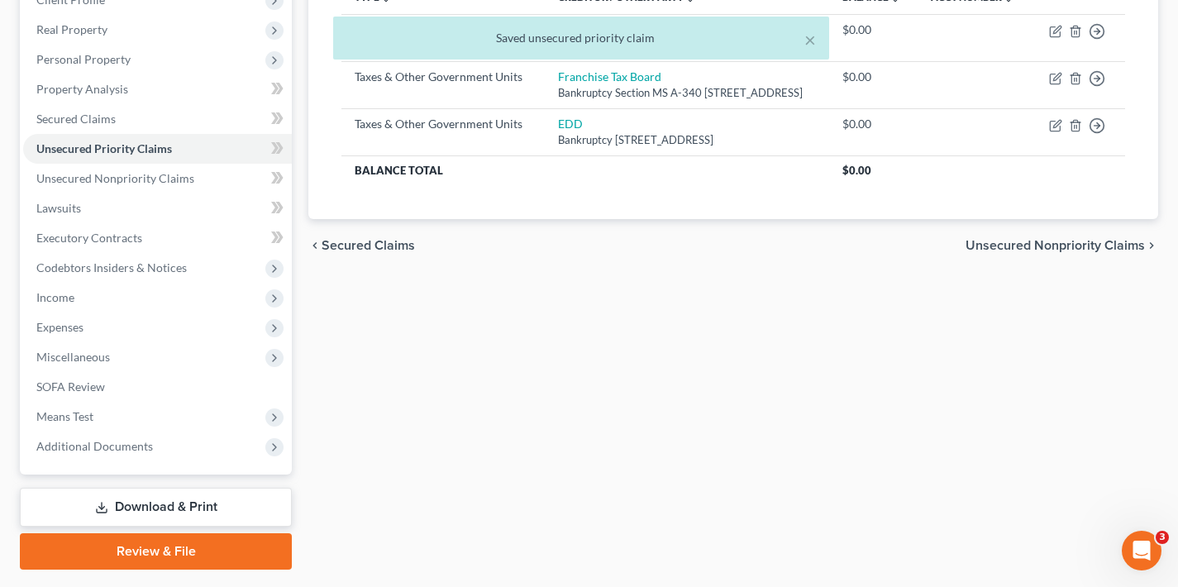
click at [998, 252] on span "Unsecured Nonpriority Claims" at bounding box center [1055, 245] width 179 height 13
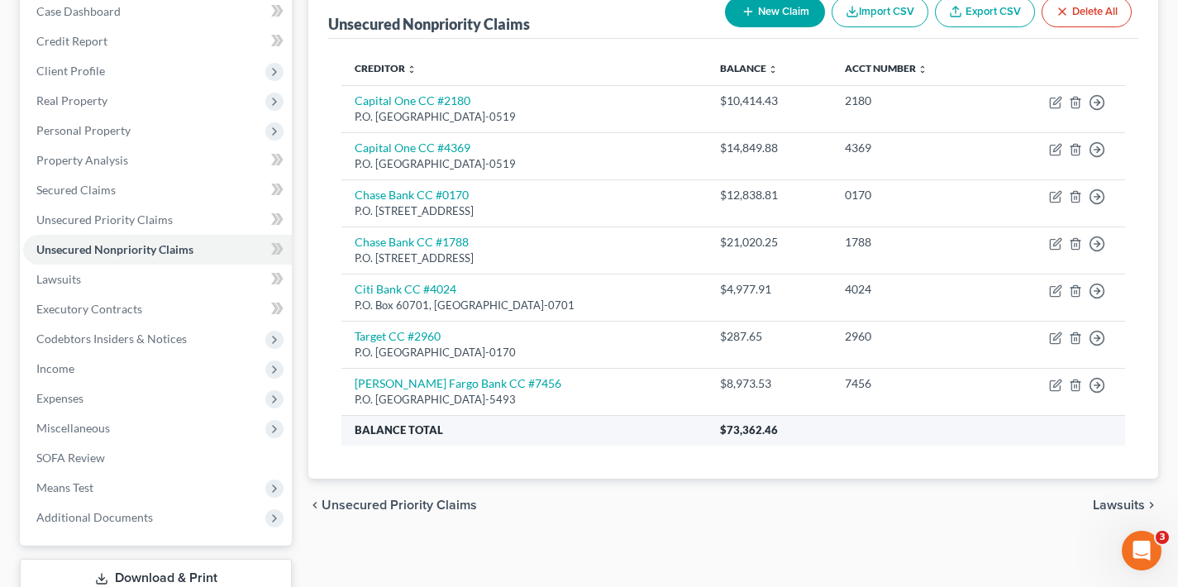
scroll to position [292, 0]
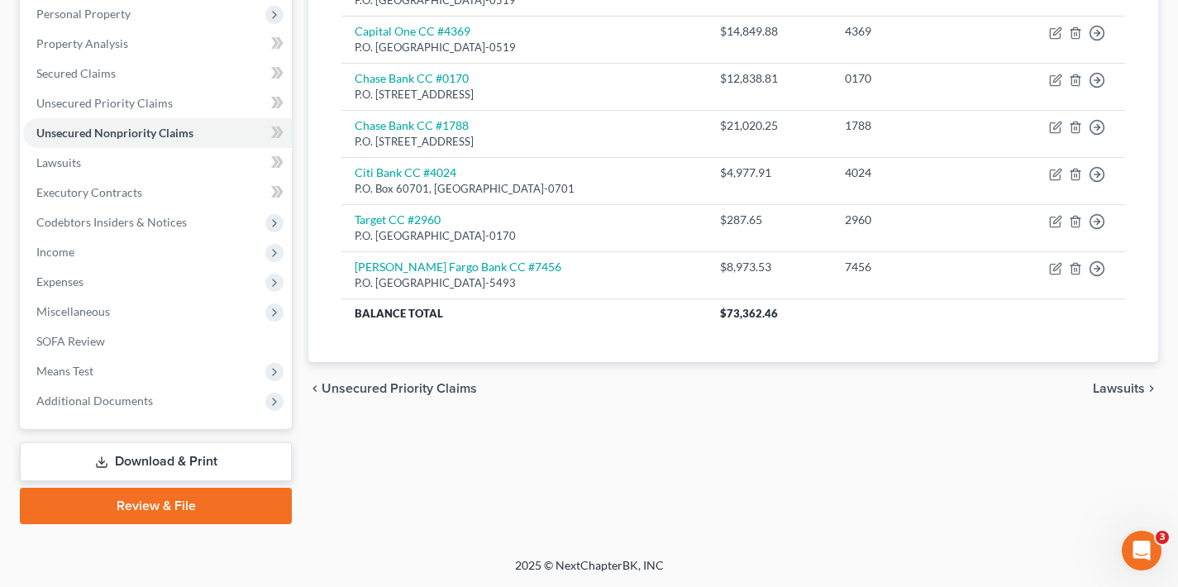
click at [1118, 387] on span "Lawsuits" at bounding box center [1119, 388] width 52 height 13
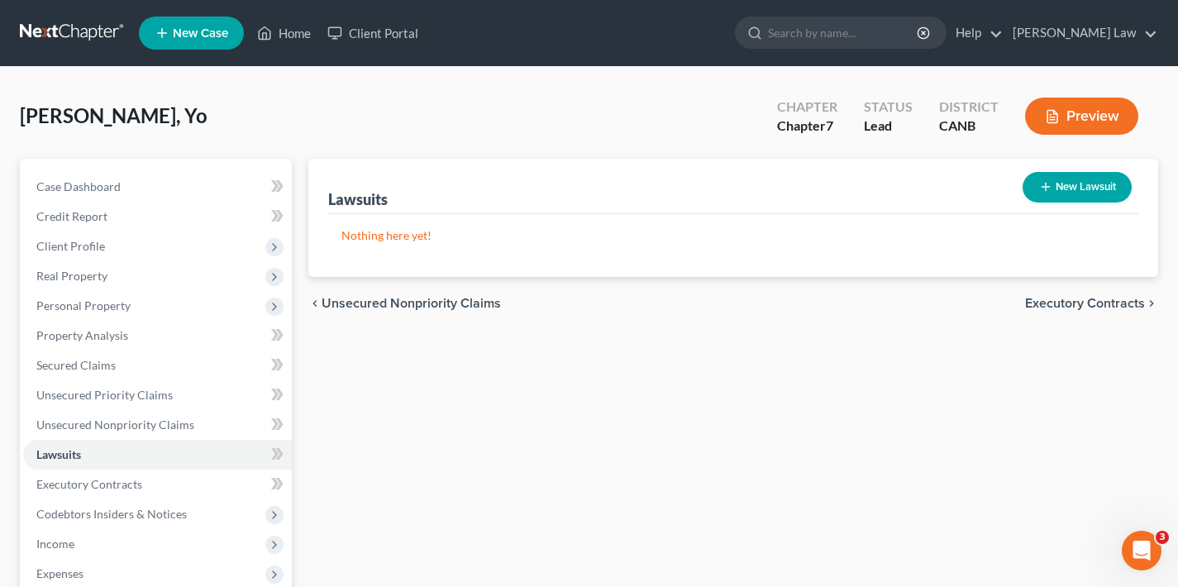
click at [1068, 302] on span "Executory Contracts" at bounding box center [1085, 303] width 120 height 13
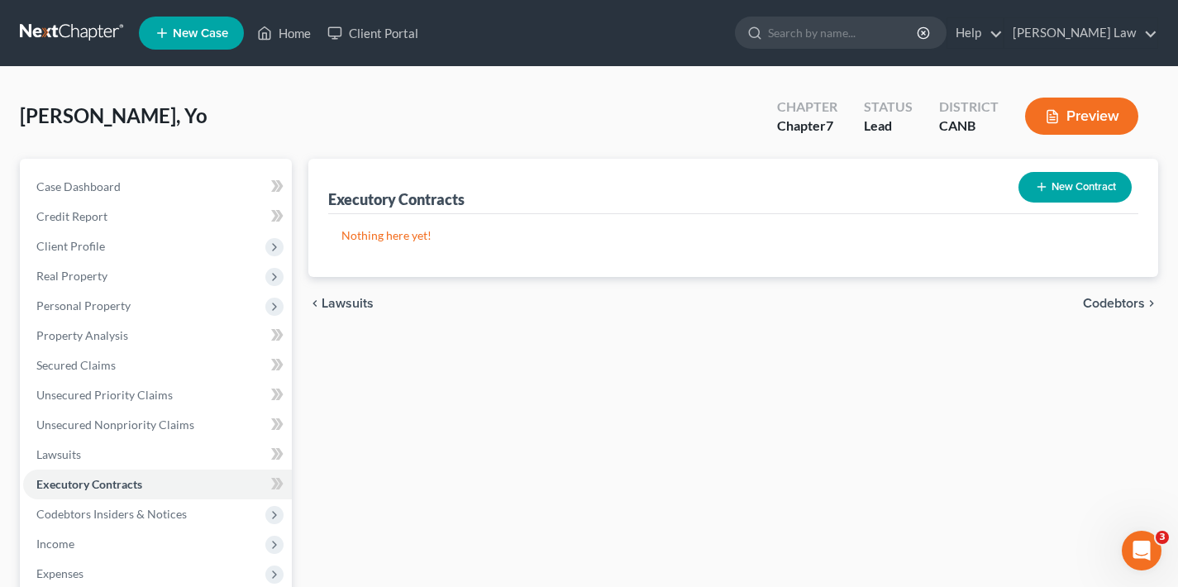
click at [1104, 302] on span "Codebtors" at bounding box center [1114, 303] width 62 height 13
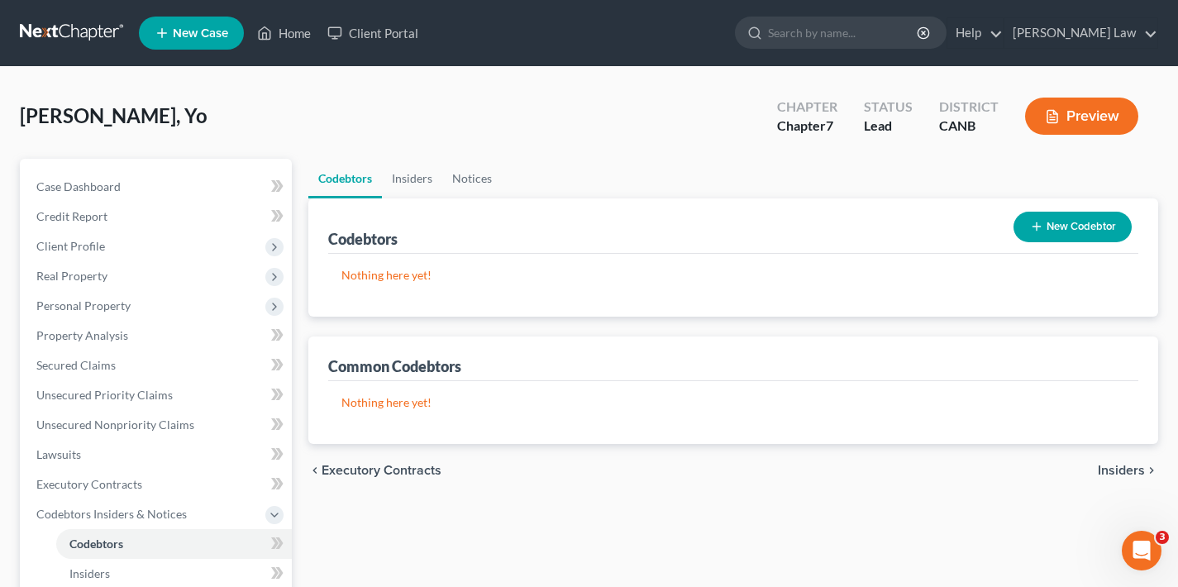
click at [1127, 474] on span "Insiders" at bounding box center [1121, 470] width 47 height 13
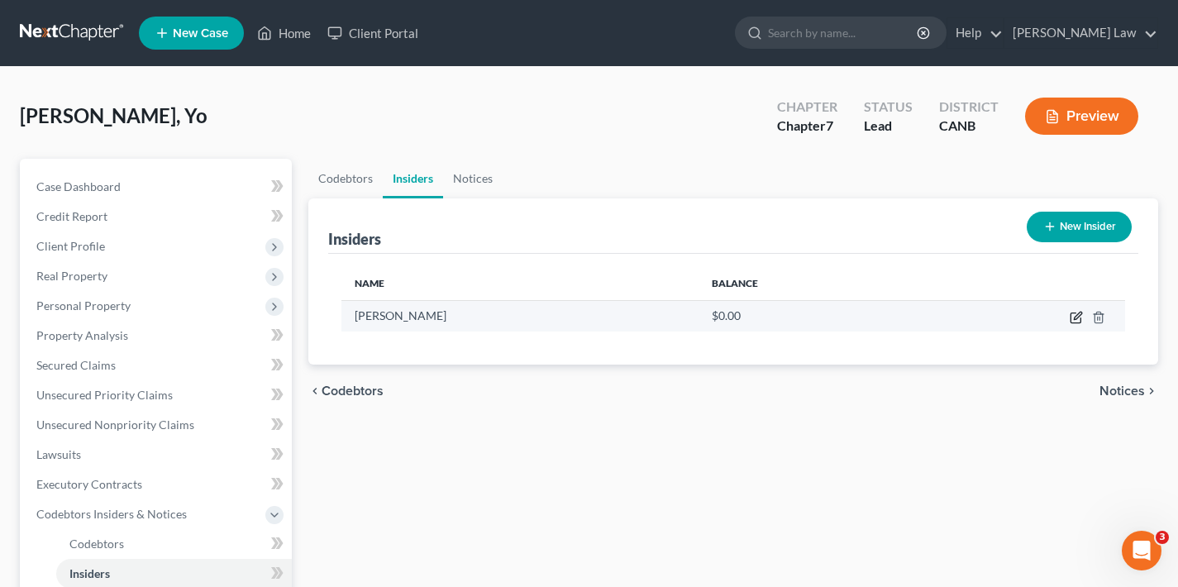
click at [1077, 316] on icon "button" at bounding box center [1076, 317] width 13 height 13
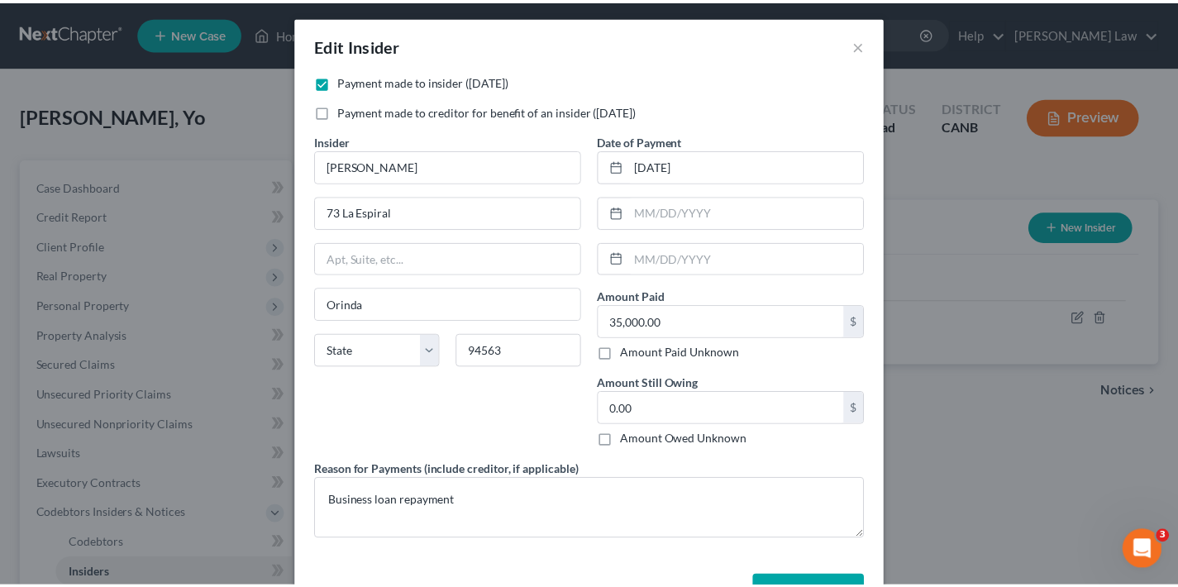
scroll to position [60, 0]
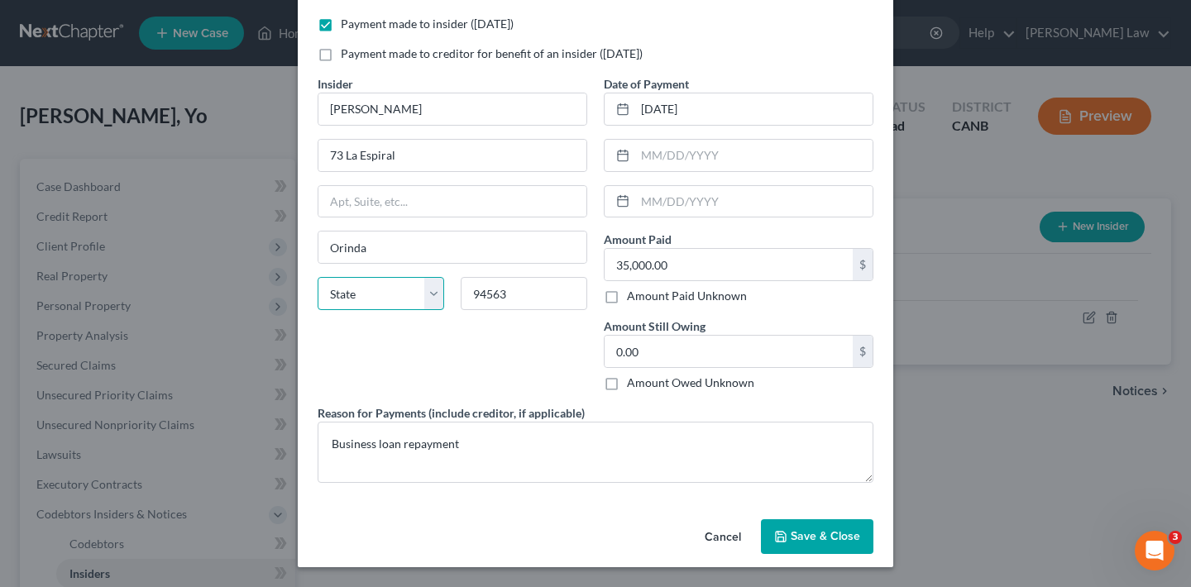
select select "4"
click at [808, 534] on span "Save & Close" at bounding box center [825, 536] width 69 height 14
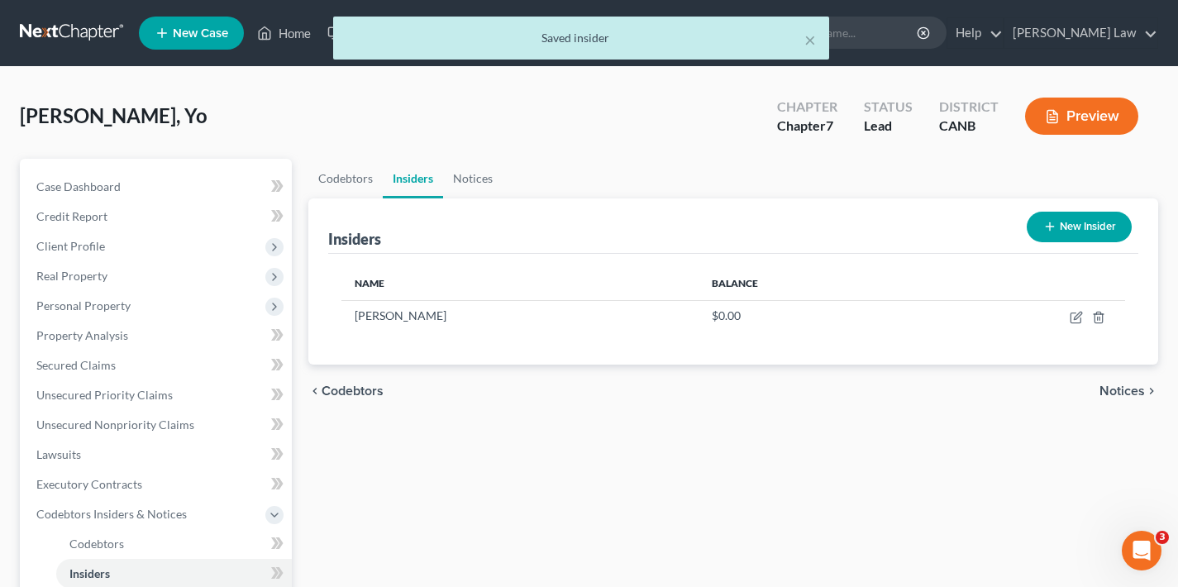
click at [1137, 394] on span "Notices" at bounding box center [1122, 391] width 45 height 13
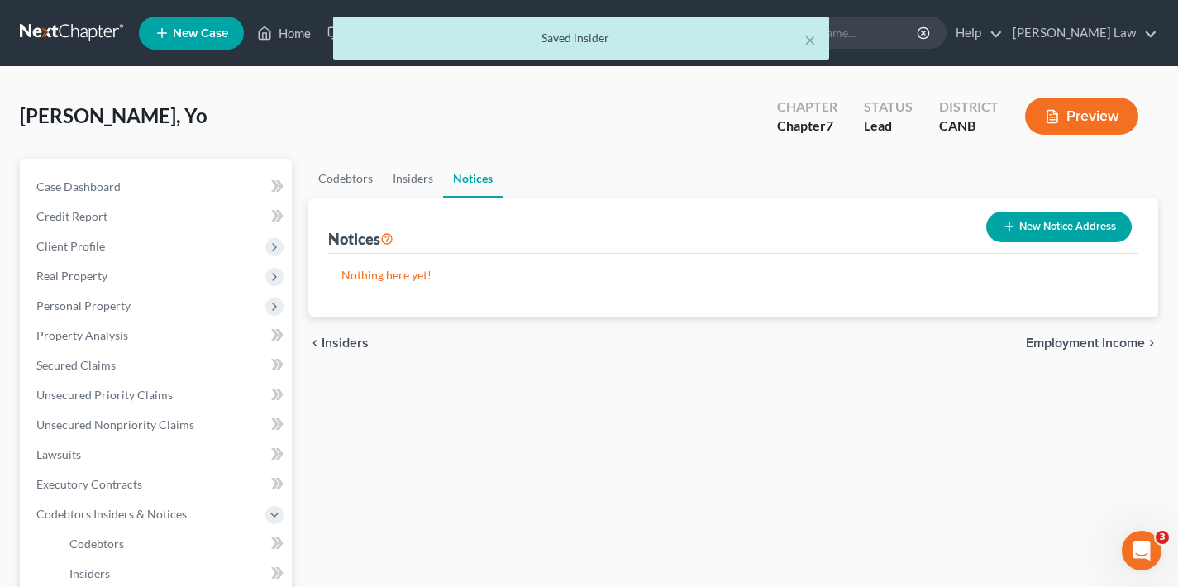
click at [1115, 344] on span "Employment Income" at bounding box center [1085, 343] width 119 height 13
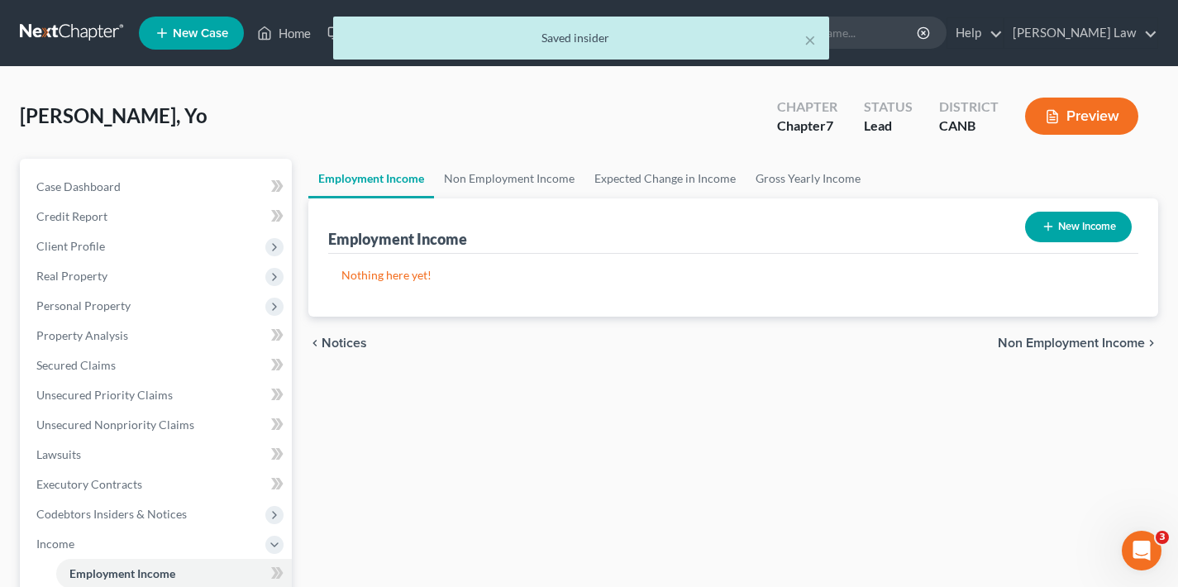
click at [1085, 226] on button "New Income" at bounding box center [1078, 227] width 107 height 31
select select "0"
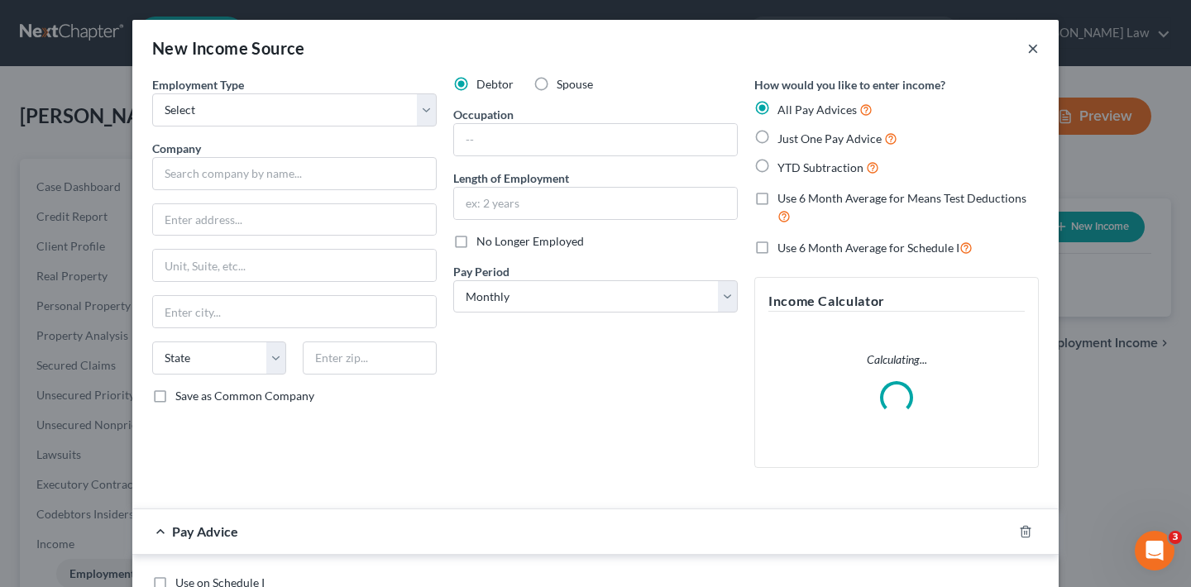
click at [1027, 48] on button "×" at bounding box center [1033, 48] width 12 height 20
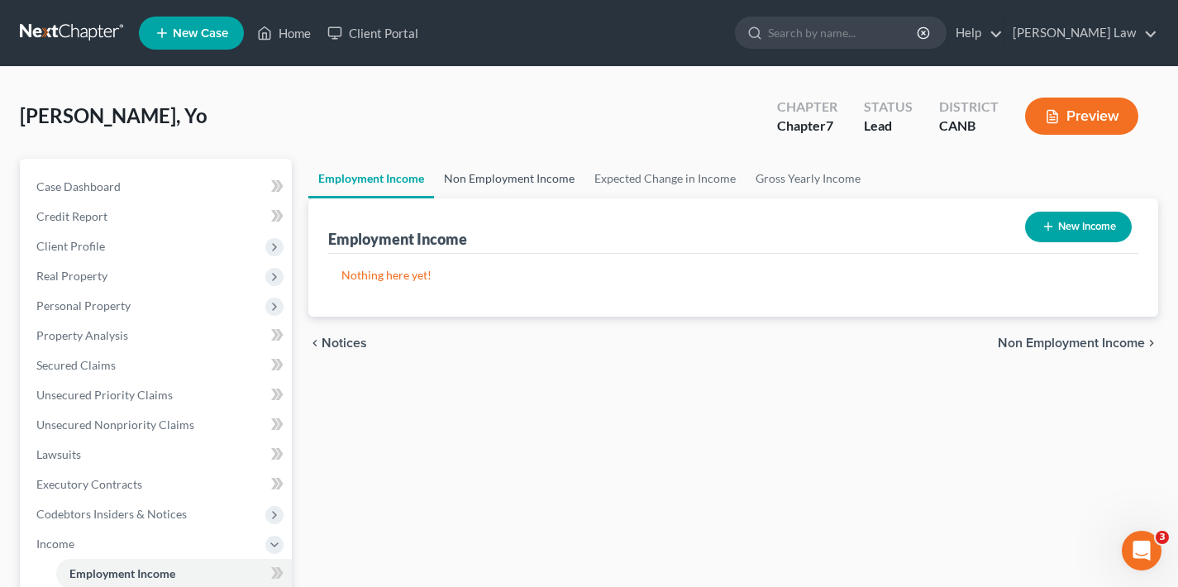
click at [523, 178] on link "Non Employment Income" at bounding box center [509, 179] width 150 height 40
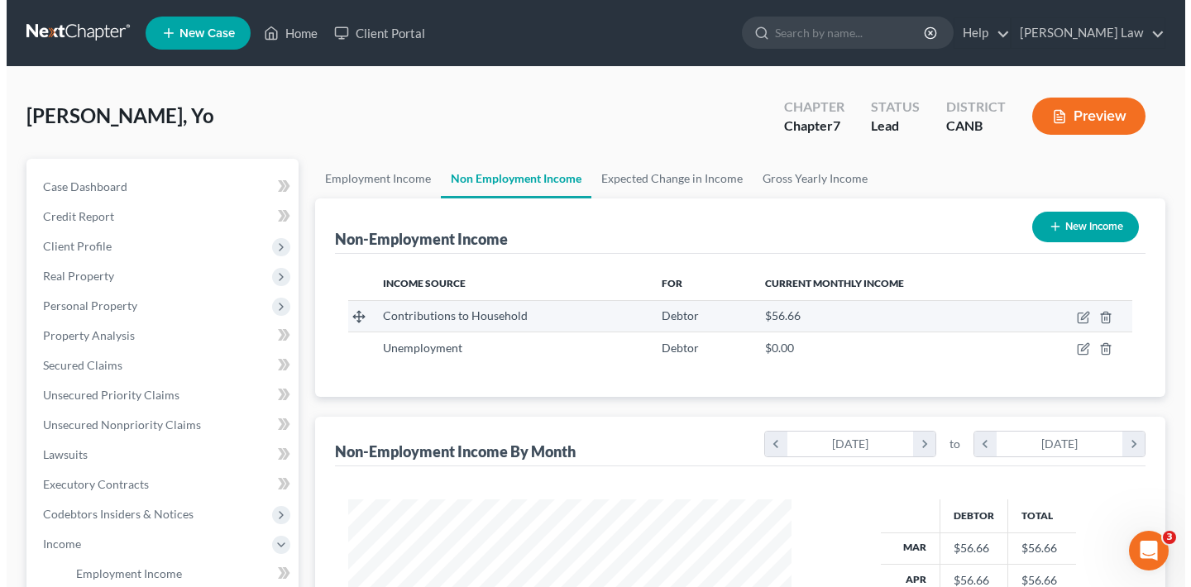
scroll to position [296, 476]
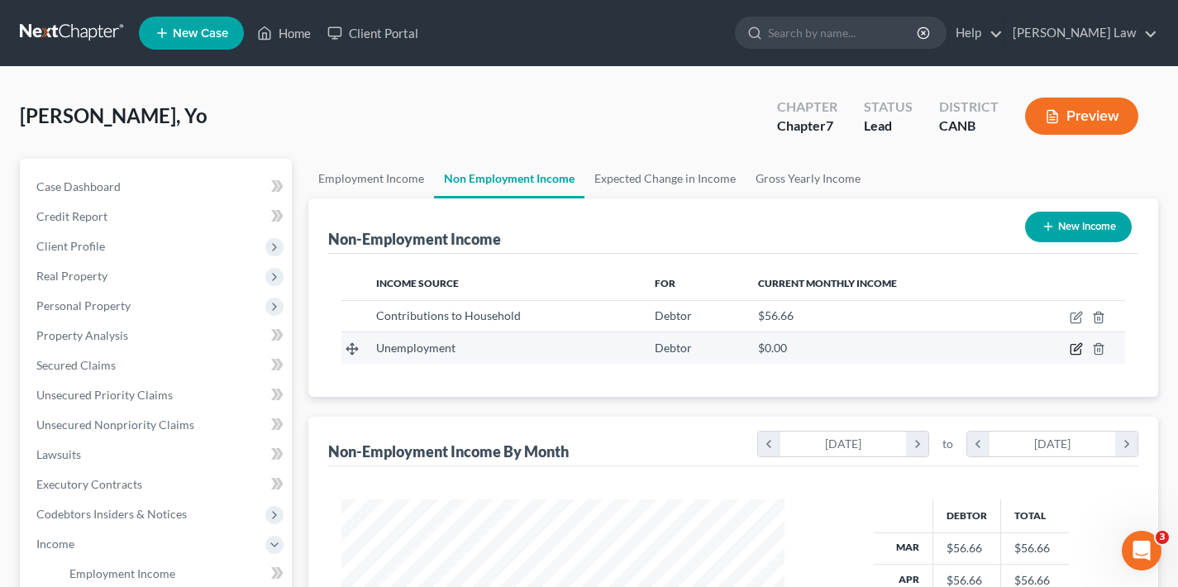
click at [1077, 348] on icon "button" at bounding box center [1076, 348] width 13 height 13
select select "0"
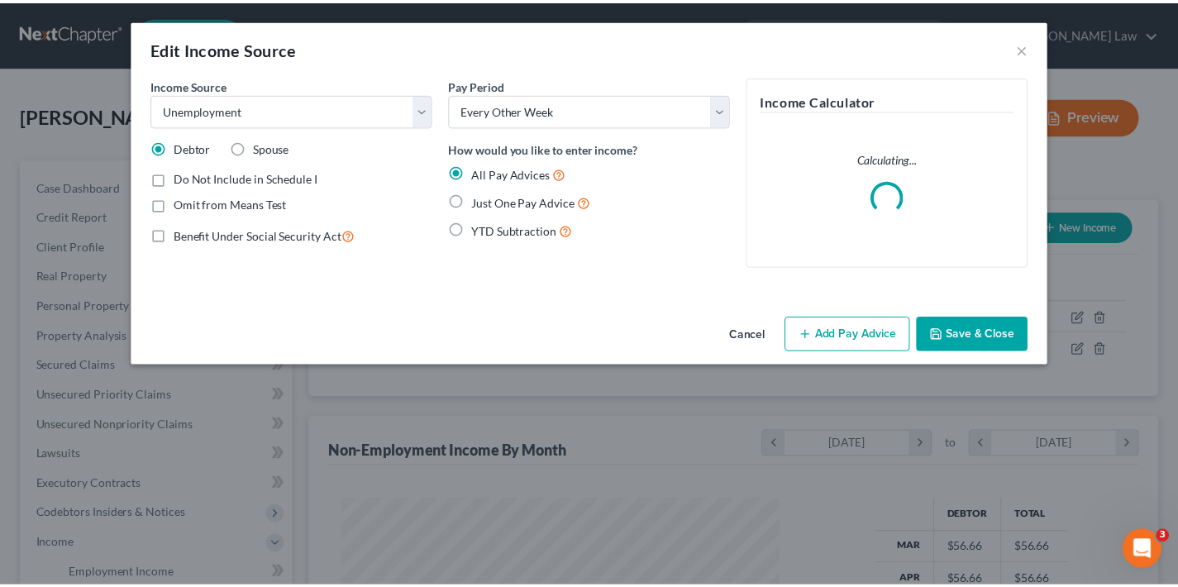
scroll to position [296, 482]
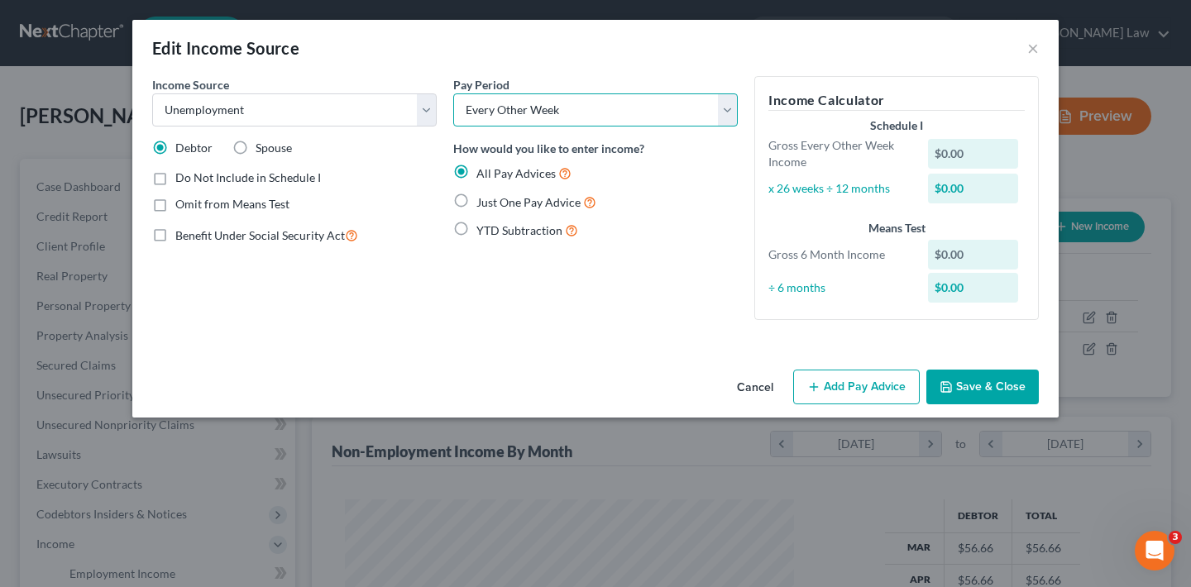
select select "0"
click at [476, 201] on label "Just One Pay Advice" at bounding box center [536, 202] width 120 height 19
click at [483, 201] on input "Just One Pay Advice" at bounding box center [488, 198] width 11 height 11
radio input "true"
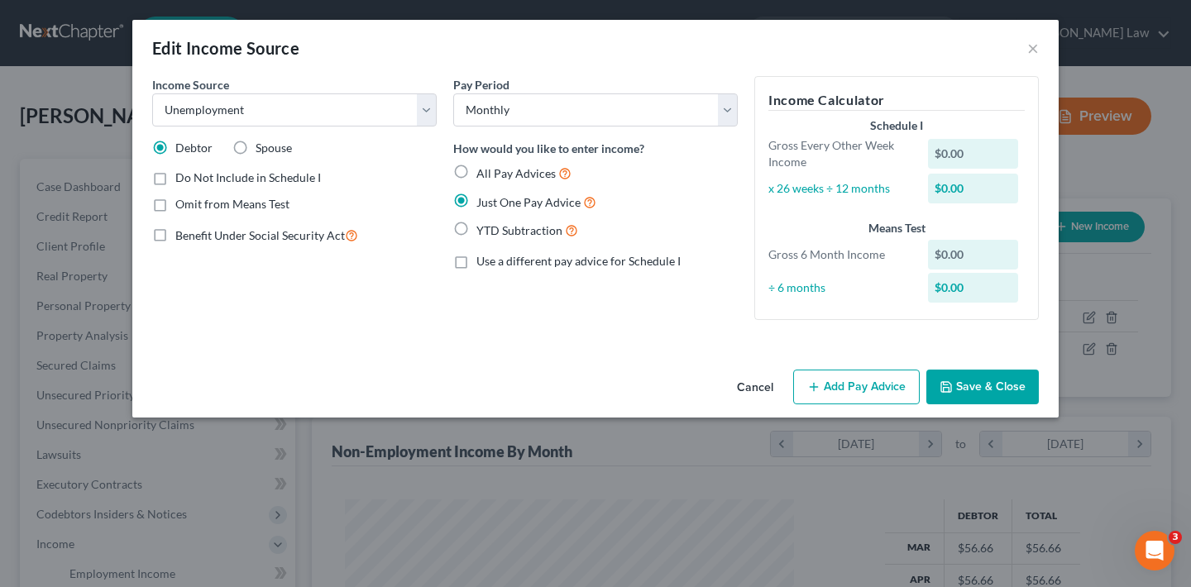
click at [876, 388] on button "Add Pay Advice" at bounding box center [856, 387] width 127 height 35
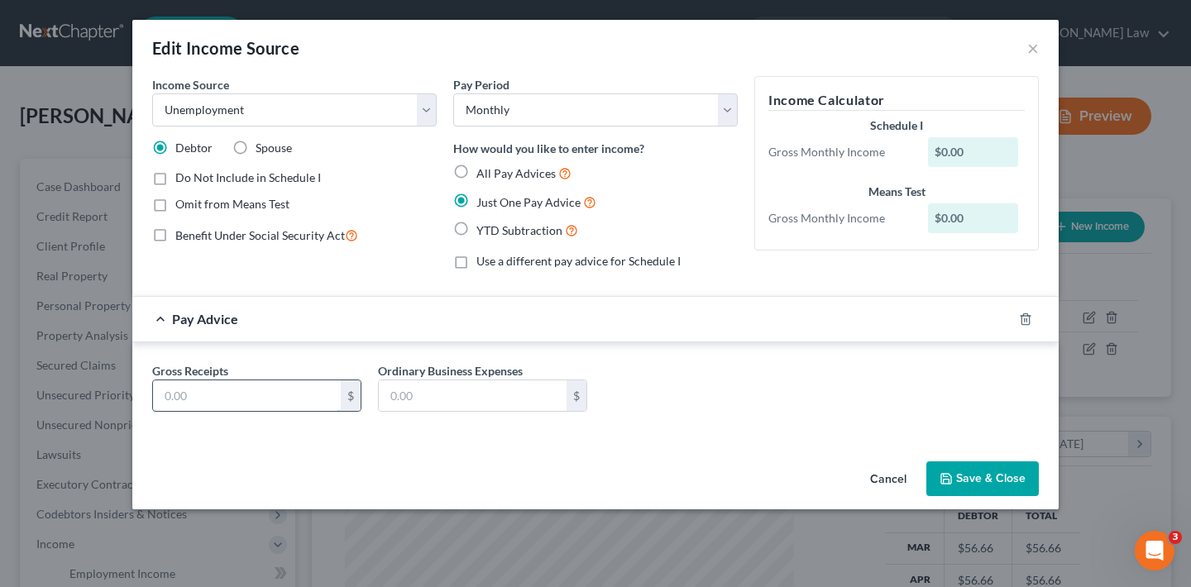
click at [317, 392] on input "text" at bounding box center [247, 395] width 188 height 31
type input "1,280.83"
click at [1015, 479] on button "Save & Close" at bounding box center [982, 478] width 112 height 35
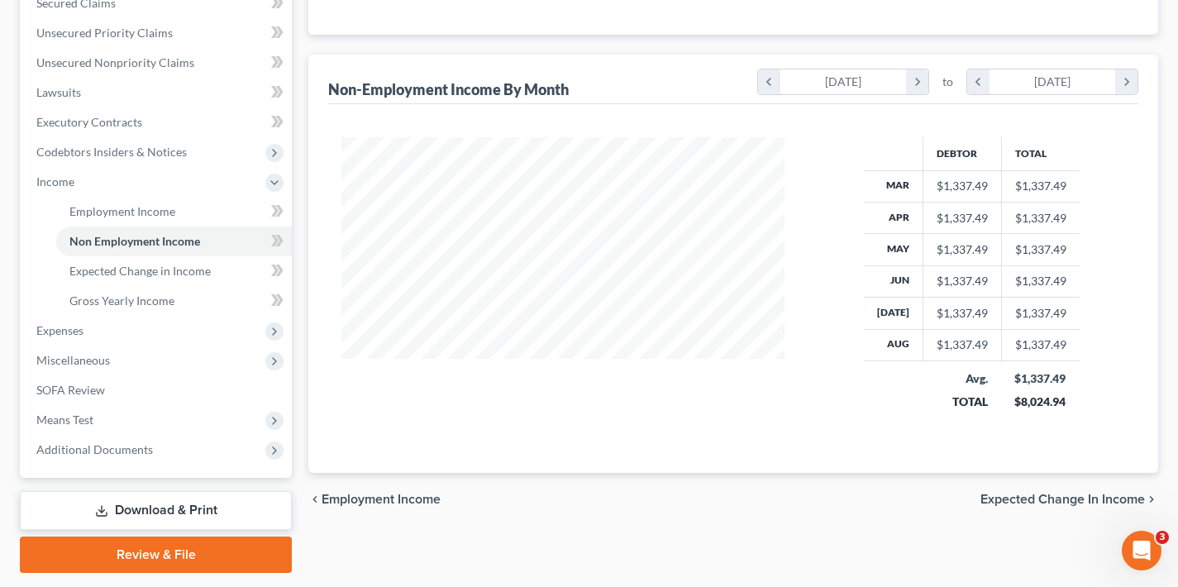
scroll to position [411, 0]
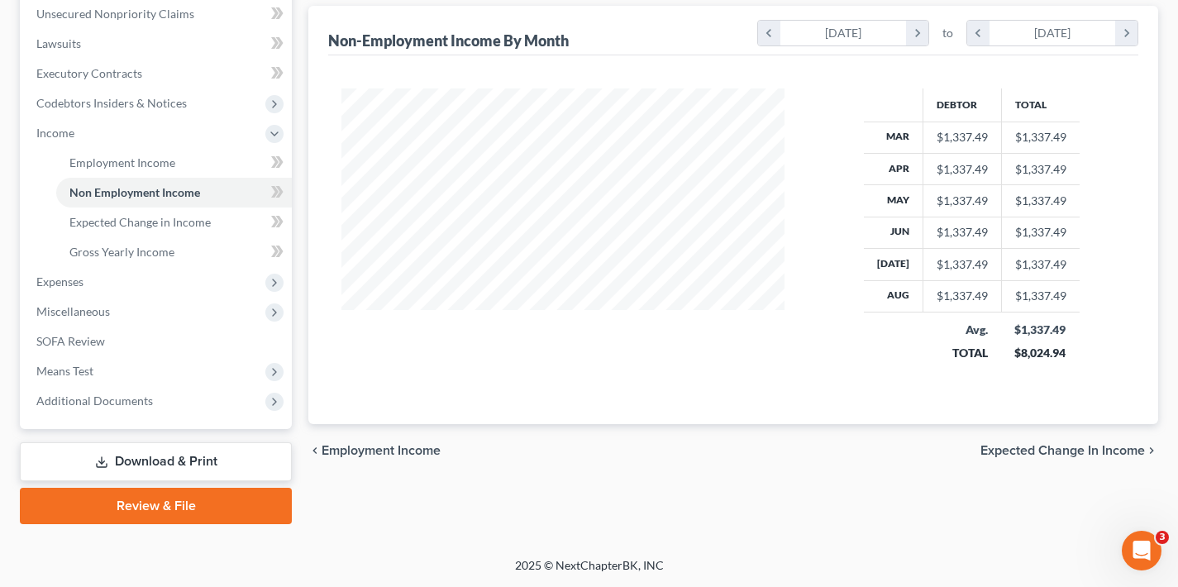
click at [1055, 449] on span "Expected Change in Income" at bounding box center [1063, 450] width 165 height 13
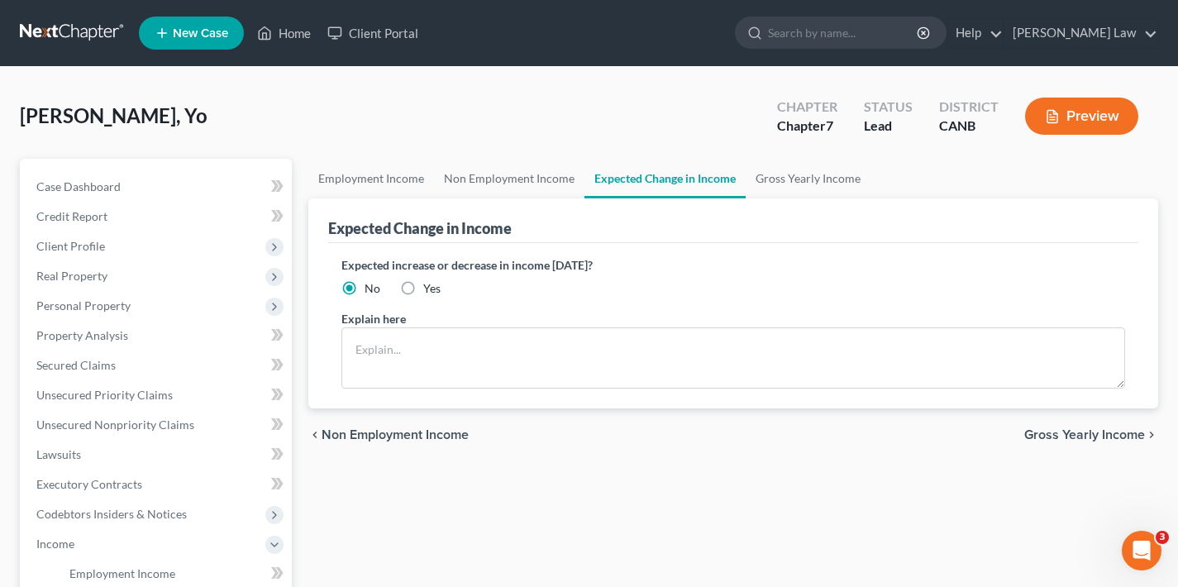
click at [1079, 434] on span "Gross Yearly Income" at bounding box center [1085, 434] width 121 height 13
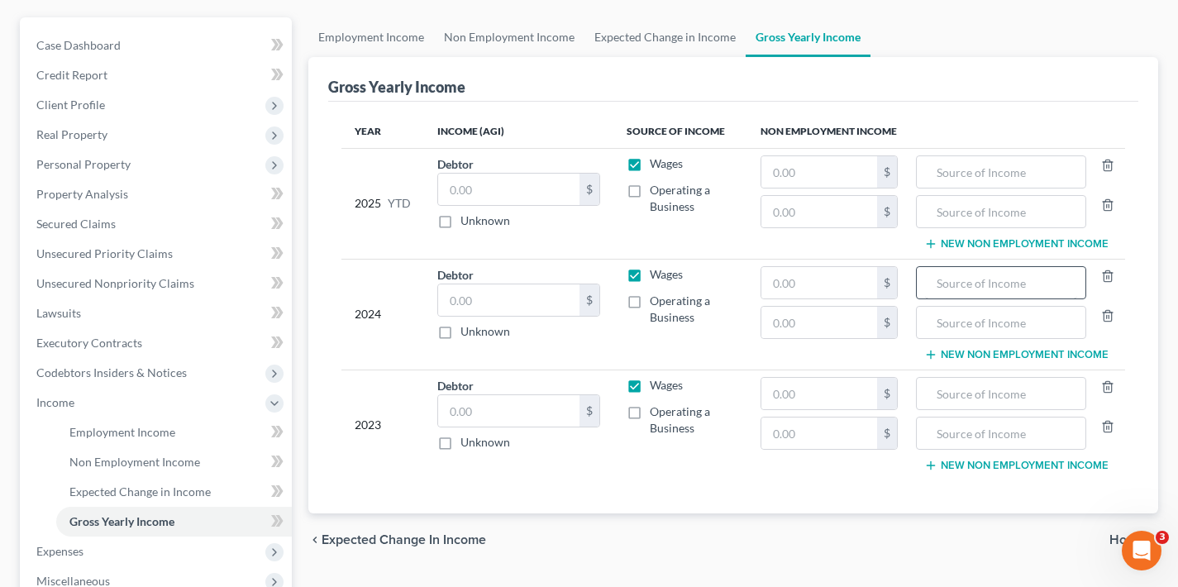
scroll to position [294, 0]
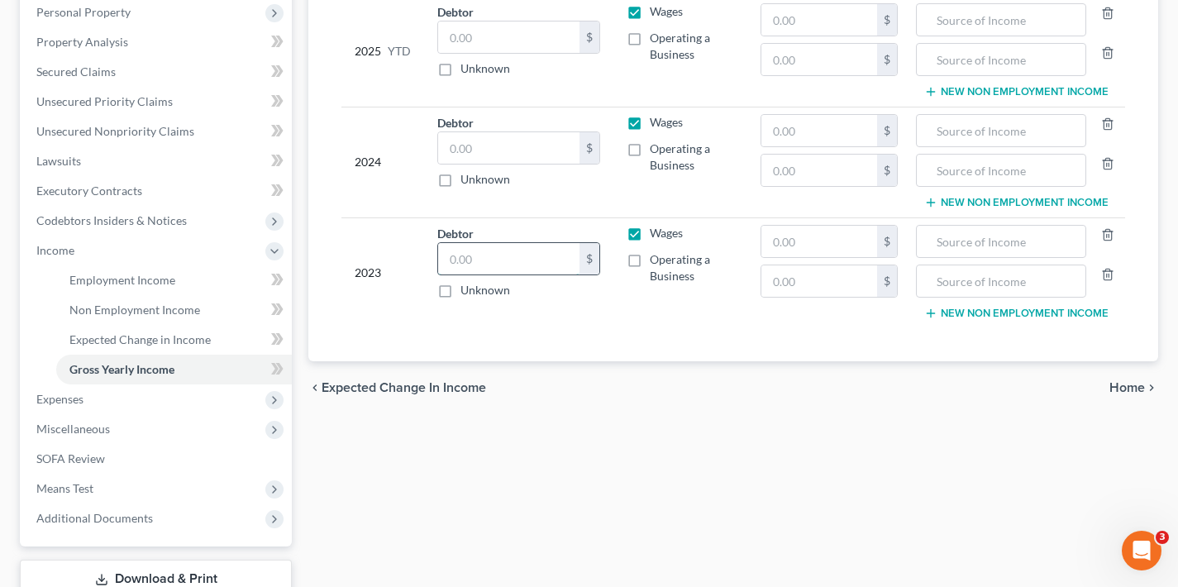
click at [490, 259] on input "text" at bounding box center [508, 258] width 141 height 31
click at [508, 259] on input "6,638" at bounding box center [508, 258] width 141 height 31
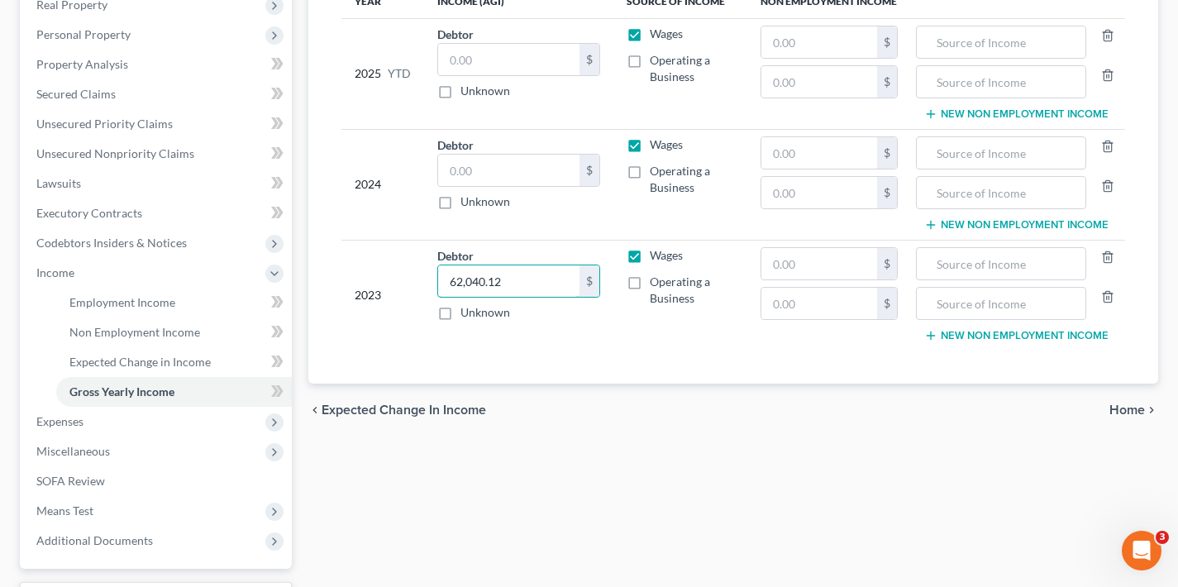
type input "62,040.12"
click at [521, 170] on input "text" at bounding box center [508, 170] width 141 height 31
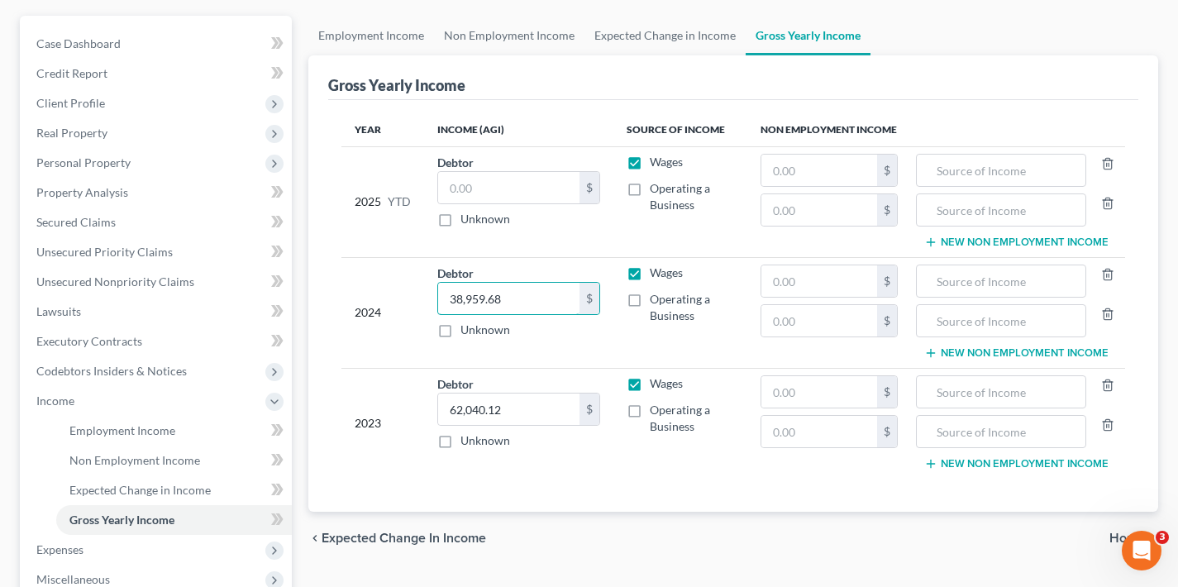
scroll to position [288, 0]
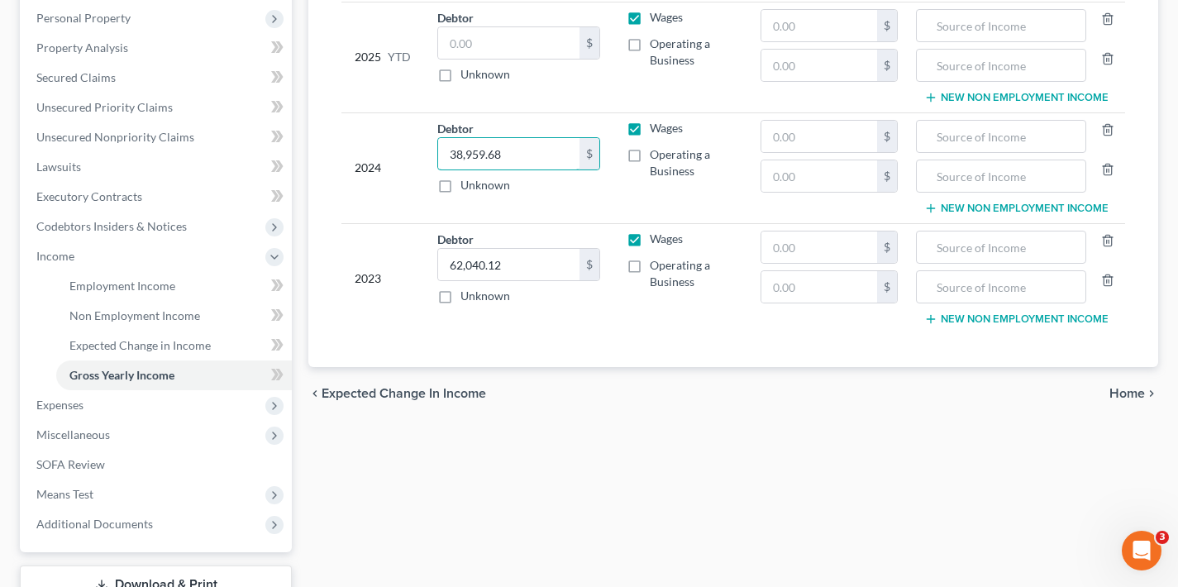
type input "38,959.68"
click at [1128, 390] on span "Home" at bounding box center [1128, 393] width 36 height 13
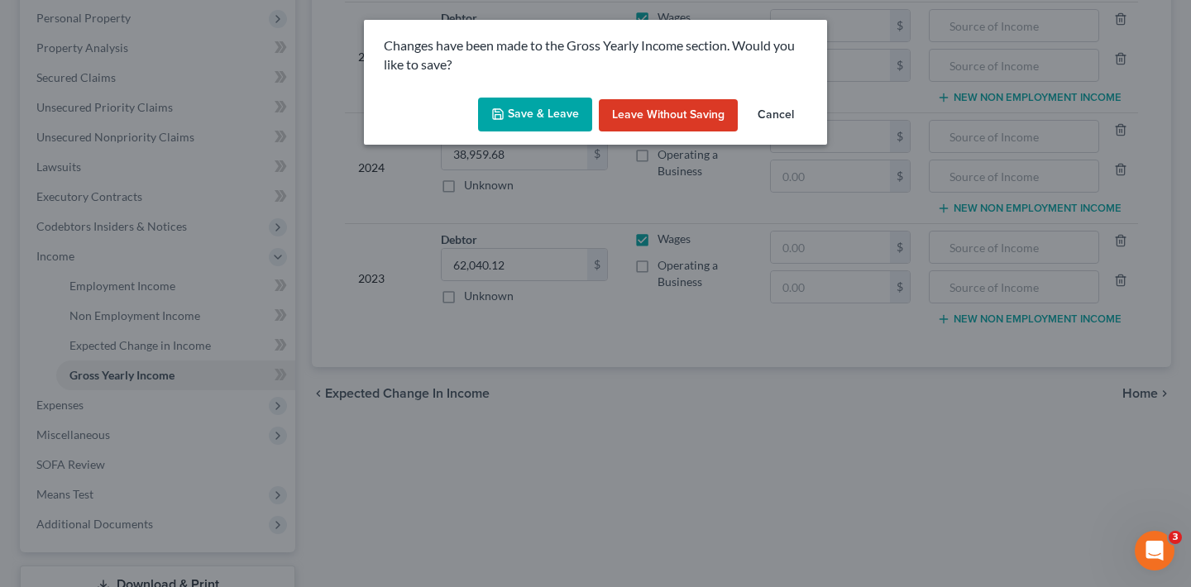
click at [538, 116] on button "Save & Leave" at bounding box center [535, 115] width 114 height 35
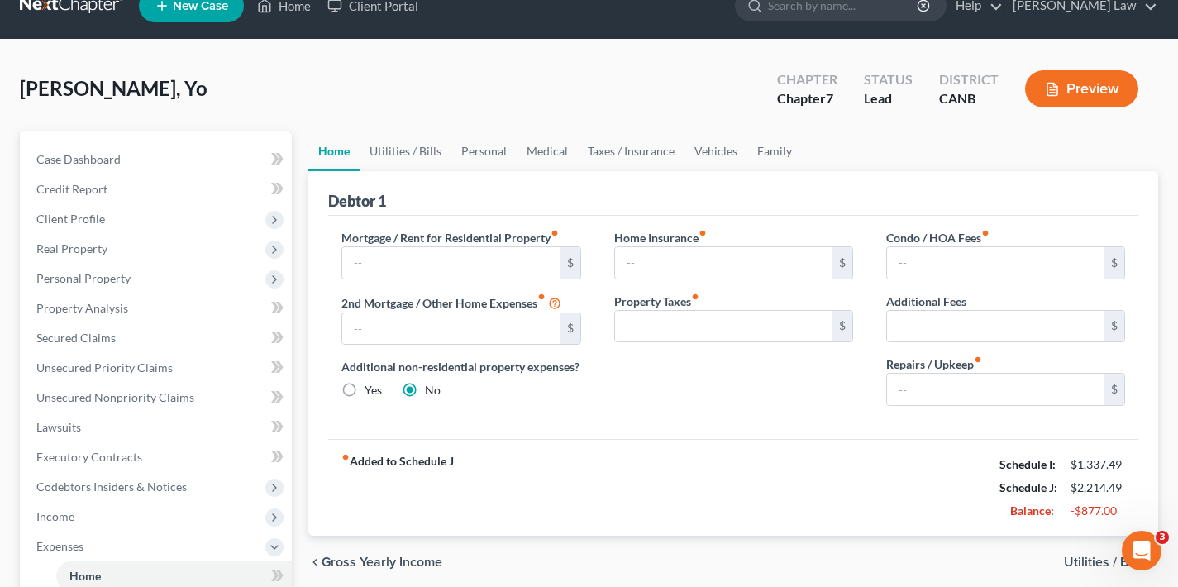
scroll to position [189, 0]
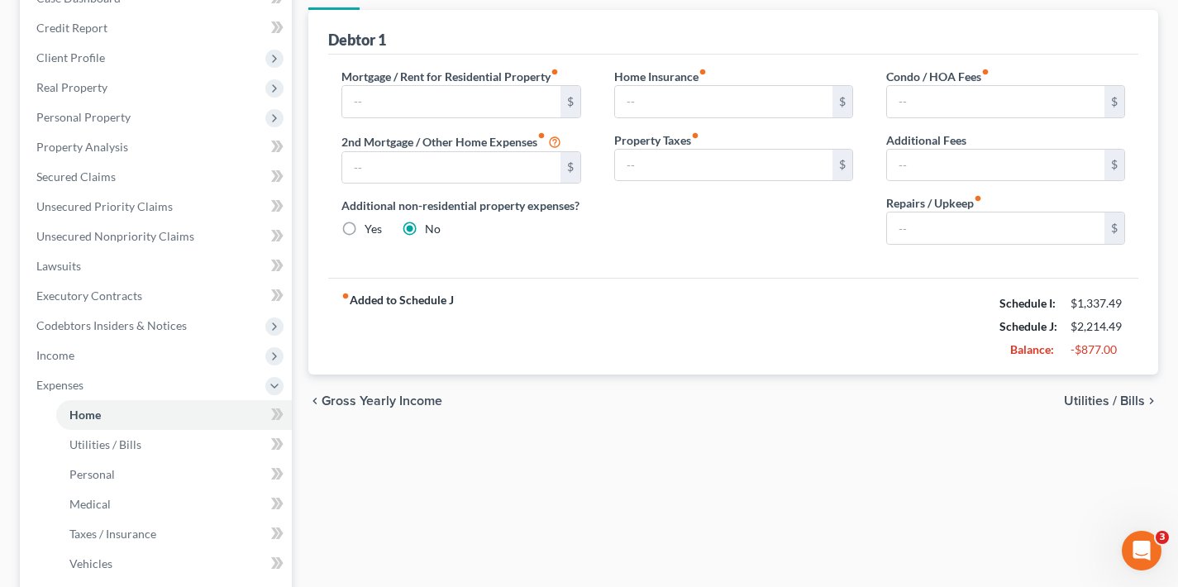
click at [1091, 399] on span "Utilities / Bills" at bounding box center [1104, 400] width 81 height 13
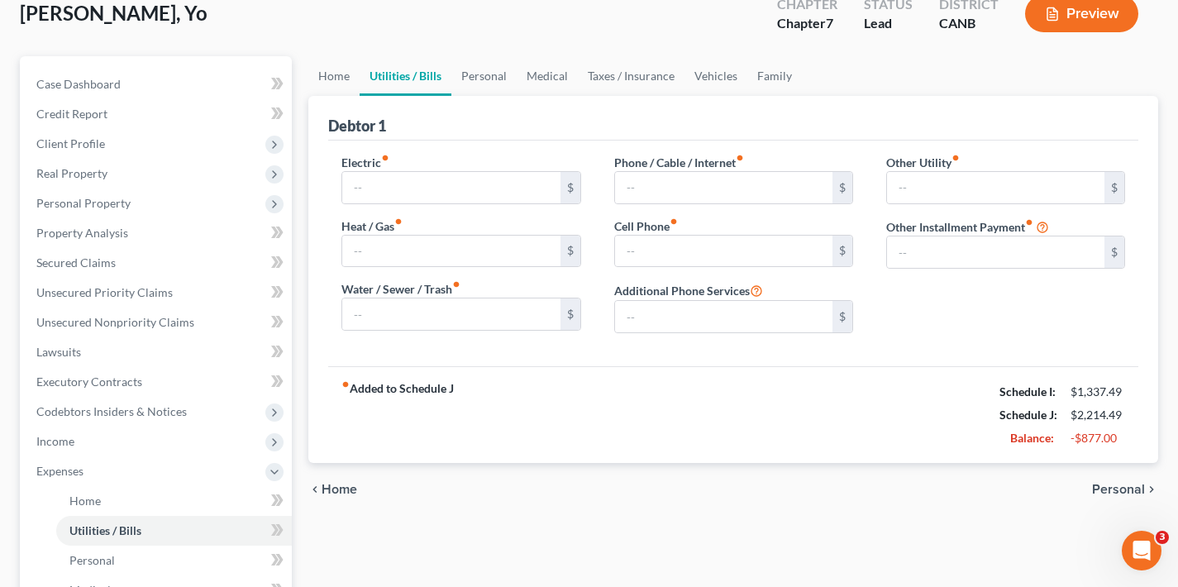
scroll to position [133, 0]
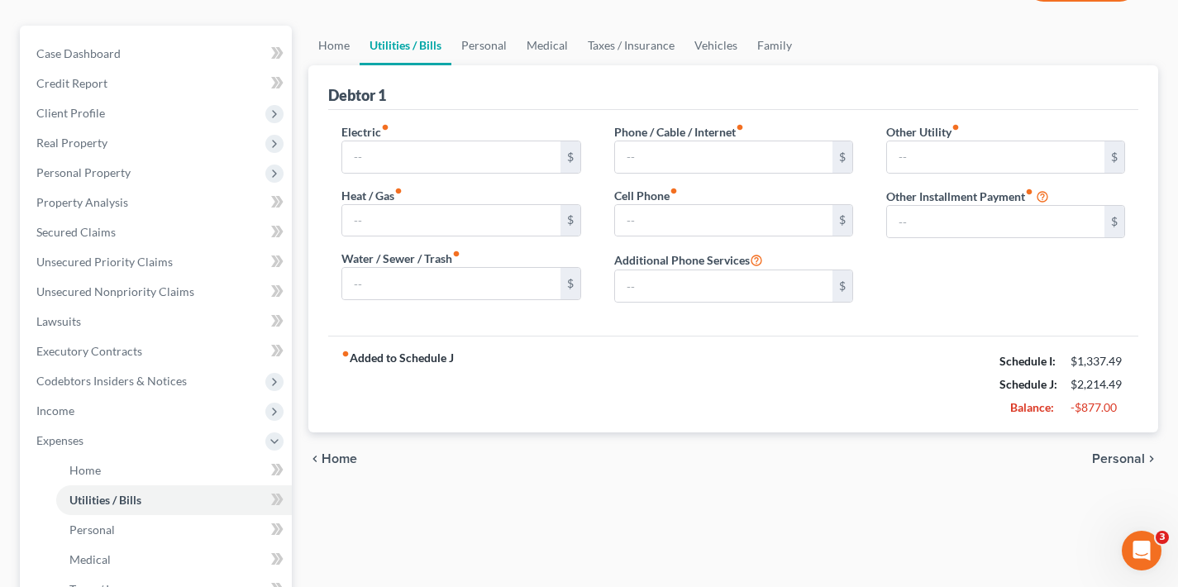
click at [1116, 461] on span "Personal" at bounding box center [1118, 458] width 53 height 13
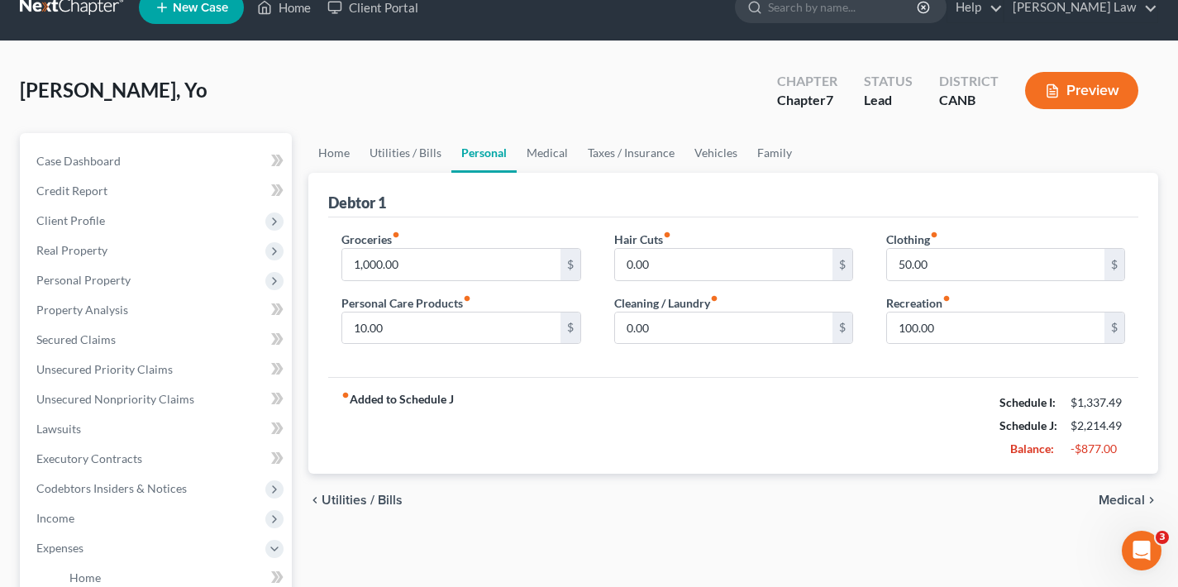
scroll to position [51, 0]
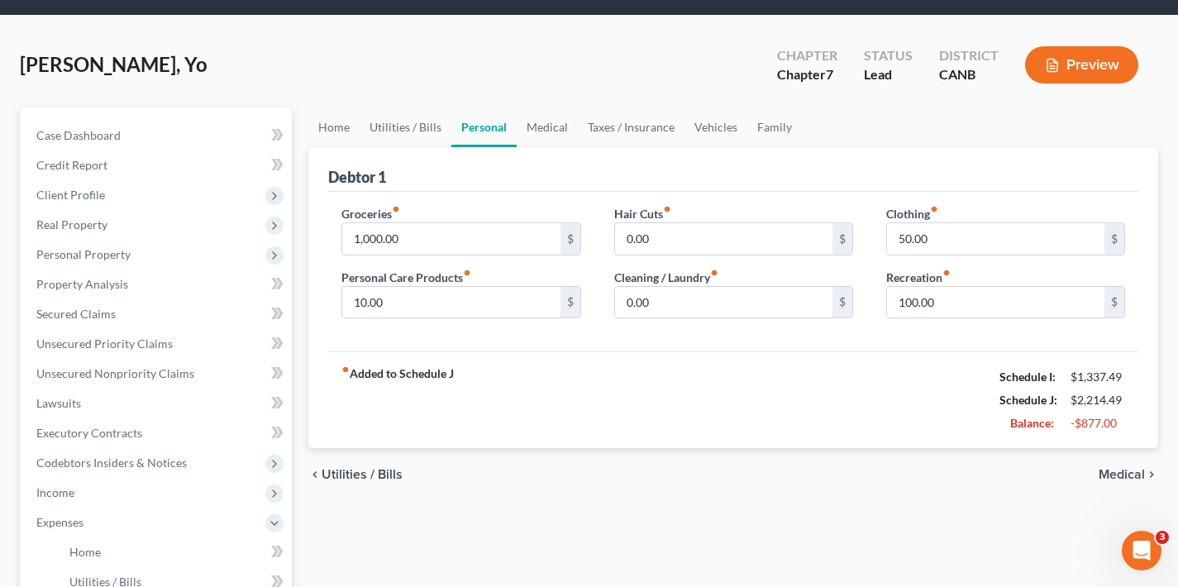
click at [1107, 476] on span "Medical" at bounding box center [1122, 474] width 46 height 13
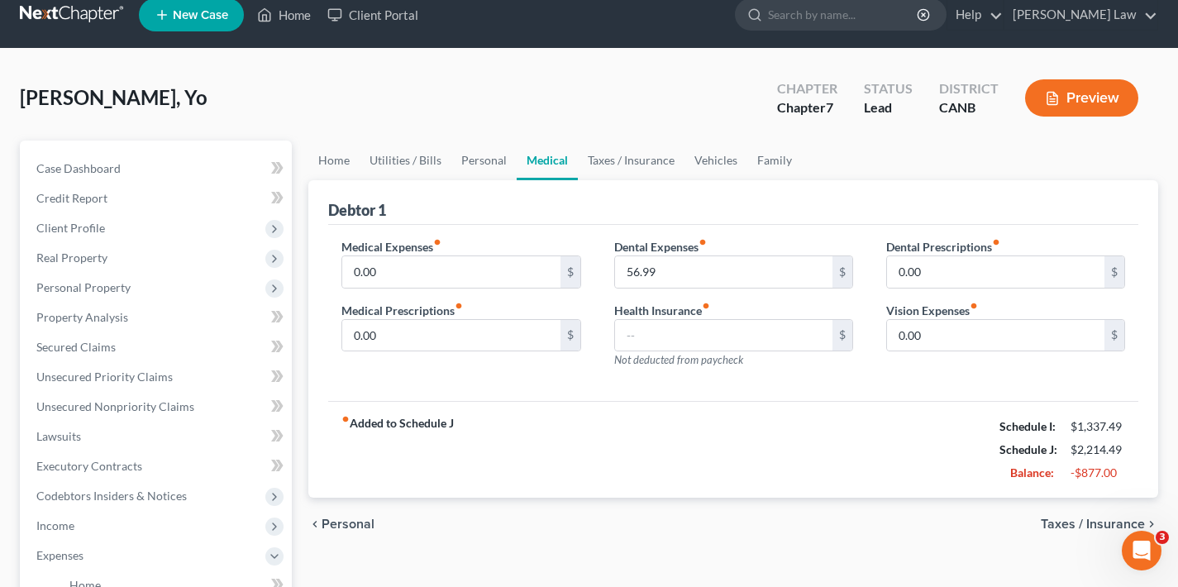
scroll to position [123, 0]
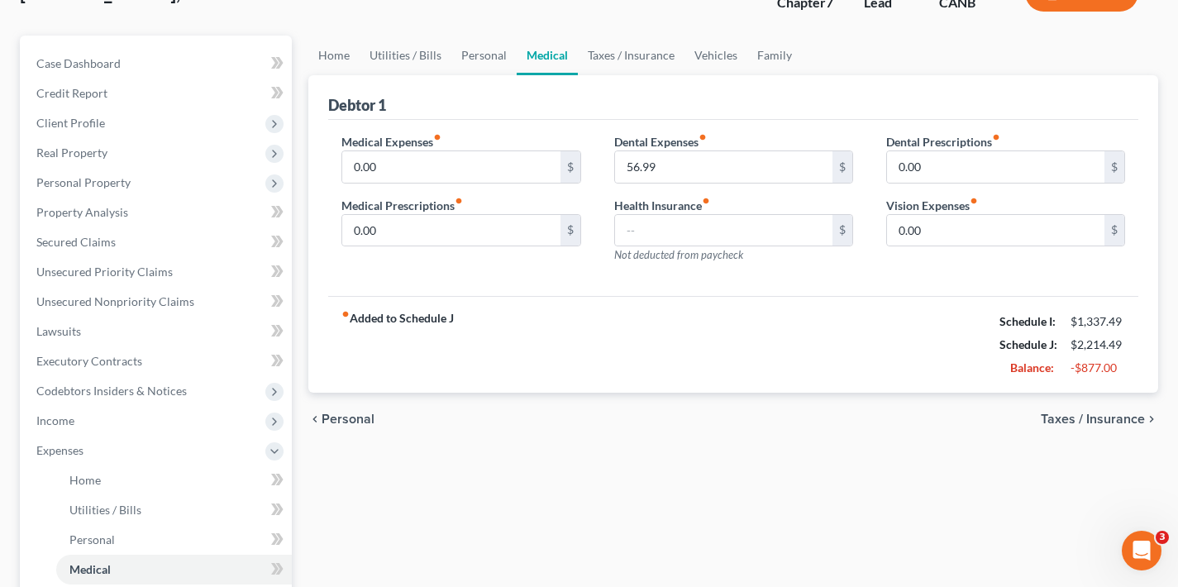
click at [1074, 421] on span "Taxes / Insurance" at bounding box center [1093, 419] width 104 height 13
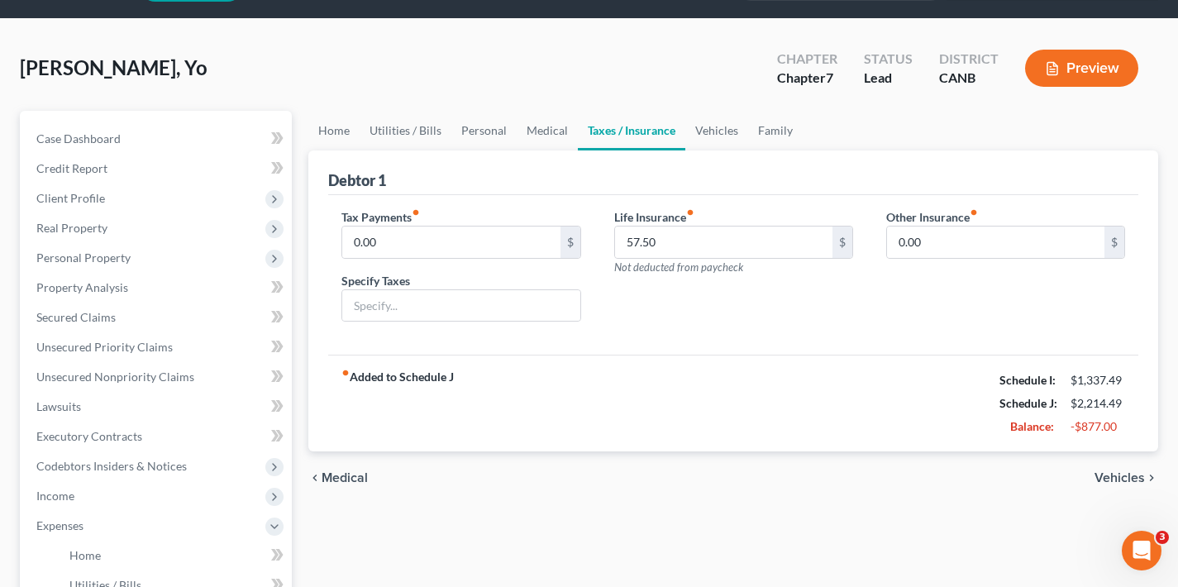
scroll to position [156, 0]
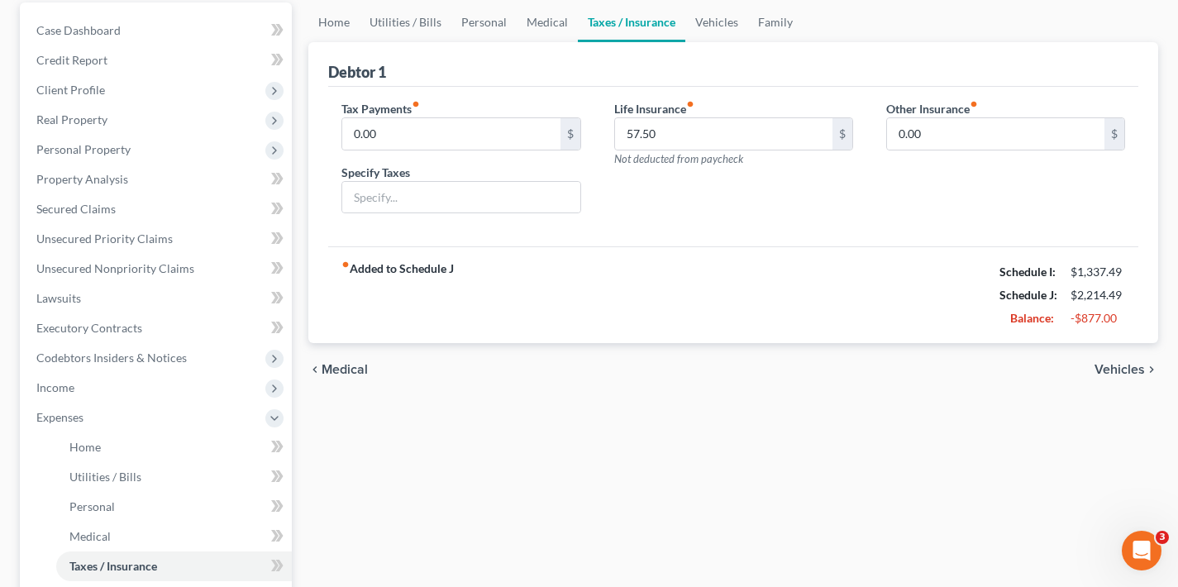
click at [1116, 369] on span "Vehicles" at bounding box center [1120, 369] width 50 height 13
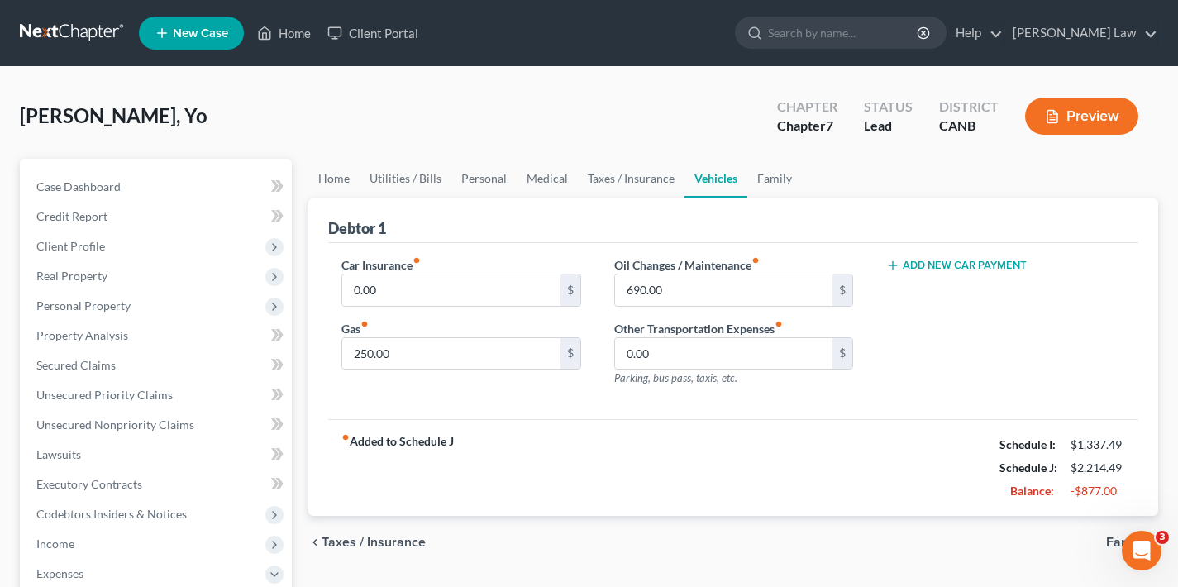
scroll to position [101, 0]
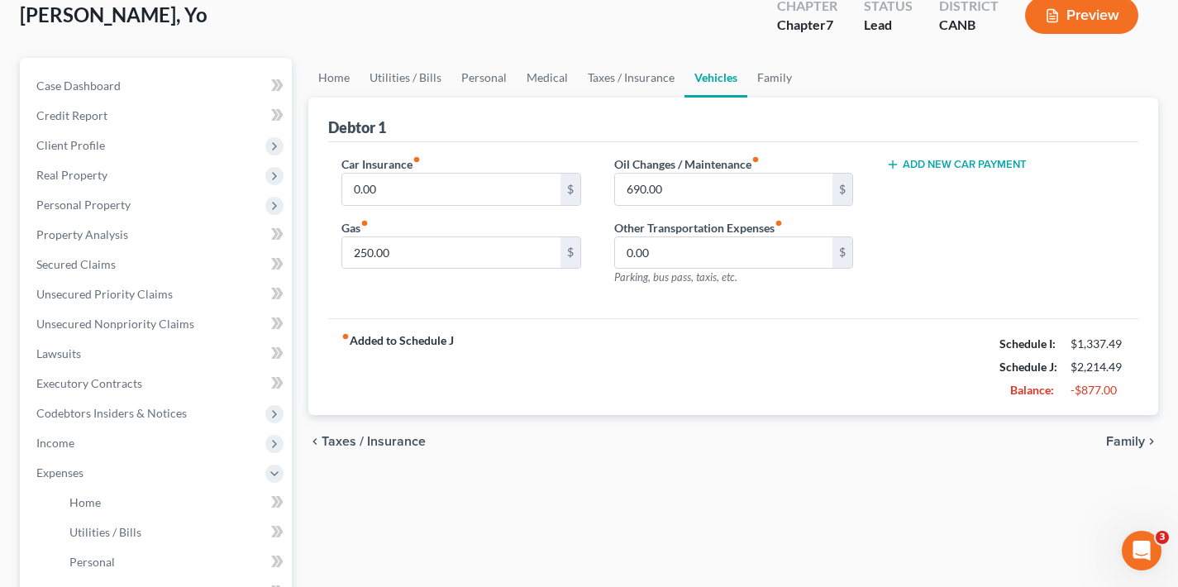
click at [1128, 443] on span "Family" at bounding box center [1125, 441] width 39 height 13
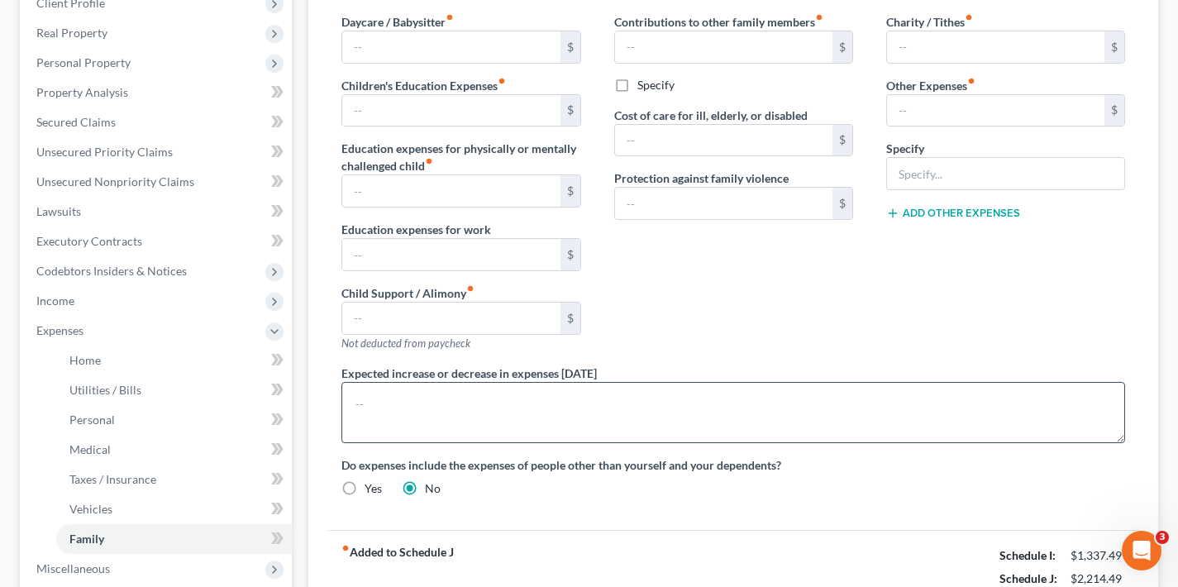
scroll to position [500, 0]
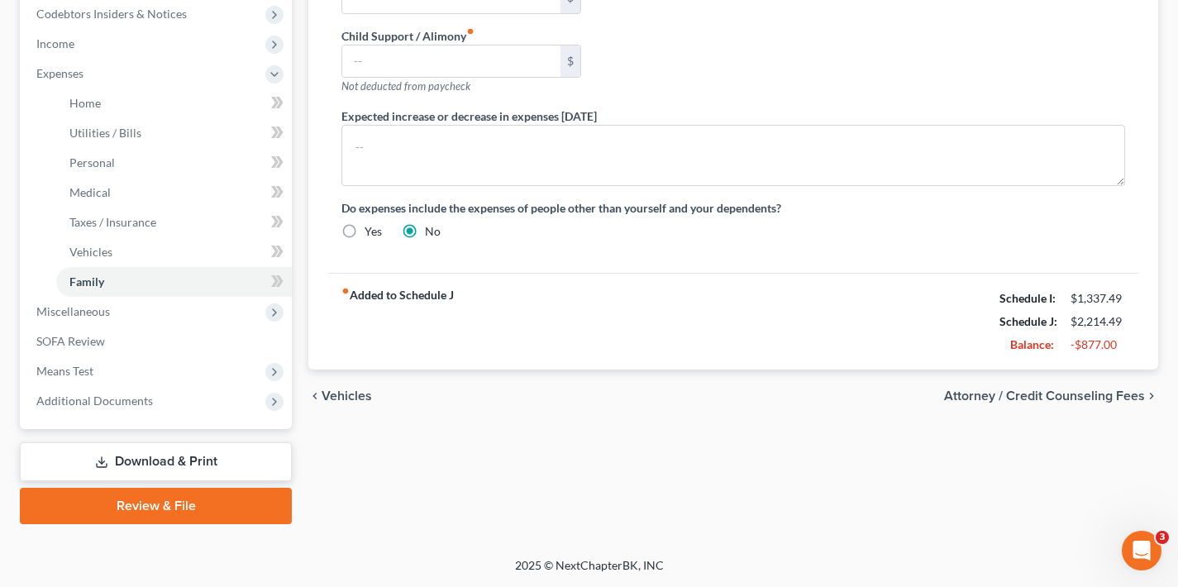
click at [1073, 401] on span "Attorney / Credit Counseling Fees" at bounding box center [1044, 395] width 201 height 13
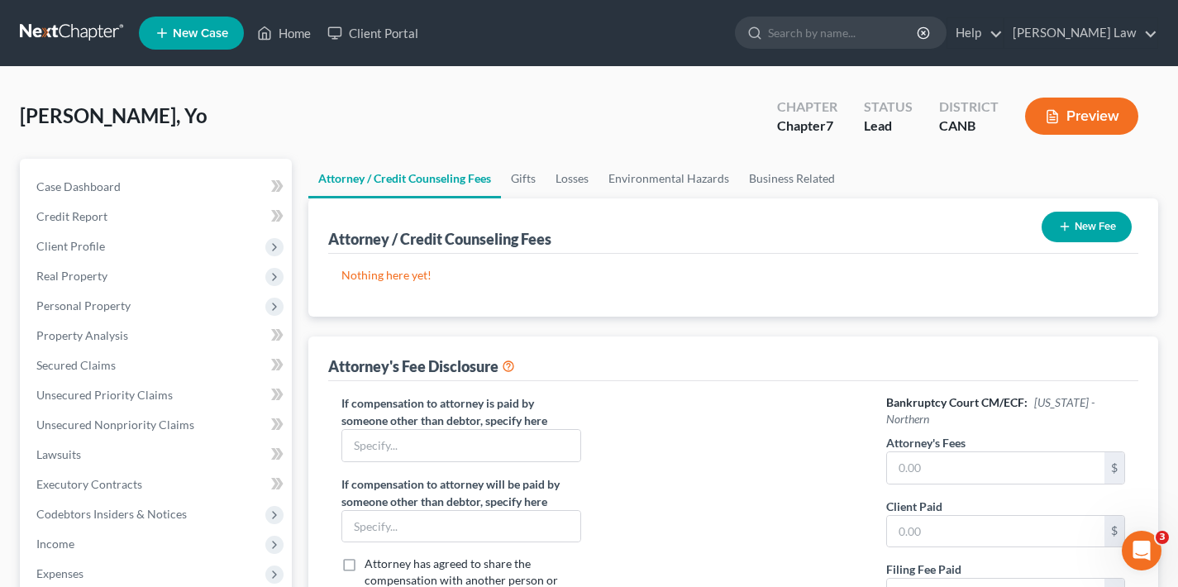
scroll to position [19, 0]
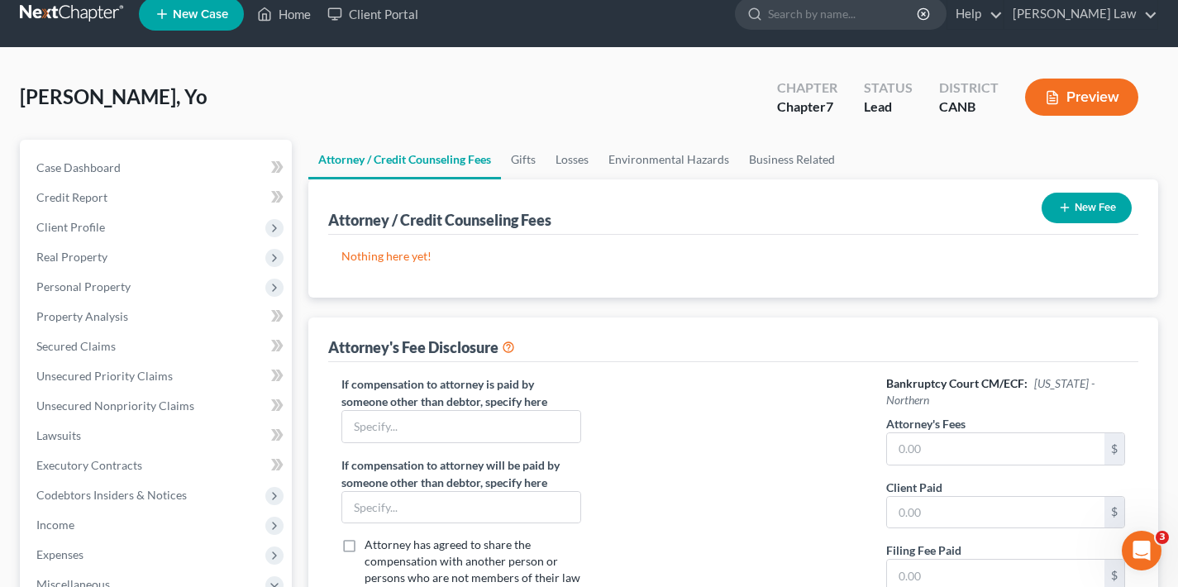
click at [1088, 207] on button "New Fee" at bounding box center [1087, 208] width 90 height 31
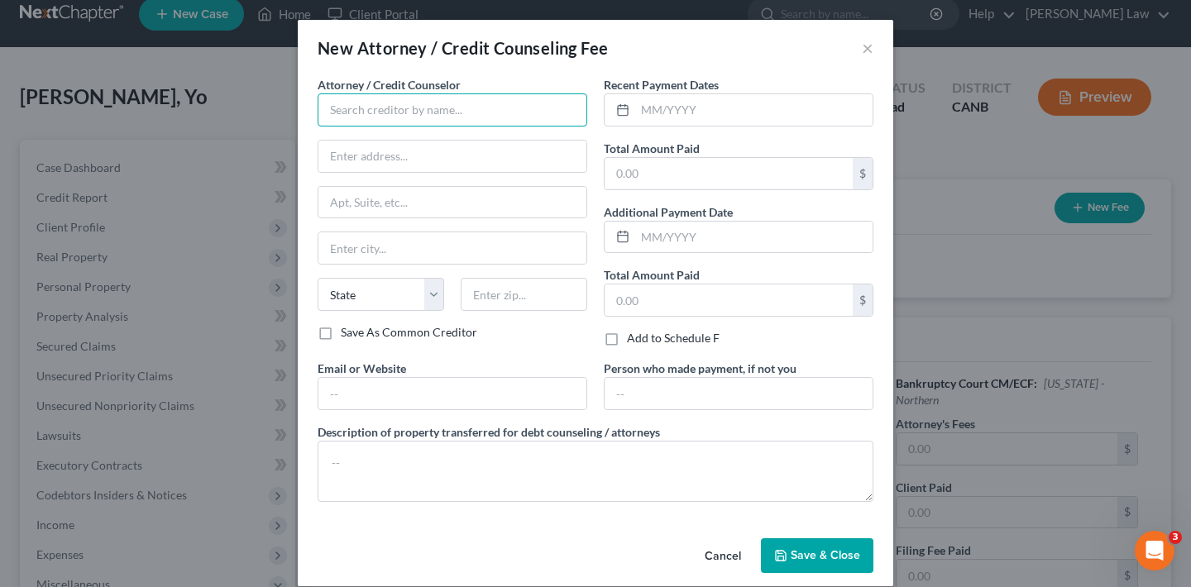
click at [447, 110] on input "text" at bounding box center [453, 109] width 270 height 33
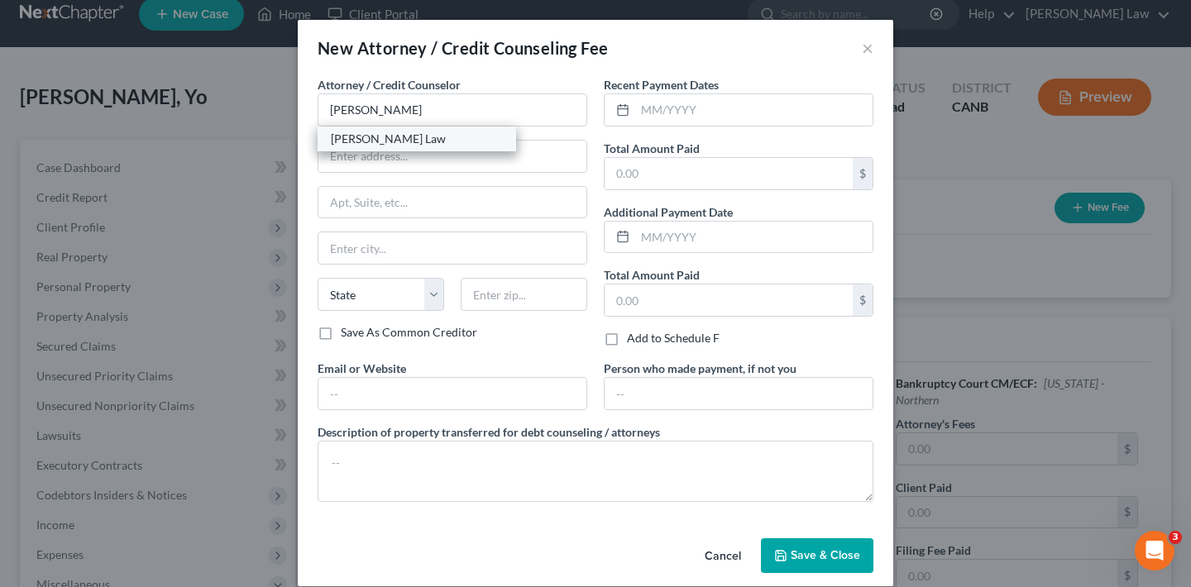
click at [384, 144] on div "[PERSON_NAME] Law" at bounding box center [417, 139] width 172 height 17
type input "[PERSON_NAME] Law"
type input "111 Deerwood Rd"
type input "Ste 200"
type input "San Ramon"
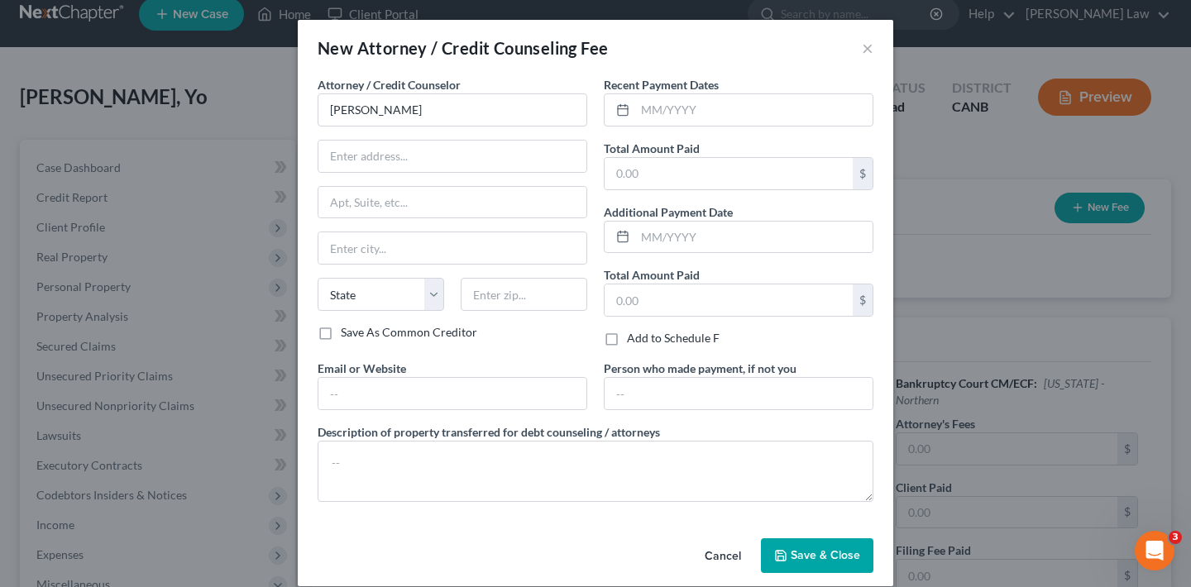
select select "4"
type input "94583"
click at [675, 116] on input "text" at bounding box center [753, 109] width 237 height 31
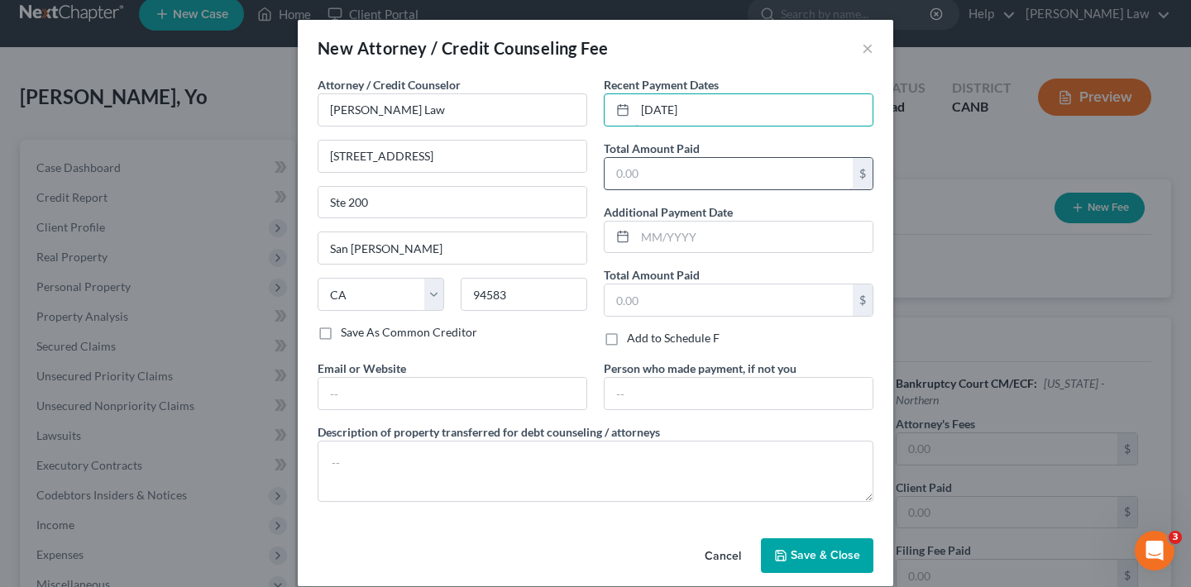
type input "06/30/2025"
click at [674, 183] on input "text" at bounding box center [728, 173] width 248 height 31
type input "2"
type input "3,000"
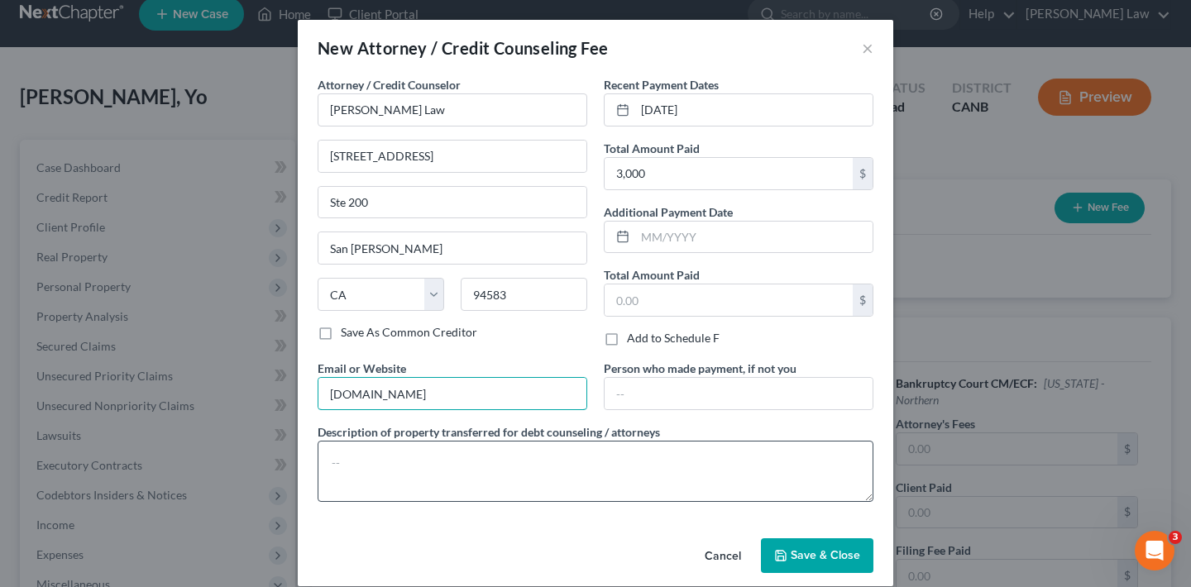
type input "www.leospanoslaw.com"
click at [476, 470] on textarea at bounding box center [596, 471] width 556 height 61
type textarea "Attorney fees"
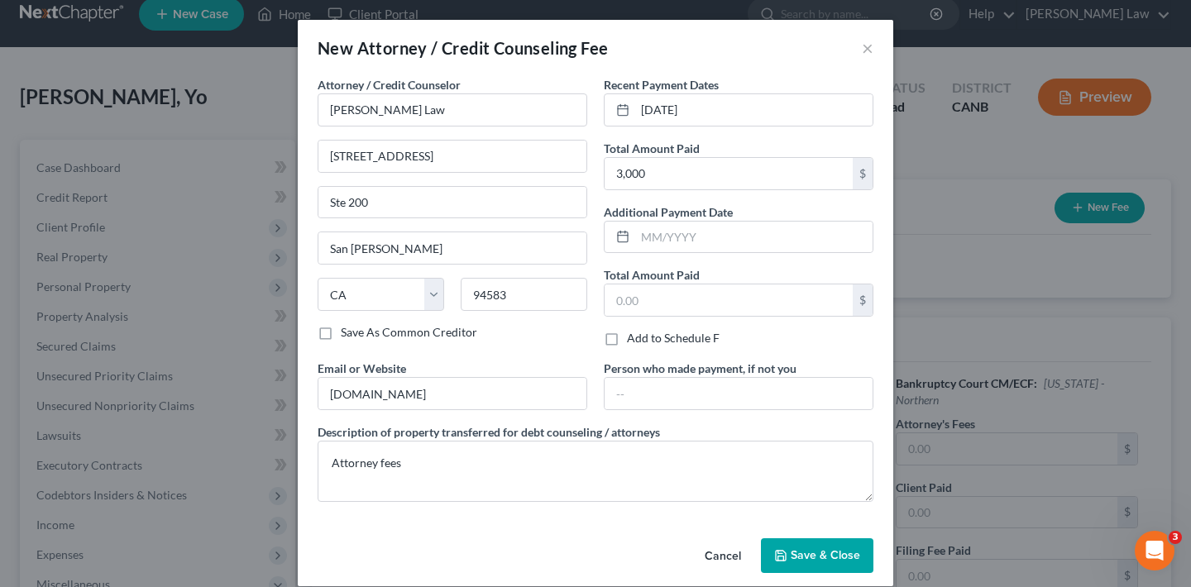
click at [821, 557] on span "Save & Close" at bounding box center [825, 555] width 69 height 14
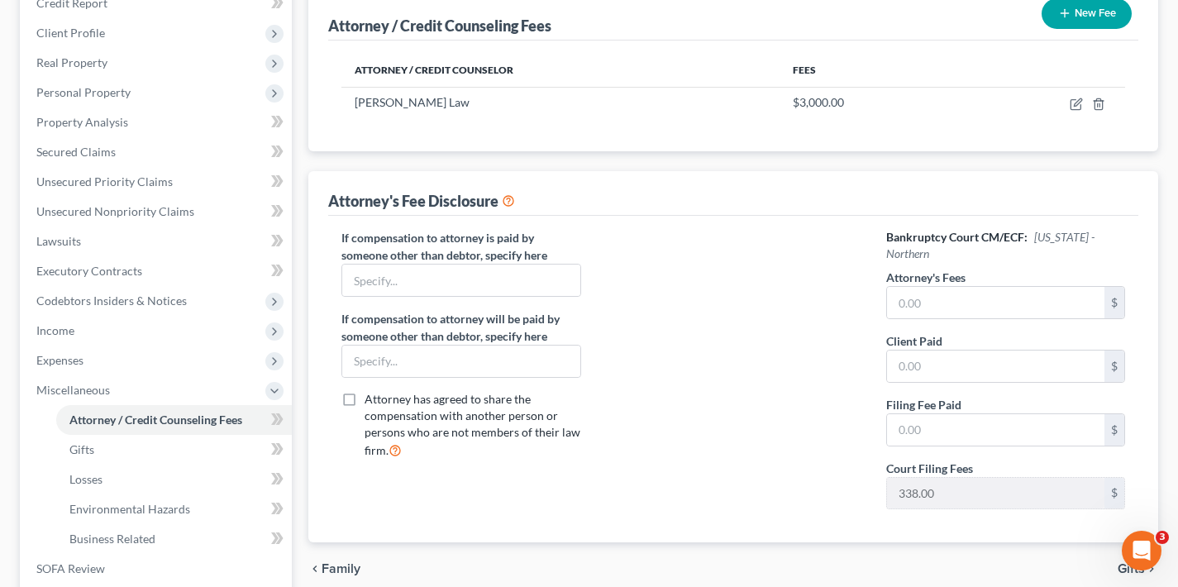
scroll to position [240, 0]
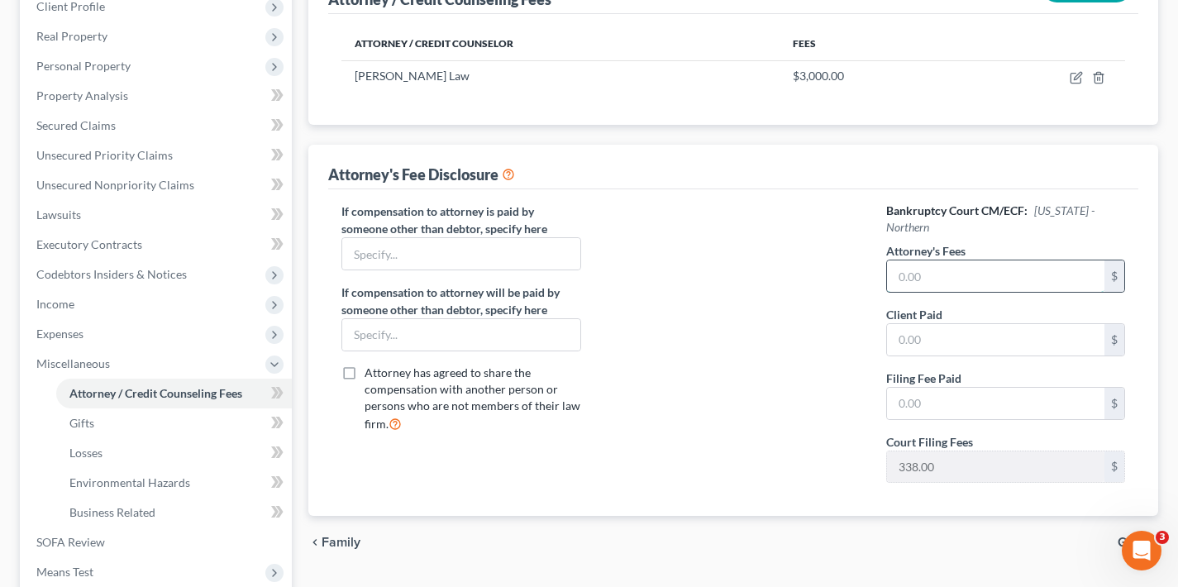
click at [932, 279] on input "text" at bounding box center [995, 275] width 217 height 31
type input "3,000"
click at [923, 339] on input "text" at bounding box center [995, 339] width 217 height 31
type input "3,000"
click at [928, 396] on input "text" at bounding box center [995, 403] width 217 height 31
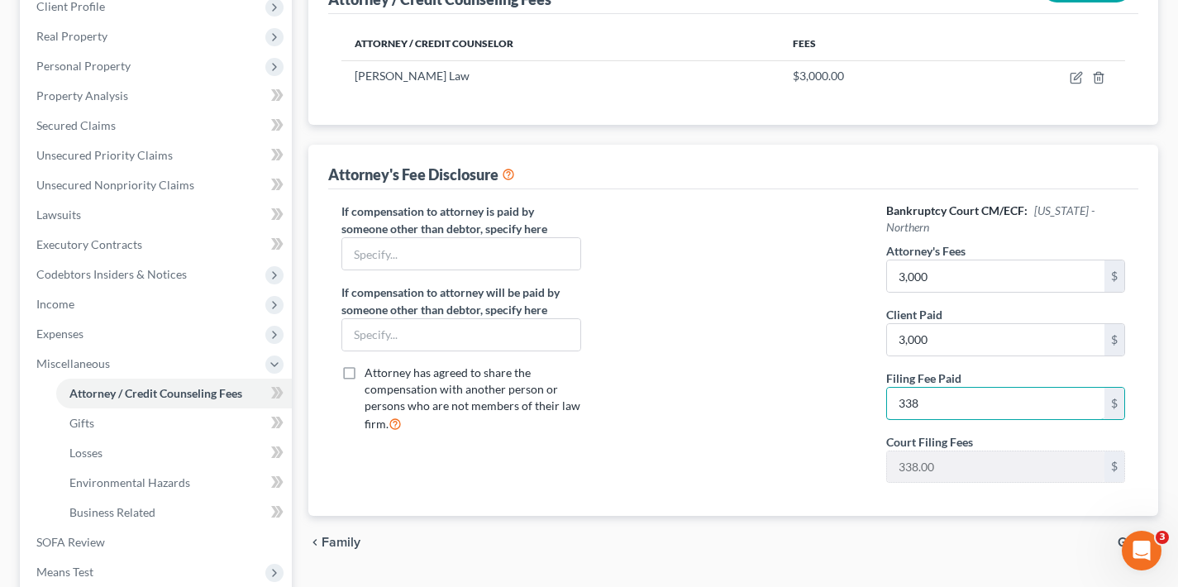
type input "338"
click at [827, 437] on div at bounding box center [734, 350] width 272 height 294
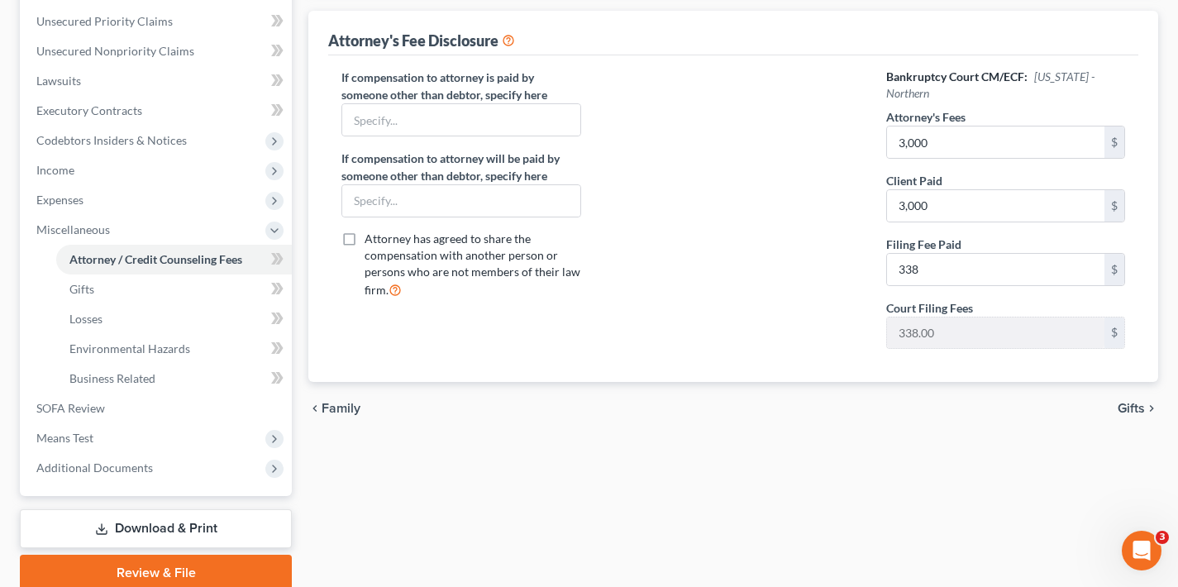
scroll to position [441, 0]
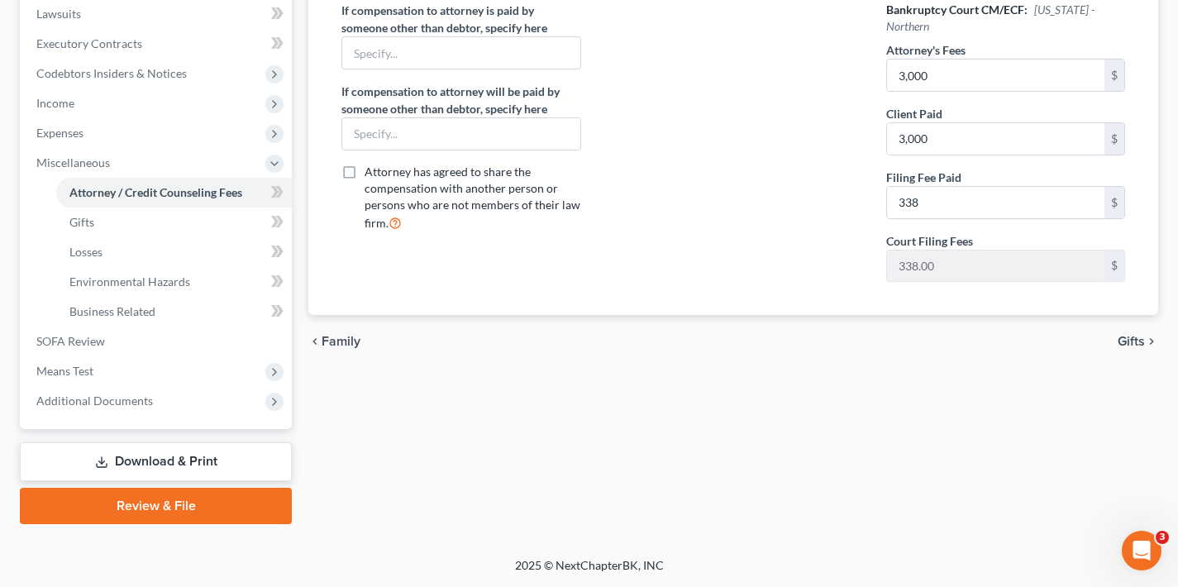
click at [1130, 339] on span "Gifts" at bounding box center [1131, 341] width 27 height 13
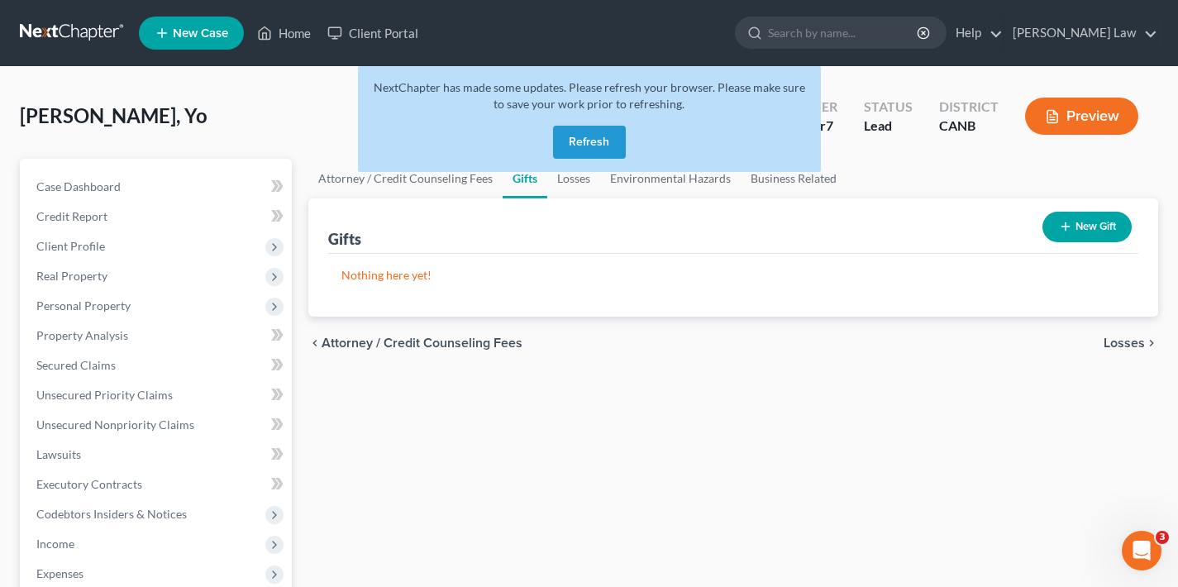
click at [586, 141] on button "Refresh" at bounding box center [589, 142] width 73 height 33
